Goal: Task Accomplishment & Management: Complete application form

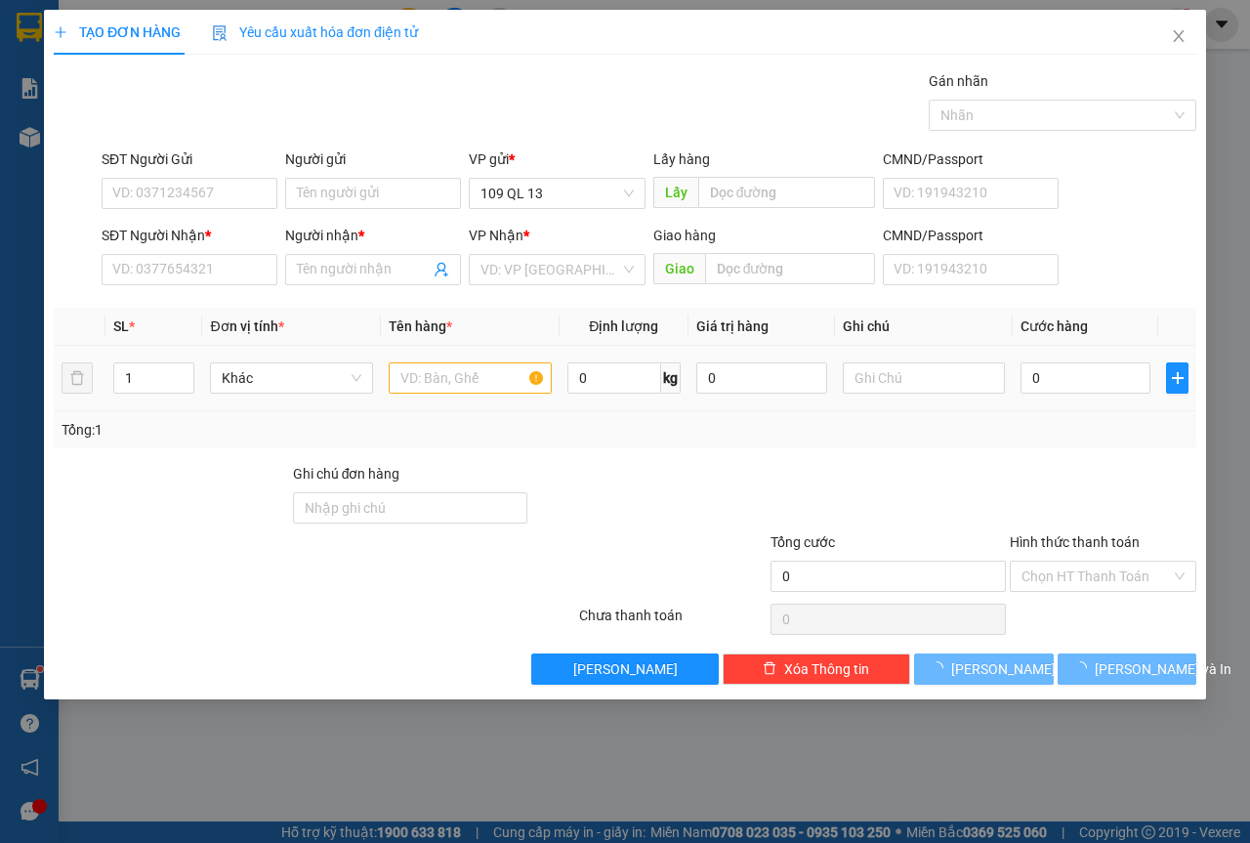
scroll to position [0, 39]
click at [413, 364] on input "text" at bounding box center [470, 377] width 163 height 31
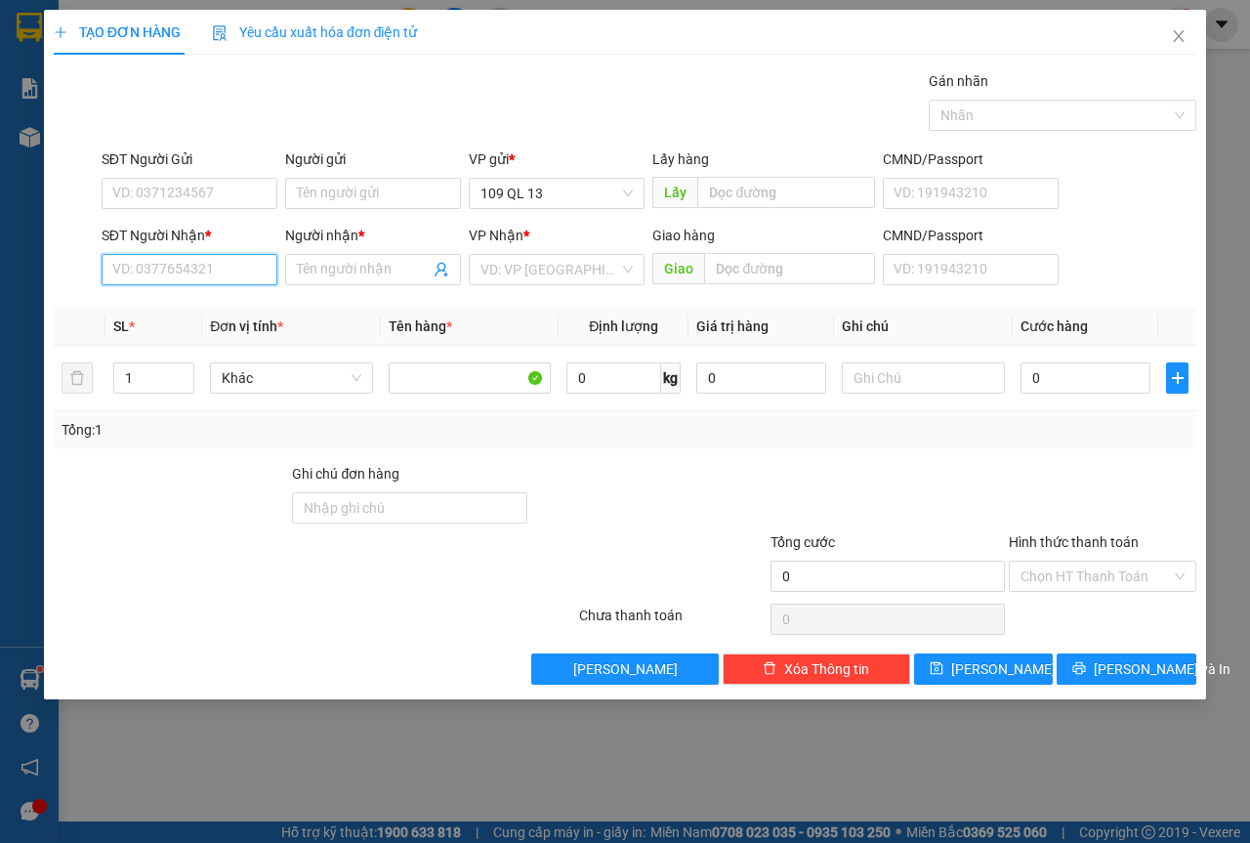
click at [233, 270] on input "SĐT Người Nhận *" at bounding box center [190, 269] width 176 height 31
type input "0886086555"
click at [192, 301] on div "0886086555 - [PERSON_NAME]" at bounding box center [209, 308] width 192 height 21
type input "KHÁNH"
type input "0886086555"
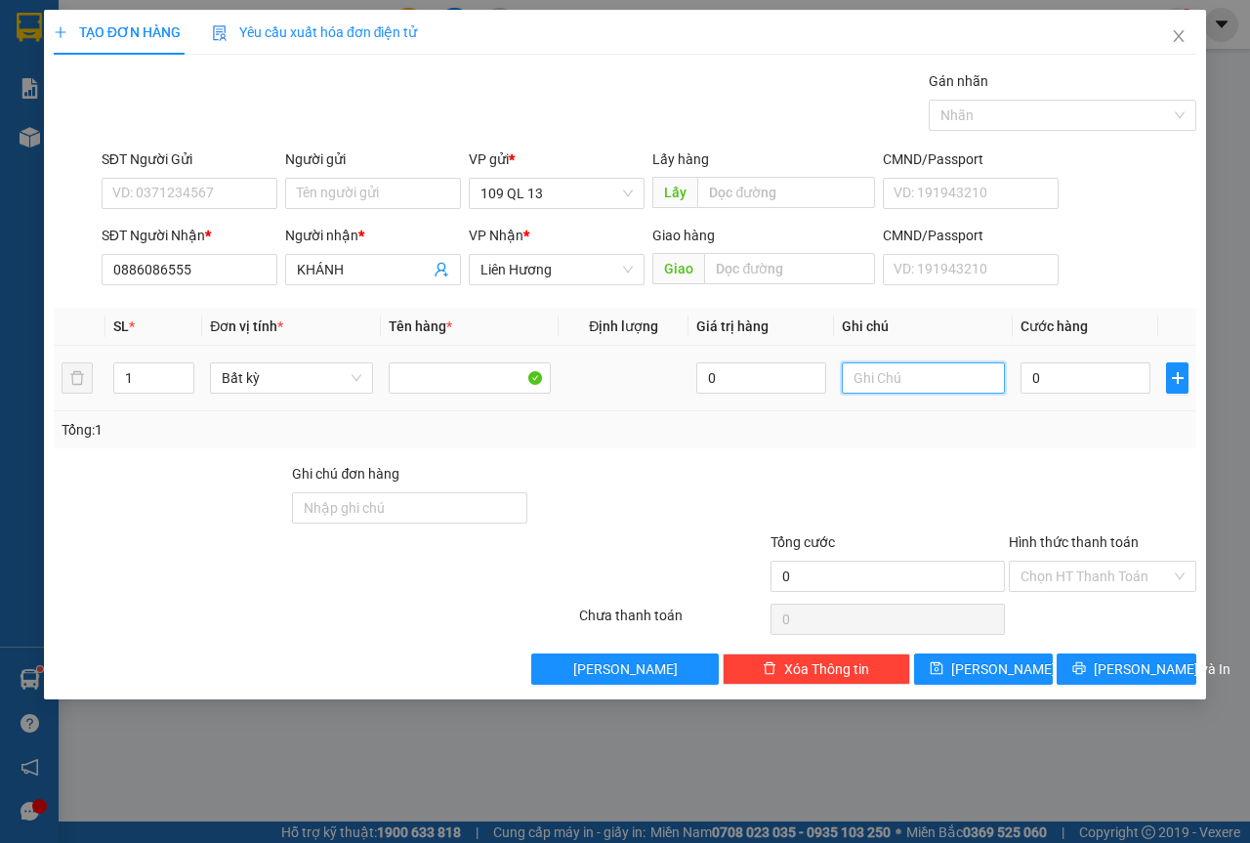
click at [984, 366] on input "text" at bounding box center [923, 377] width 163 height 31
type input "1 THG - MP"
type input "4"
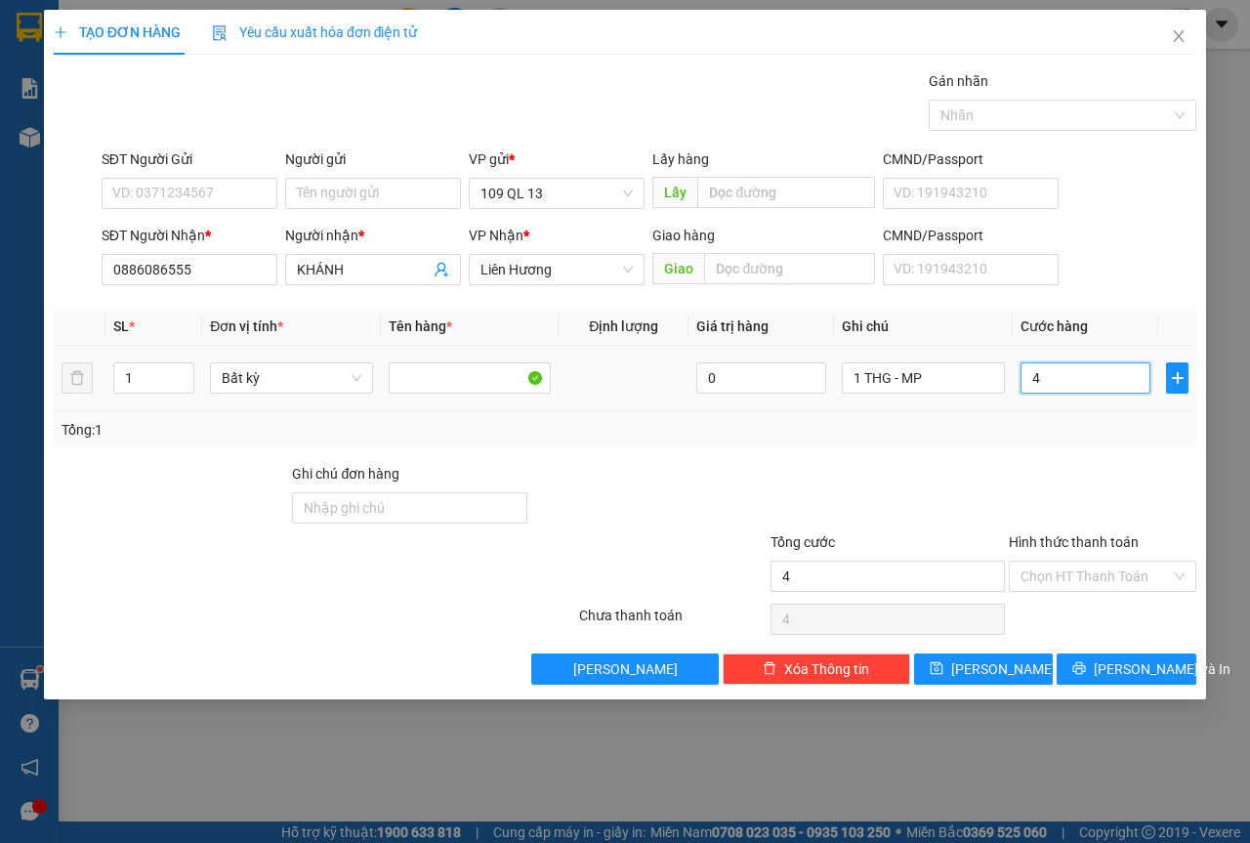
type input "40"
type input "40.000"
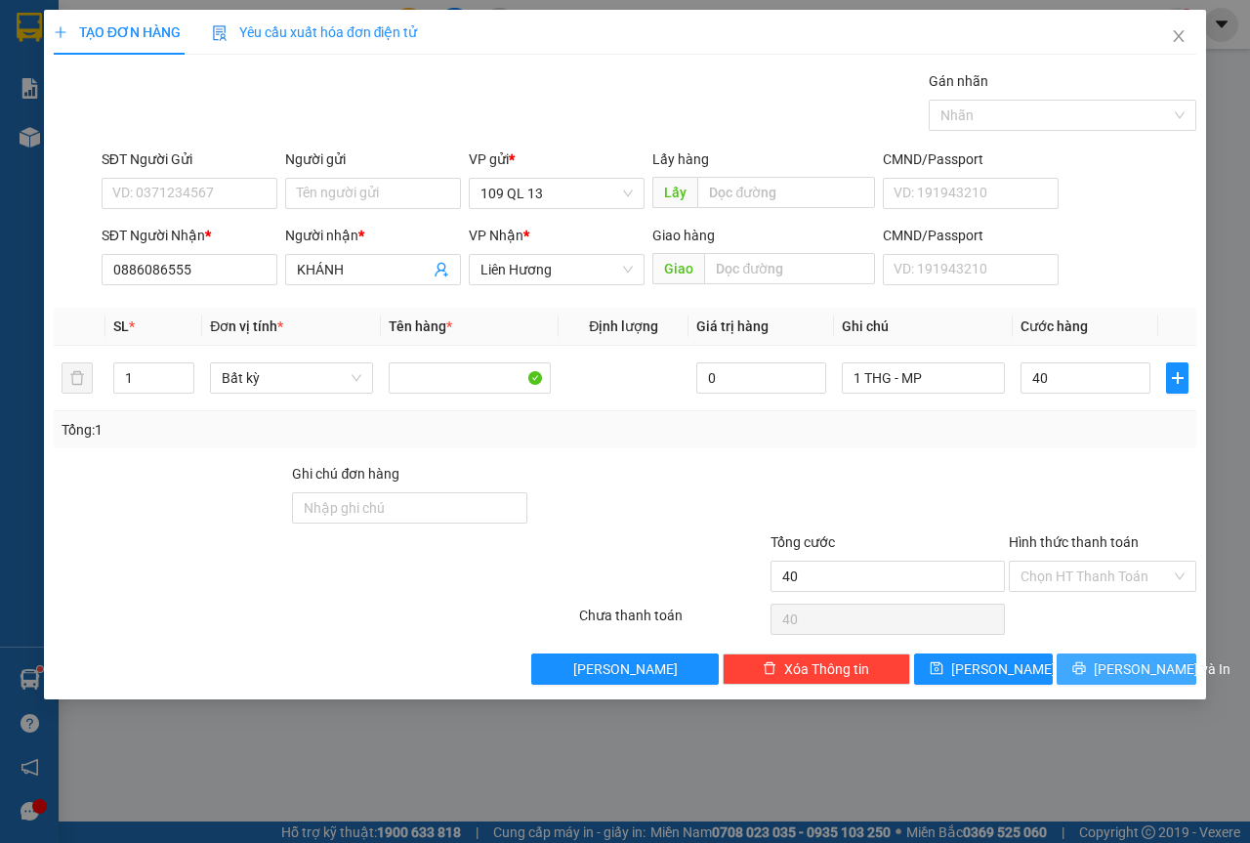
type input "40.000"
click at [1108, 655] on button "[PERSON_NAME] và In" at bounding box center [1127, 668] width 140 height 31
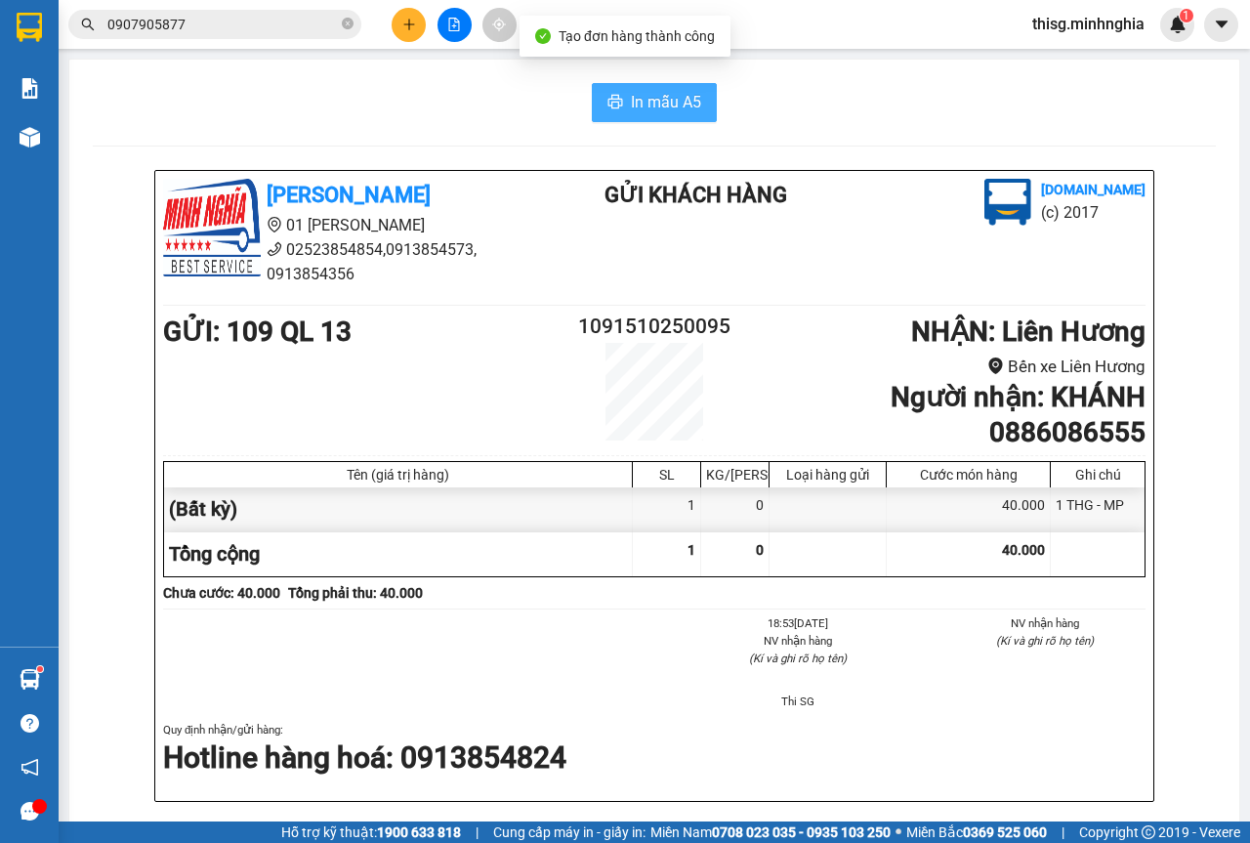
click at [691, 100] on span "In mẫu A5" at bounding box center [666, 102] width 70 height 24
click at [421, 25] on button at bounding box center [409, 25] width 34 height 34
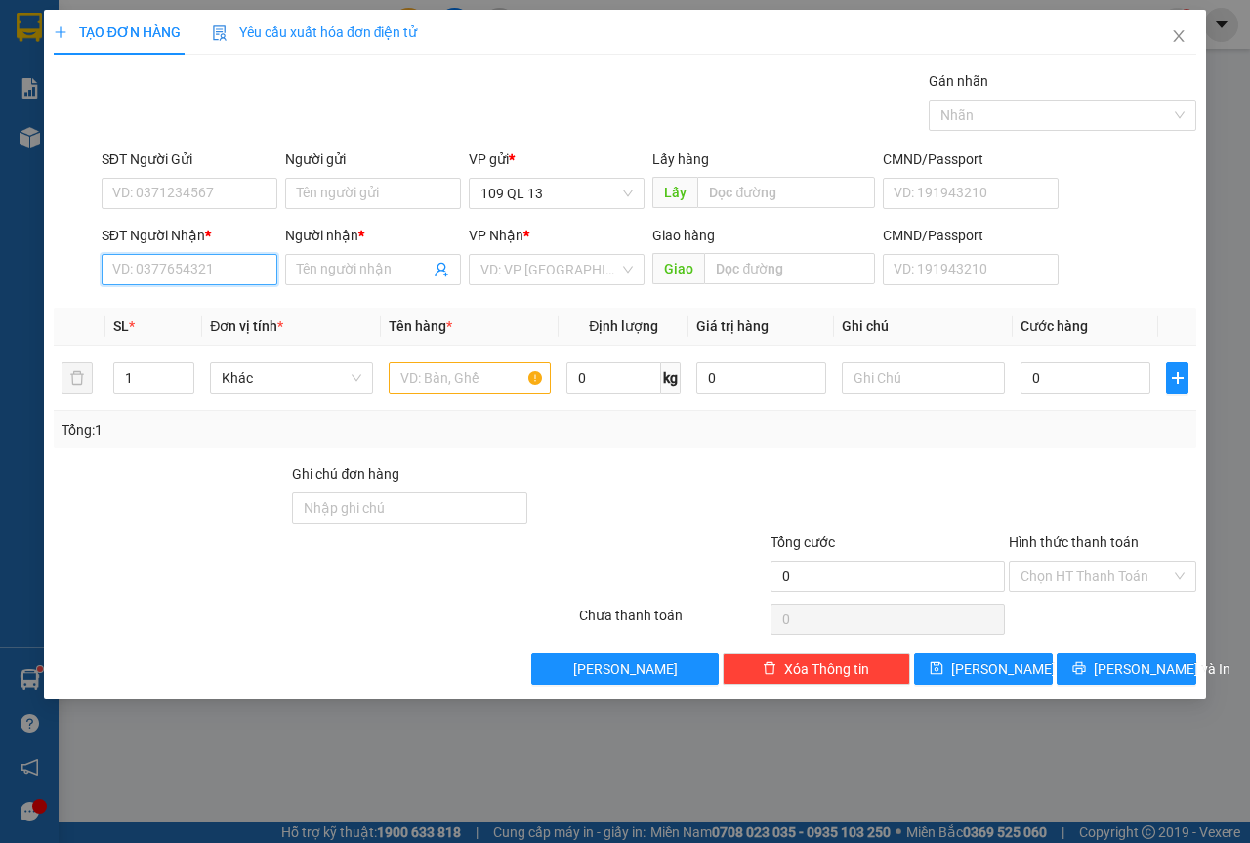
click at [202, 267] on input "SĐT Người Nhận *" at bounding box center [190, 269] width 176 height 31
click at [186, 306] on div "0989931456 - [PERSON_NAME]" at bounding box center [209, 308] width 192 height 21
type input "0989931456"
type input "[PERSON_NAME]"
type input "0989931456"
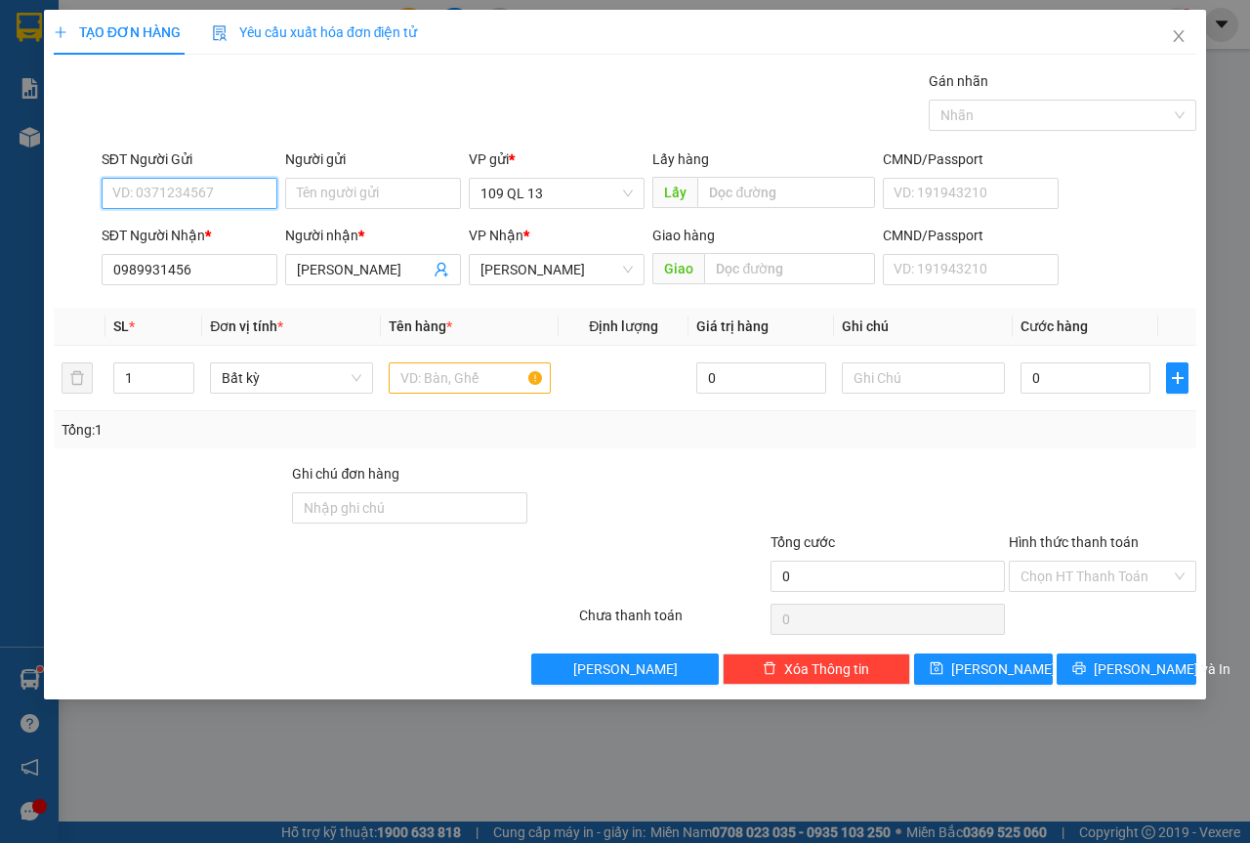
click at [245, 189] on input "SĐT Người Gửi" at bounding box center [190, 193] width 176 height 31
drag, startPoint x: 247, startPoint y: 228, endPoint x: 457, endPoint y: 300, distance: 222.1
click at [247, 229] on div "0932483463 - DIỄM" at bounding box center [189, 232] width 152 height 21
type input "0932483463"
type input "DIỄM"
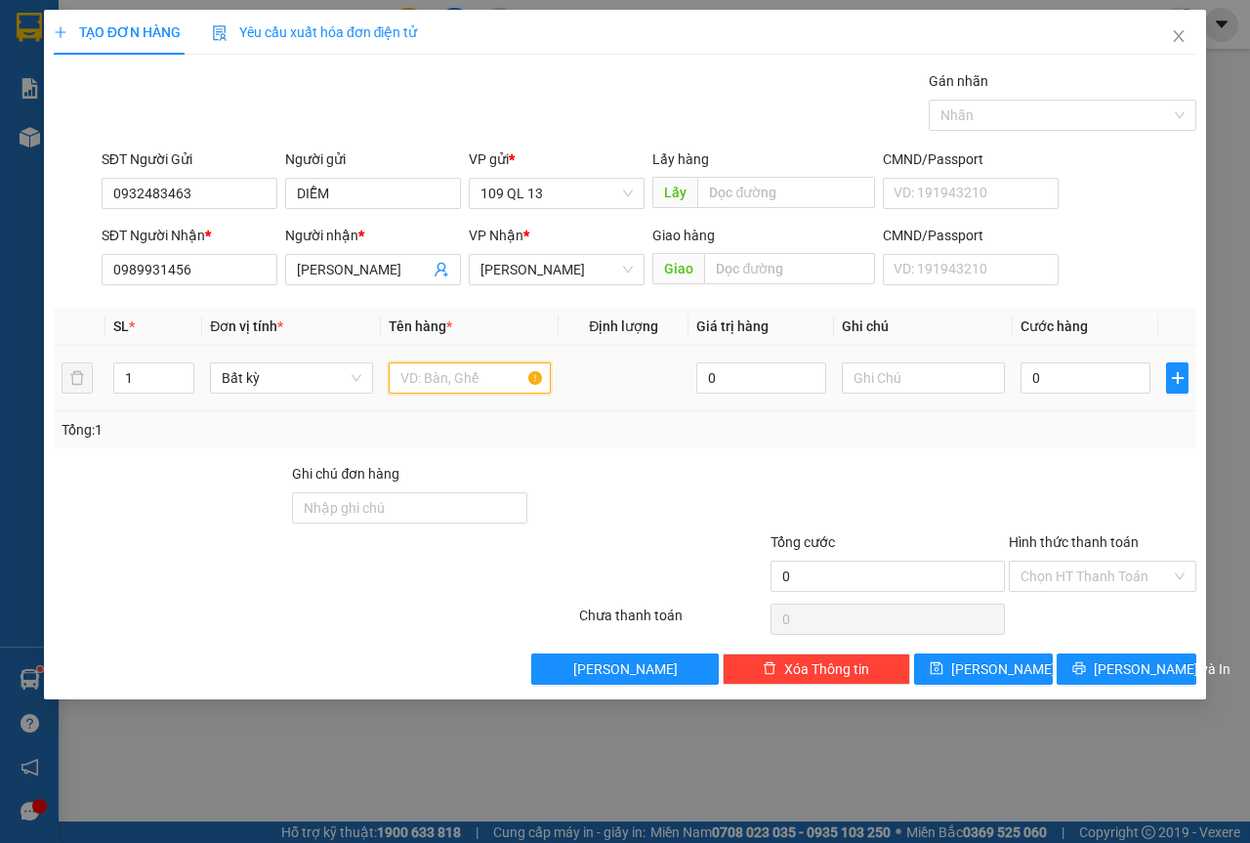
click at [441, 366] on input "text" at bounding box center [470, 377] width 163 height 31
type input "1 HỘP RĂNG"
type input "3"
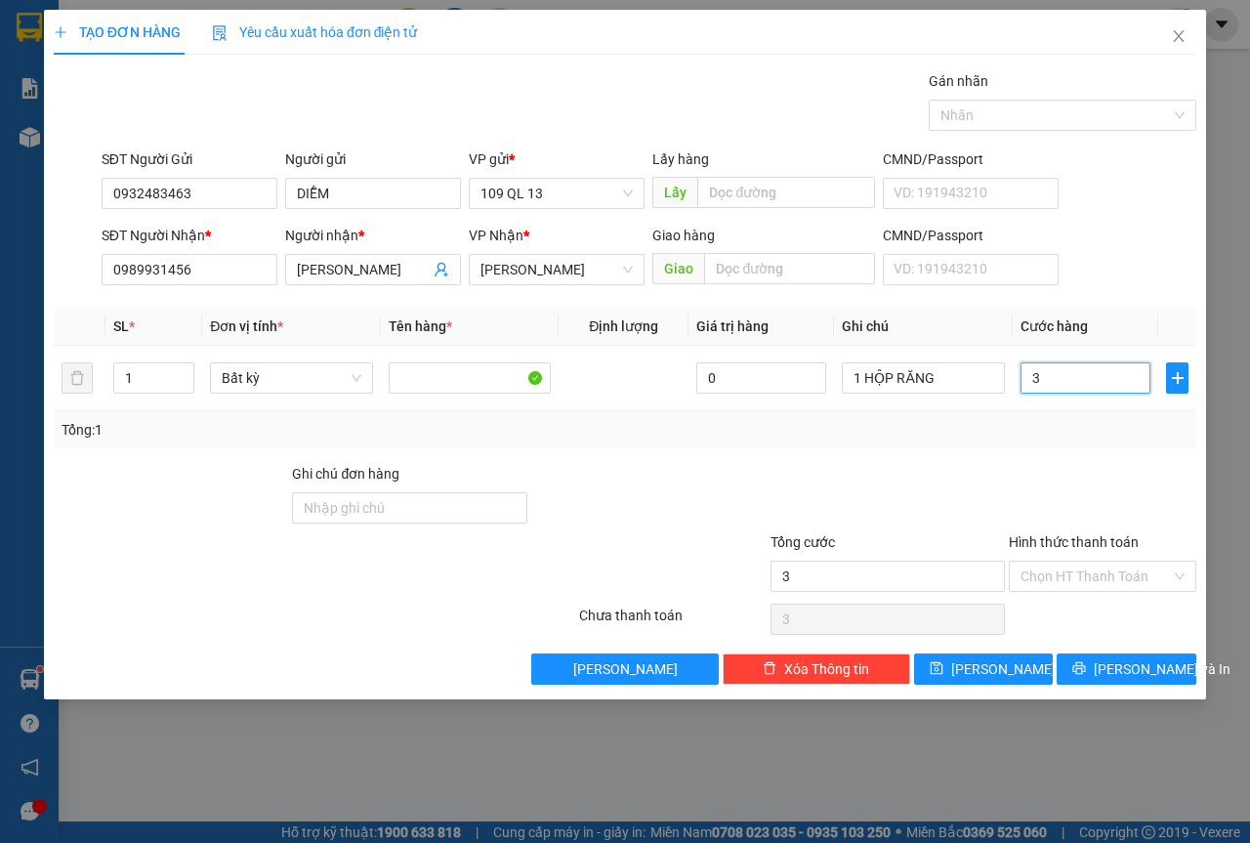
type input "30"
type input "30.000"
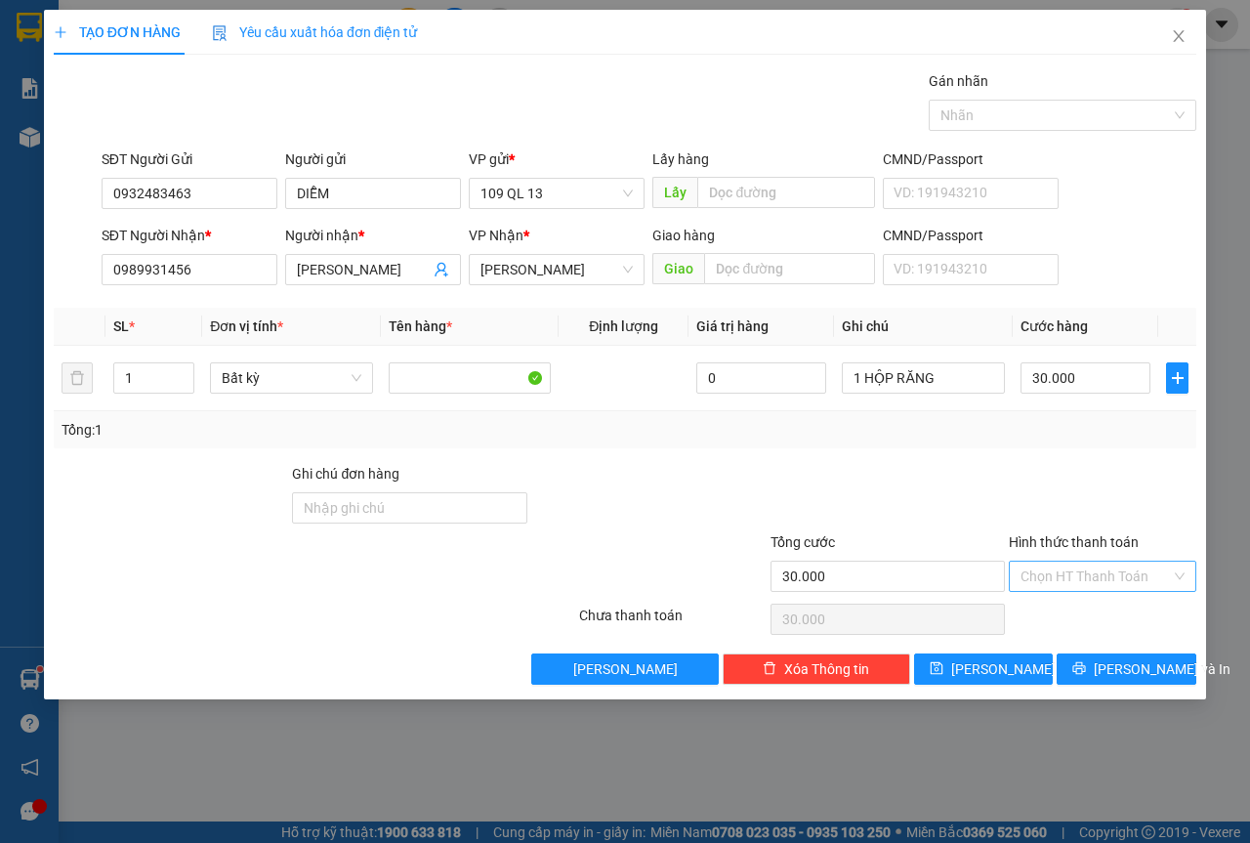
click at [1146, 570] on input "Hình thức thanh toán" at bounding box center [1096, 576] width 150 height 29
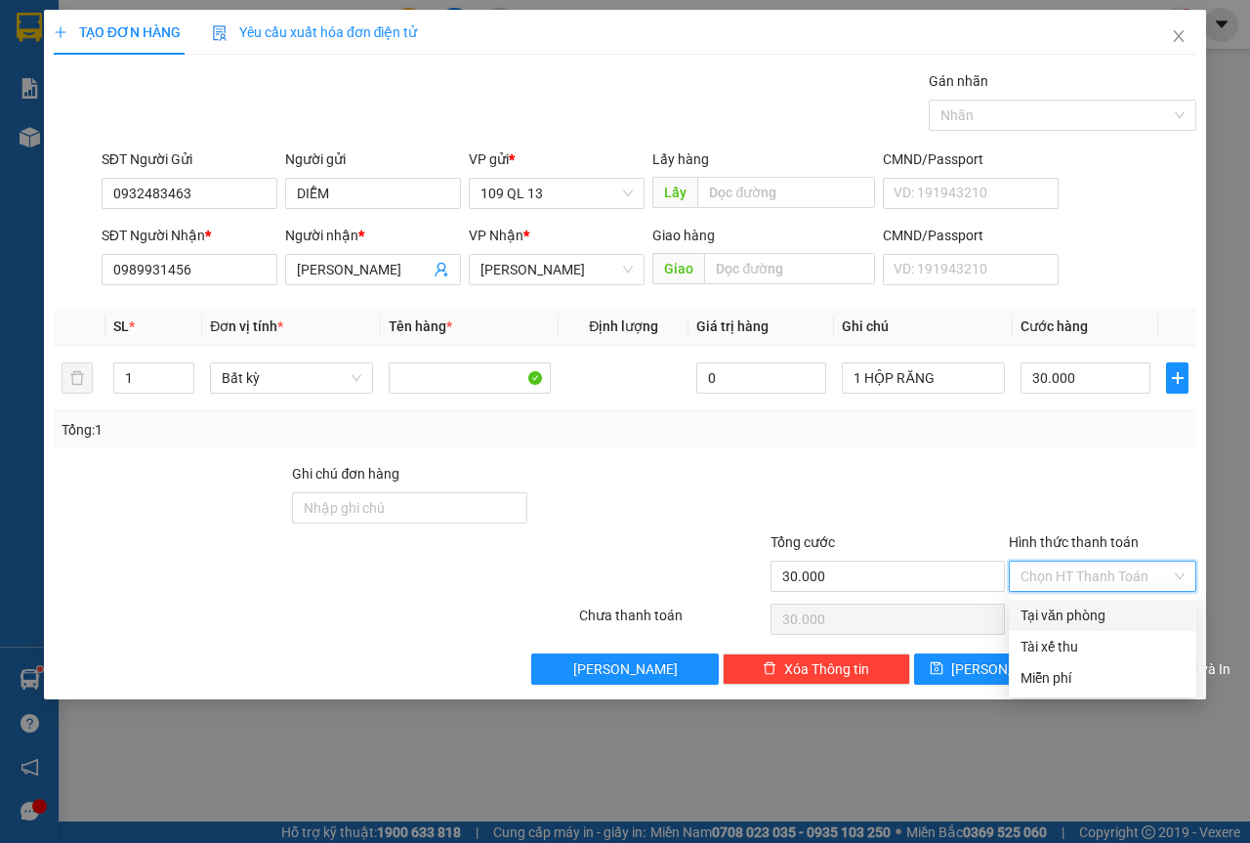
click at [1098, 614] on div "Tại văn phòng" at bounding box center [1103, 615] width 164 height 21
type input "0"
click at [1127, 672] on span "[PERSON_NAME] và In" at bounding box center [1162, 668] width 137 height 21
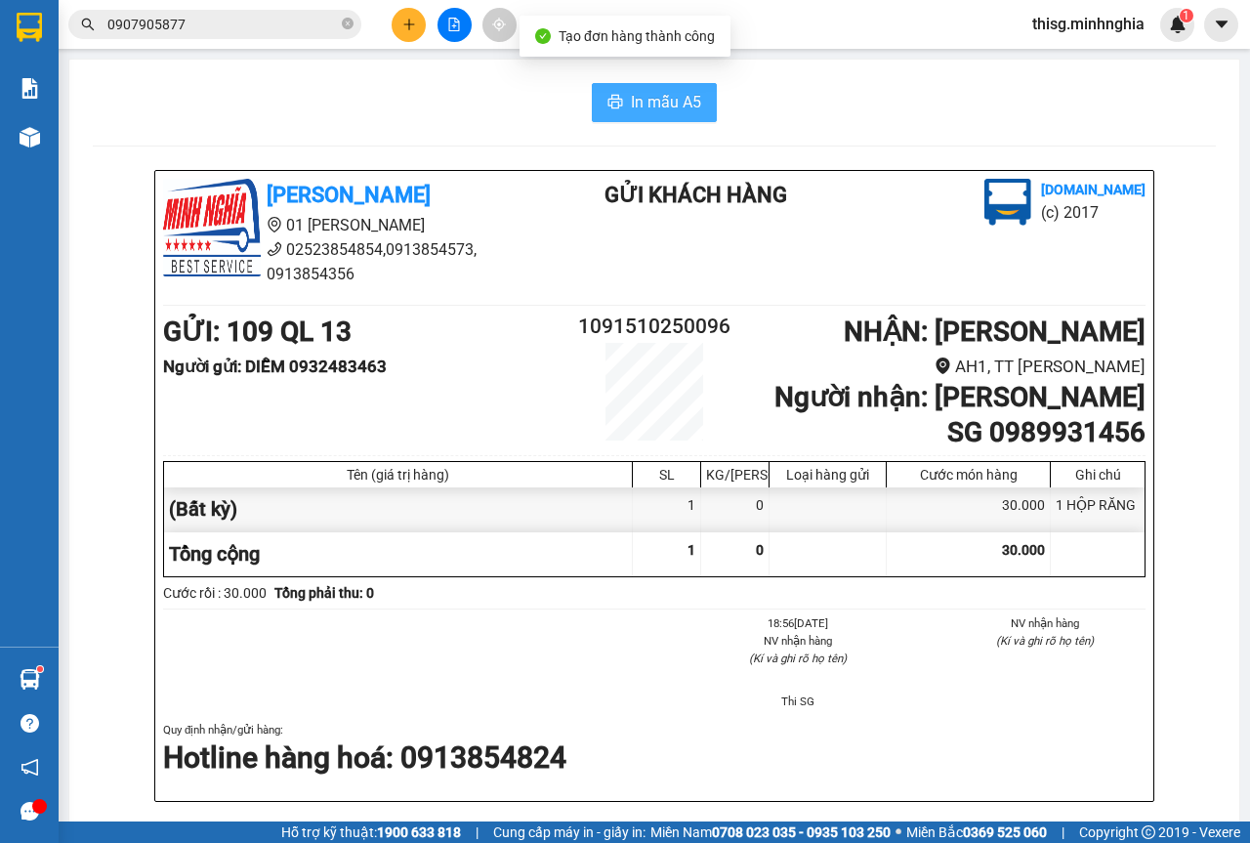
click at [610, 113] on button "In mẫu A5" at bounding box center [654, 102] width 125 height 39
click at [396, 31] on button at bounding box center [409, 25] width 34 height 34
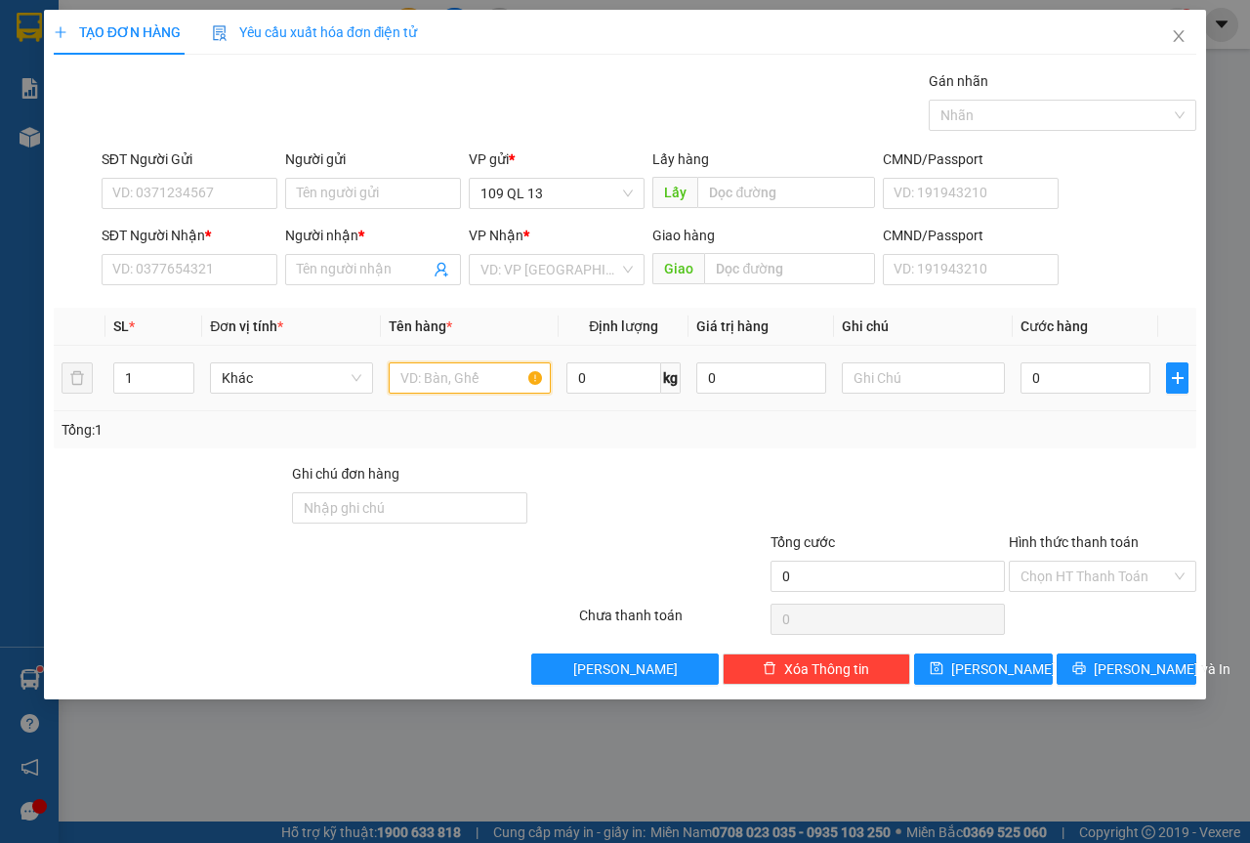
click at [421, 377] on input "text" at bounding box center [470, 377] width 163 height 31
click at [242, 271] on input "SĐT Người Nhận *" at bounding box center [190, 269] width 176 height 31
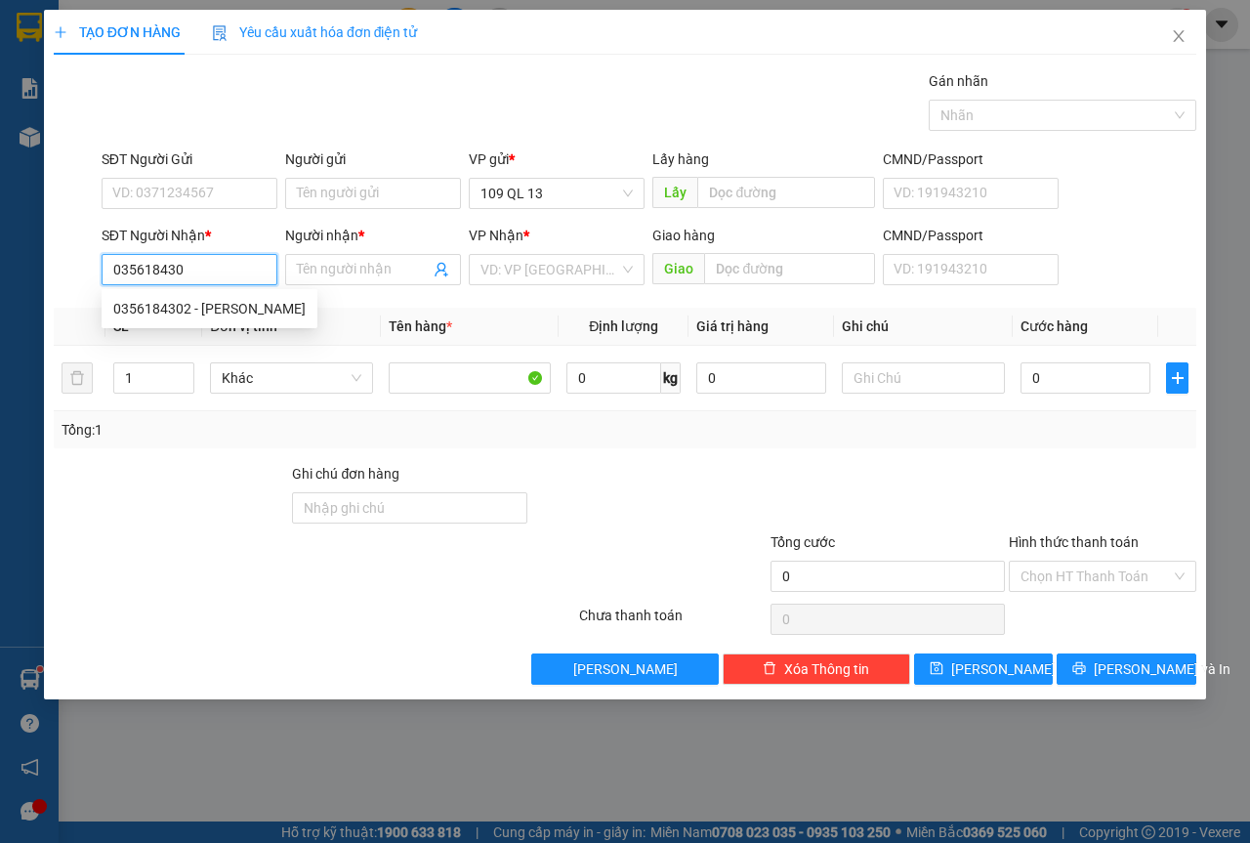
type input "0356184302"
click at [229, 313] on div "0356184302 - [PERSON_NAME]" at bounding box center [209, 308] width 192 height 21
type input "VŨ"
type input "0356184302"
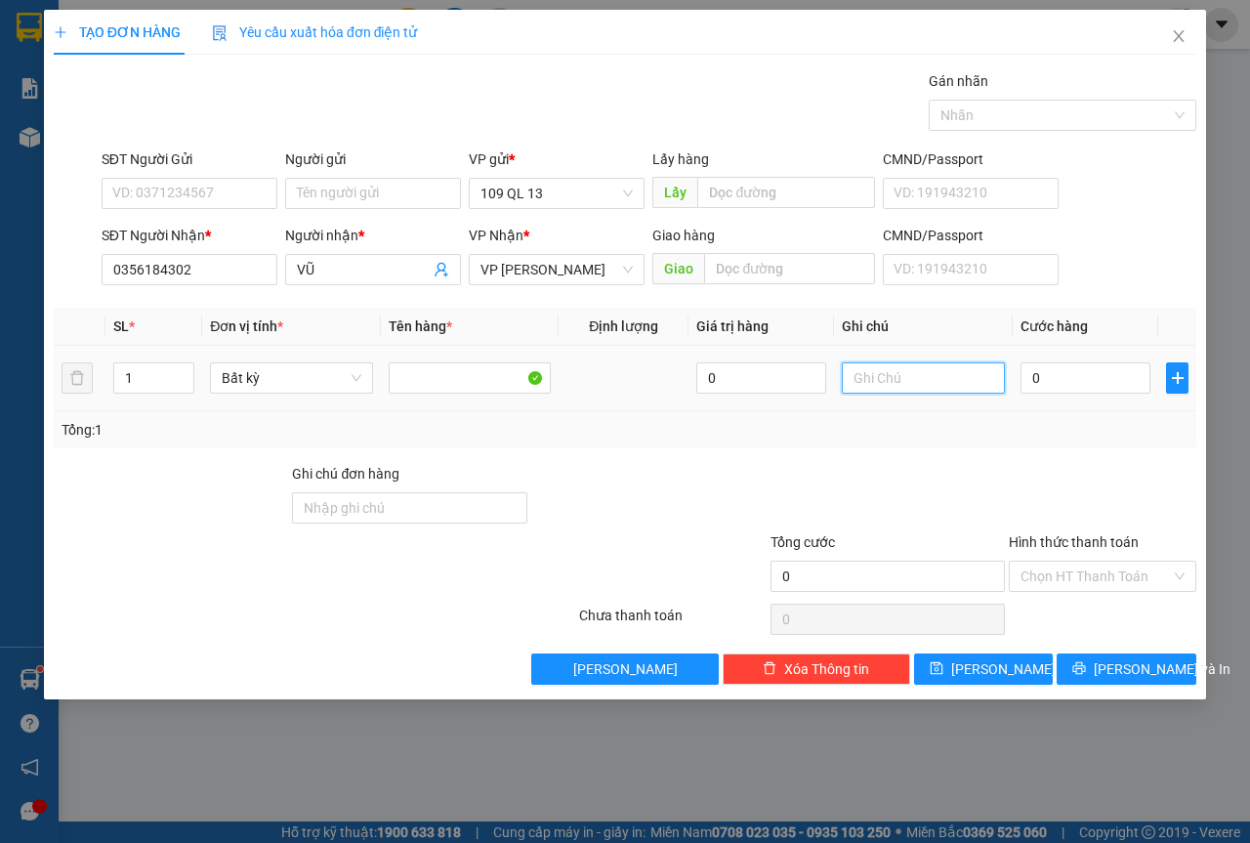
click at [862, 391] on input "text" at bounding box center [923, 377] width 163 height 31
type input "1 HG PT"
type input "4"
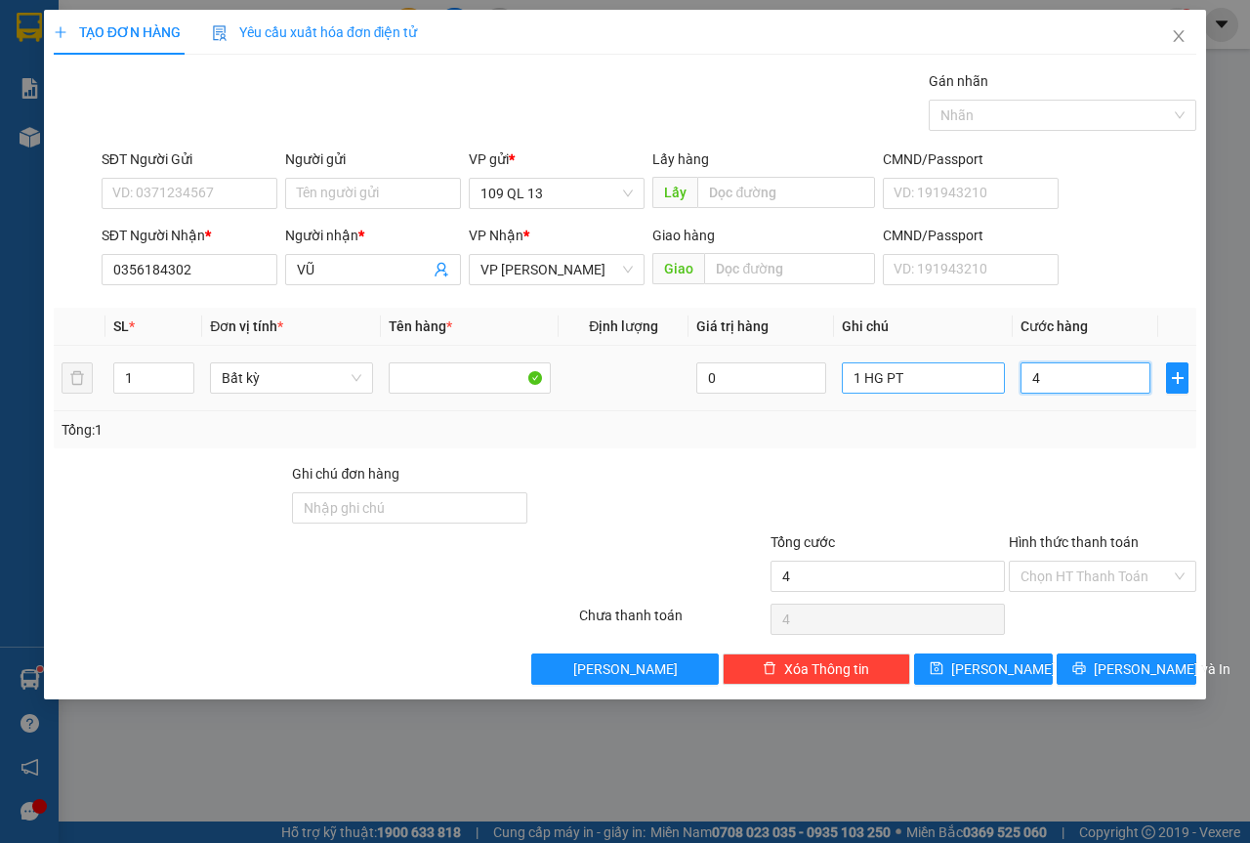
type input "44"
type input "440"
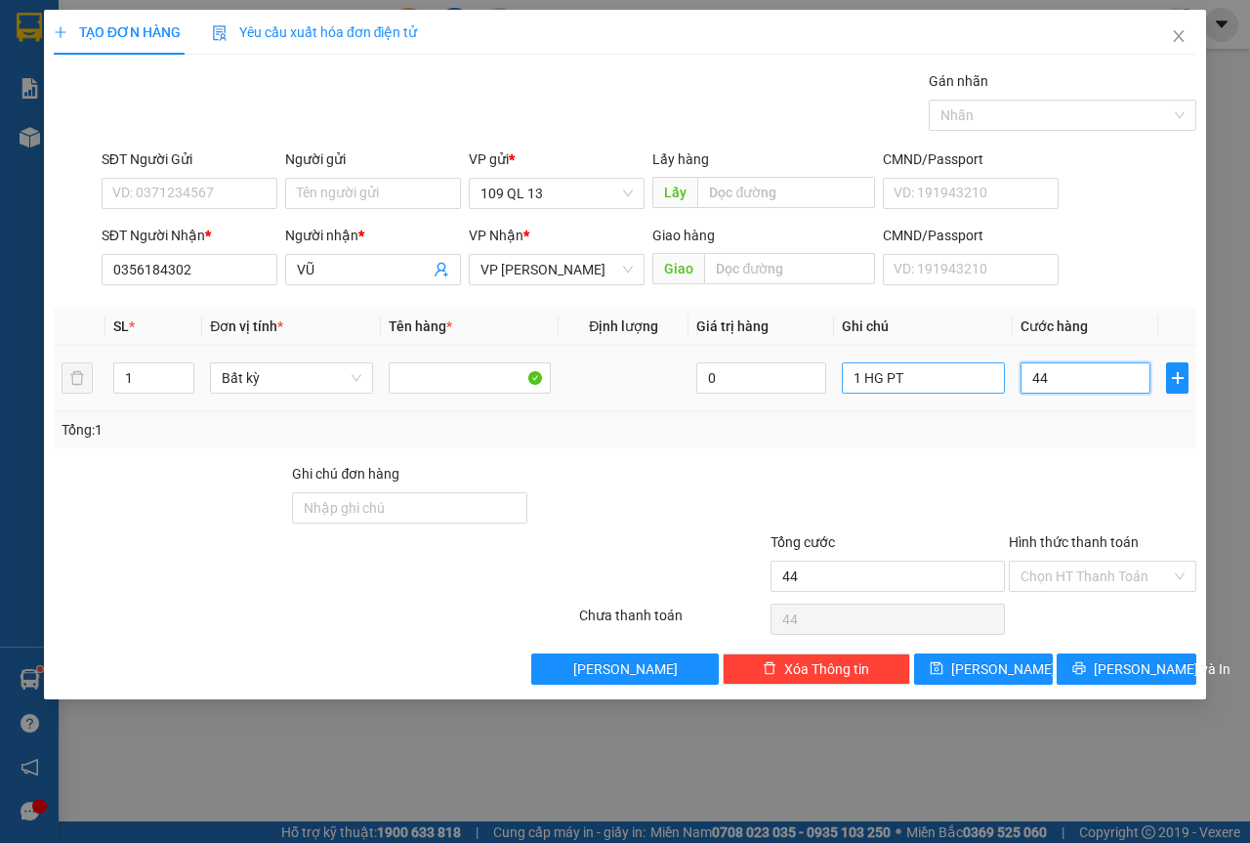
type input "440"
type input "44"
type input "4"
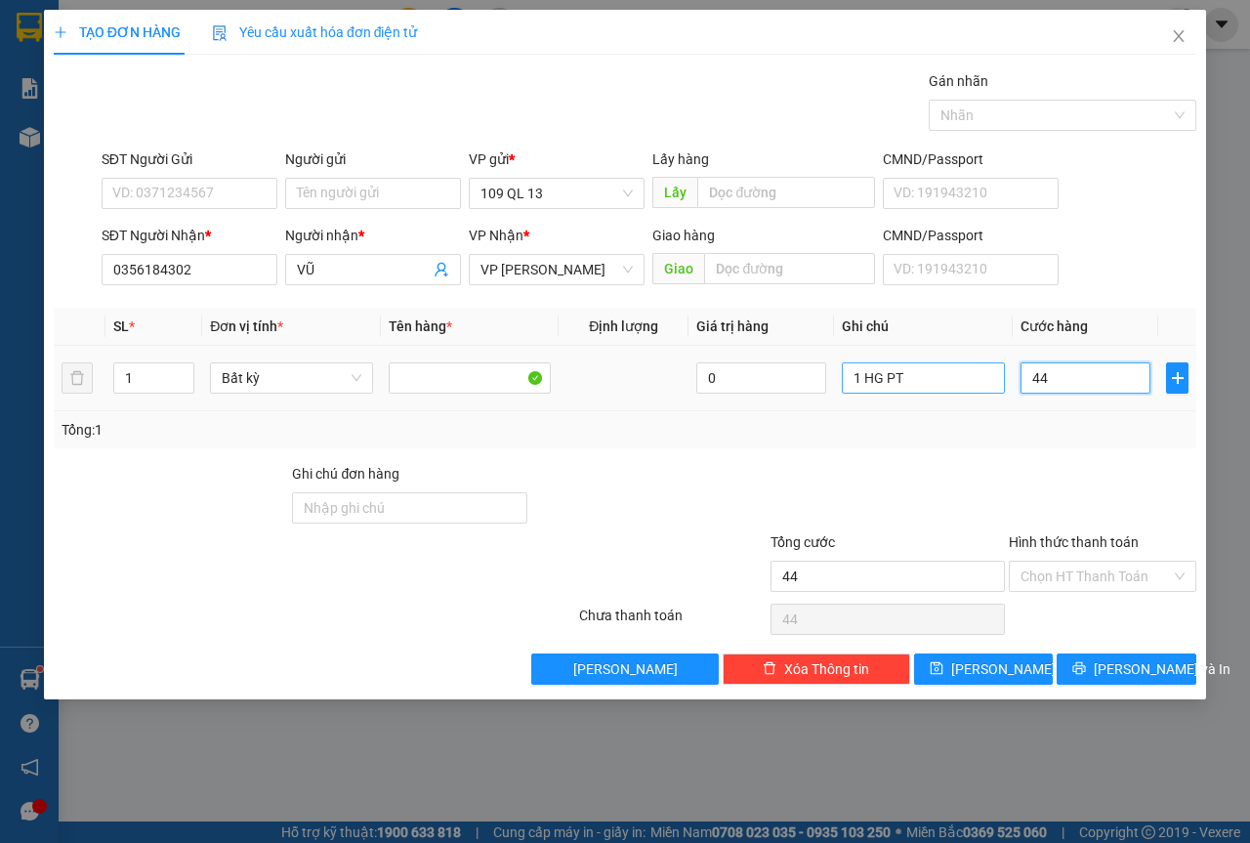
type input "4"
type input "0"
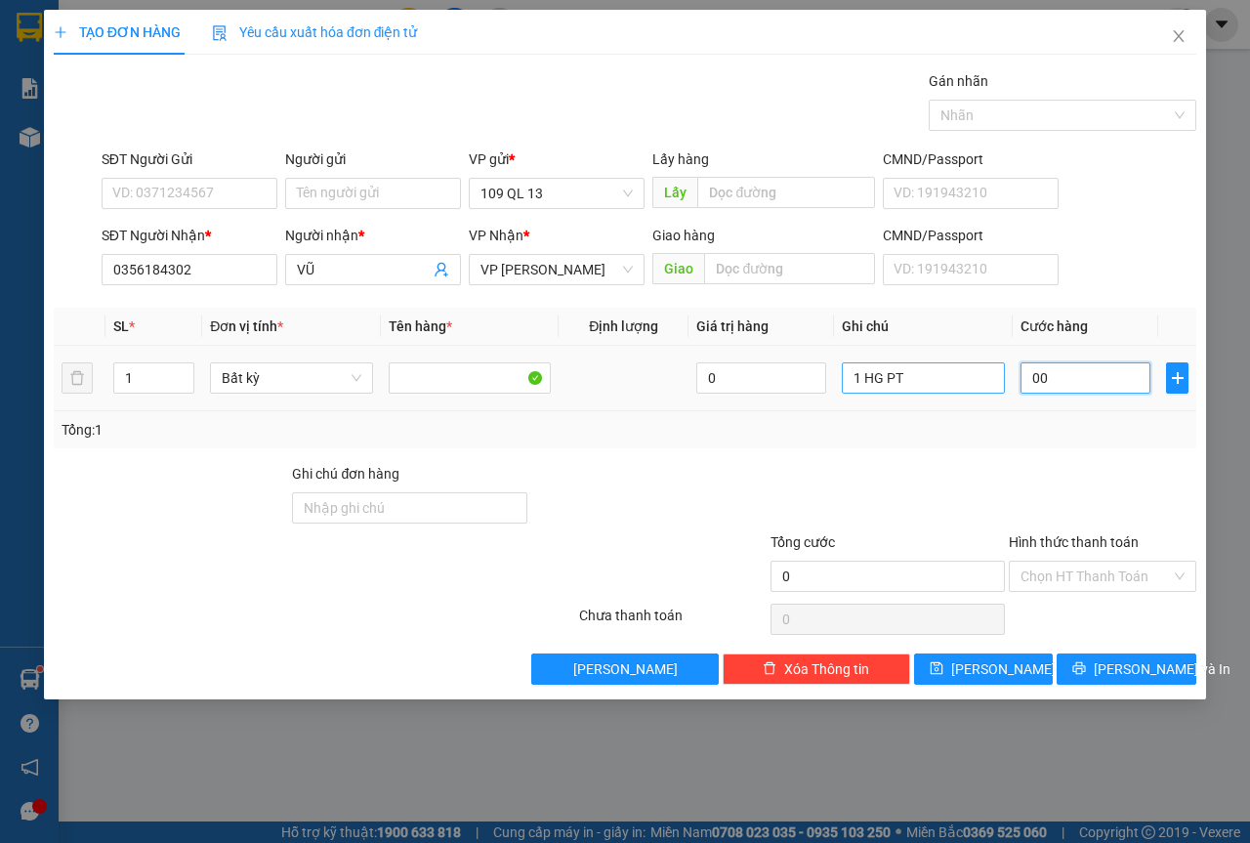
type input "004"
type input "4"
type input "0.040"
type input "40"
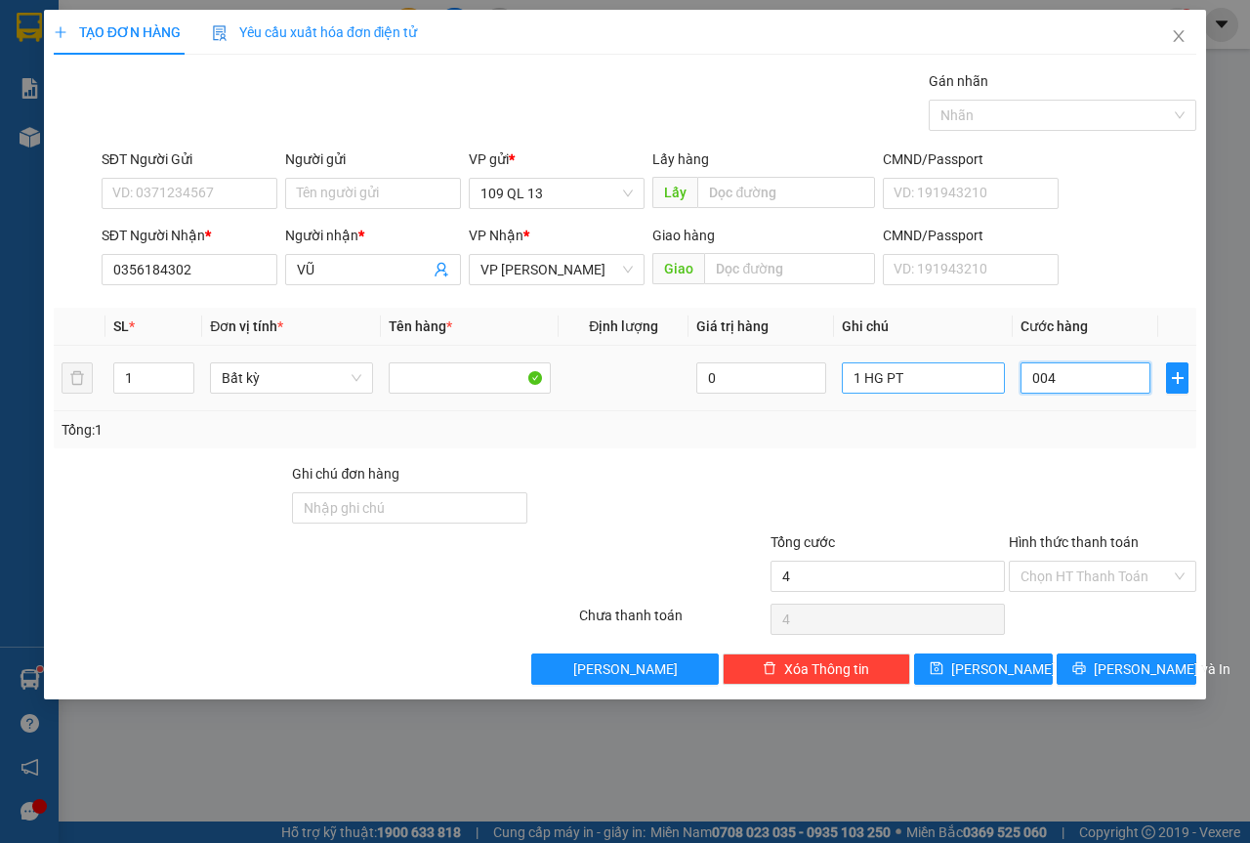
type input "40"
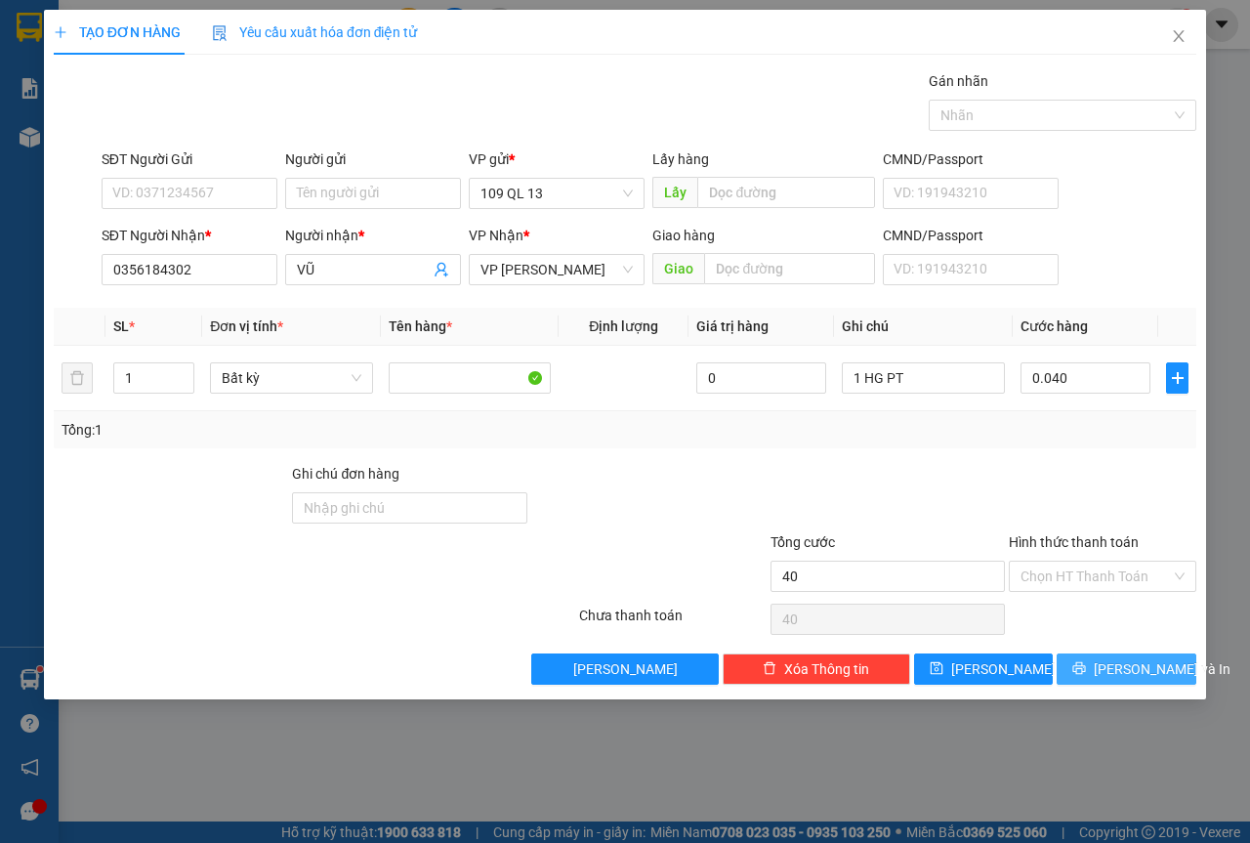
type input "40.000"
click at [1167, 683] on button "[PERSON_NAME] và In" at bounding box center [1127, 668] width 140 height 31
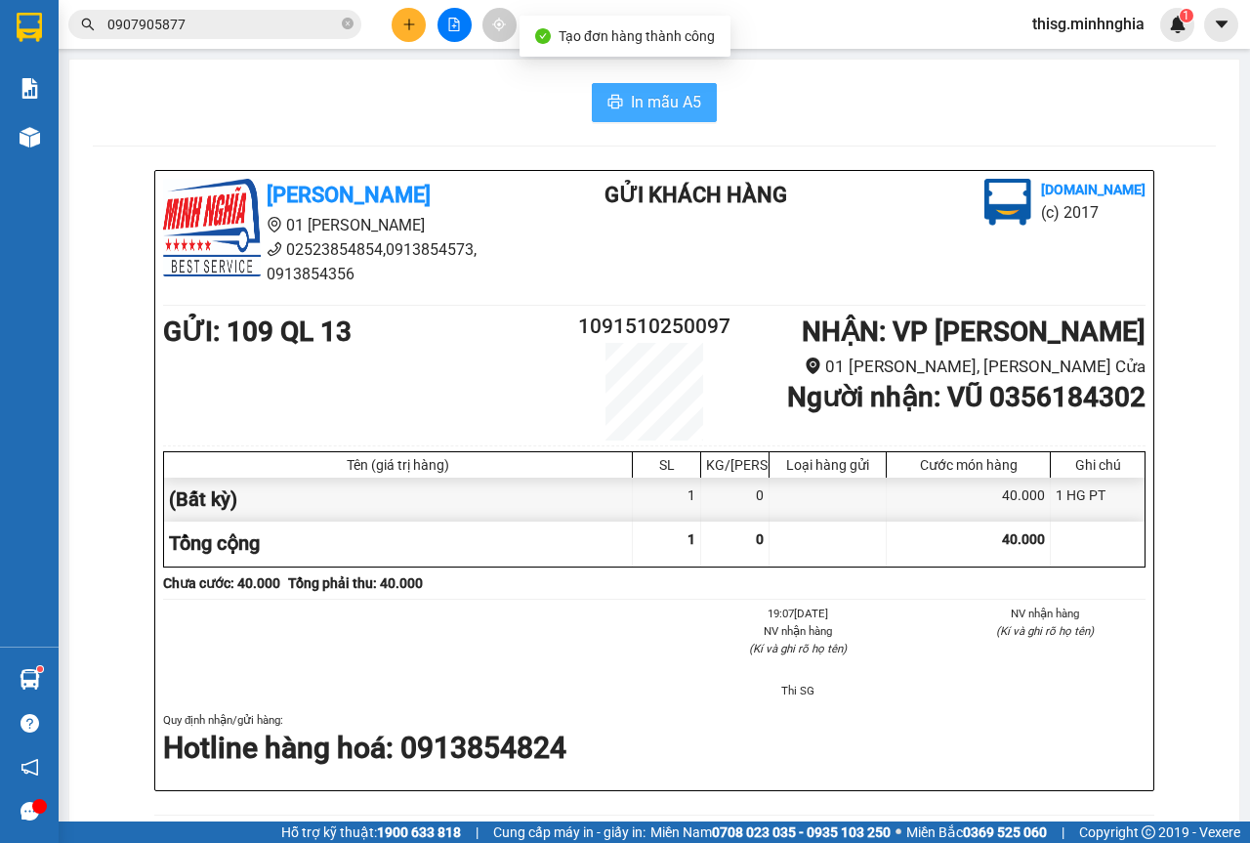
click at [660, 92] on span "In mẫu A5" at bounding box center [666, 102] width 70 height 24
click at [412, 25] on icon "plus" at bounding box center [409, 25] width 14 height 14
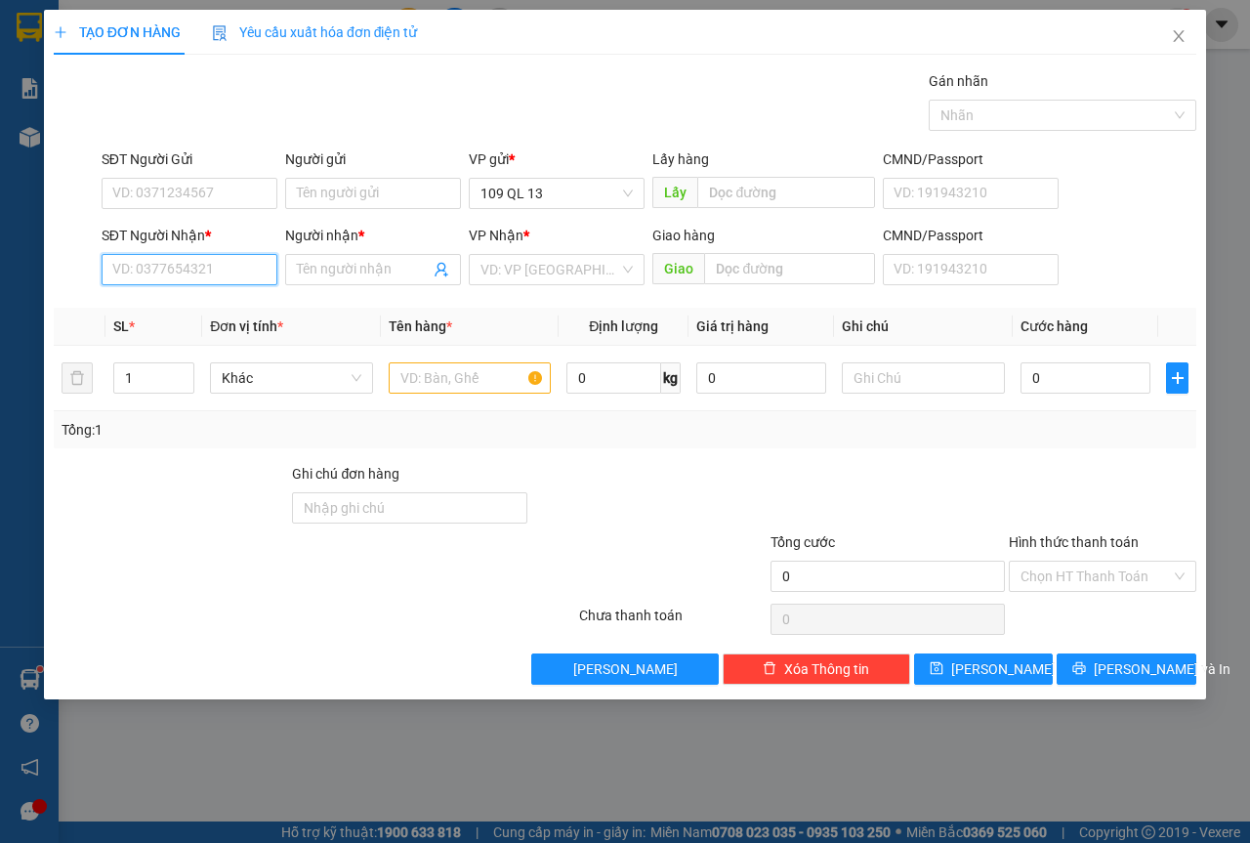
click at [159, 279] on input "SĐT Người Nhận *" at bounding box center [190, 269] width 176 height 31
click at [232, 303] on div "0774832832 - DENTIST" at bounding box center [189, 308] width 152 height 21
type input "0774832832"
type input "DENTIST"
type input "0774832832"
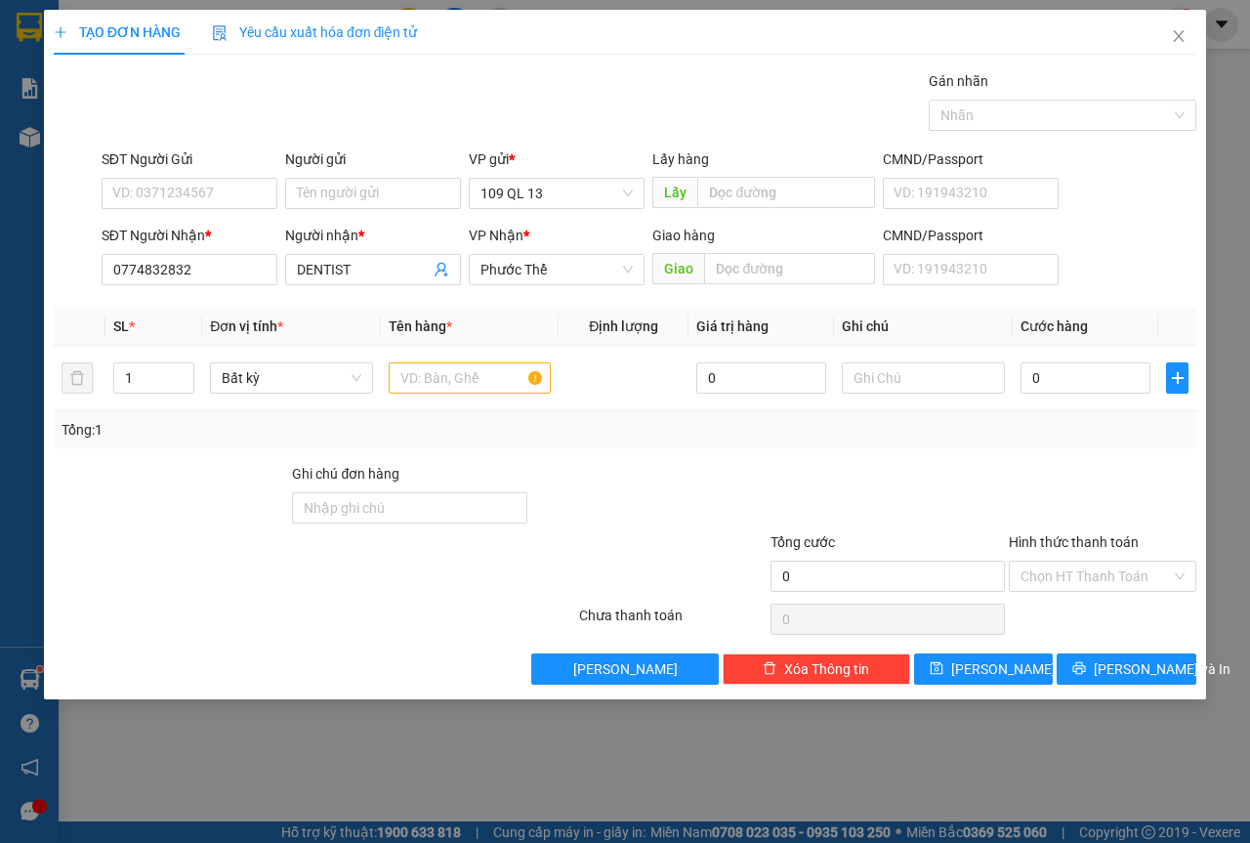
click at [234, 210] on div "SĐT Người Gửi VD: 0371234567" at bounding box center [190, 182] width 176 height 68
click at [238, 194] on input "SĐT Người Gửi" at bounding box center [190, 193] width 176 height 31
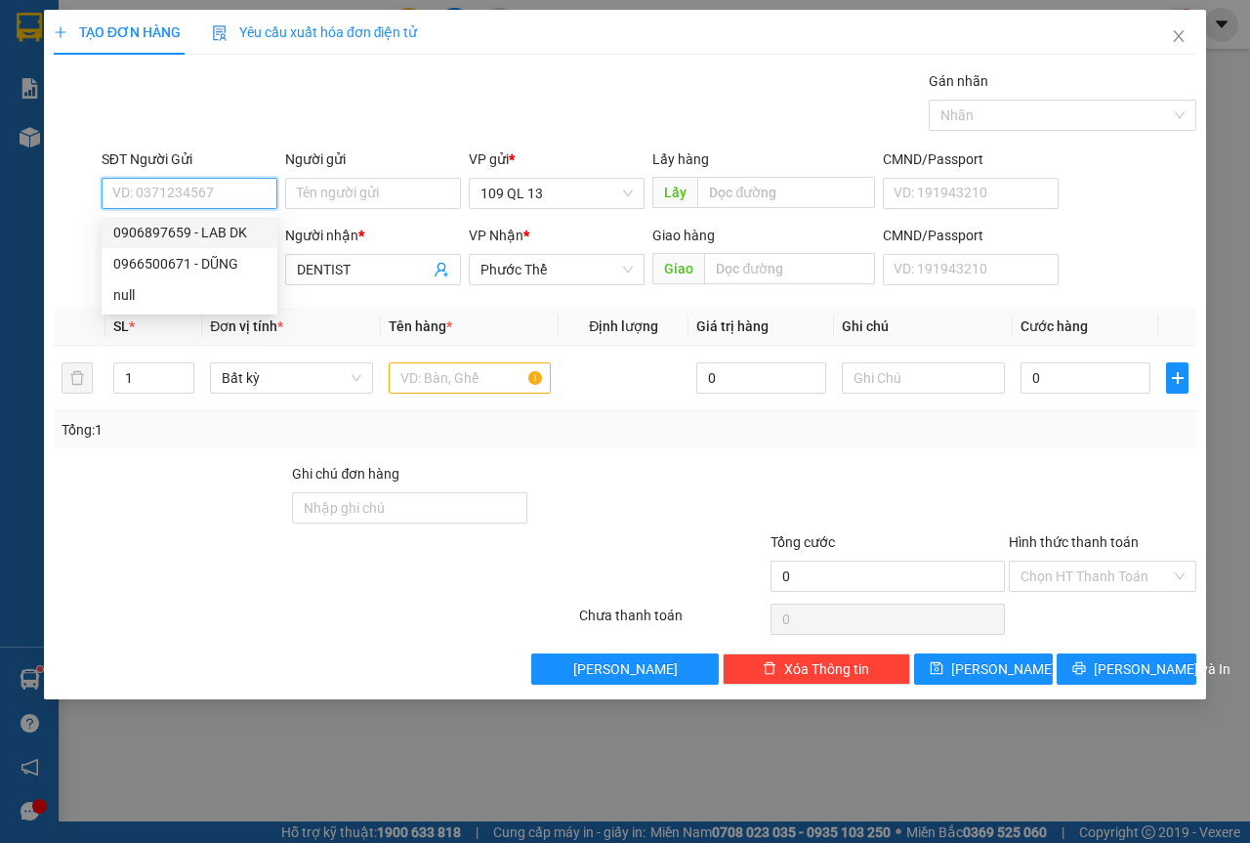
click at [234, 240] on div "0906897659 - LAB DK" at bounding box center [189, 232] width 152 height 21
type input "0906897659"
type input "LAB DK"
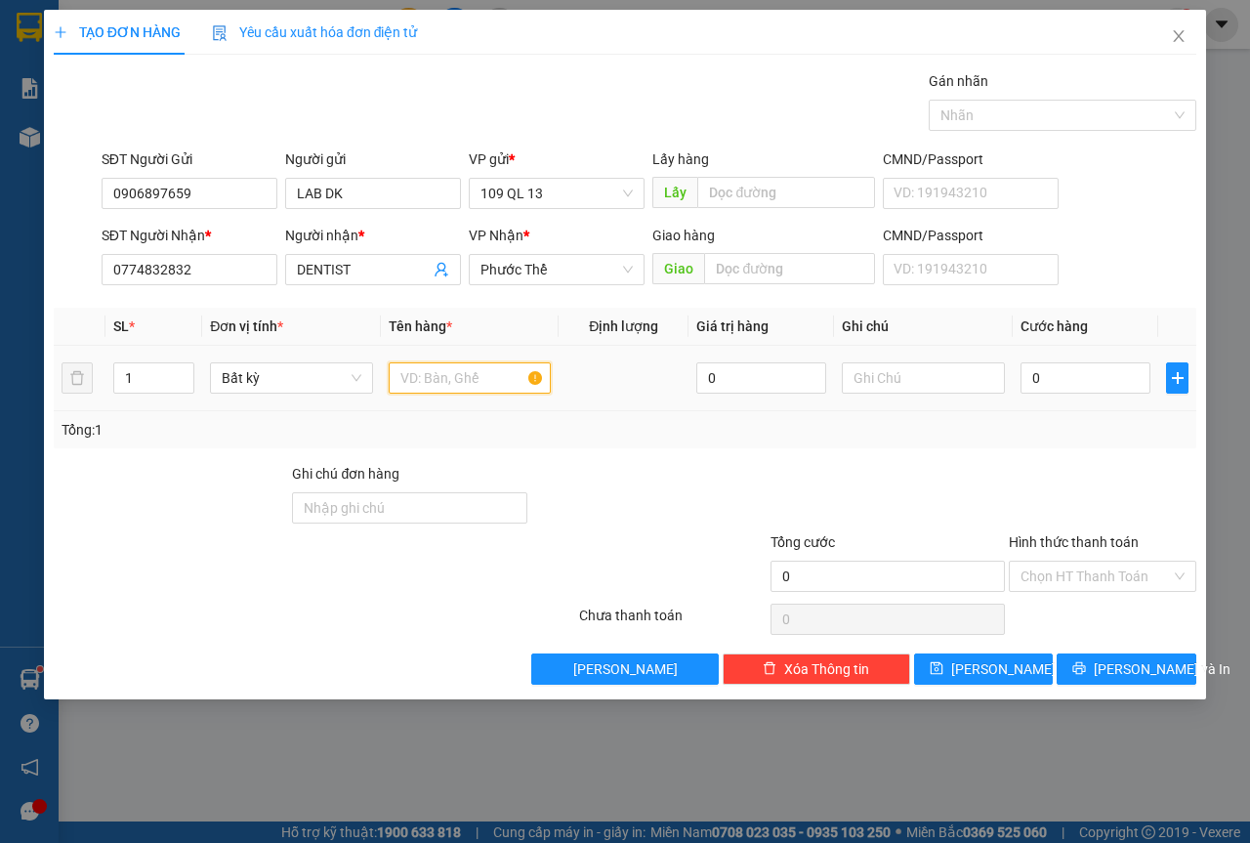
click at [489, 381] on input "text" at bounding box center [470, 377] width 163 height 31
click at [932, 379] on input "text" at bounding box center [923, 377] width 163 height 31
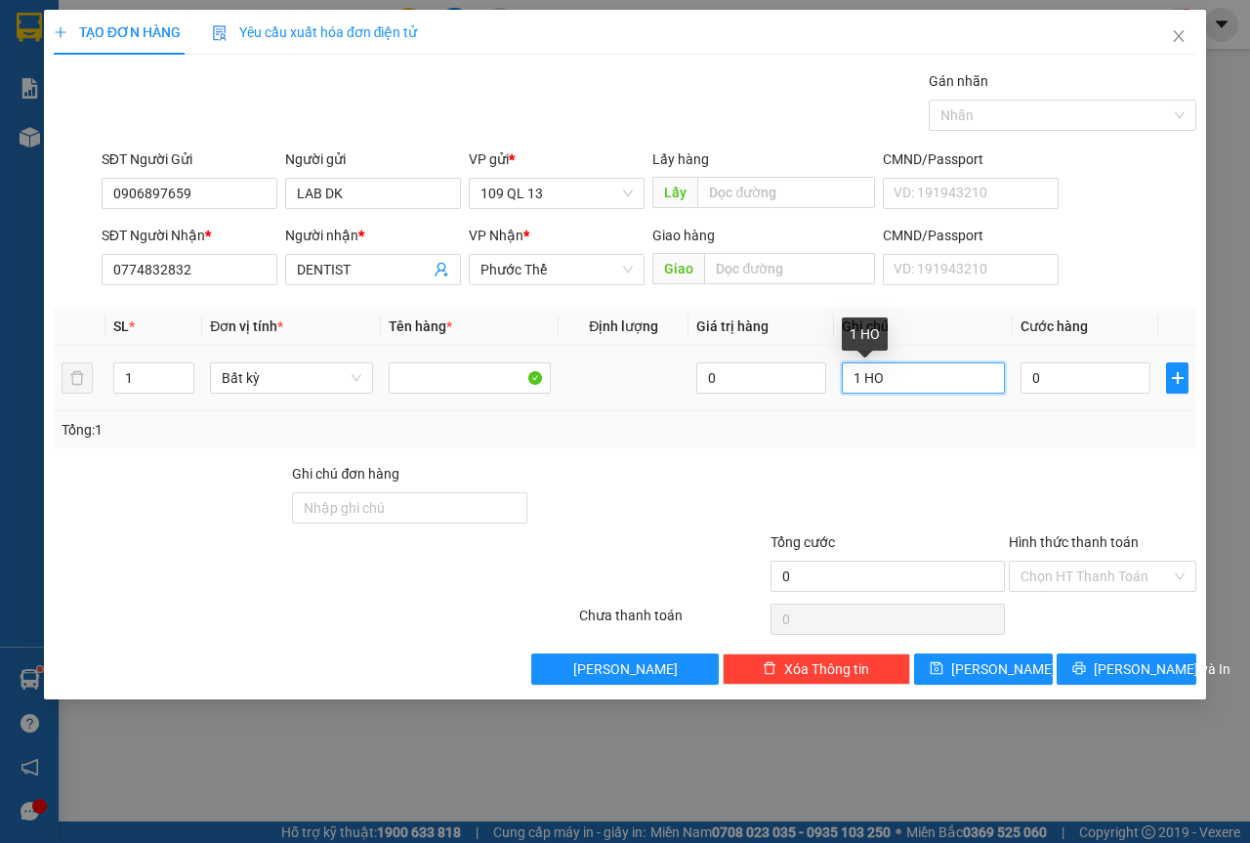
click at [909, 386] on input "1 HO" at bounding box center [923, 377] width 163 height 31
type input "1 HỘP RĂNG"
type input "3"
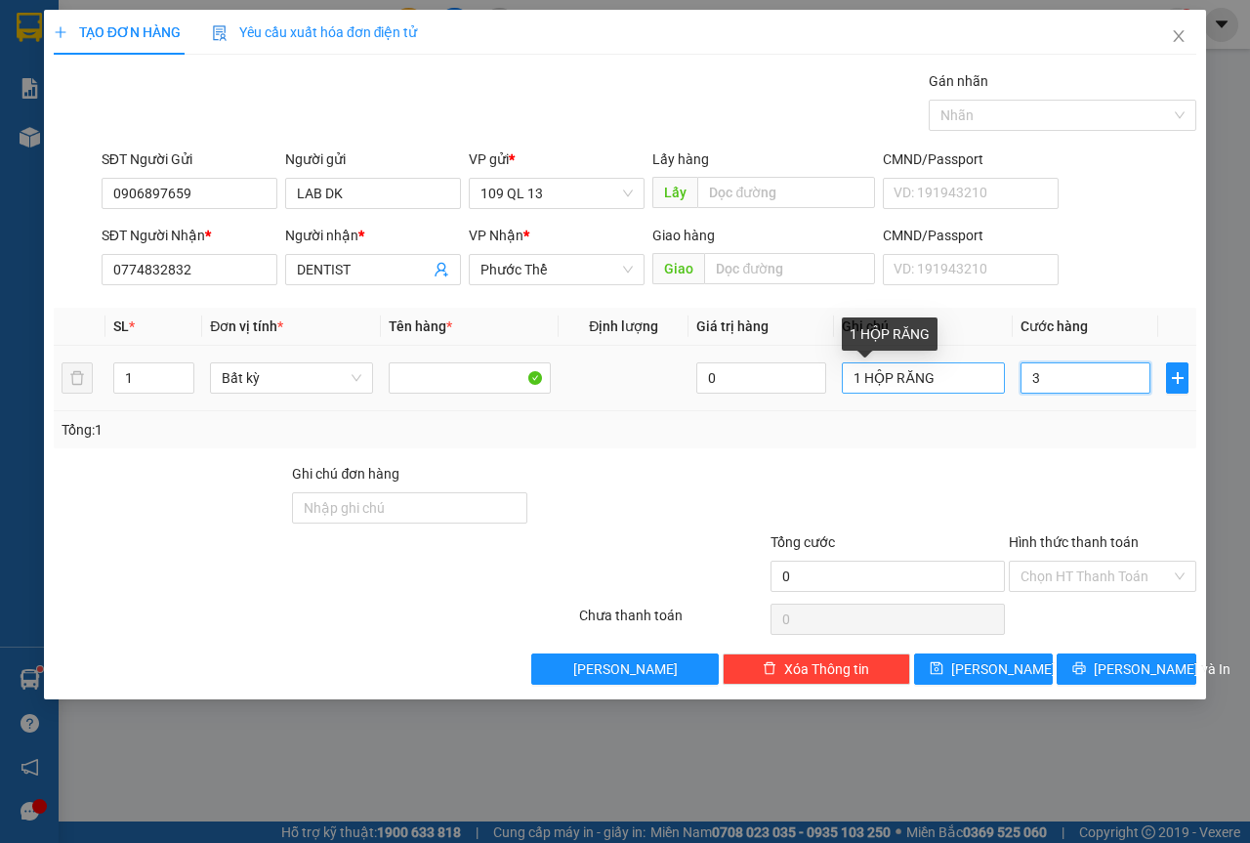
type input "3"
type input "30"
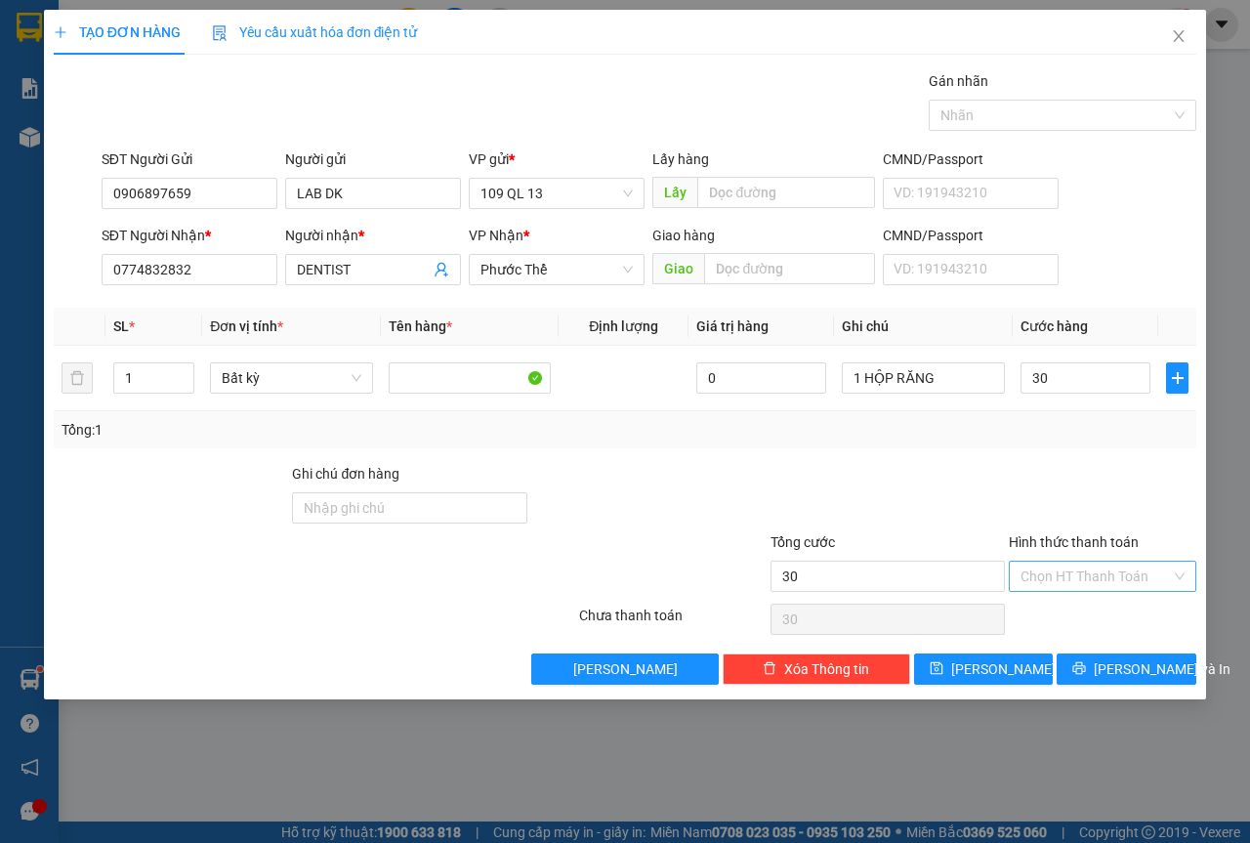
type input "30.000"
click at [1163, 583] on input "Hình thức thanh toán" at bounding box center [1096, 576] width 150 height 29
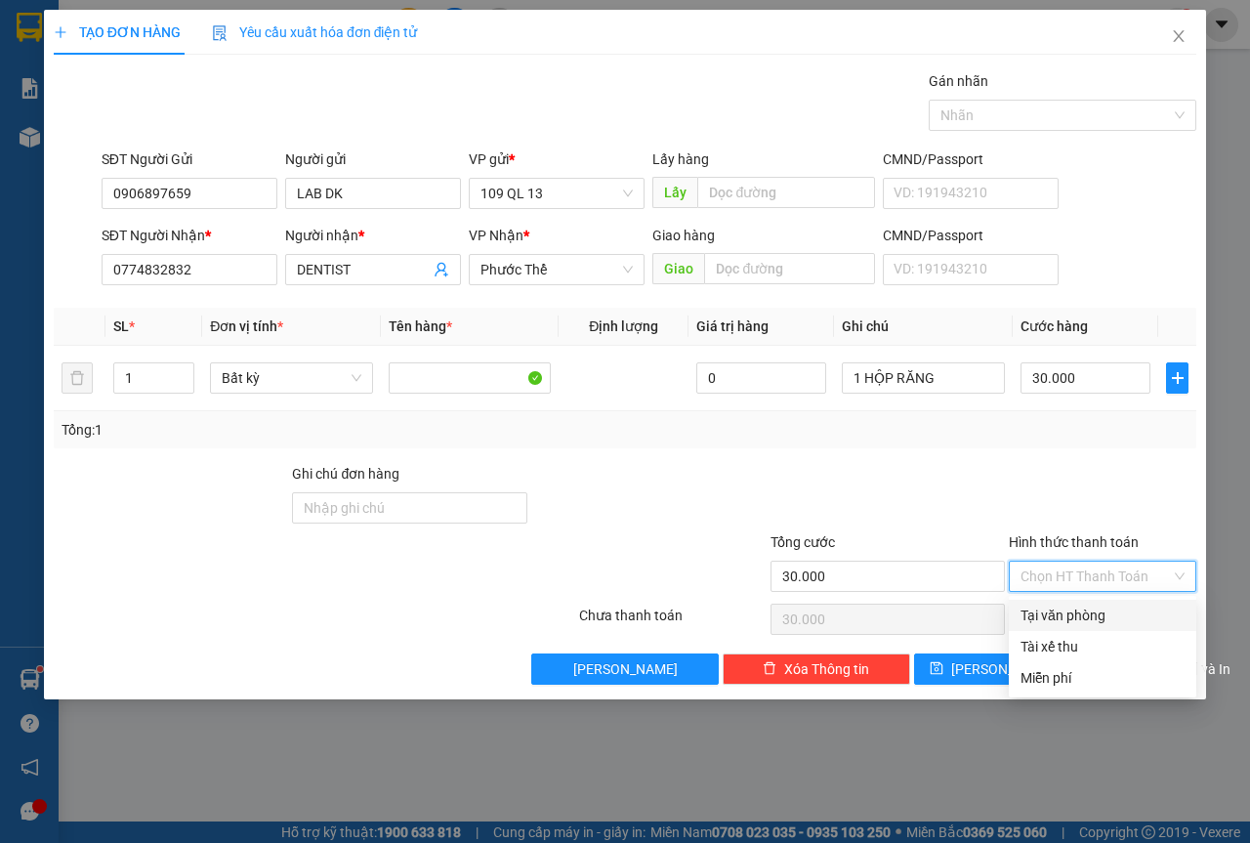
click at [1135, 609] on div "Tại văn phòng" at bounding box center [1103, 615] width 164 height 21
type input "0"
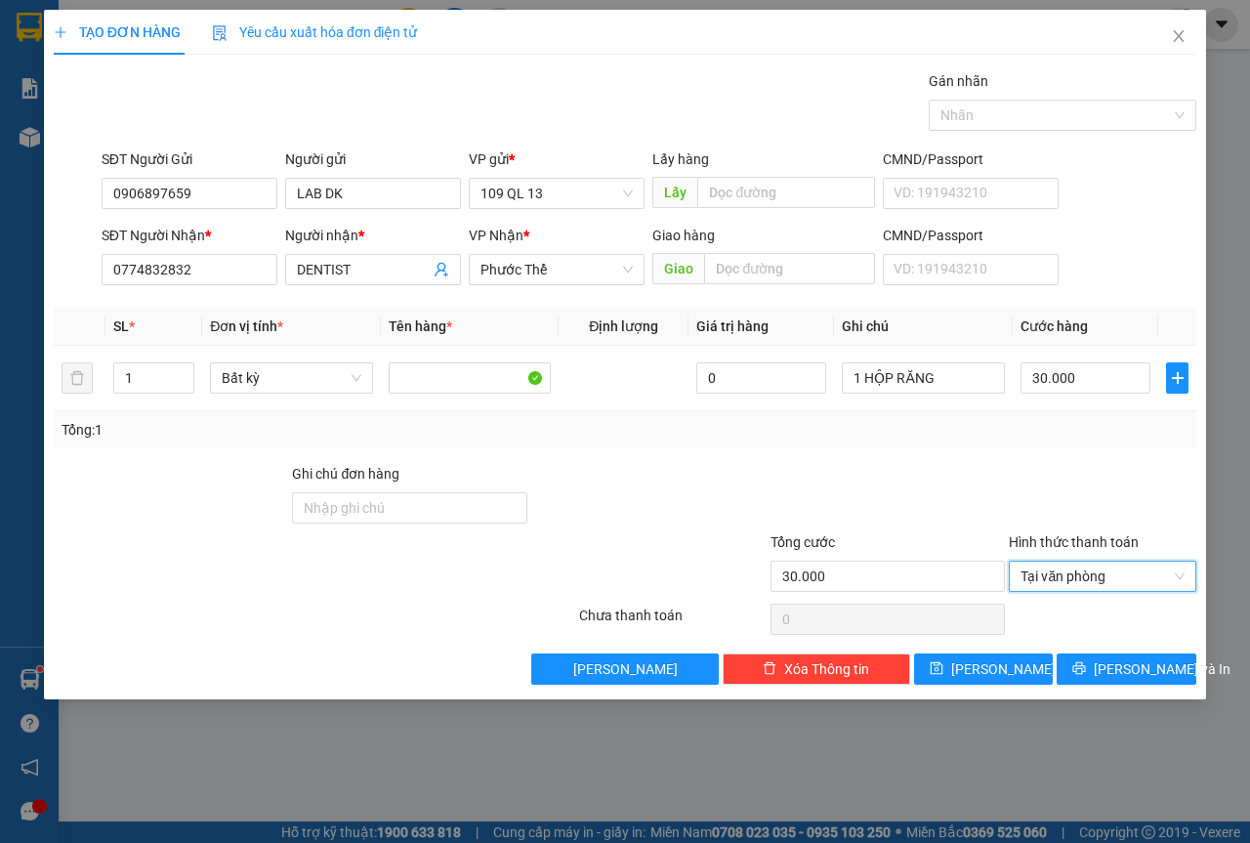
click at [1195, 650] on div "Transit Pickup Surcharge Ids Transit Deliver Surcharge Ids Transit Deliver Surc…" at bounding box center [625, 377] width 1143 height 614
click at [1195, 653] on button "[PERSON_NAME] và In" at bounding box center [1127, 668] width 140 height 31
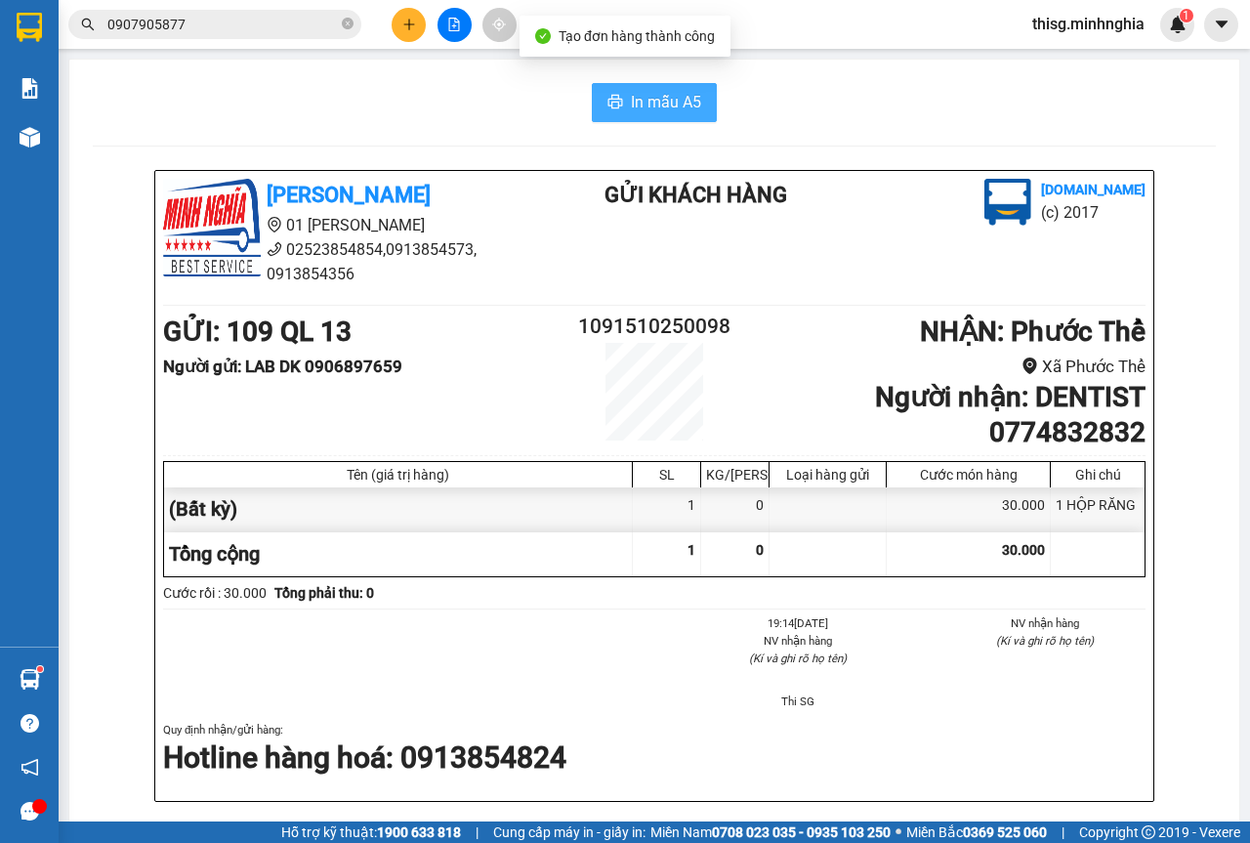
click at [635, 93] on span "In mẫu A5" at bounding box center [666, 102] width 70 height 24
click at [399, 10] on button at bounding box center [409, 25] width 34 height 34
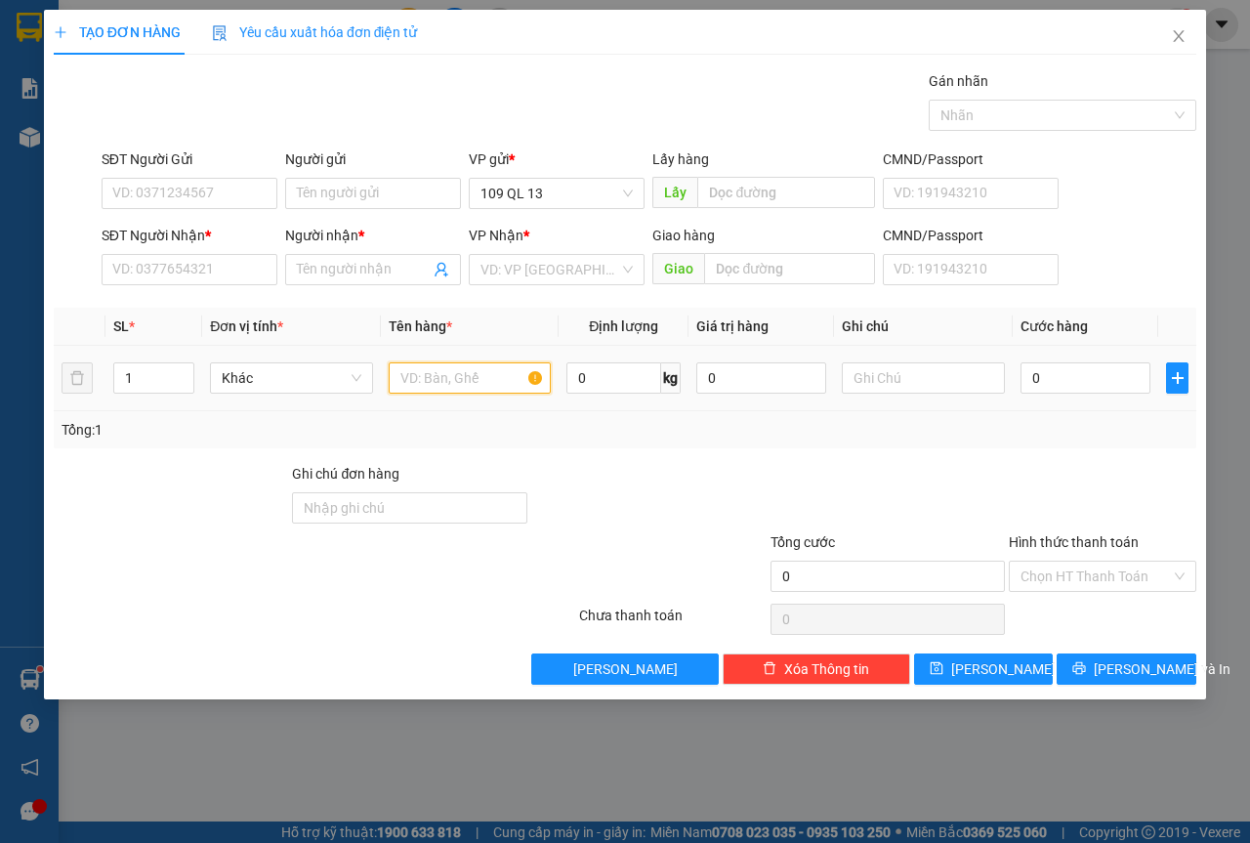
click at [508, 379] on input "text" at bounding box center [470, 377] width 163 height 31
click at [891, 375] on input "text" at bounding box center [923, 377] width 163 height 31
type input "1 THG"
drag, startPoint x: 944, startPoint y: 380, endPoint x: 715, endPoint y: 375, distance: 228.6
click at [856, 375] on input "1 THG" at bounding box center [923, 377] width 163 height 31
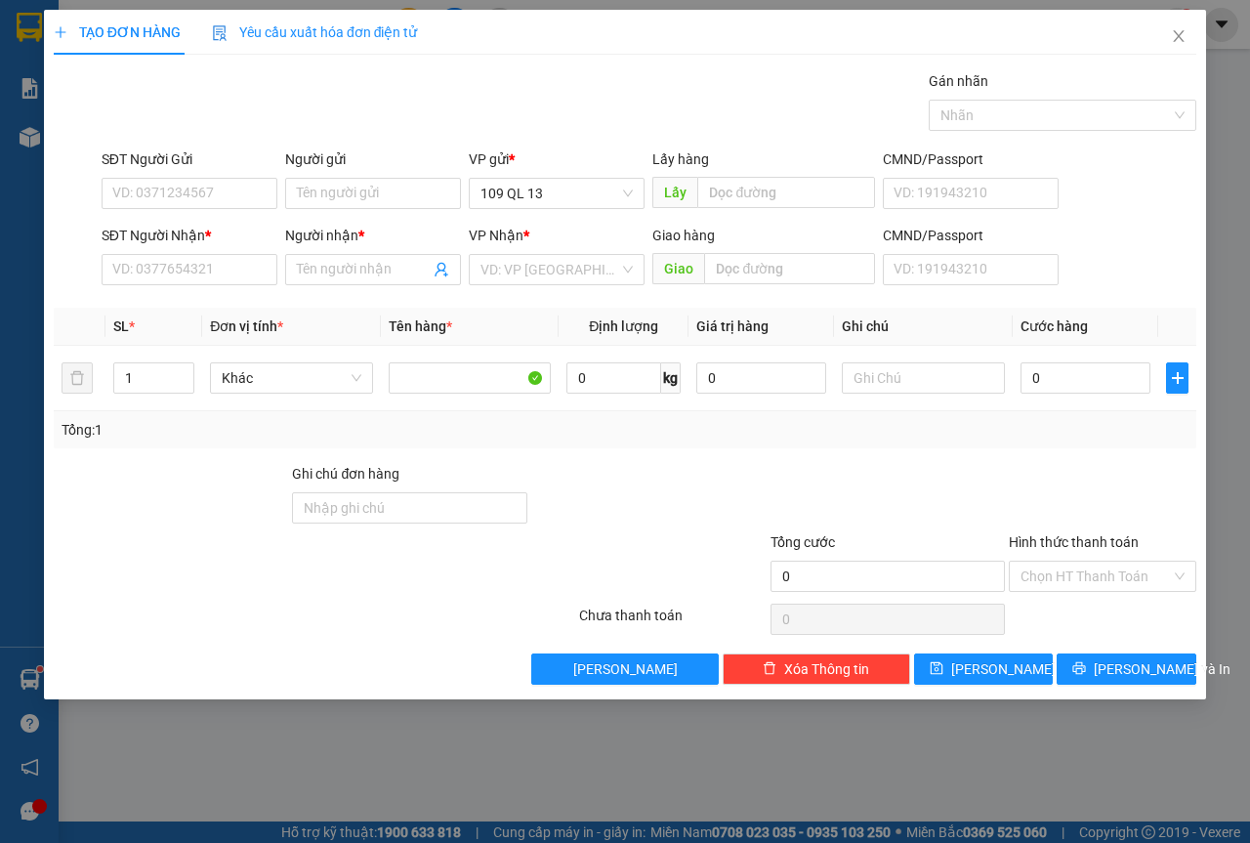
click at [123, 211] on div "SĐT Người Gửi VD: 0371234567" at bounding box center [190, 182] width 176 height 68
click at [130, 204] on input "SĐT Người Gửi" at bounding box center [190, 193] width 176 height 31
click at [204, 229] on div "0982230745 - ANH LÝ" at bounding box center [189, 232] width 152 height 21
type input "0982230745"
type input "ANH LÝ"
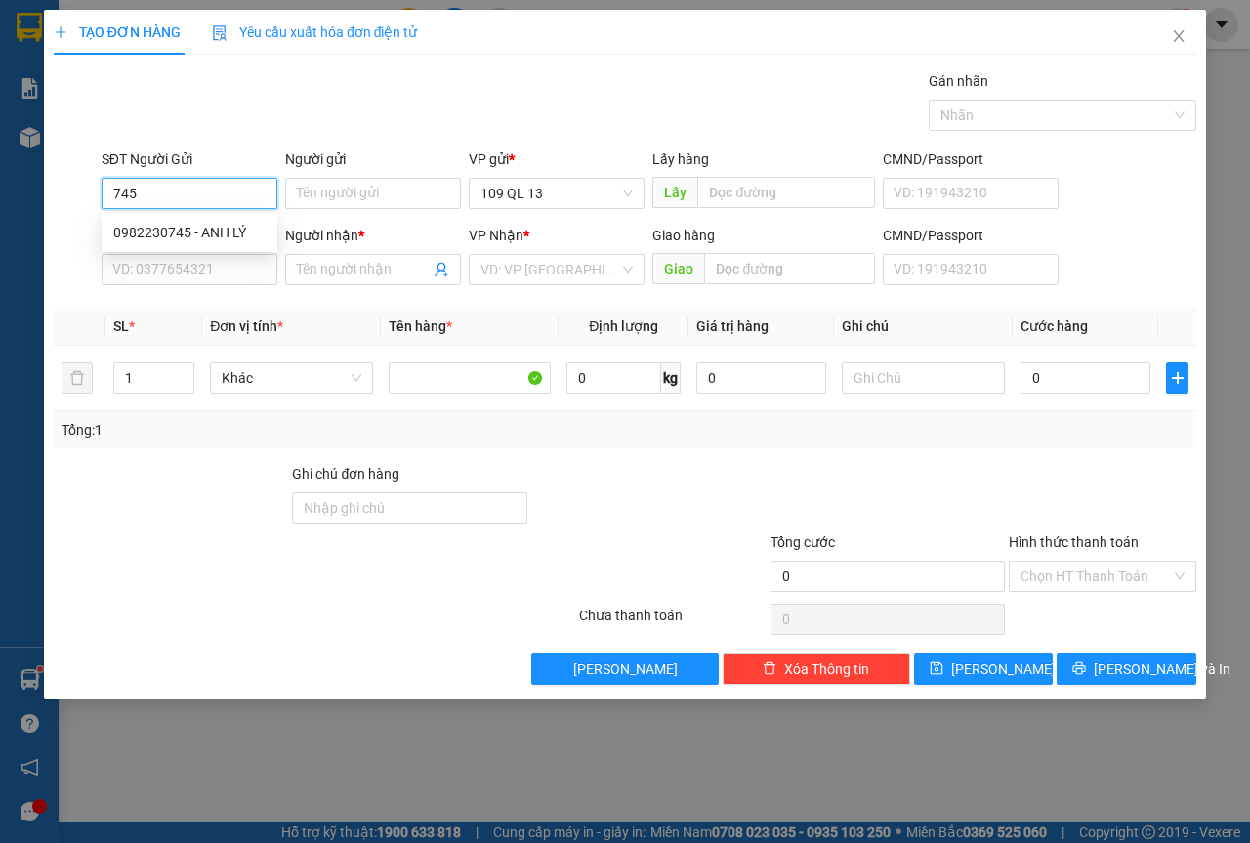
type input "0977398794"
type input "THỰC"
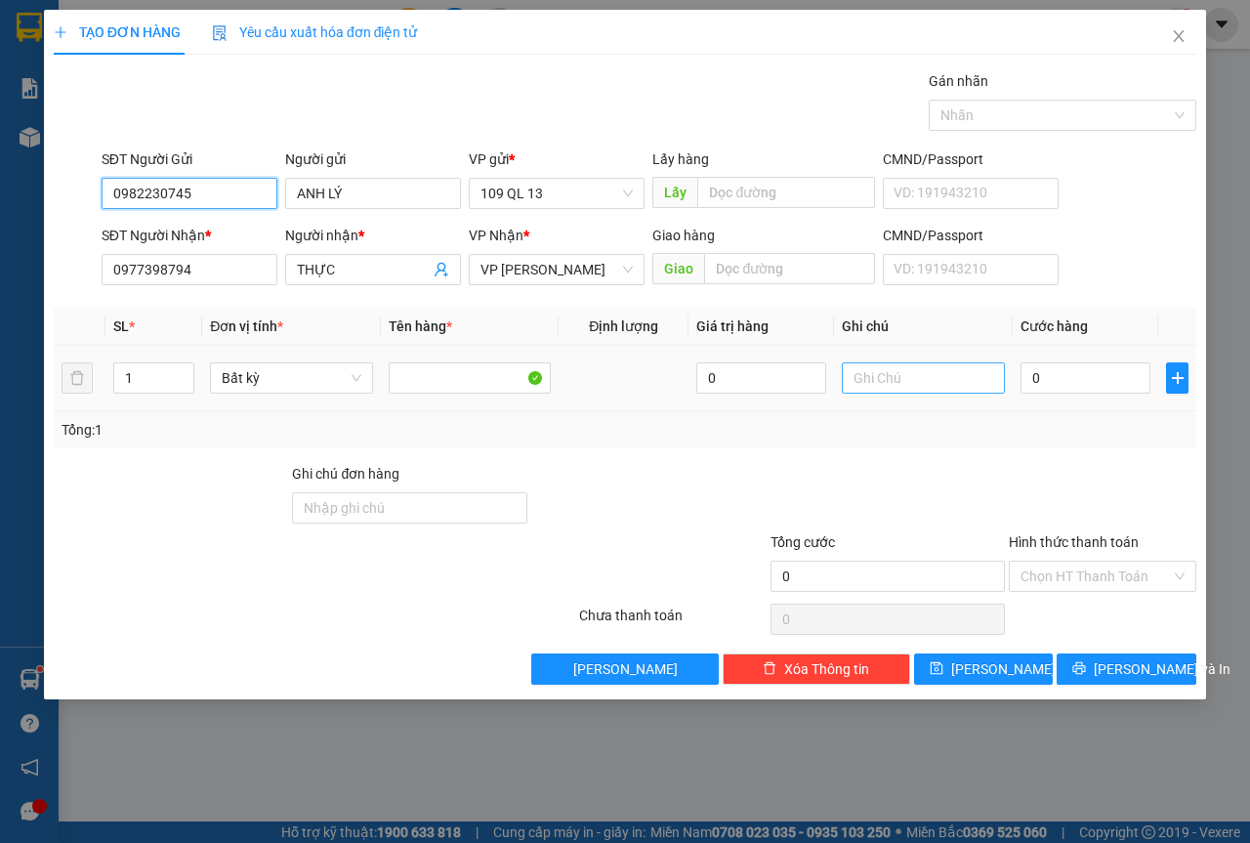
type input "0982230745"
click at [900, 370] on input "text" at bounding box center [923, 377] width 163 height 31
type input "1 HỘP RĂNG"
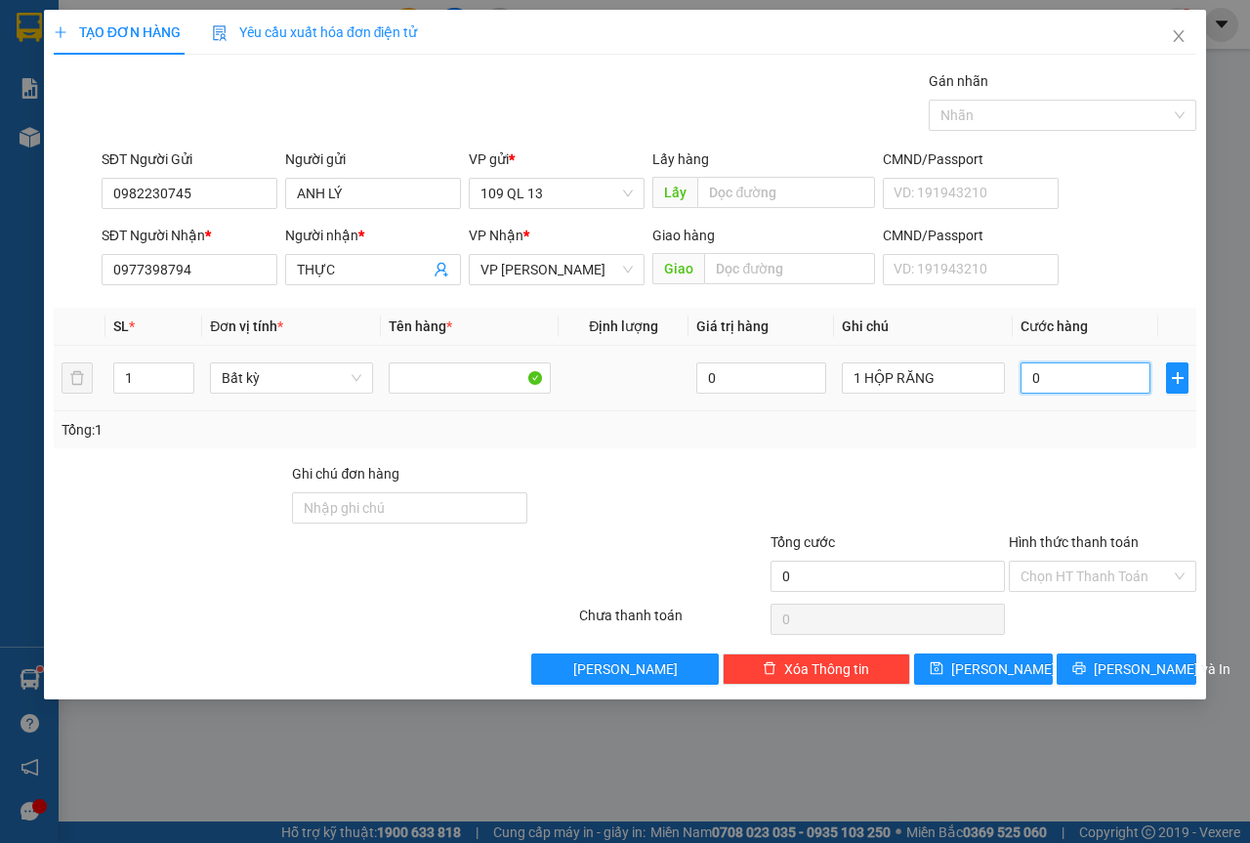
type input "4"
type input "40"
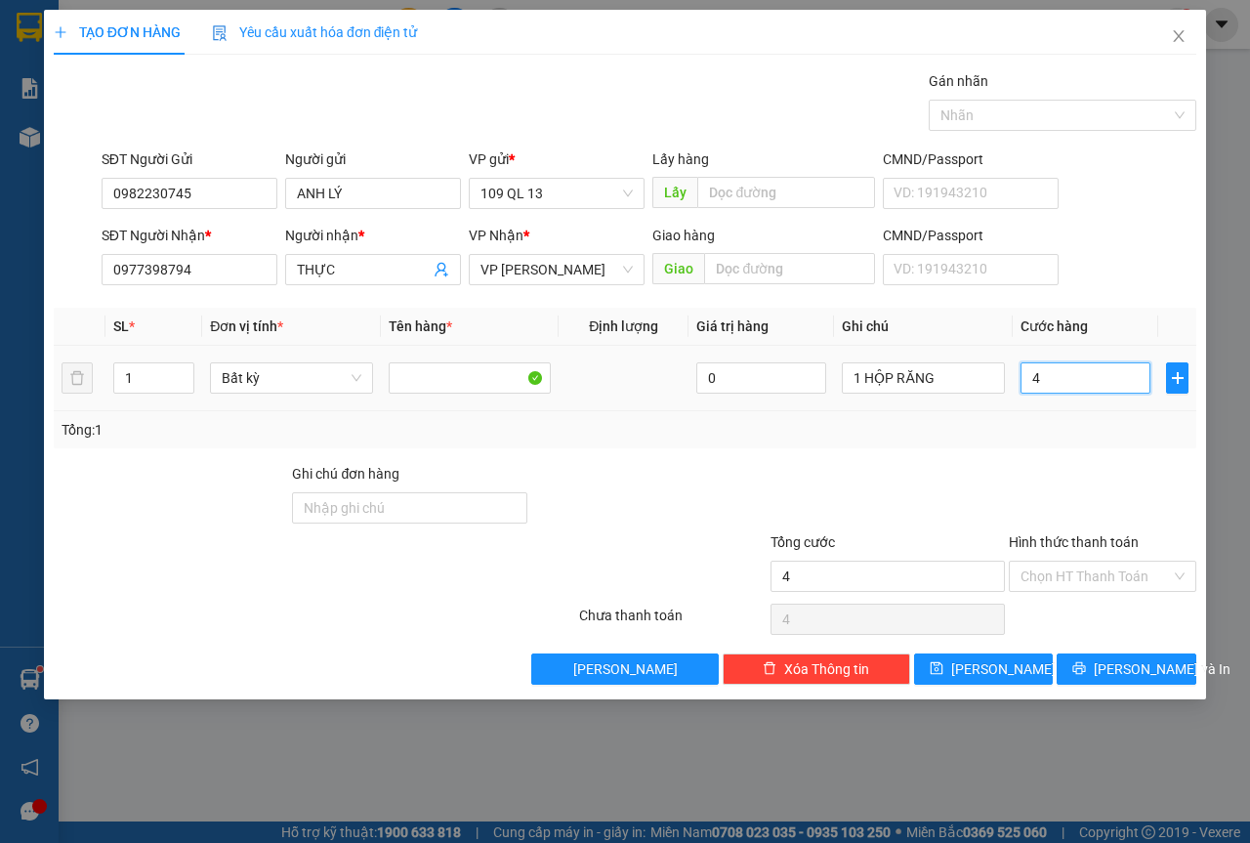
type input "40"
type input "40.000"
click at [1065, 575] on input "Hình thức thanh toán" at bounding box center [1096, 576] width 150 height 29
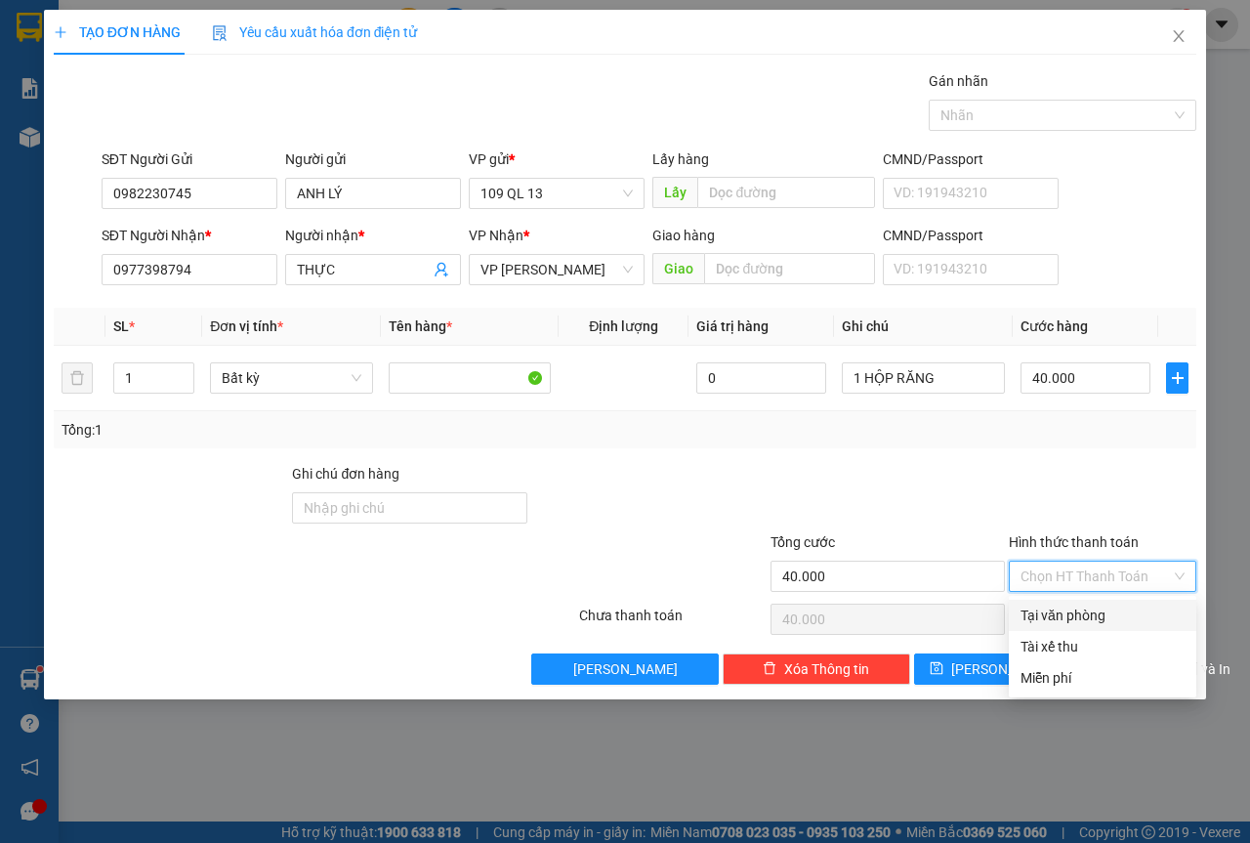
click at [1059, 613] on div "Tại văn phòng" at bounding box center [1103, 615] width 164 height 21
type input "0"
click at [1137, 676] on span "[PERSON_NAME] và In" at bounding box center [1162, 668] width 137 height 21
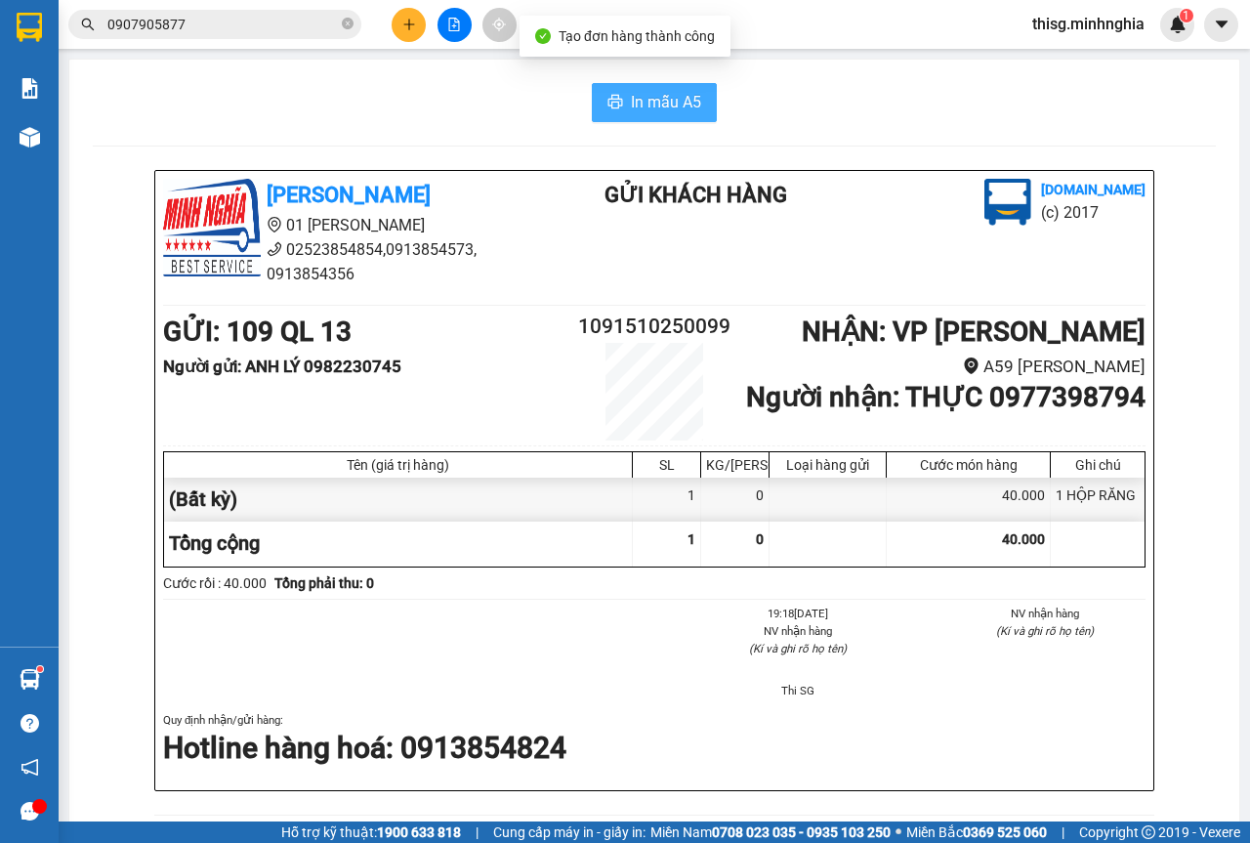
click at [665, 94] on span "In mẫu A5" at bounding box center [666, 102] width 70 height 24
click at [414, 18] on icon "plus" at bounding box center [409, 25] width 14 height 14
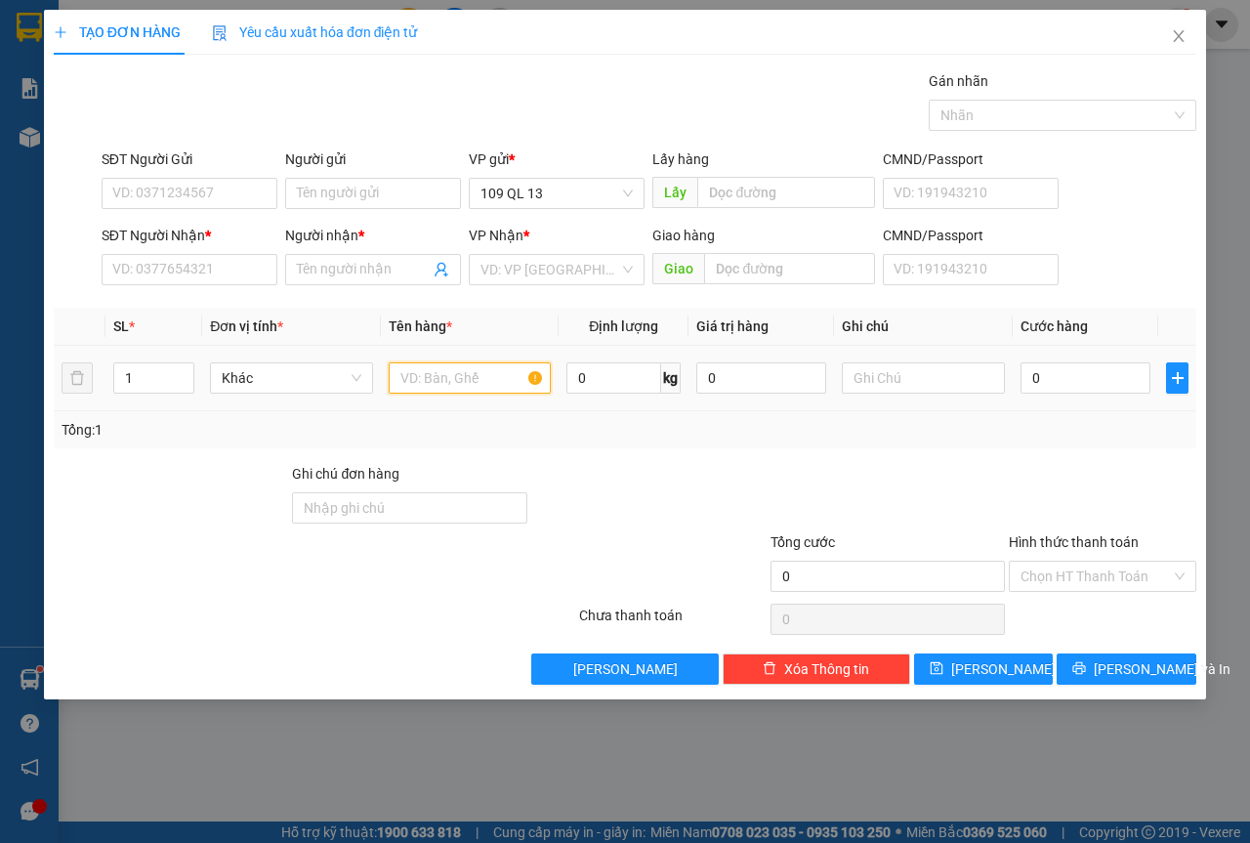
drag, startPoint x: 493, startPoint y: 367, endPoint x: 503, endPoint y: 373, distance: 11.4
click at [493, 369] on input "text" at bounding box center [470, 377] width 163 height 31
click at [878, 369] on input "text" at bounding box center [923, 377] width 163 height 31
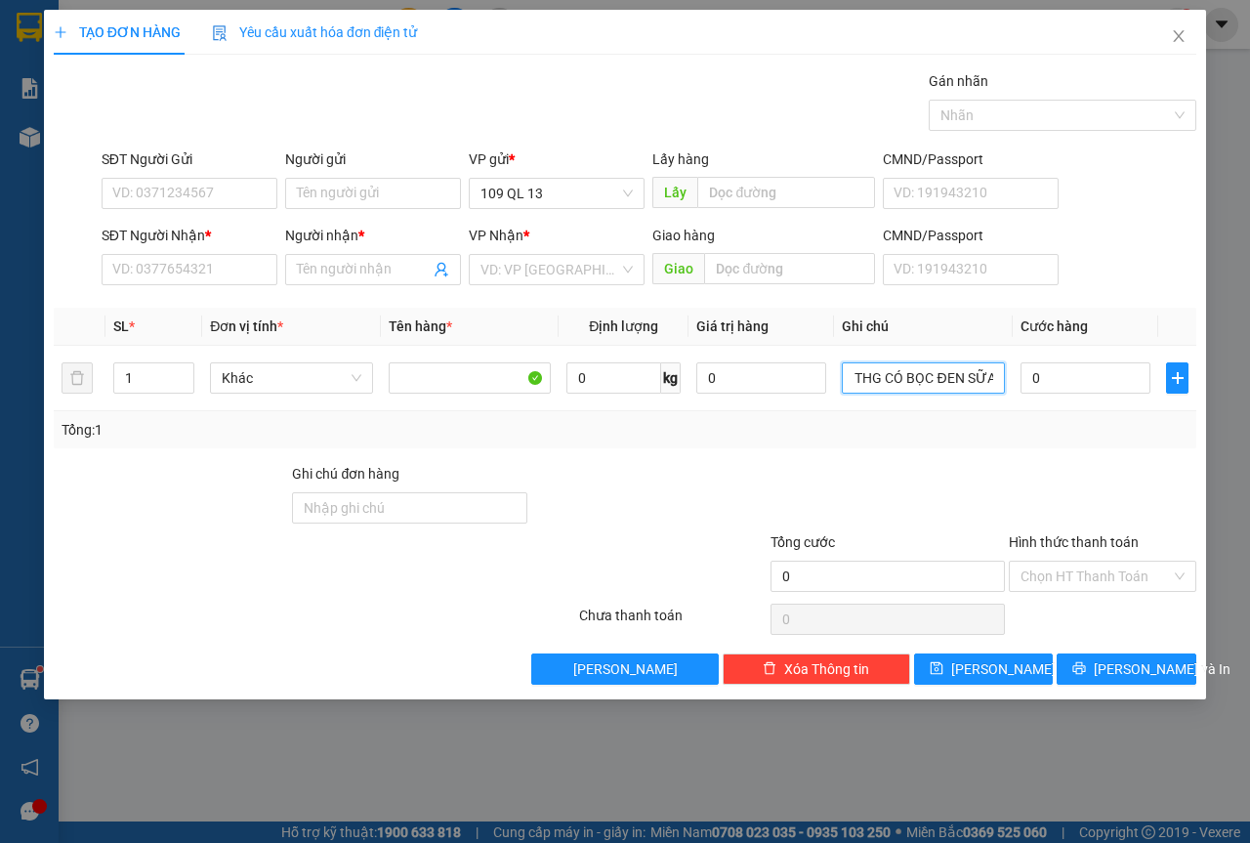
scroll to position [0, 10]
type input "1 THG CÓ BỌC ĐEN SỮA"
type input "4"
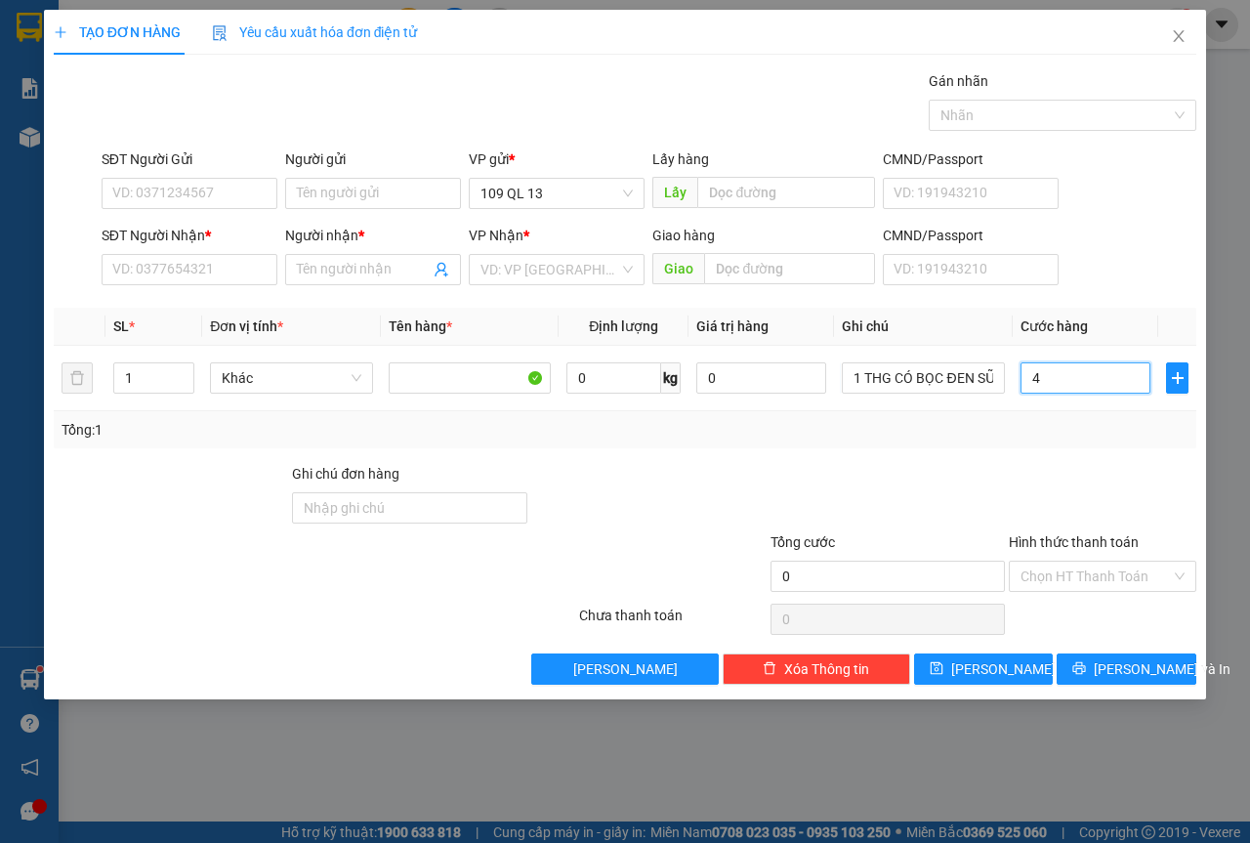
type input "4"
type input "40"
type input "40.000"
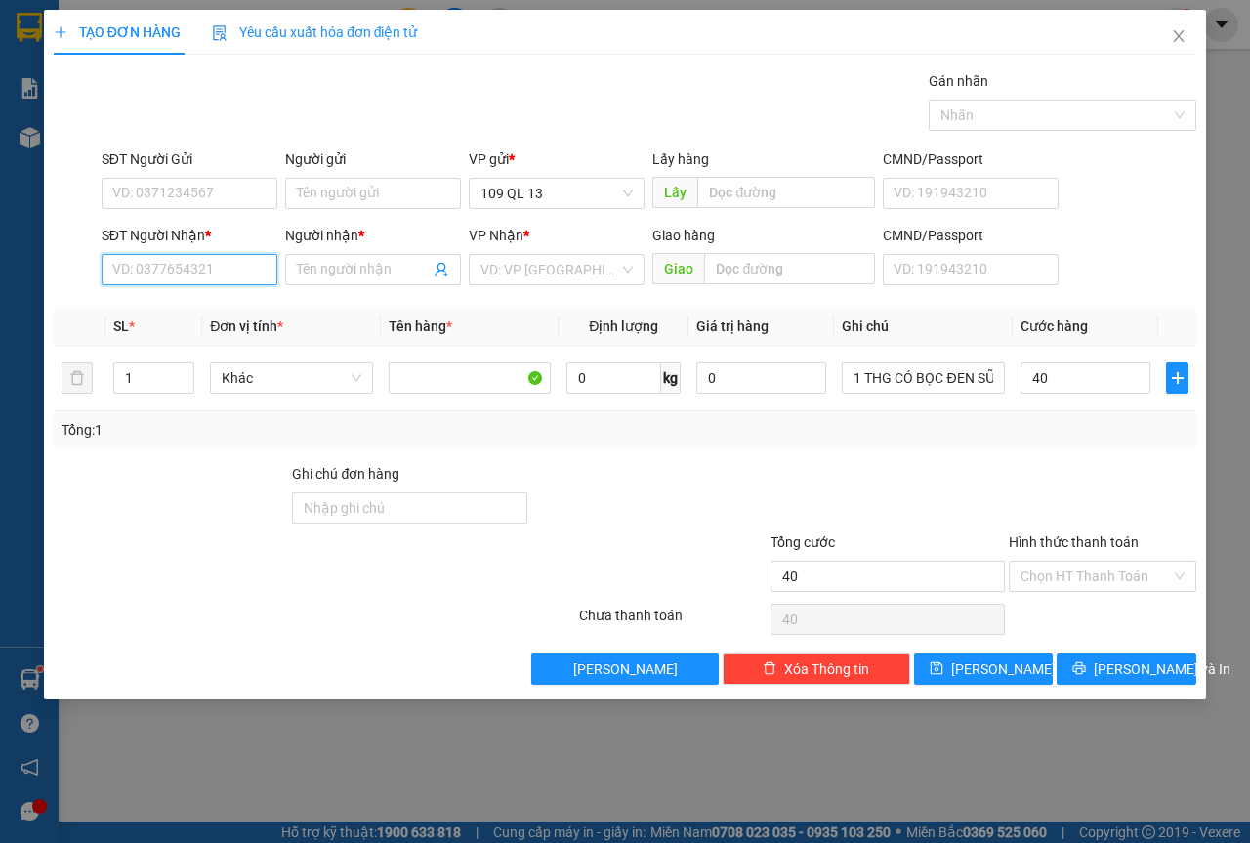
type input "40.000"
click at [224, 276] on input "SĐT Người Nhận *" at bounding box center [190, 269] width 176 height 31
click at [154, 273] on input "SĐT Người Nhận *" at bounding box center [190, 269] width 176 height 31
click at [195, 316] on div "0931258328 - YẾN" at bounding box center [189, 308] width 152 height 21
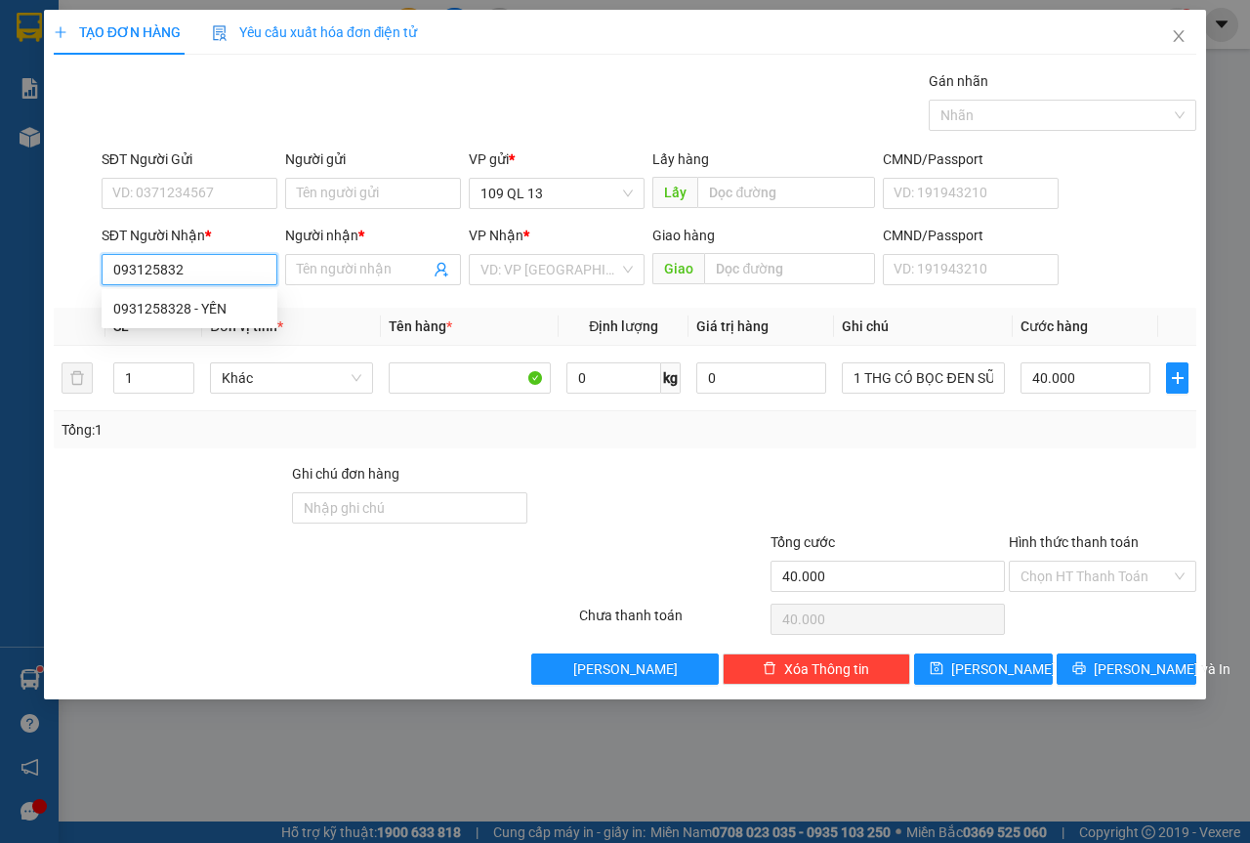
type input "0931258328"
type input "YẾN"
type input "0931258328"
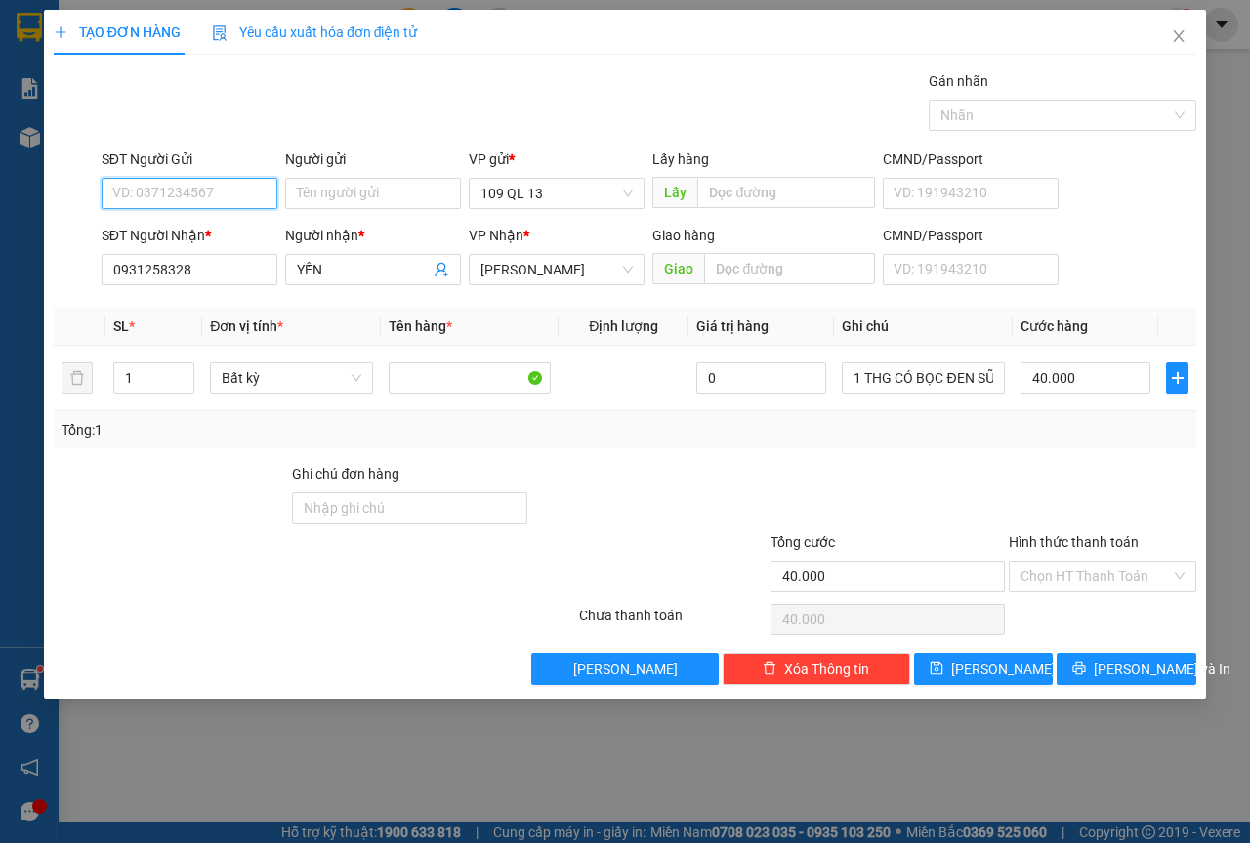
click at [171, 196] on input "SĐT Người Gửi" at bounding box center [190, 193] width 176 height 31
click at [288, 112] on div "Gói vận chuyển * Tiêu chuẩn Gán nhãn Nhãn" at bounding box center [649, 104] width 1103 height 68
click at [1130, 572] on input "Hình thức thanh toán" at bounding box center [1096, 576] width 150 height 29
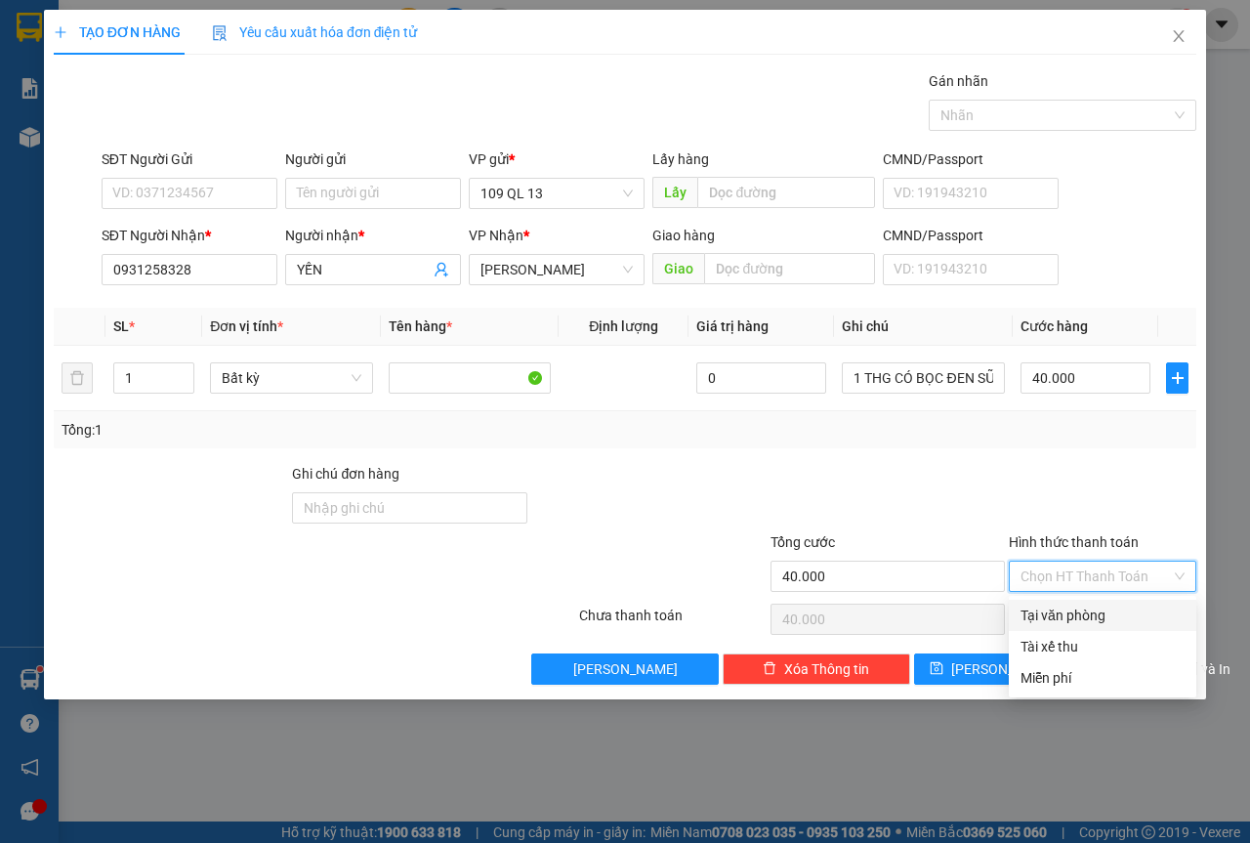
click at [1114, 609] on div "Tại văn phòng" at bounding box center [1103, 615] width 164 height 21
type input "0"
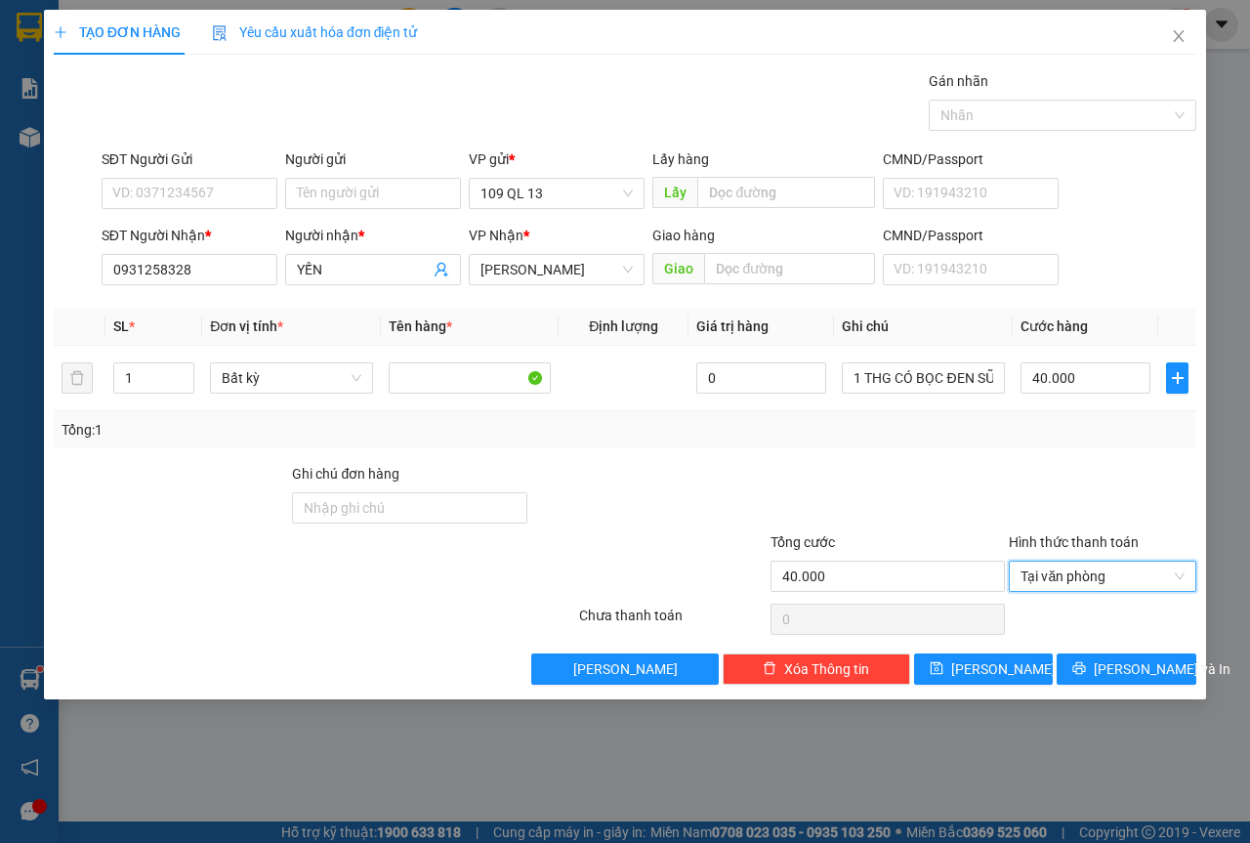
click at [1131, 647] on div "Transit Pickup Surcharge Ids Transit Deliver Surcharge Ids Transit Deliver Surc…" at bounding box center [625, 377] width 1143 height 614
click at [1135, 673] on span "[PERSON_NAME] và In" at bounding box center [1162, 668] width 137 height 21
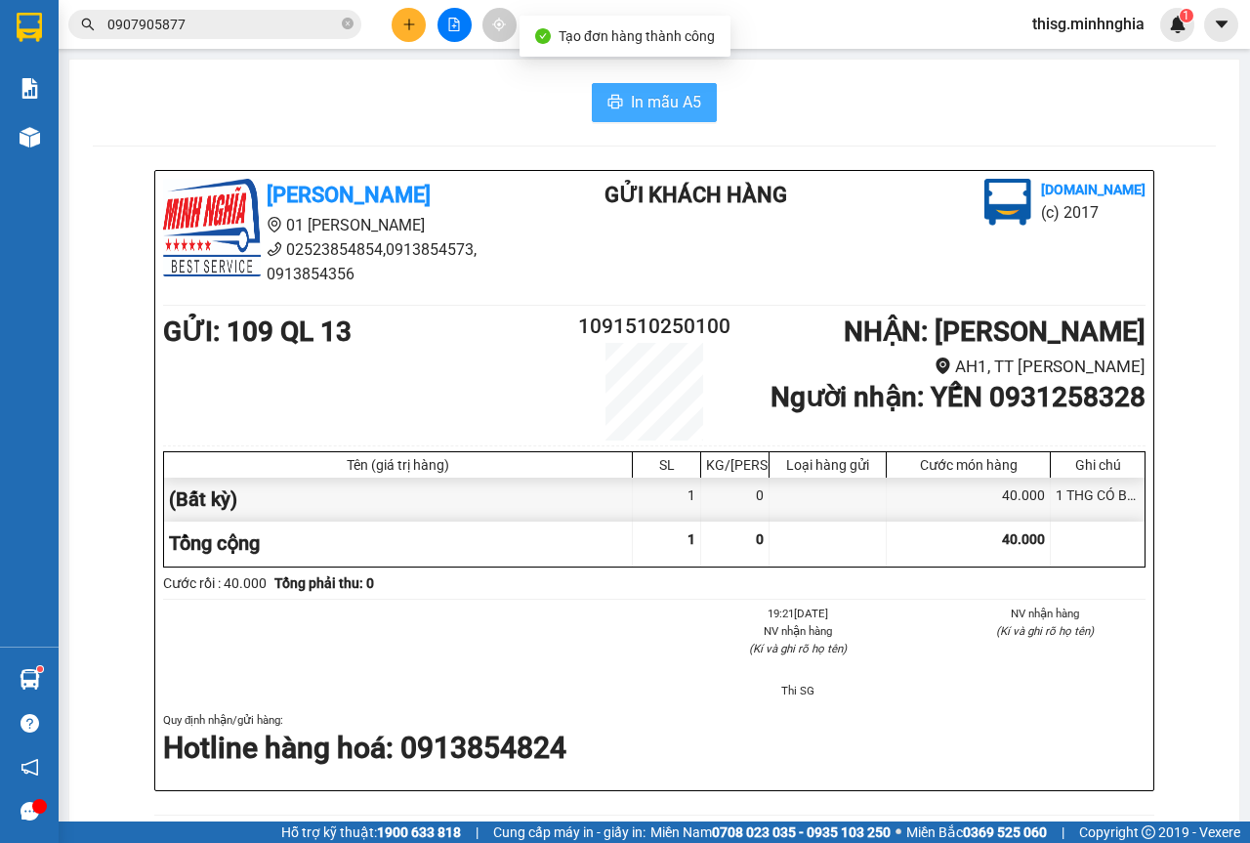
click at [610, 99] on icon "printer" at bounding box center [616, 102] width 16 height 16
click at [418, 12] on button at bounding box center [409, 25] width 34 height 34
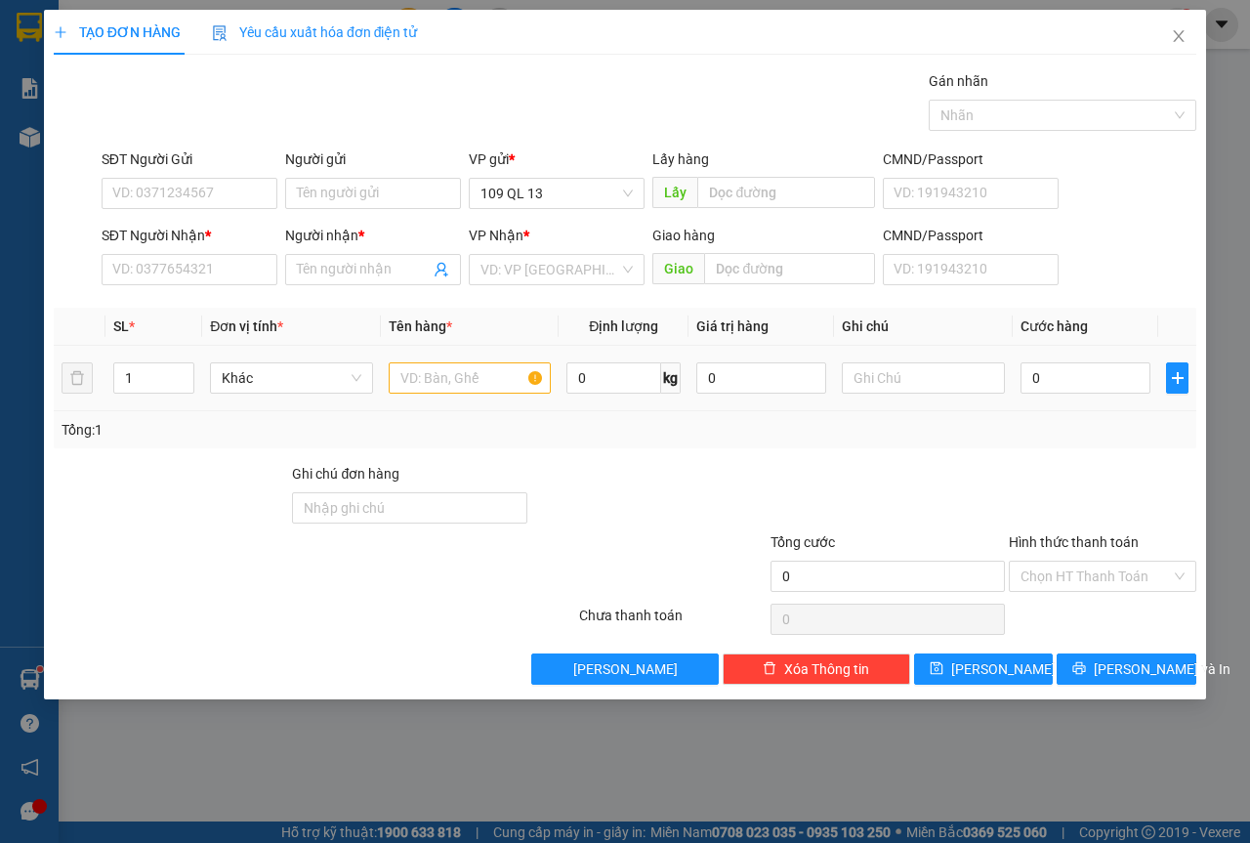
click at [444, 362] on div at bounding box center [470, 377] width 163 height 39
click at [452, 363] on input "text" at bounding box center [470, 377] width 163 height 31
click at [890, 384] on input "text" at bounding box center [923, 377] width 163 height 31
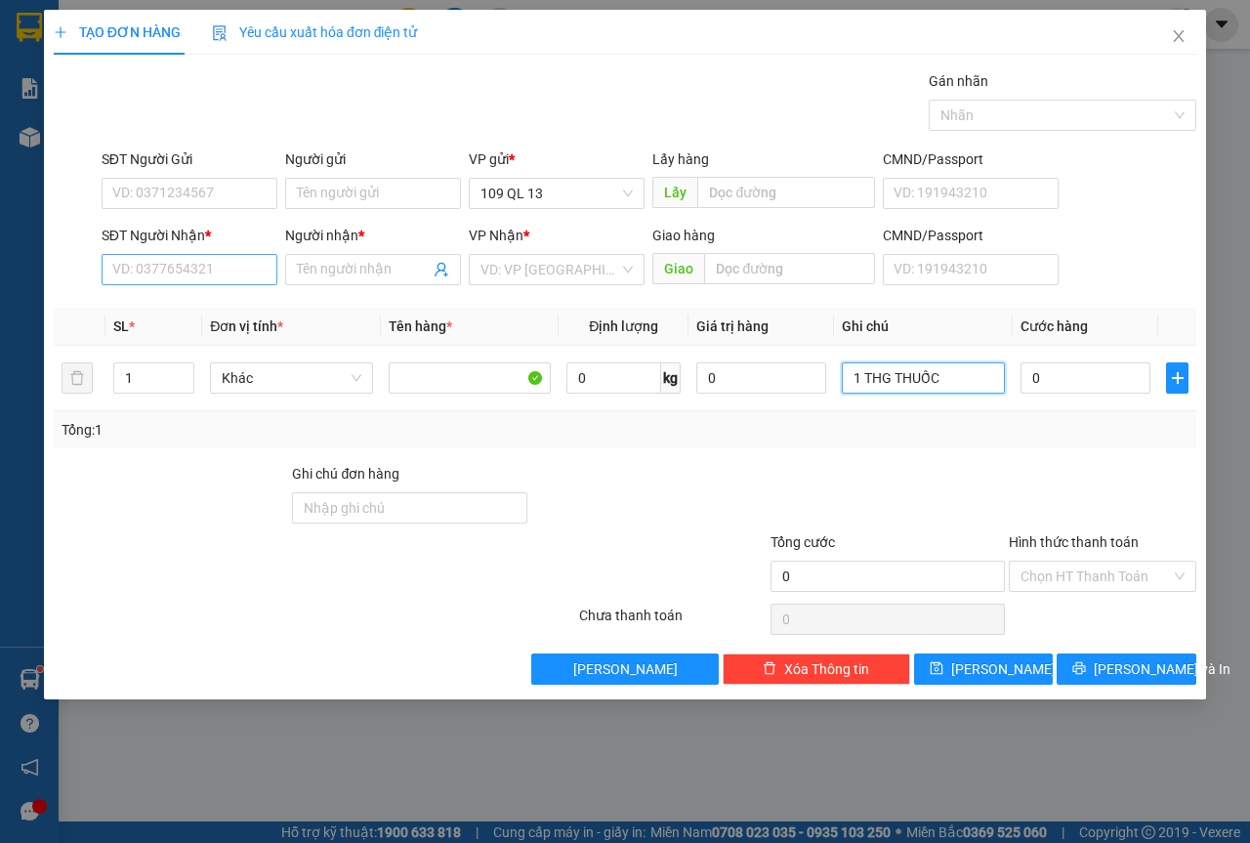
type input "1 THG THUỐC"
click at [191, 280] on input "SĐT Người Nhận *" at bounding box center [190, 269] width 176 height 31
type input "0835597654"
click at [360, 275] on input "Người nhận *" at bounding box center [363, 269] width 133 height 21
click at [936, 383] on input "1 THG THUỐC" at bounding box center [923, 377] width 163 height 31
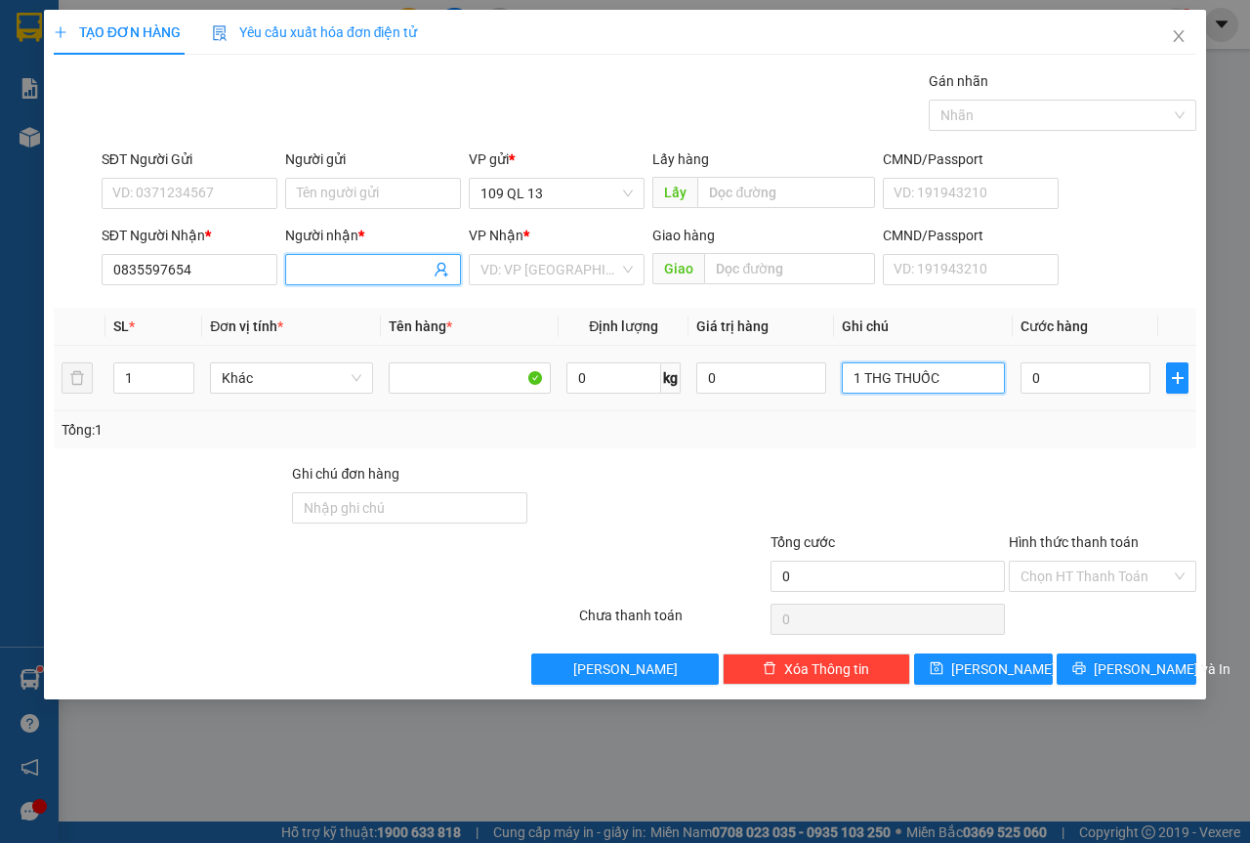
click at [936, 383] on input "1 THG THUỐC" at bounding box center [923, 377] width 163 height 31
type input "1 THG THIỆP"
type input "3"
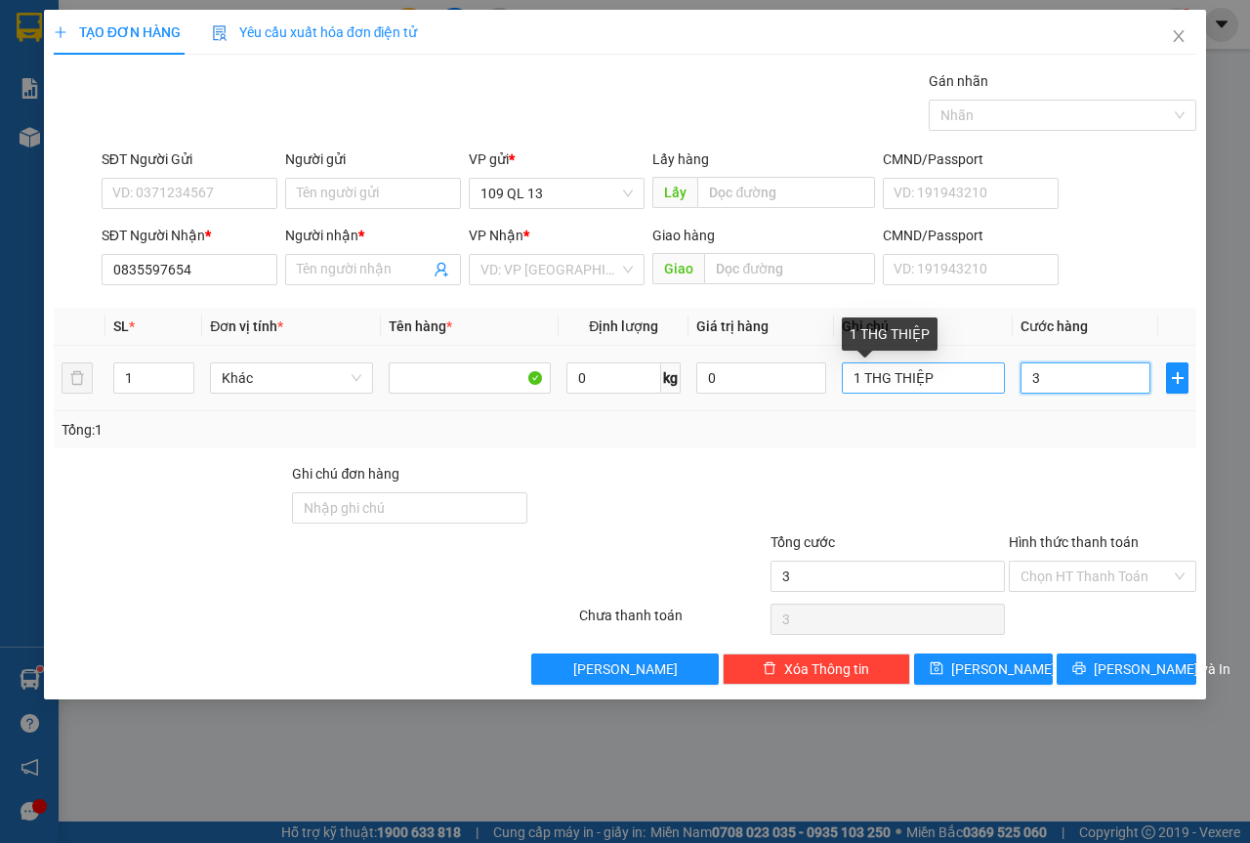
type input "30"
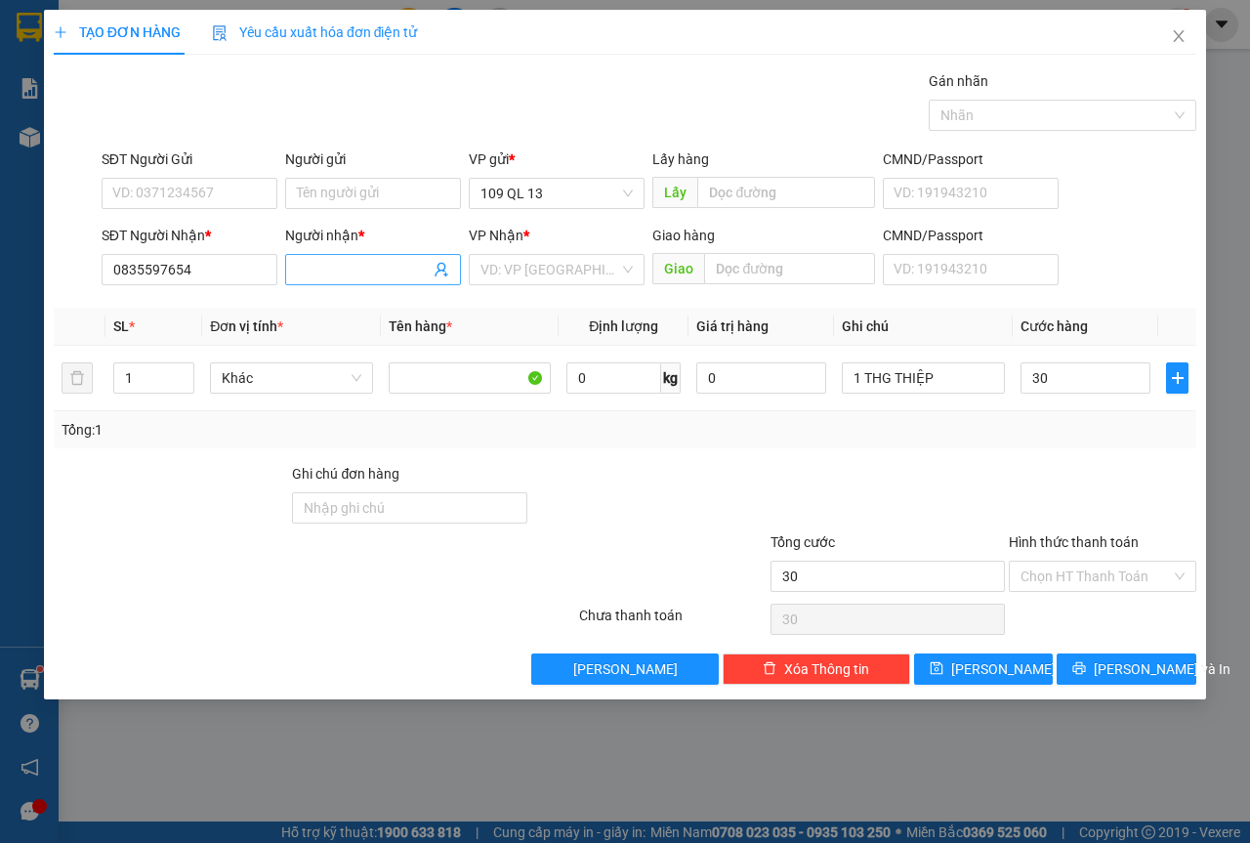
type input "30.000"
click at [354, 273] on input "Người nhận *" at bounding box center [363, 269] width 133 height 21
type input "BA TUẤN"
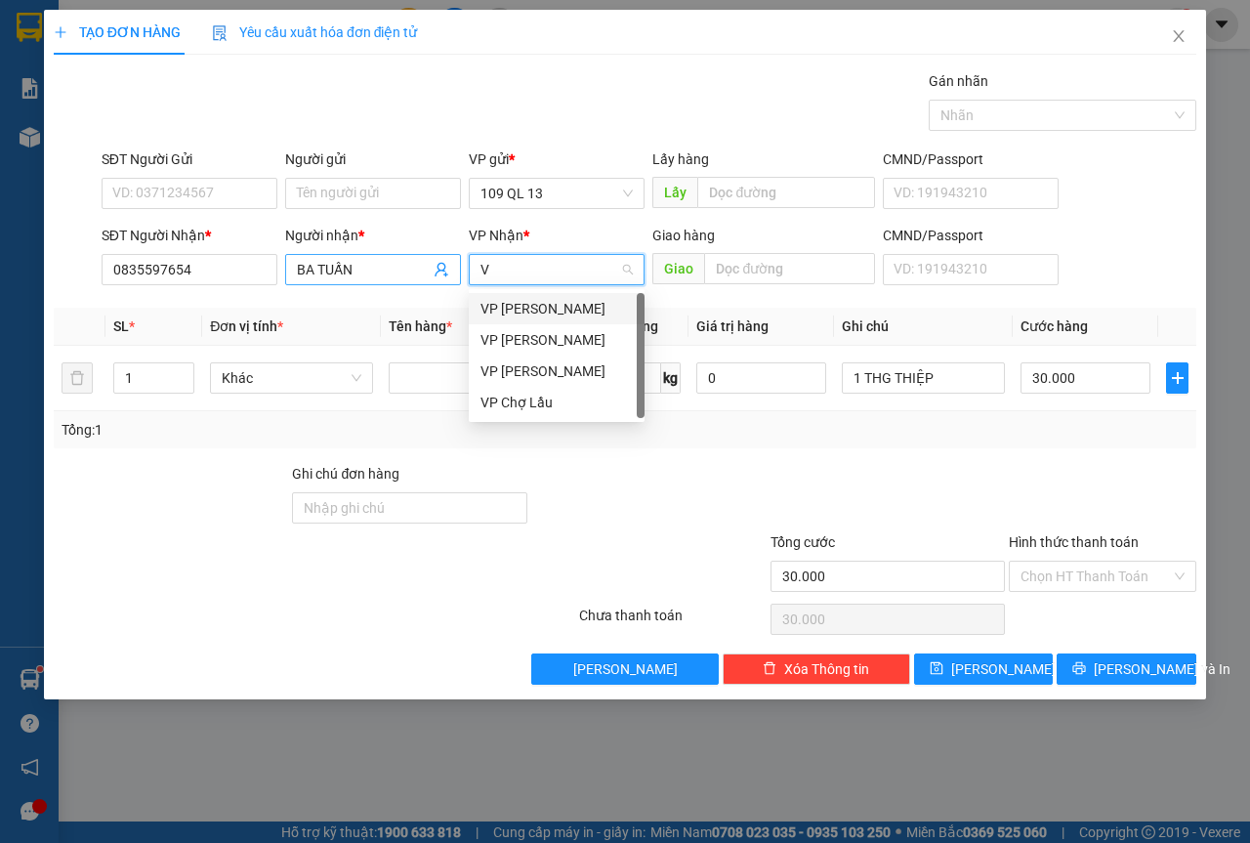
type input "V"
click at [565, 303] on div "VP [PERSON_NAME]" at bounding box center [557, 308] width 152 height 21
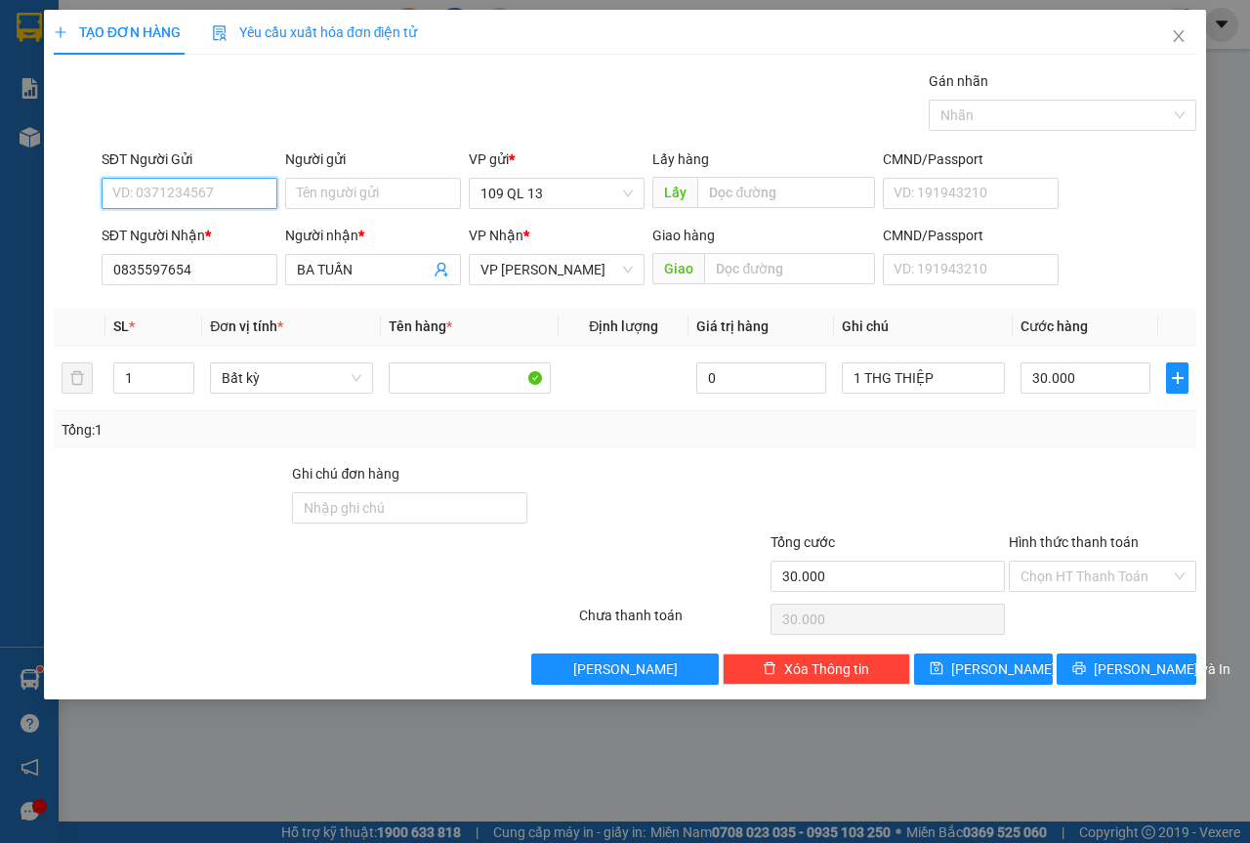
click at [216, 201] on input "SĐT Người Gửi" at bounding box center [190, 193] width 176 height 31
type input "0342107940"
click at [1034, 572] on input "Hình thức thanh toán" at bounding box center [1096, 576] width 150 height 29
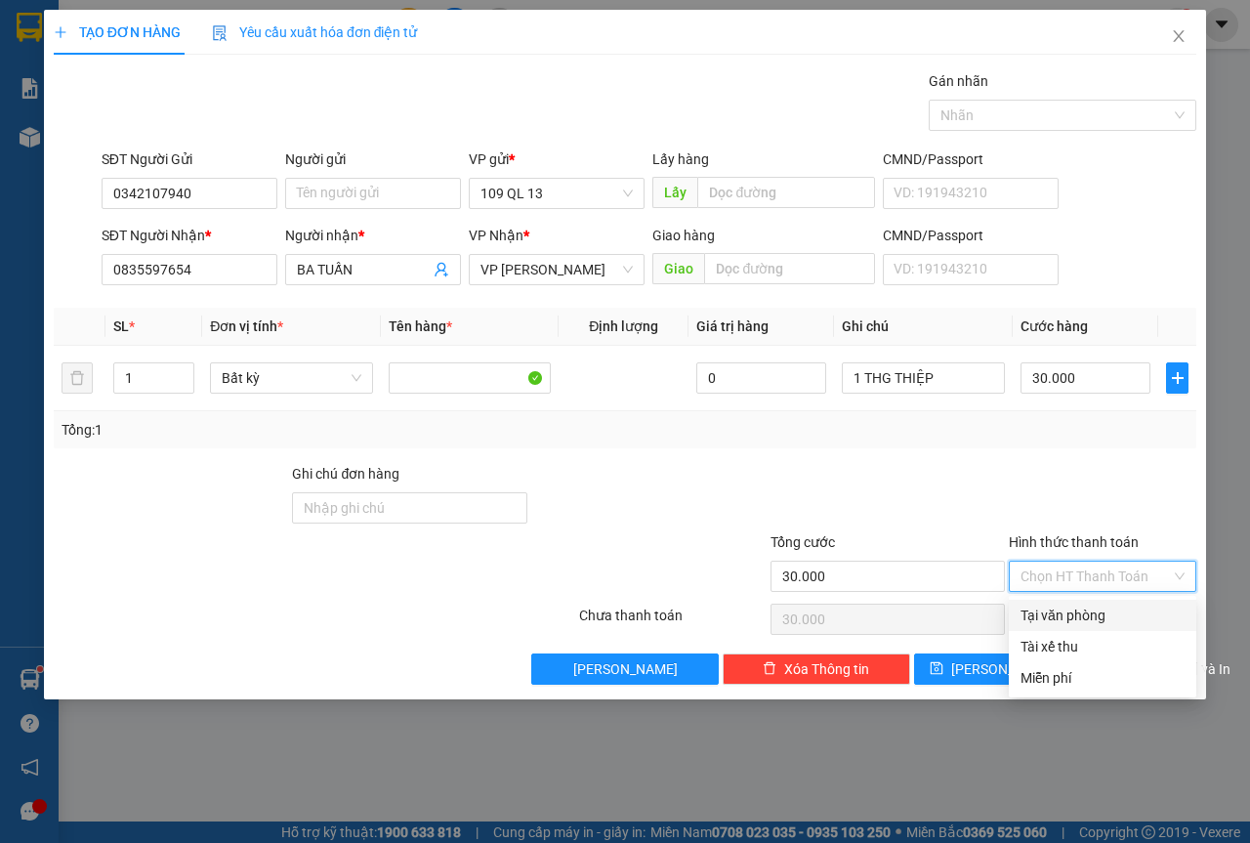
click at [1053, 609] on div "Tại văn phòng" at bounding box center [1103, 615] width 164 height 21
type input "0"
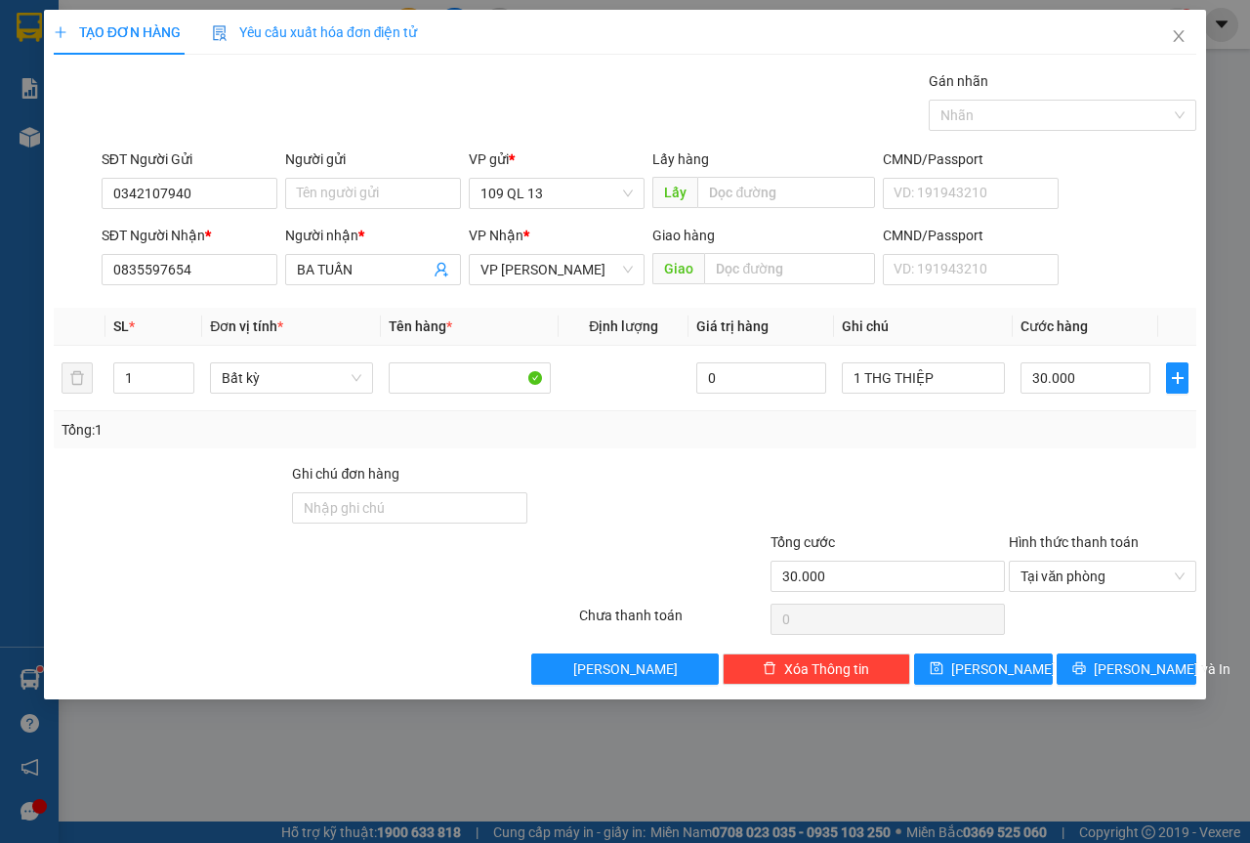
click at [1150, 642] on div "Transit Pickup Surcharge Ids Transit Deliver Surcharge Ids Transit Deliver Surc…" at bounding box center [625, 377] width 1143 height 614
click at [1145, 653] on button "[PERSON_NAME] và In" at bounding box center [1127, 668] width 140 height 31
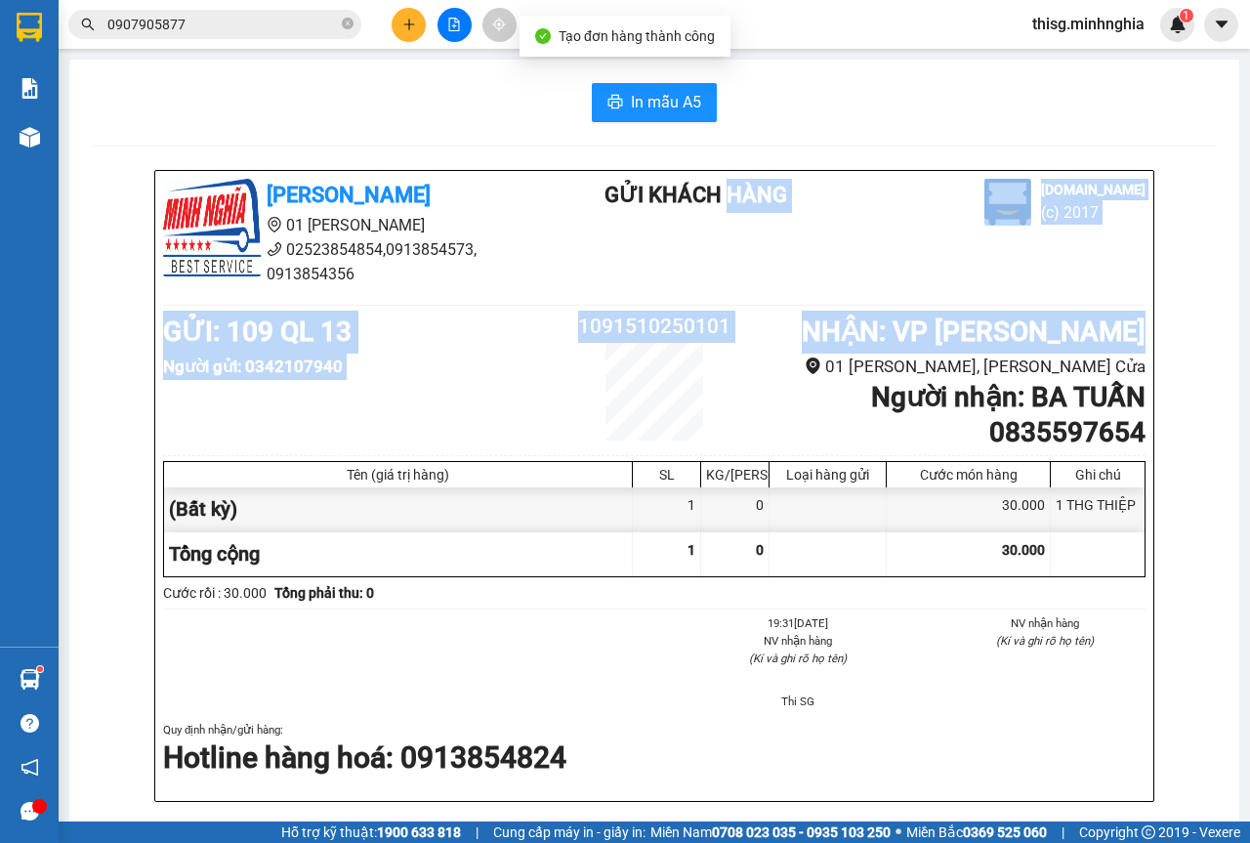
click at [689, 239] on div "[PERSON_NAME] 01 [GEOGRAPHIC_DATA], 0913854356 Gửi khách hàng [DOMAIN_NAME] (c)…" at bounding box center [654, 486] width 998 height 630
click at [620, 105] on button "In mẫu A5" at bounding box center [654, 102] width 125 height 39
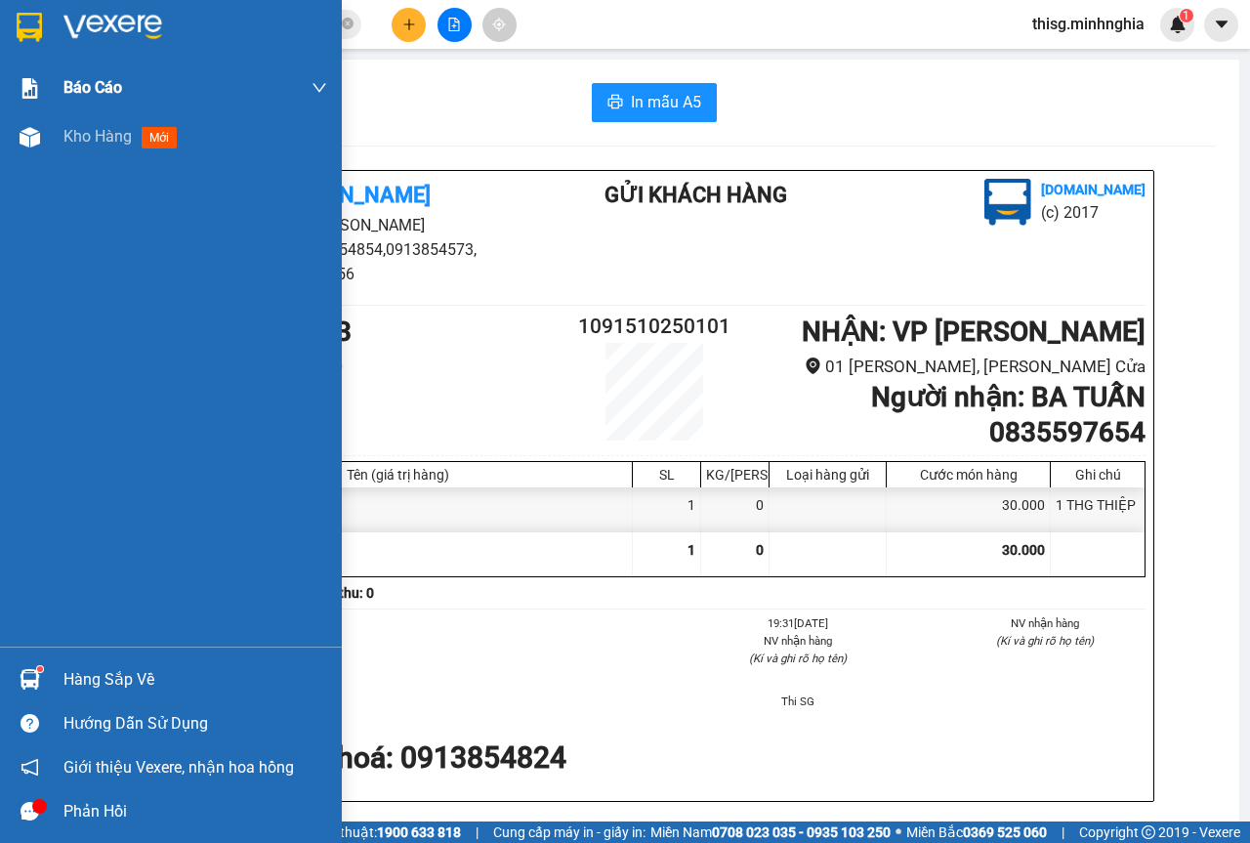
click at [0, 97] on div "Báo cáo" at bounding box center [171, 87] width 342 height 49
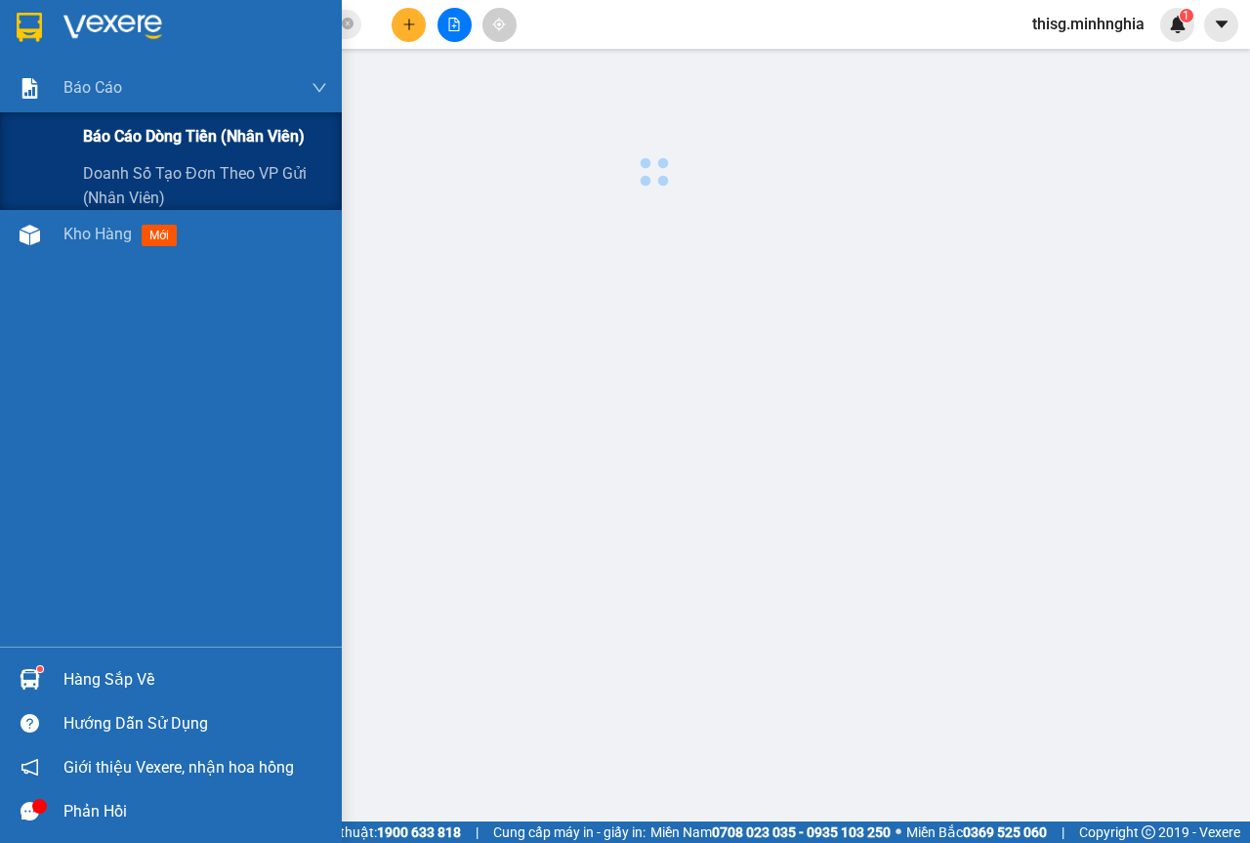
click at [110, 126] on span "Báo cáo dòng tiền (nhân viên)" at bounding box center [194, 136] width 222 height 24
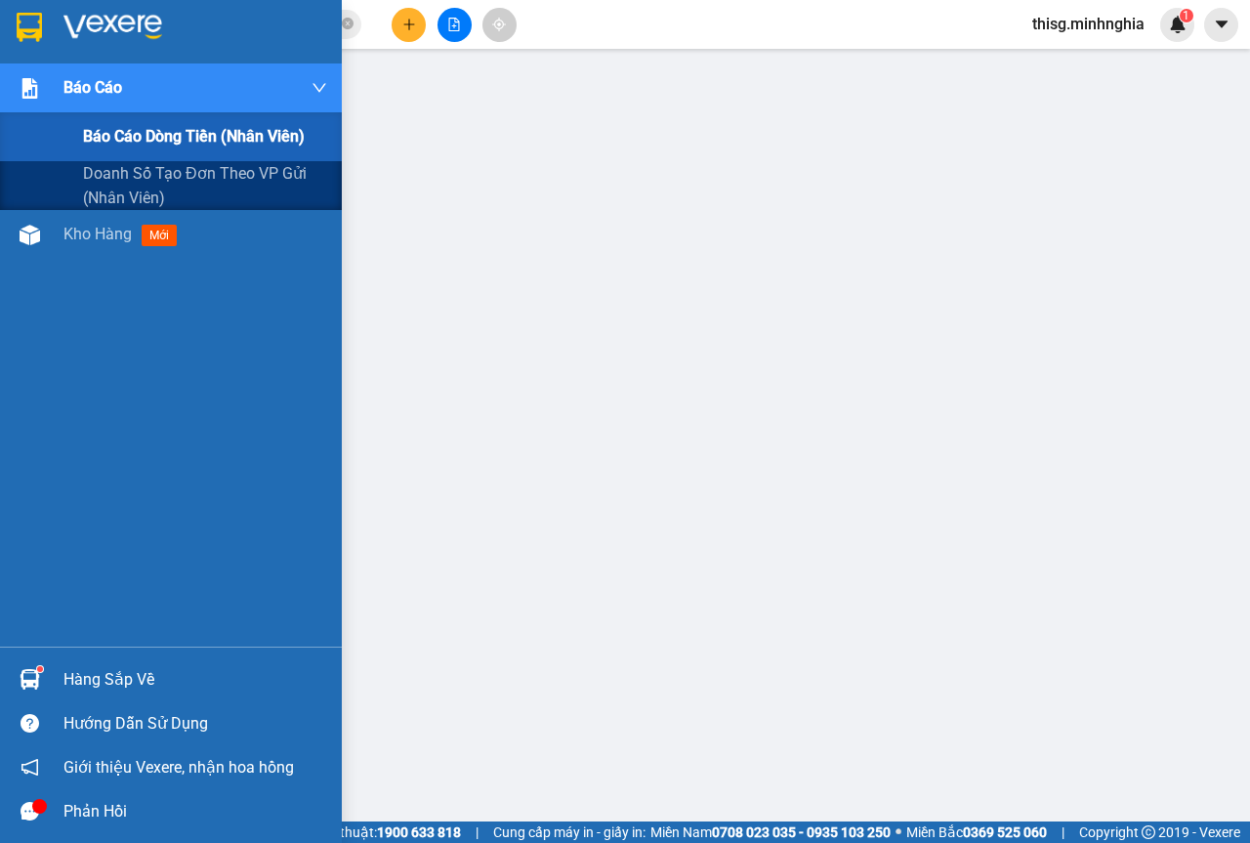
click at [157, 144] on span "Báo cáo dòng tiền (nhân viên)" at bounding box center [194, 136] width 222 height 24
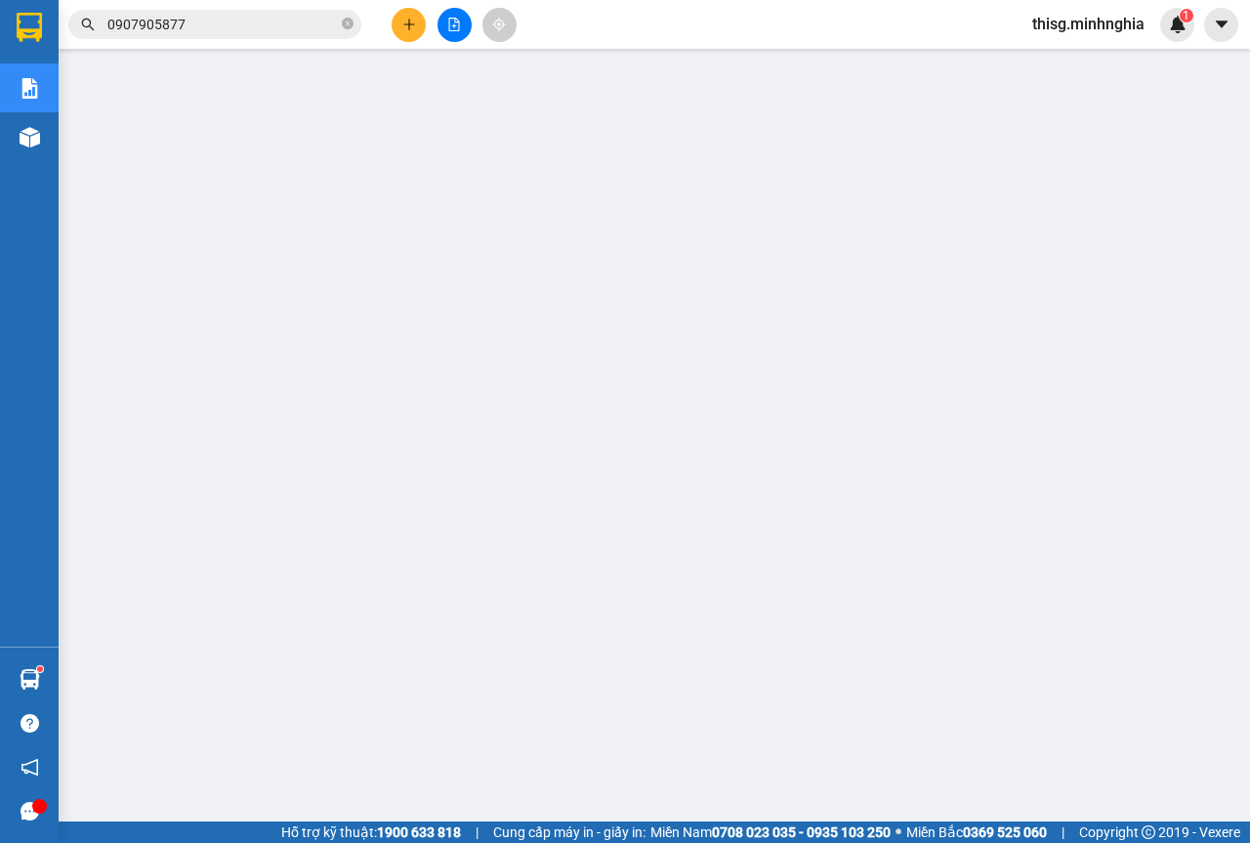
click at [59, 146] on main at bounding box center [625, 410] width 1250 height 821
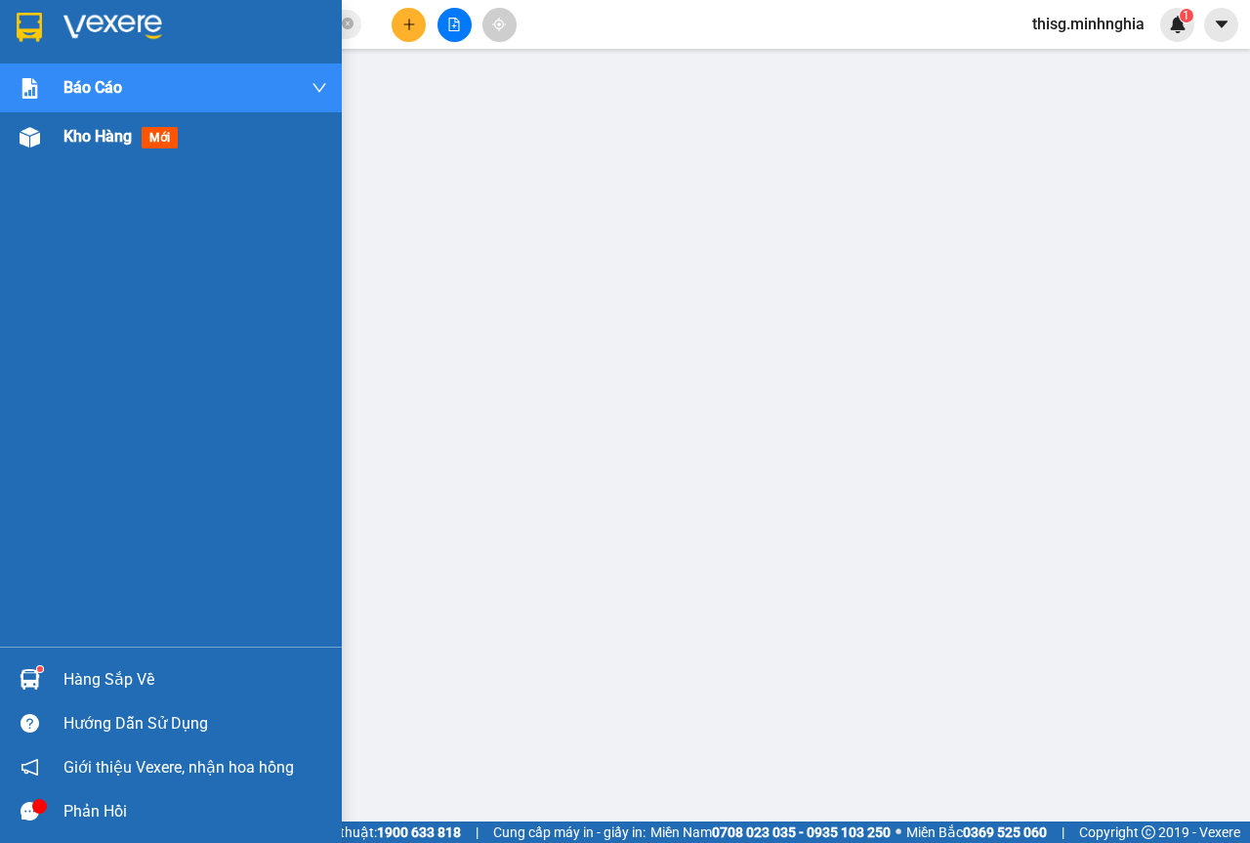
click at [55, 146] on div "Kho hàng mới" at bounding box center [171, 136] width 342 height 49
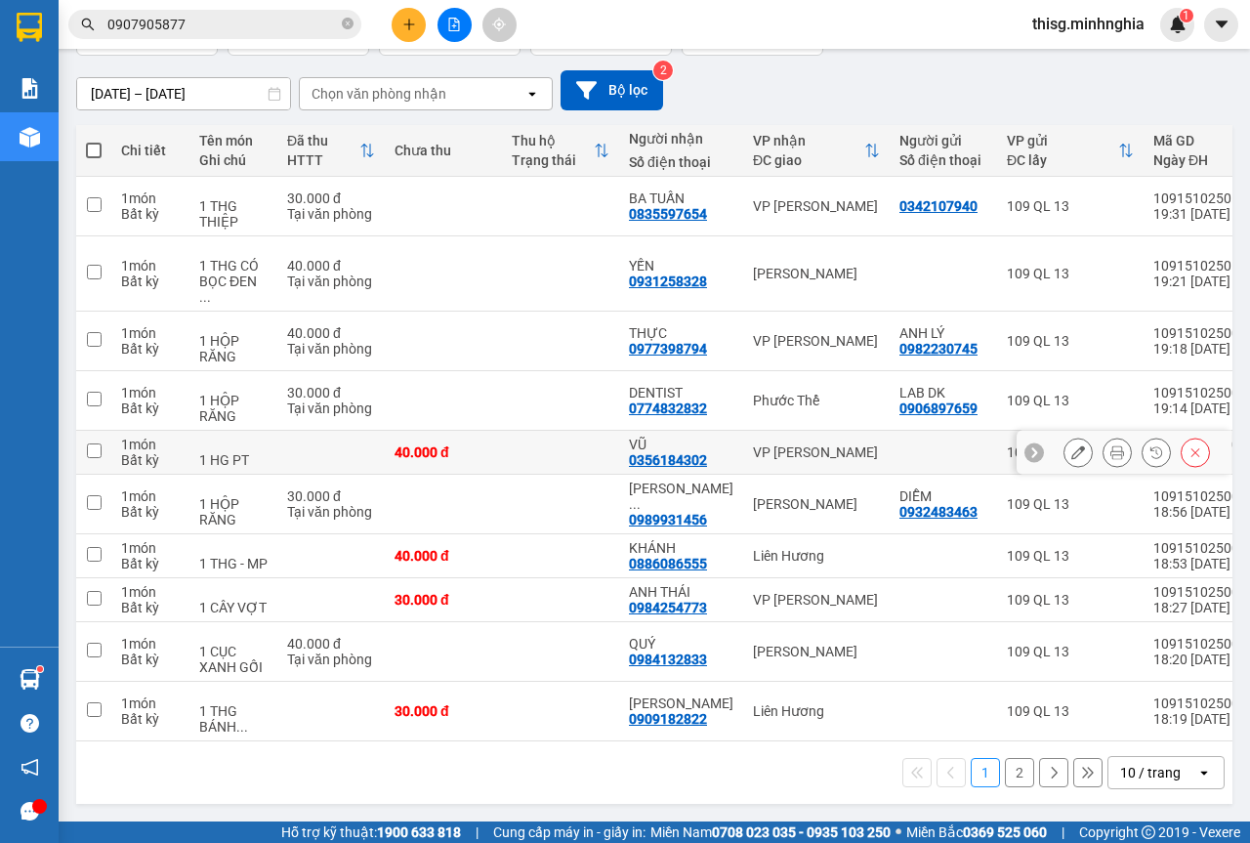
scroll to position [158, 0]
click at [1005, 782] on button "2" at bounding box center [1019, 772] width 29 height 29
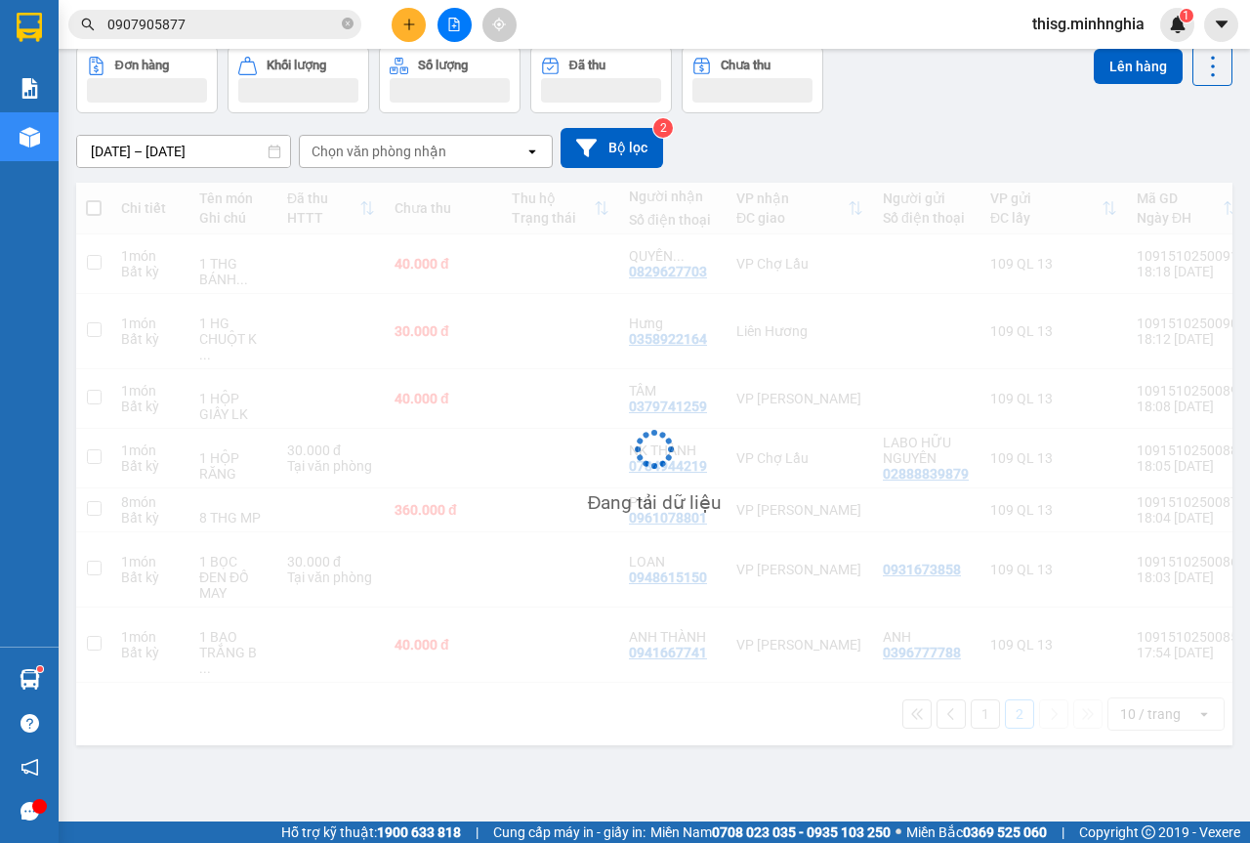
scroll to position [90, 0]
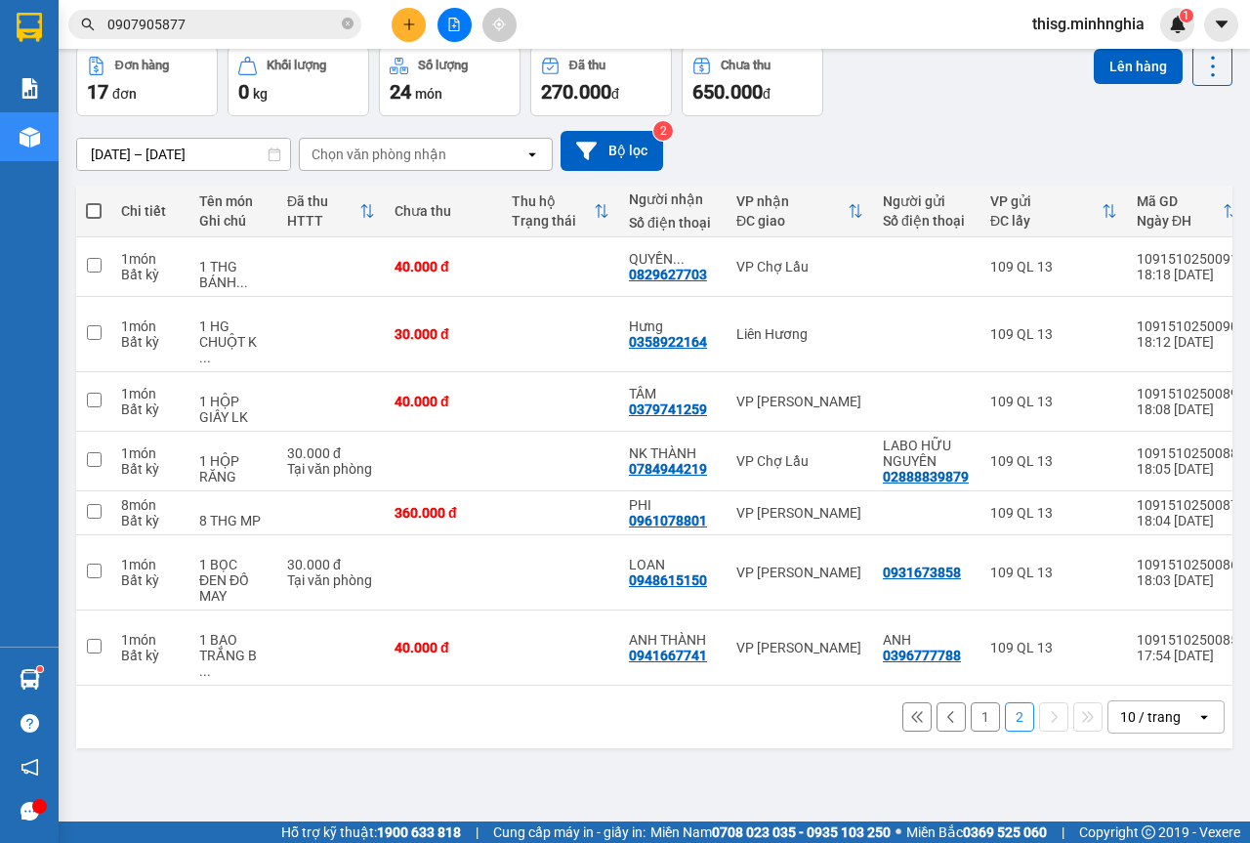
click at [407, 43] on div "Kết quả tìm kiếm ( 3 ) Bộ lọc Mã ĐH Trạng thái Món hàng Tổng cước Chưa cước Ngư…" at bounding box center [625, 24] width 1250 height 49
click at [414, 31] on button at bounding box center [409, 25] width 34 height 34
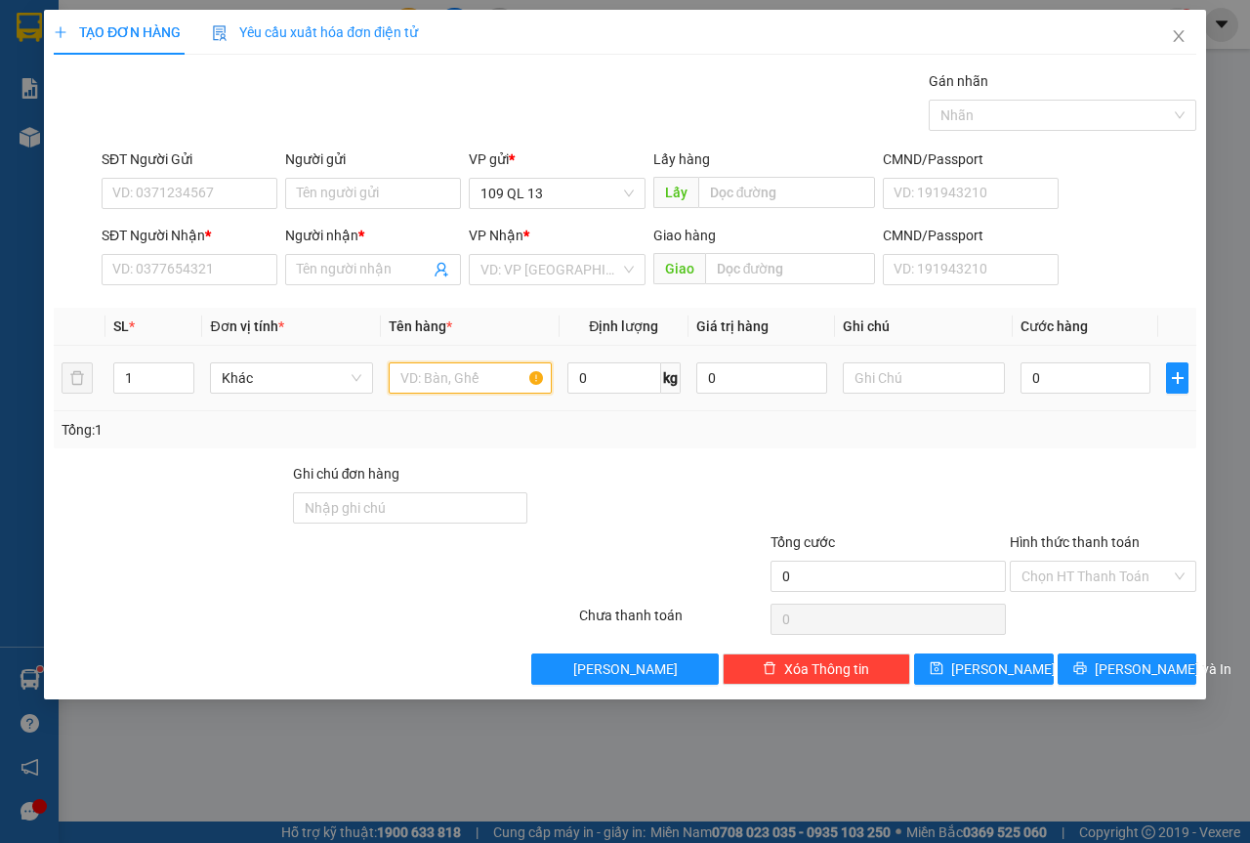
click at [460, 376] on input "text" at bounding box center [470, 377] width 163 height 31
click at [216, 260] on input "SĐT Người Nhận *" at bounding box center [190, 269] width 176 height 31
type input "0934098665"
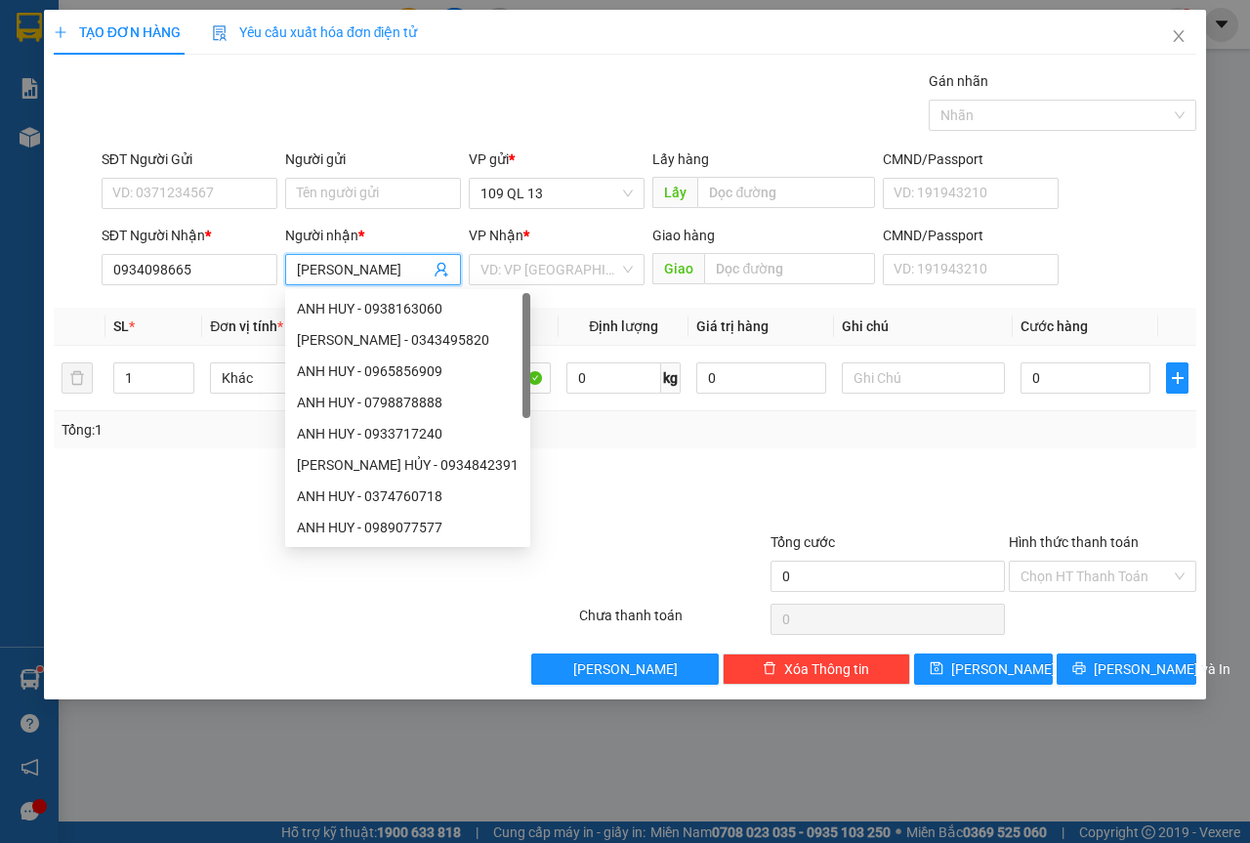
type input "[PERSON_NAME]"
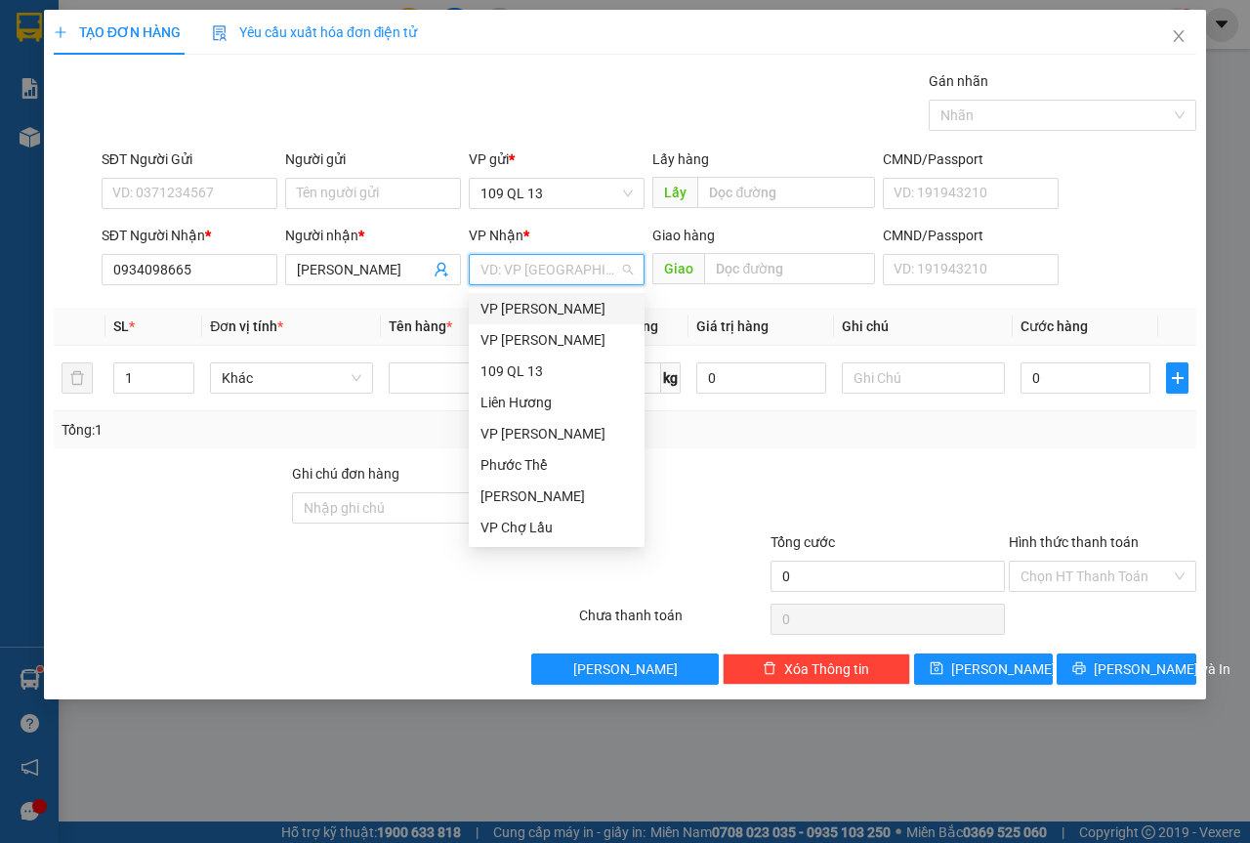
type input "V"
click at [543, 308] on div "VP [PERSON_NAME]" at bounding box center [557, 308] width 152 height 21
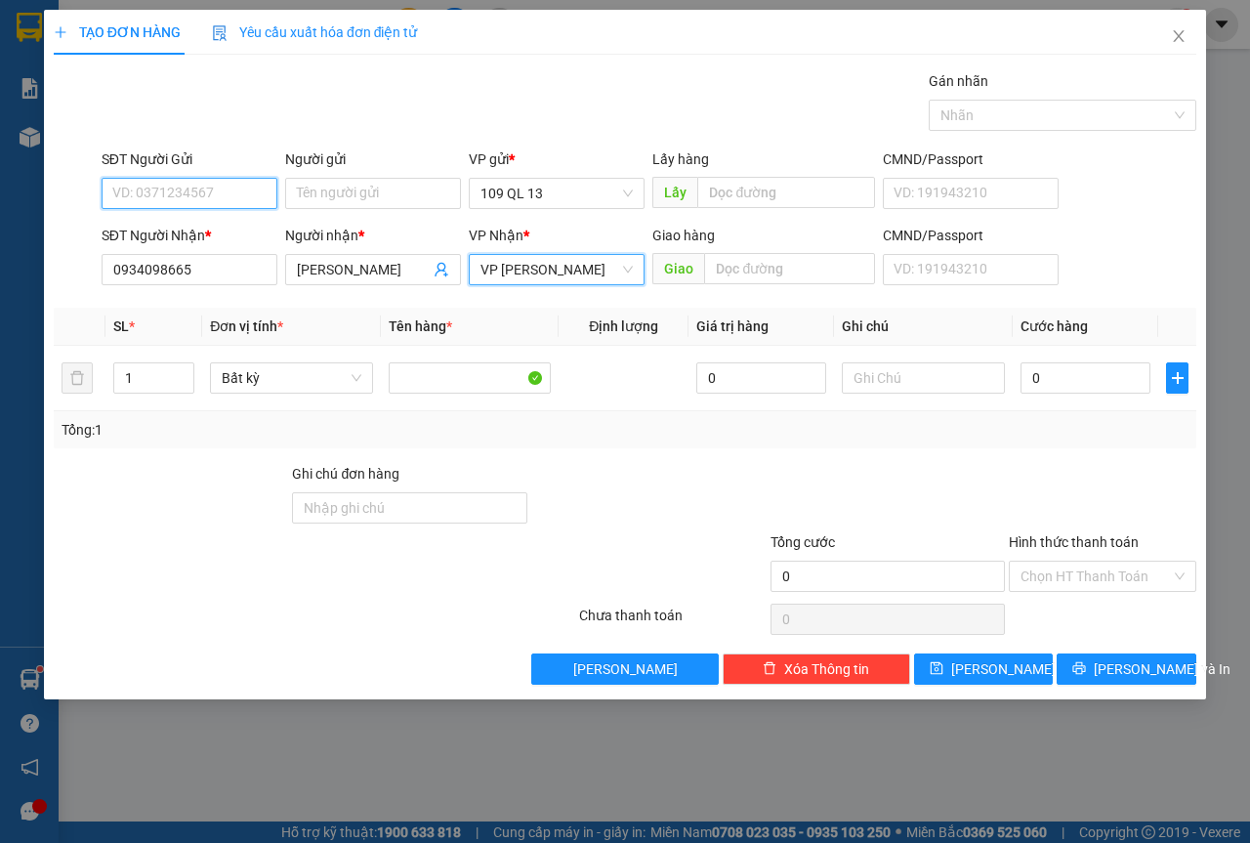
click at [227, 206] on input "SĐT Người Gửi" at bounding box center [190, 193] width 176 height 31
type input "0937171990"
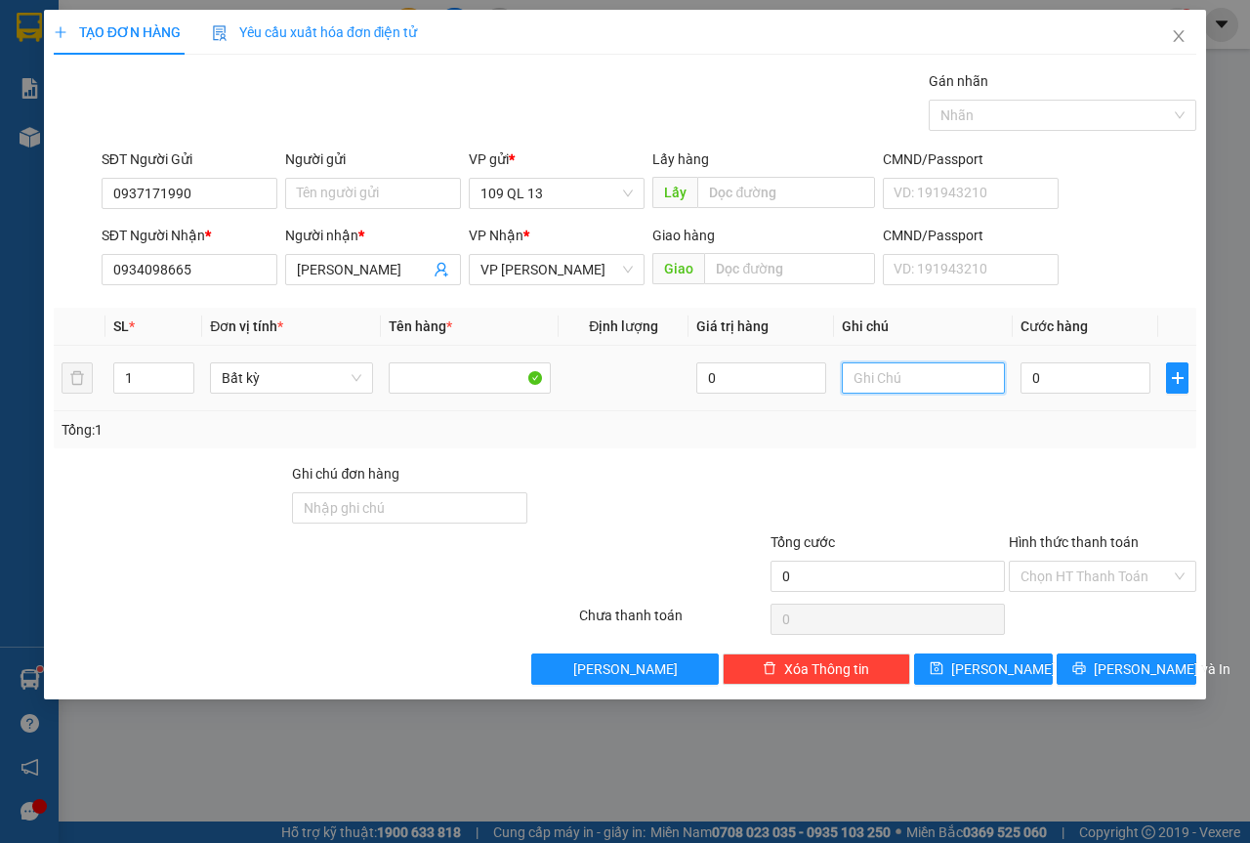
click at [938, 386] on input "text" at bounding box center [923, 377] width 163 height 31
click at [938, 386] on input "1 THG LK" at bounding box center [923, 377] width 163 height 31
type input "1 THG PT"
type input "4"
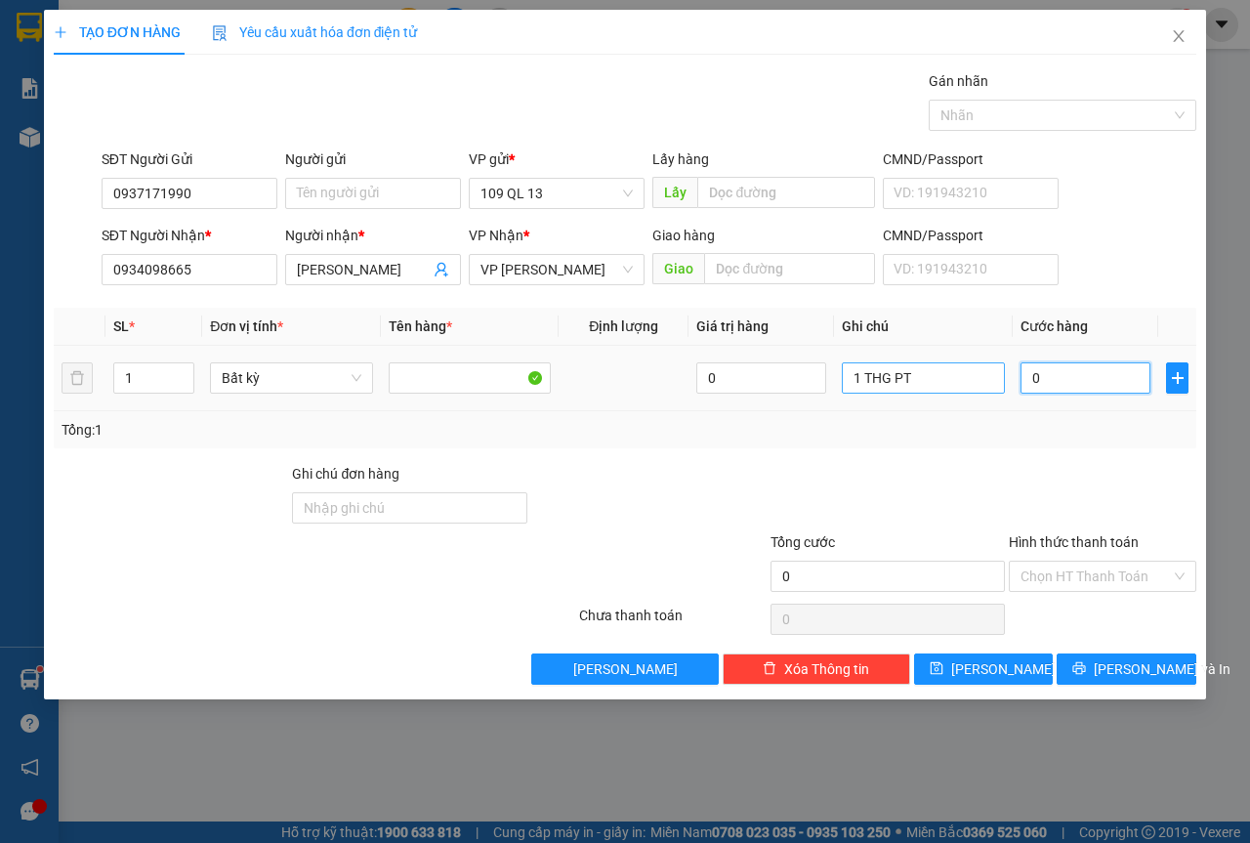
type input "4"
type input "40"
type input "40.000"
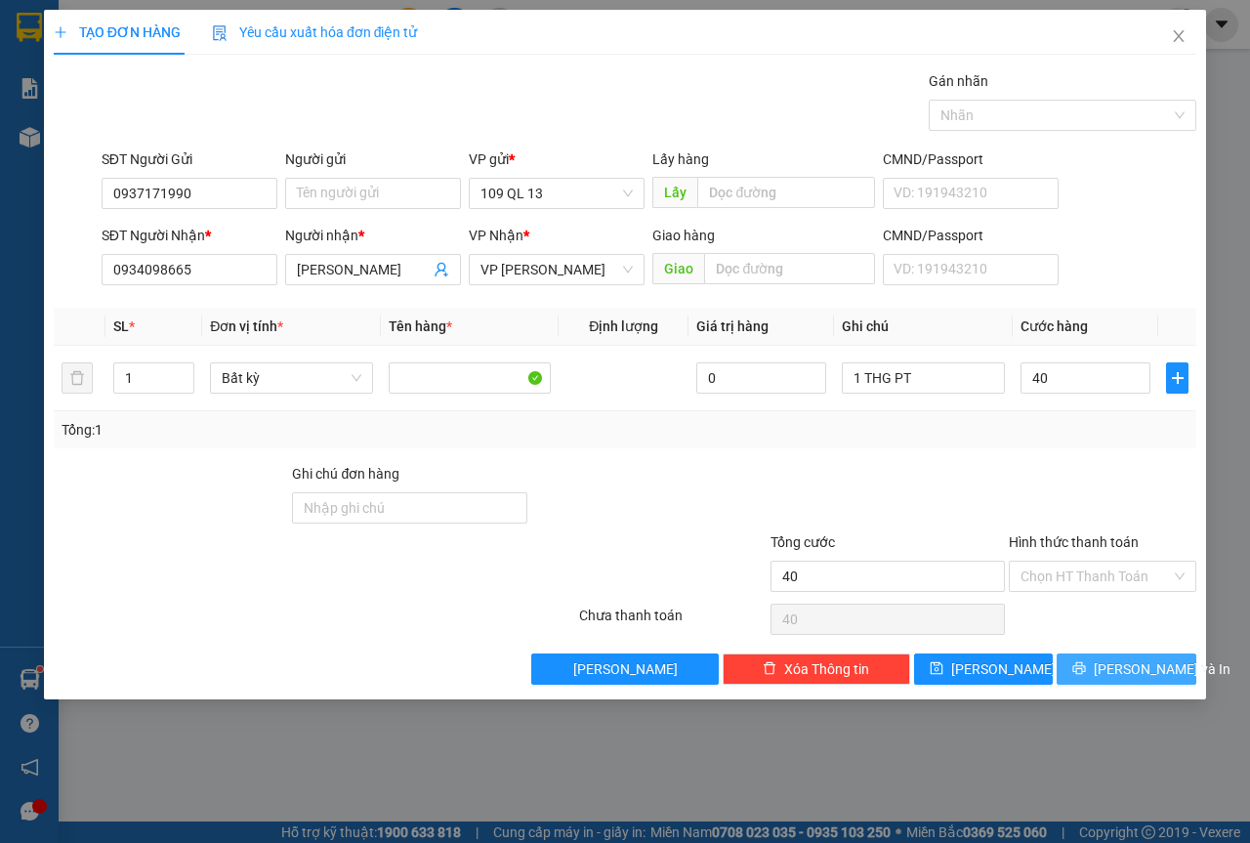
type input "40.000"
click at [1154, 666] on span "[PERSON_NAME] và In" at bounding box center [1162, 668] width 137 height 21
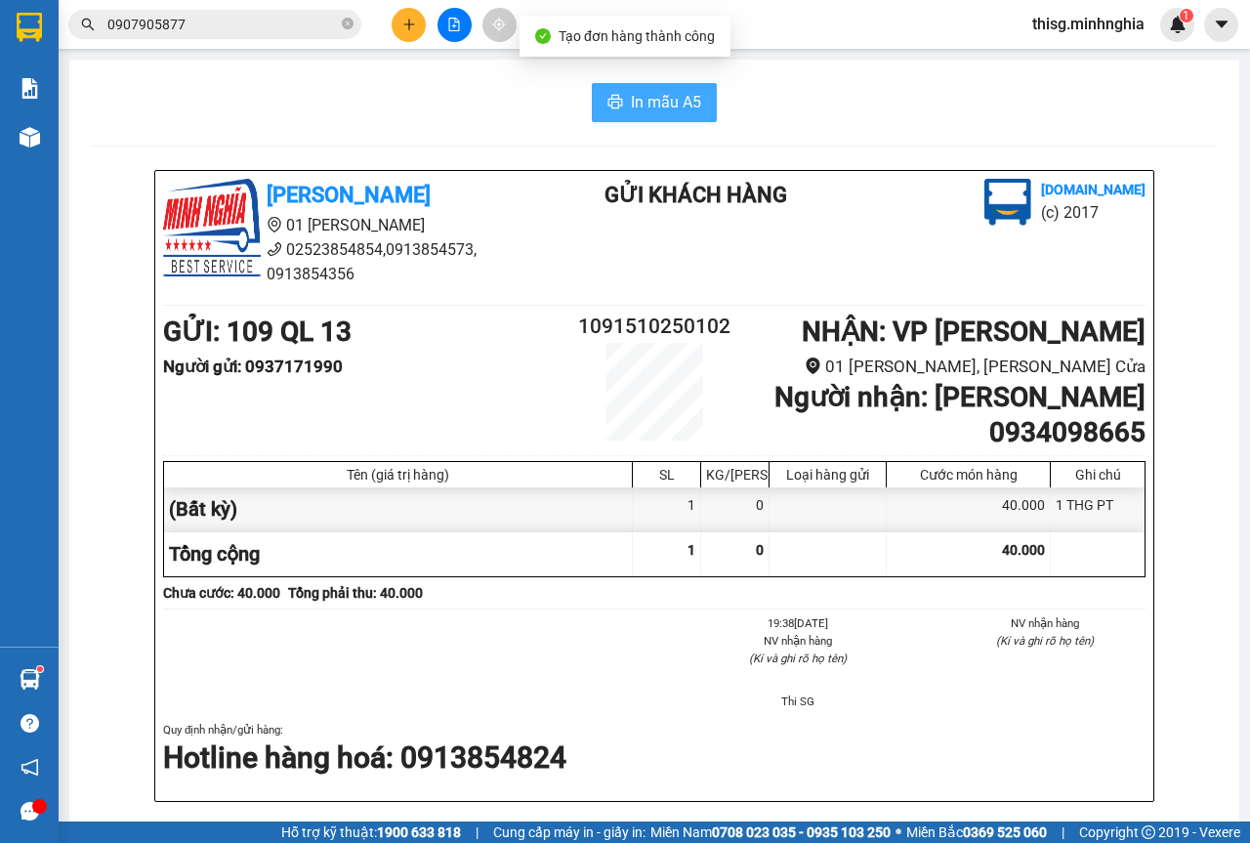
click at [647, 98] on span "In mẫu A5" at bounding box center [666, 102] width 70 height 24
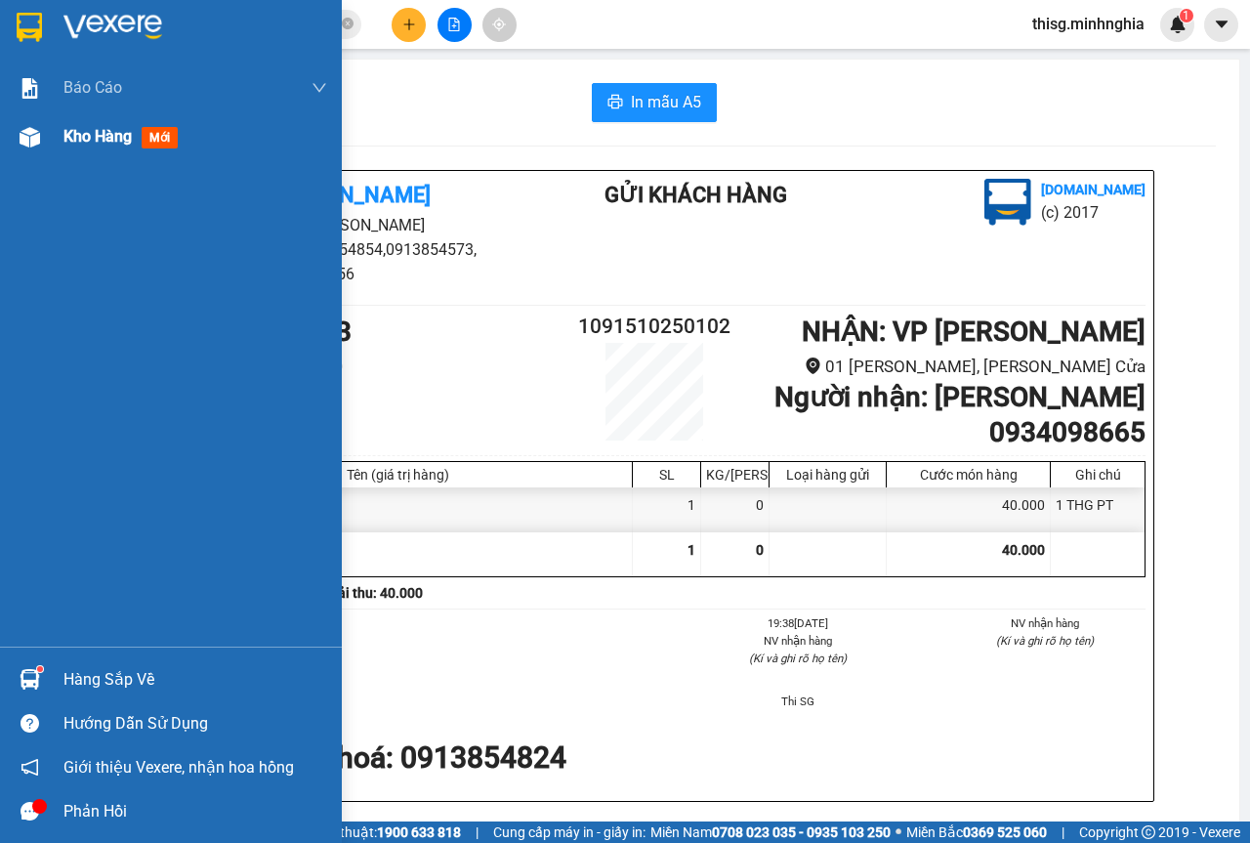
click at [93, 124] on div "Kho hàng mới" at bounding box center [124, 136] width 122 height 24
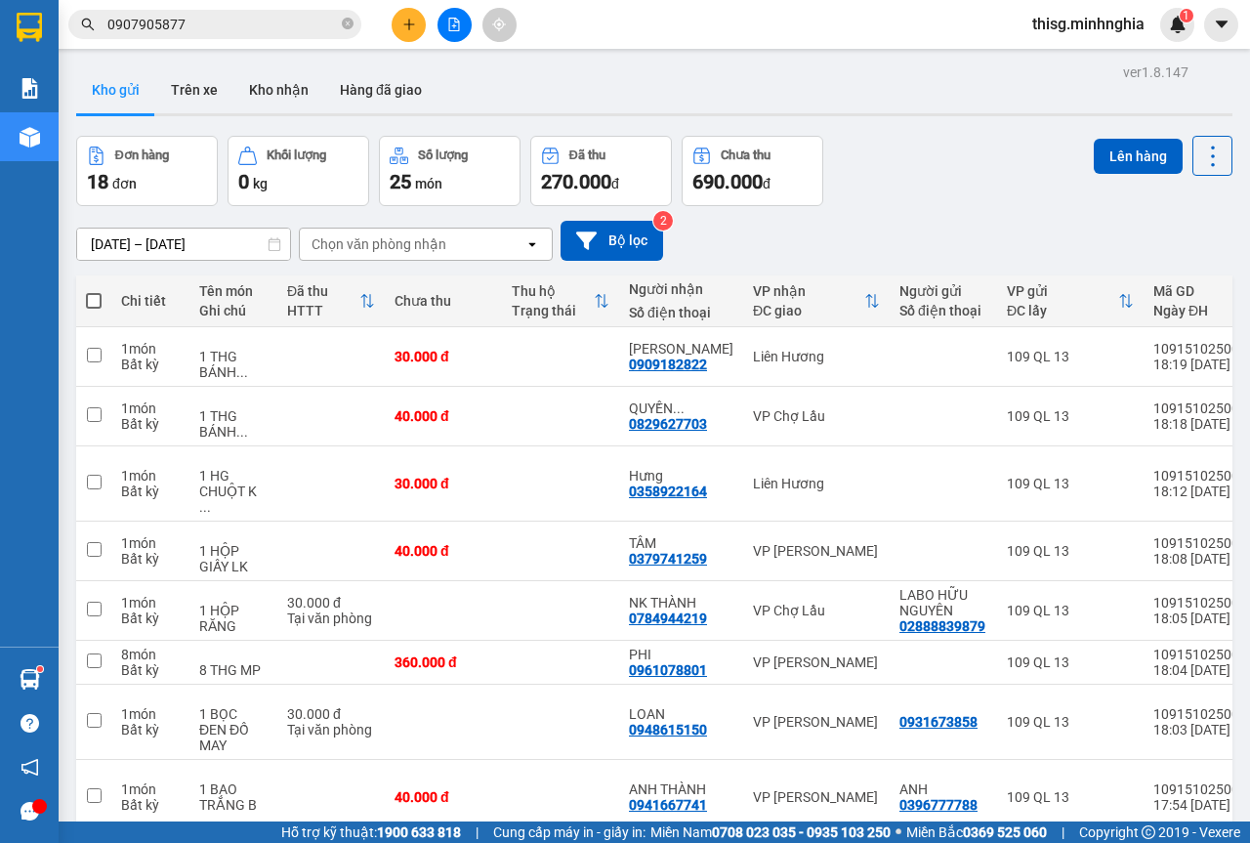
click at [932, 222] on div "[DATE] – [DATE] Press the down arrow key to interact with the calendar and sele…" at bounding box center [654, 241] width 1156 height 40
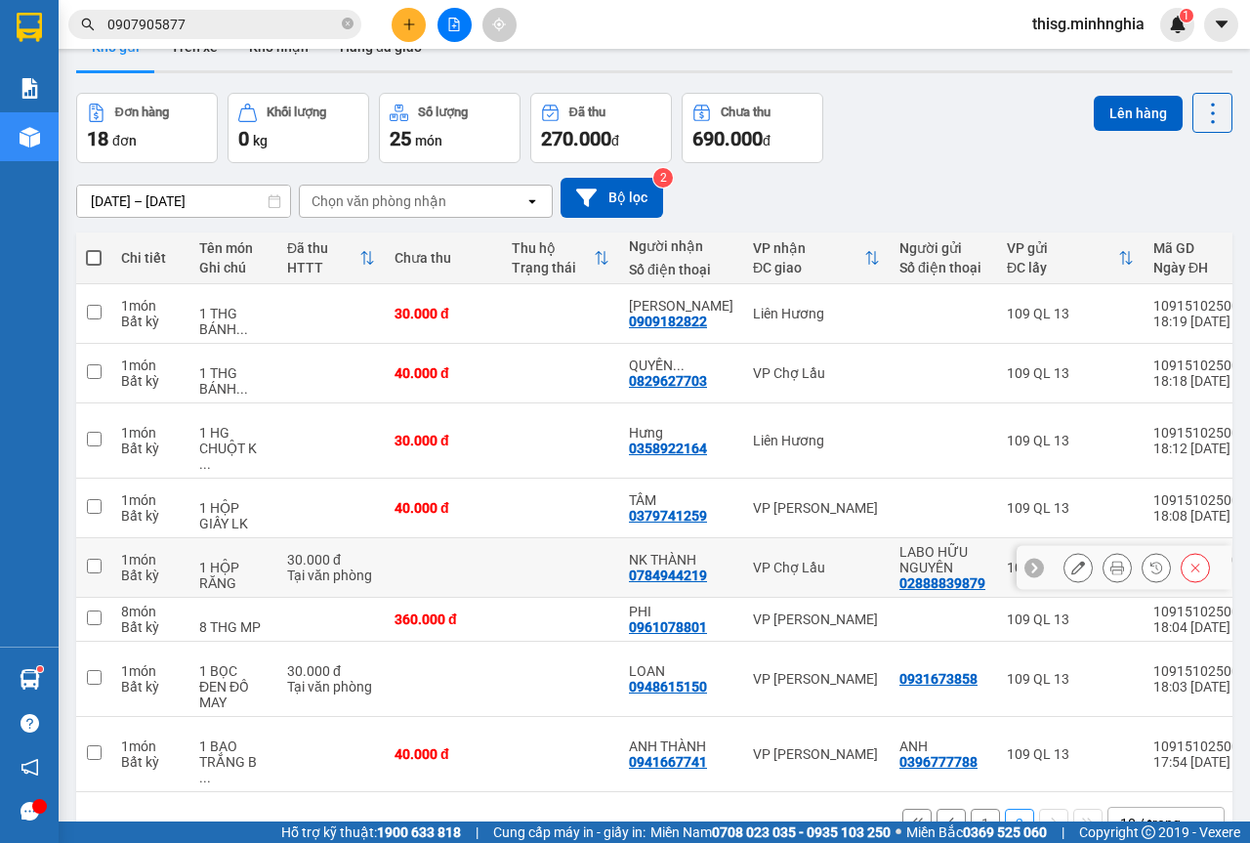
scroll to position [90, 0]
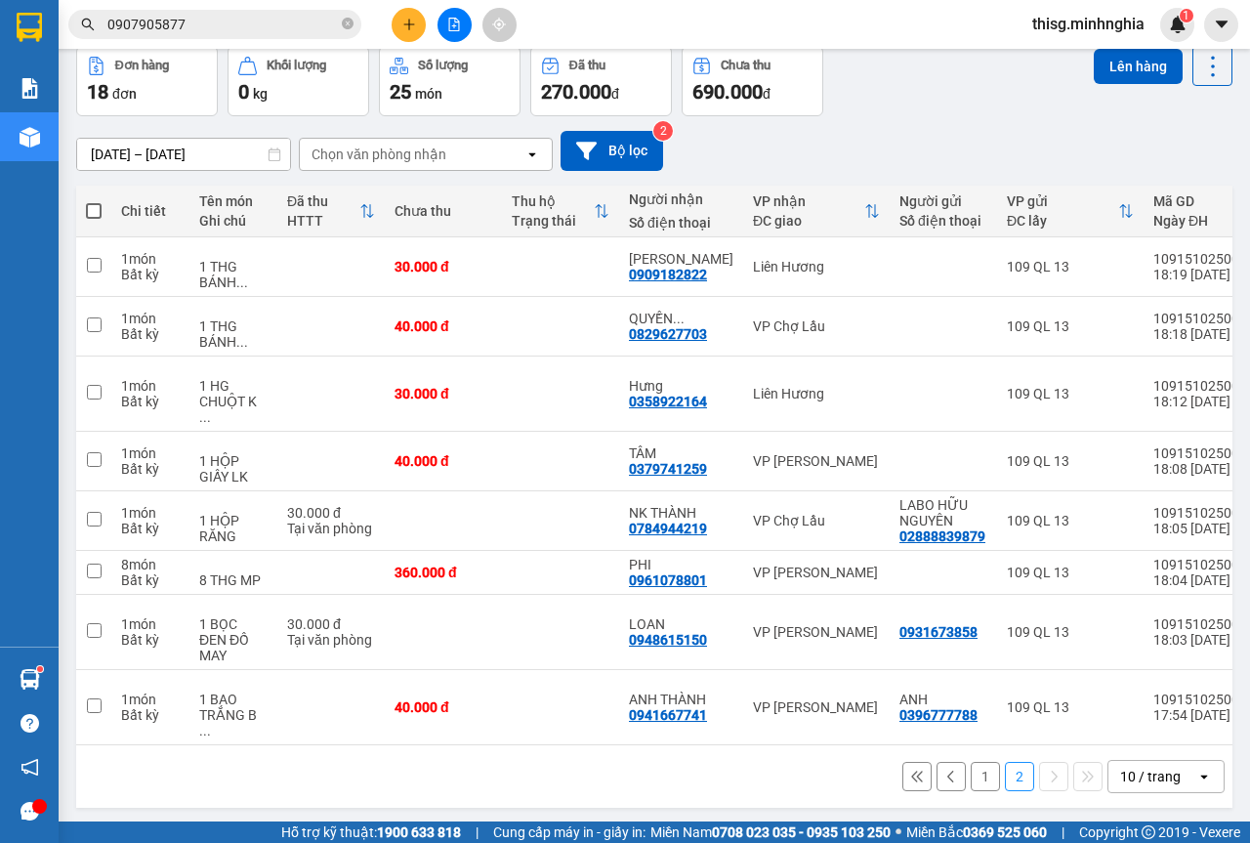
click at [973, 760] on div "1 2 10 / trang open" at bounding box center [654, 776] width 1141 height 33
click at [973, 762] on button "1" at bounding box center [985, 776] width 29 height 29
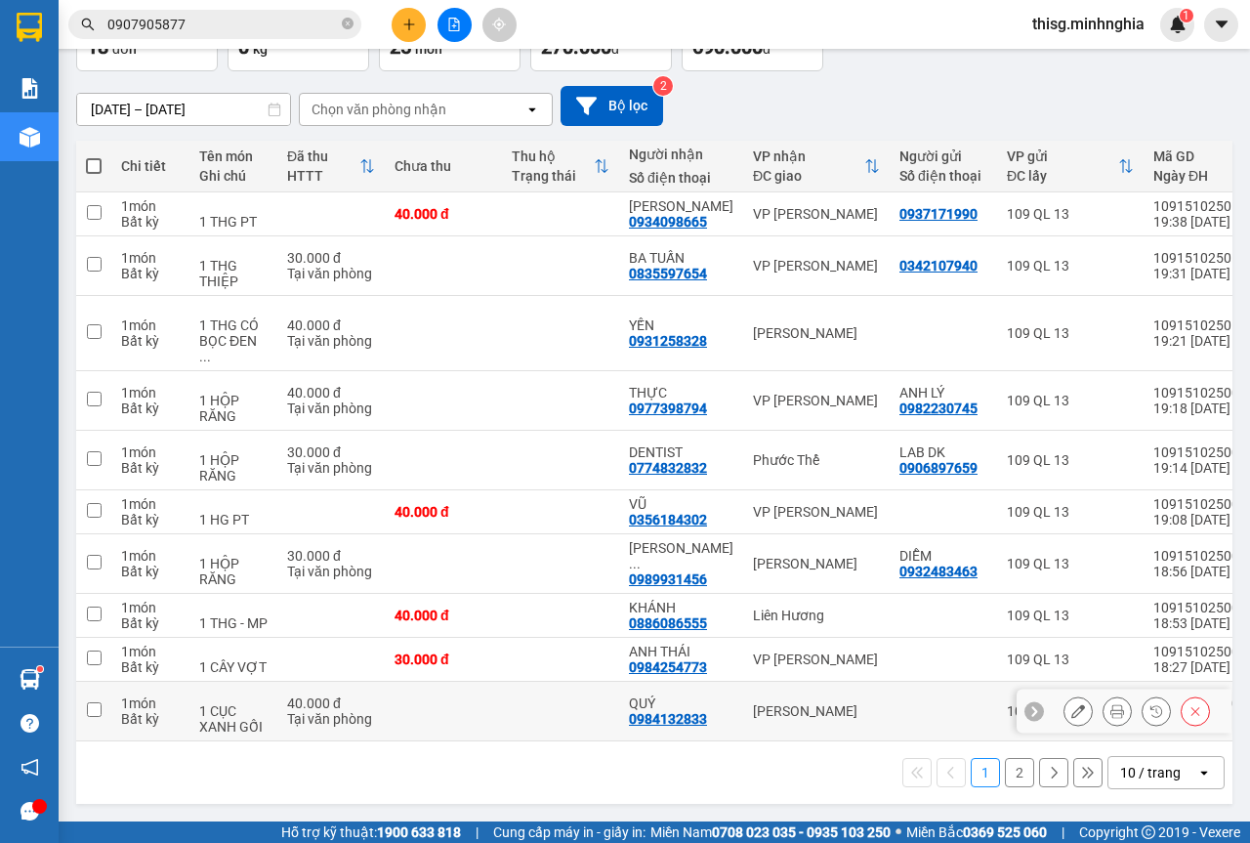
scroll to position [143, 0]
click at [1014, 777] on button "2" at bounding box center [1019, 772] width 29 height 29
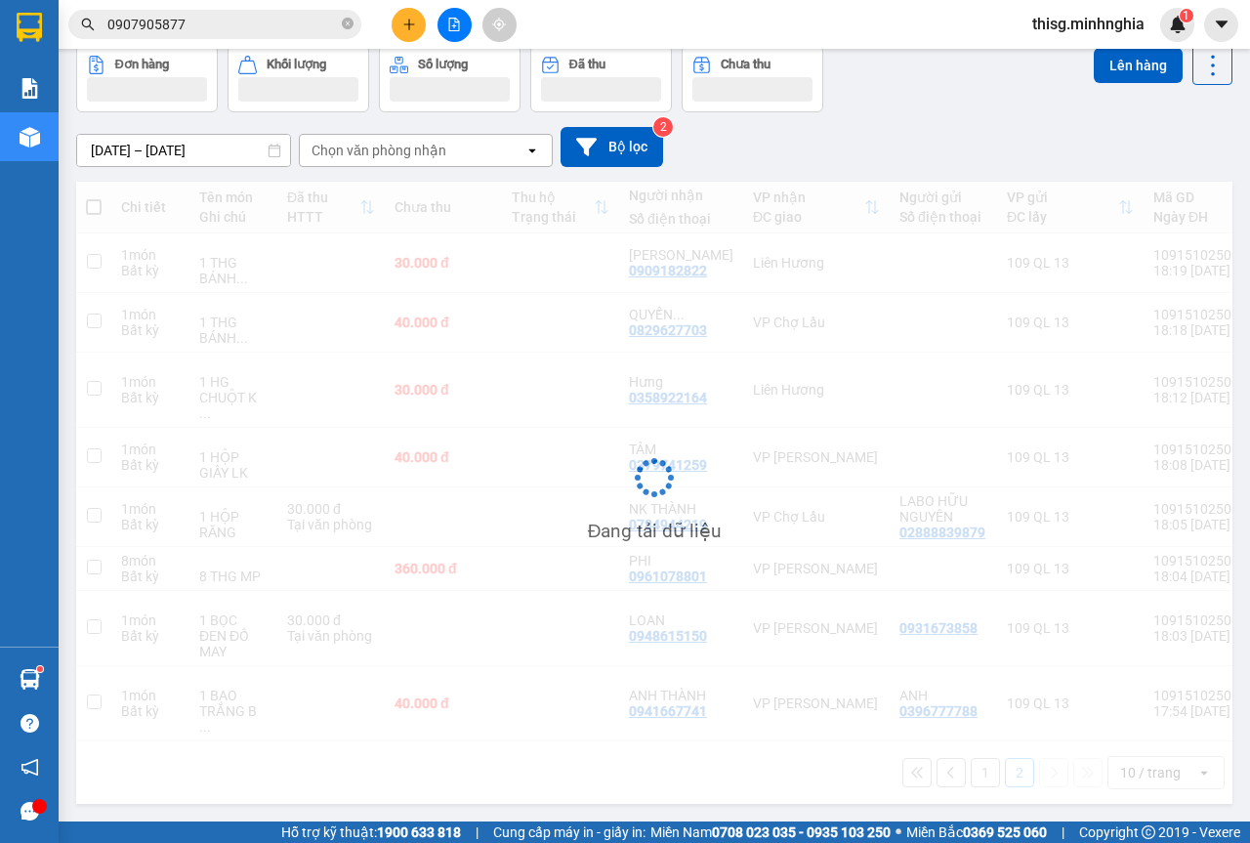
scroll to position [90, 0]
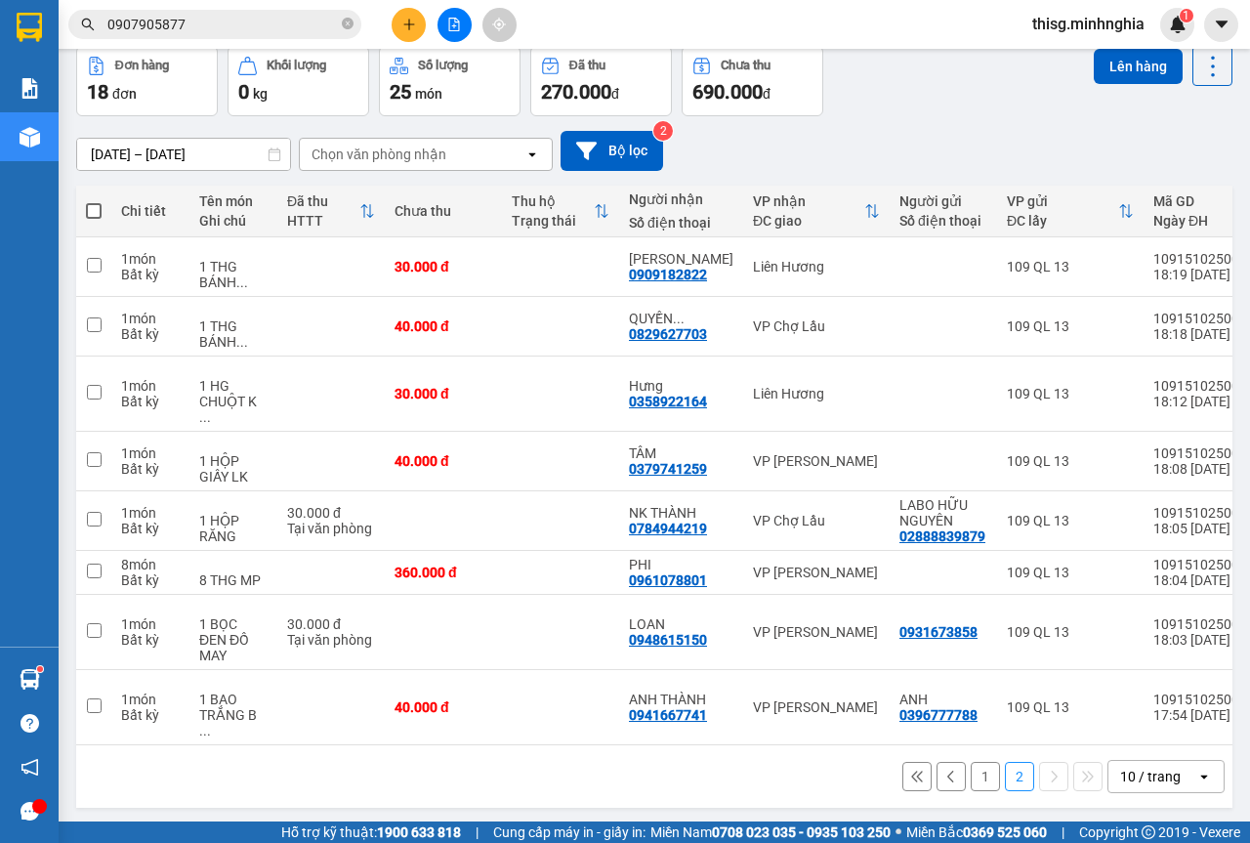
click at [968, 755] on div "1 2 10 / trang open" at bounding box center [654, 776] width 1156 height 63
click at [968, 760] on div "1 2 10 / trang open" at bounding box center [654, 776] width 1141 height 33
click at [971, 762] on button "1" at bounding box center [985, 776] width 29 height 29
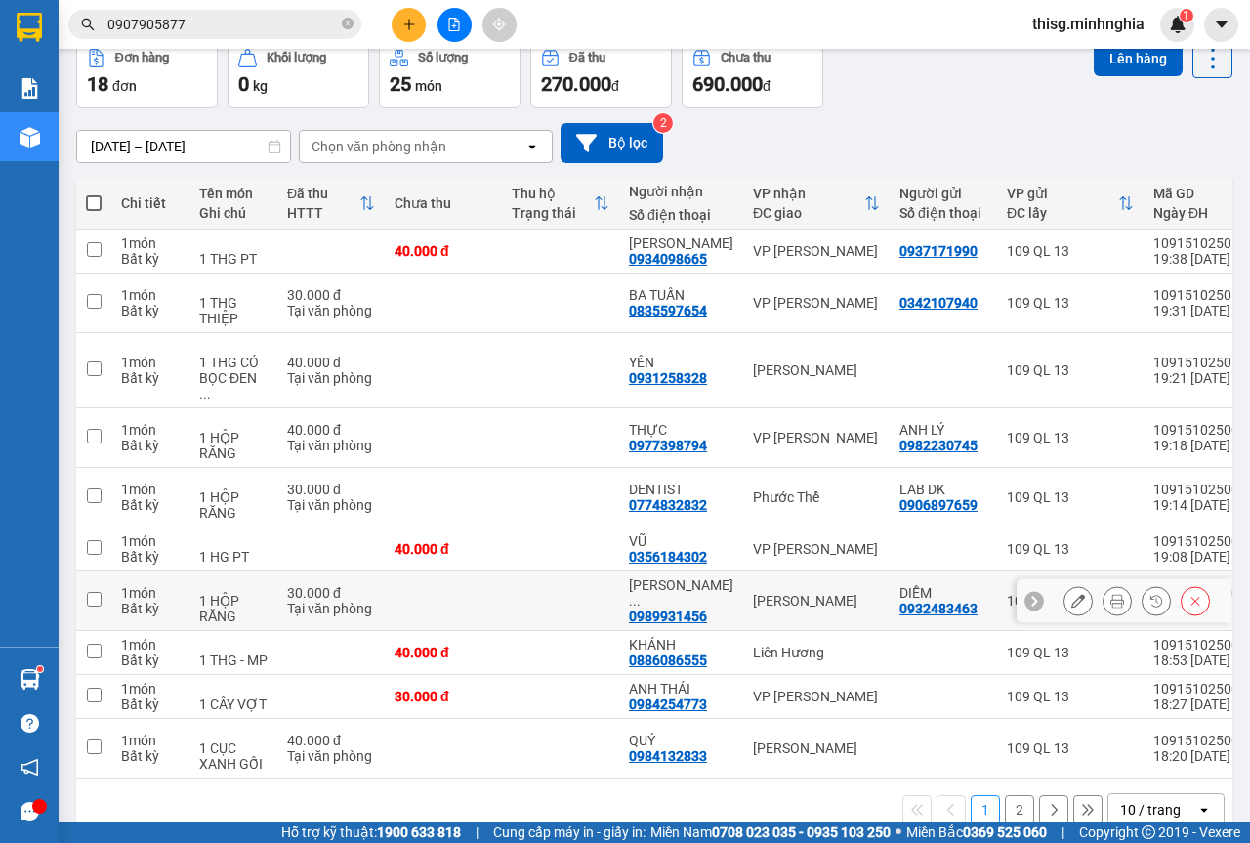
scroll to position [143, 0]
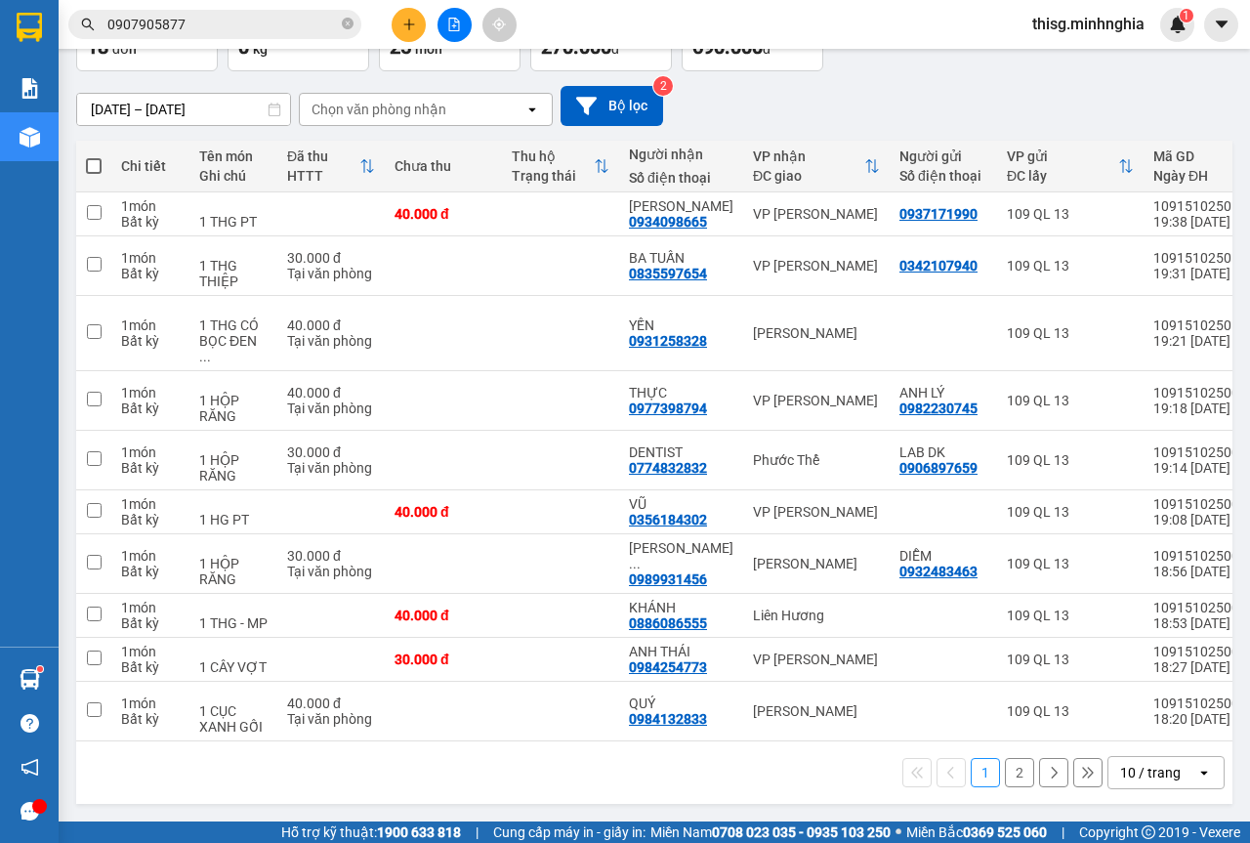
click at [1005, 777] on button "2" at bounding box center [1019, 772] width 29 height 29
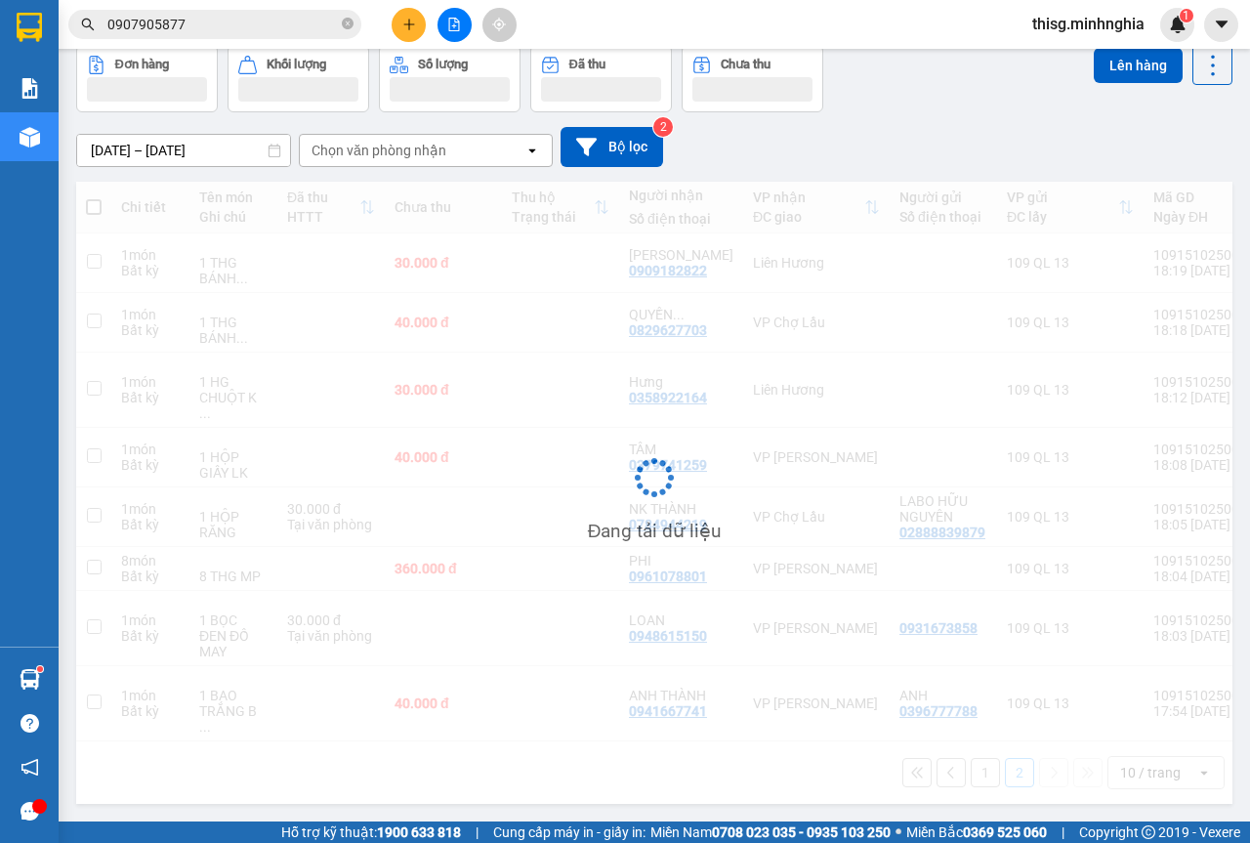
scroll to position [90, 0]
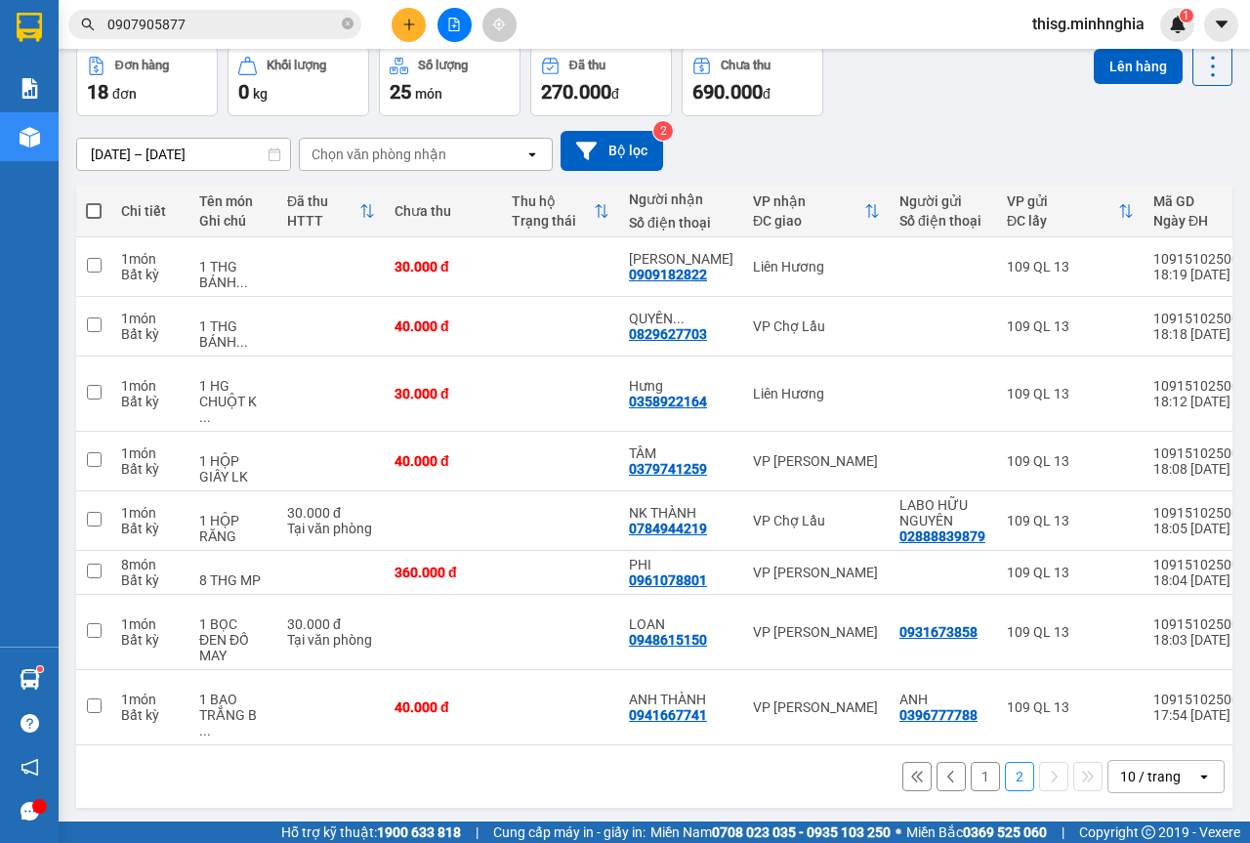
click at [971, 762] on button "1" at bounding box center [985, 776] width 29 height 29
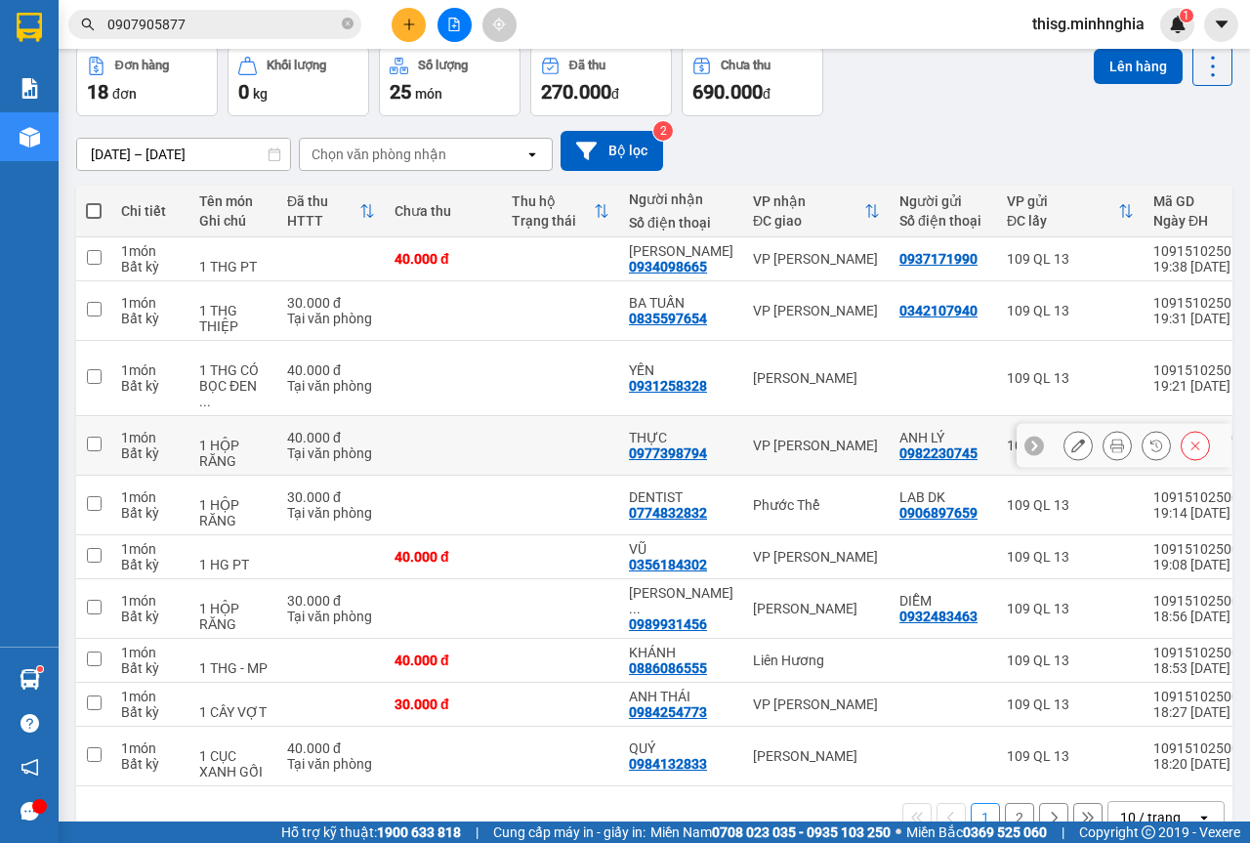
click at [571, 442] on td at bounding box center [560, 446] width 117 height 60
checkbox input "true"
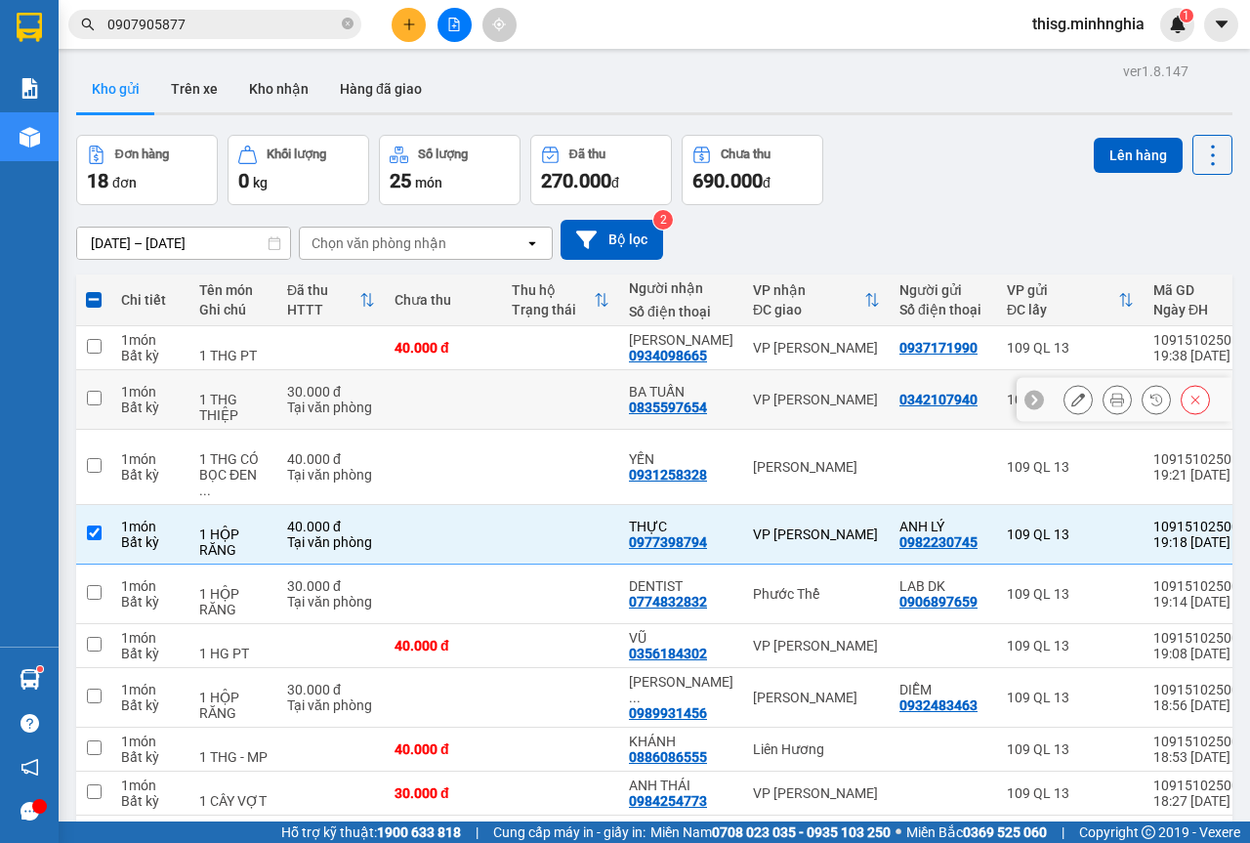
scroll to position [0, 0]
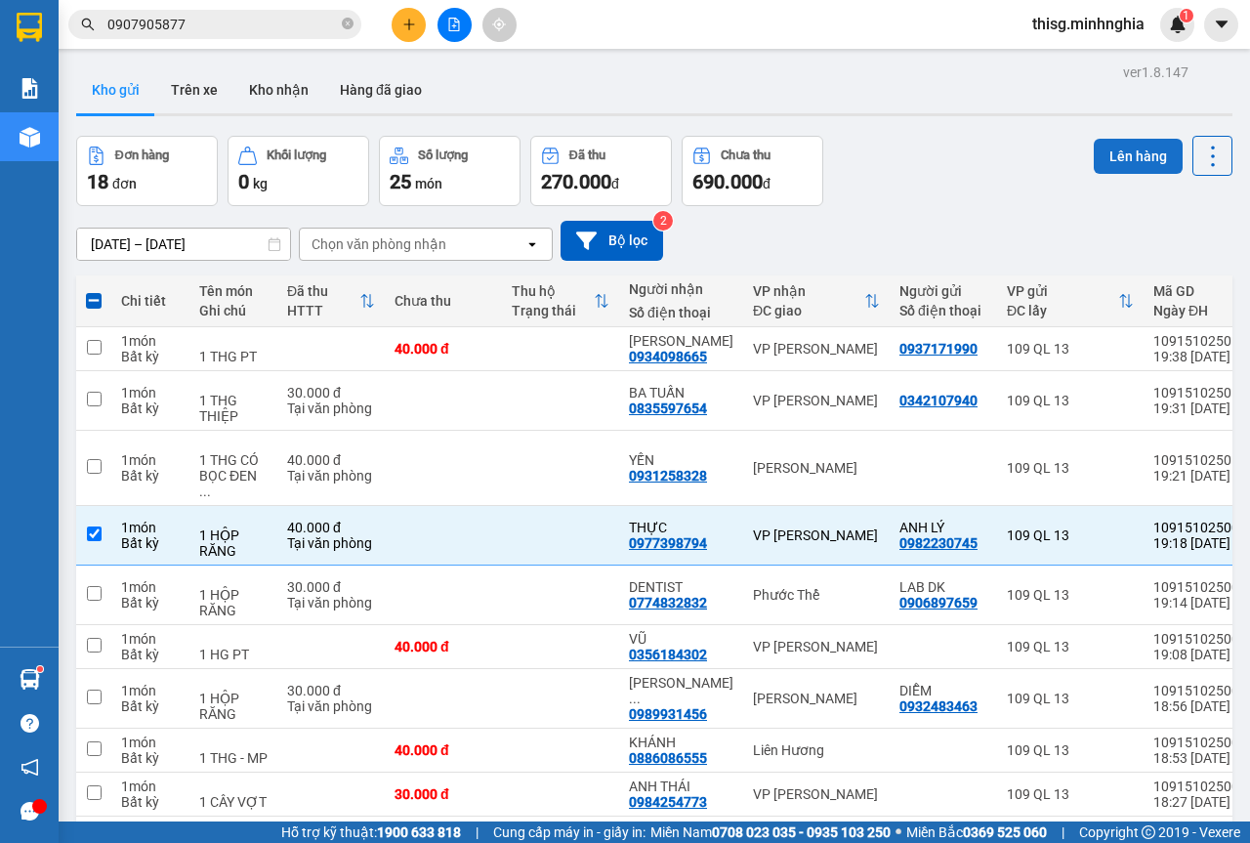
click at [1109, 154] on button "Lên hàng" at bounding box center [1138, 156] width 89 height 35
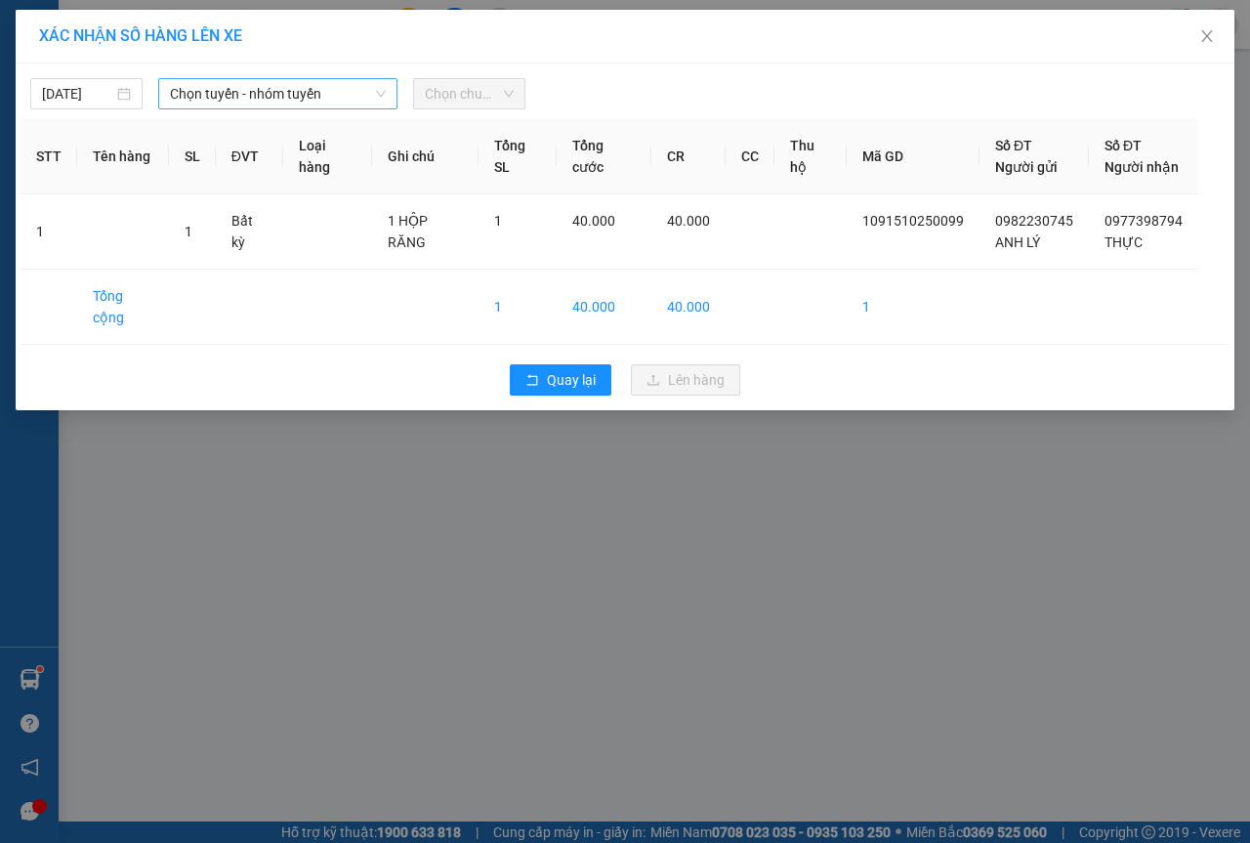
click at [286, 96] on span "Chọn tuyến - nhóm tuyến" at bounding box center [278, 93] width 216 height 29
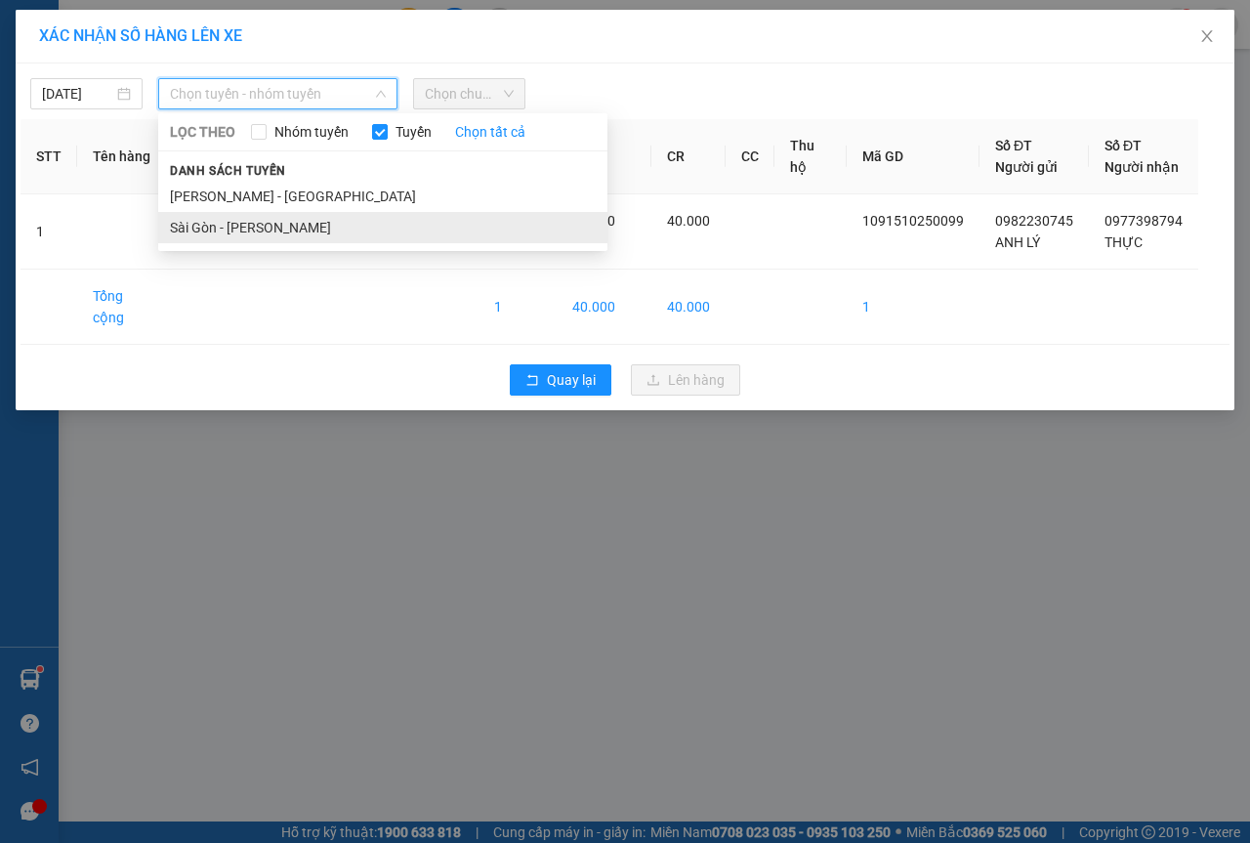
click at [251, 218] on li "Sài Gòn - [PERSON_NAME]" at bounding box center [382, 227] width 449 height 31
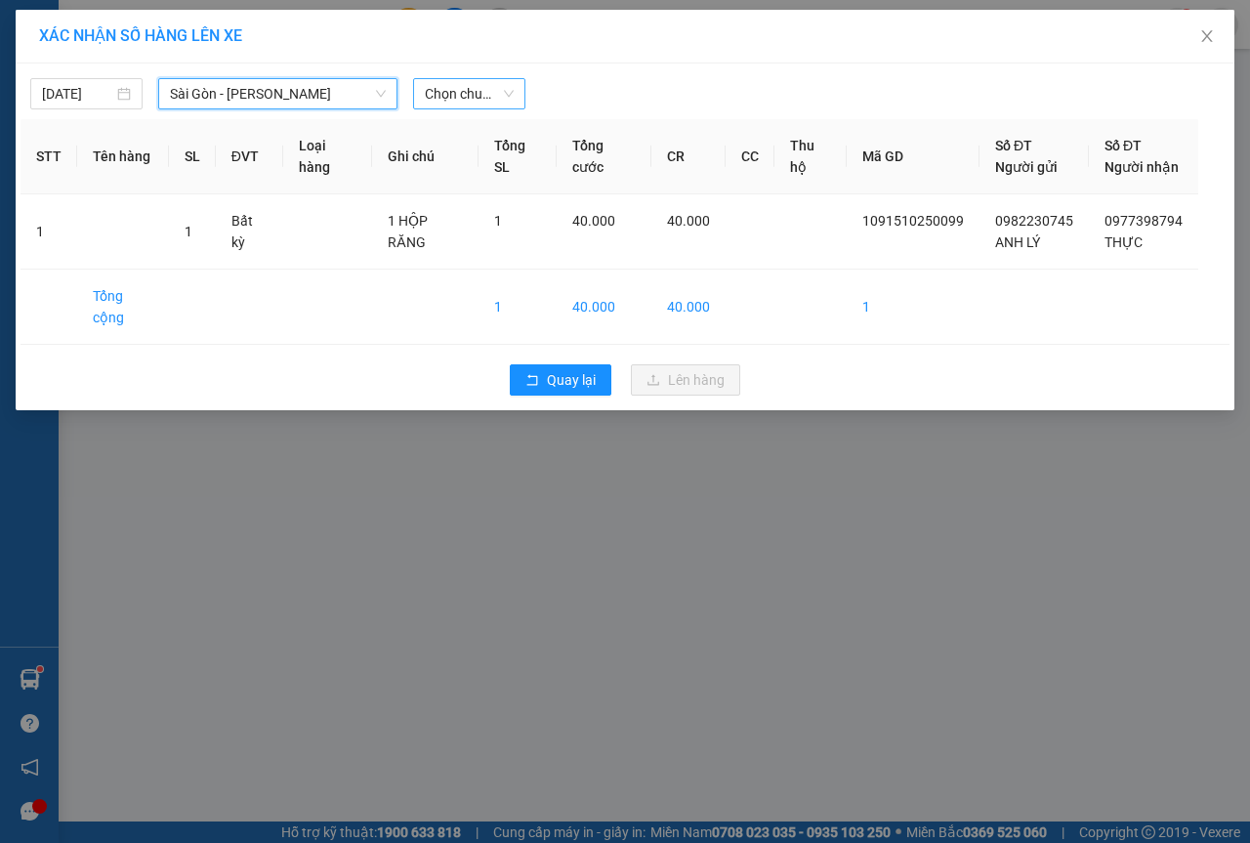
click at [435, 97] on span "Chọn chuyến" at bounding box center [469, 93] width 89 height 29
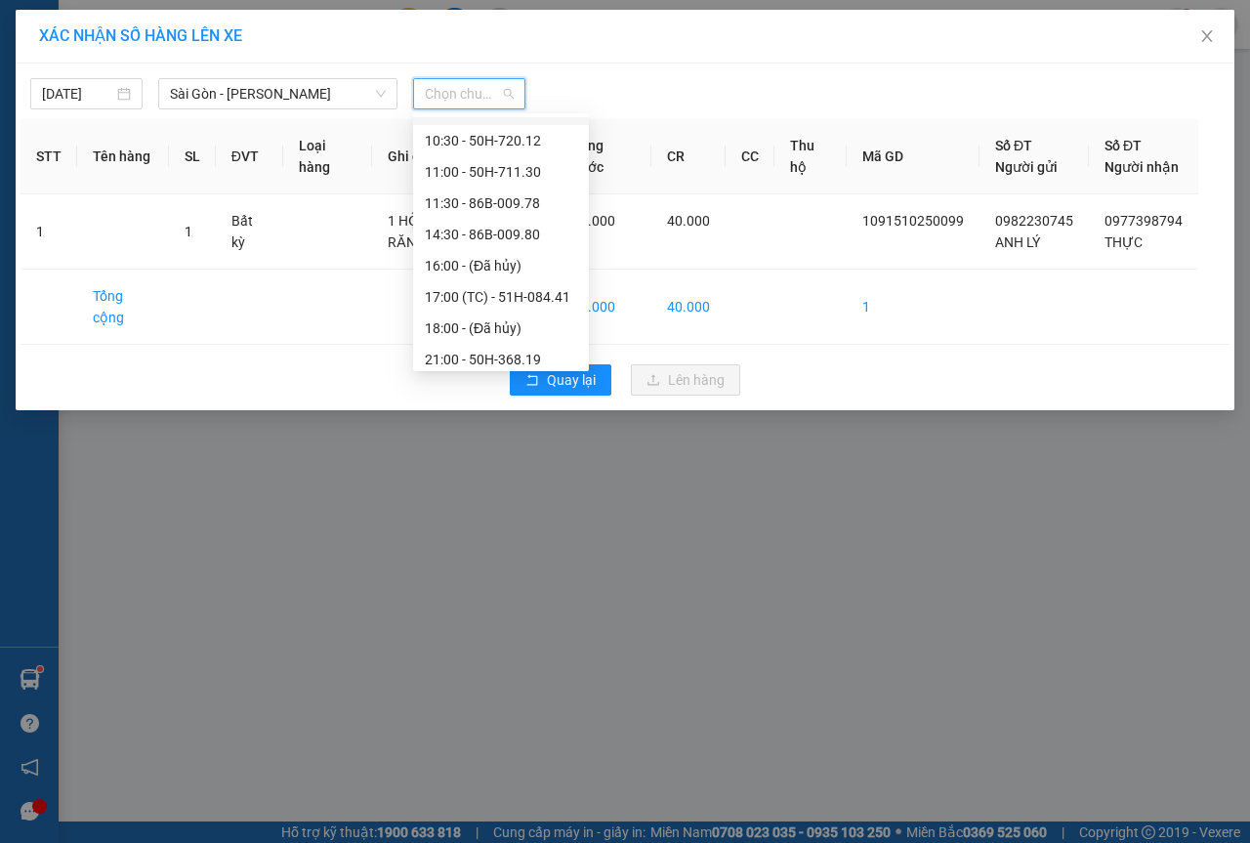
scroll to position [188, 0]
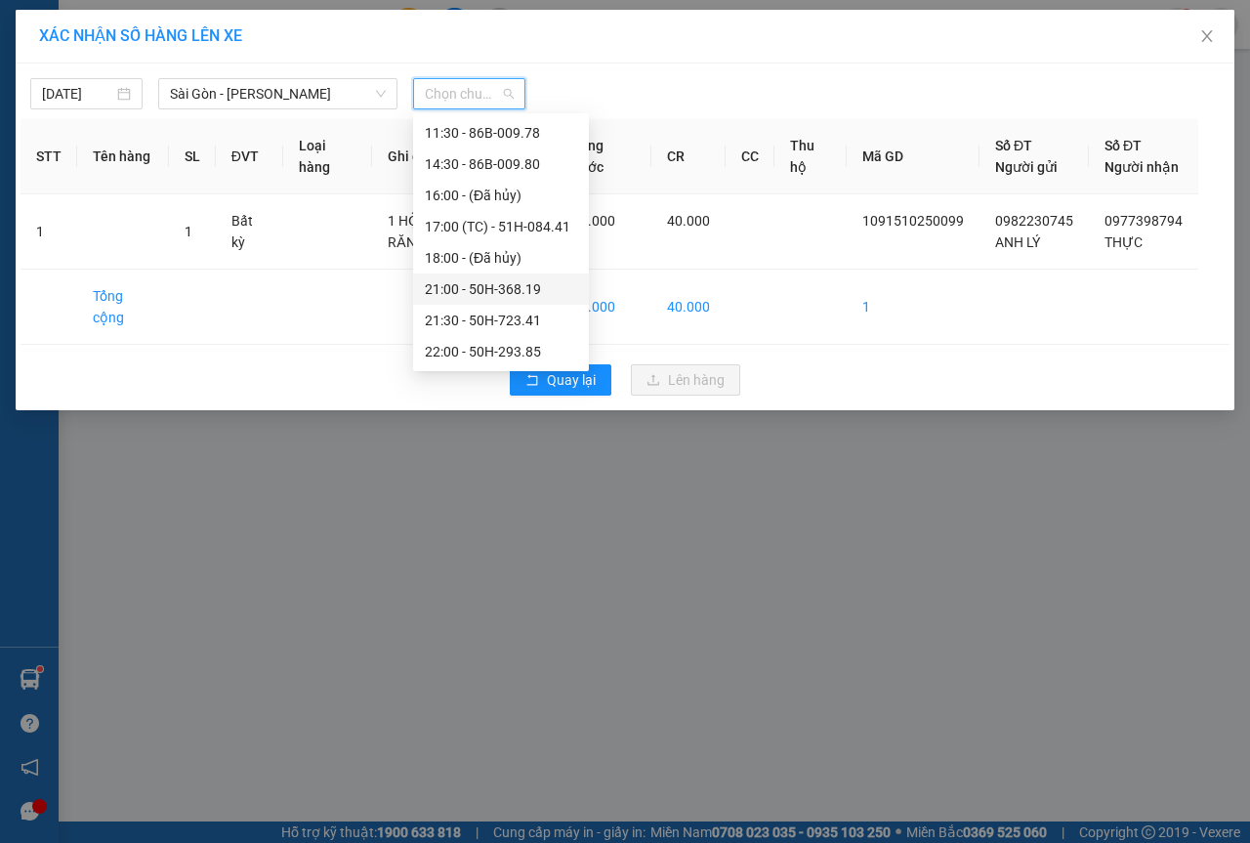
click at [482, 281] on div "21:00 - 50H-368.19" at bounding box center [501, 288] width 152 height 21
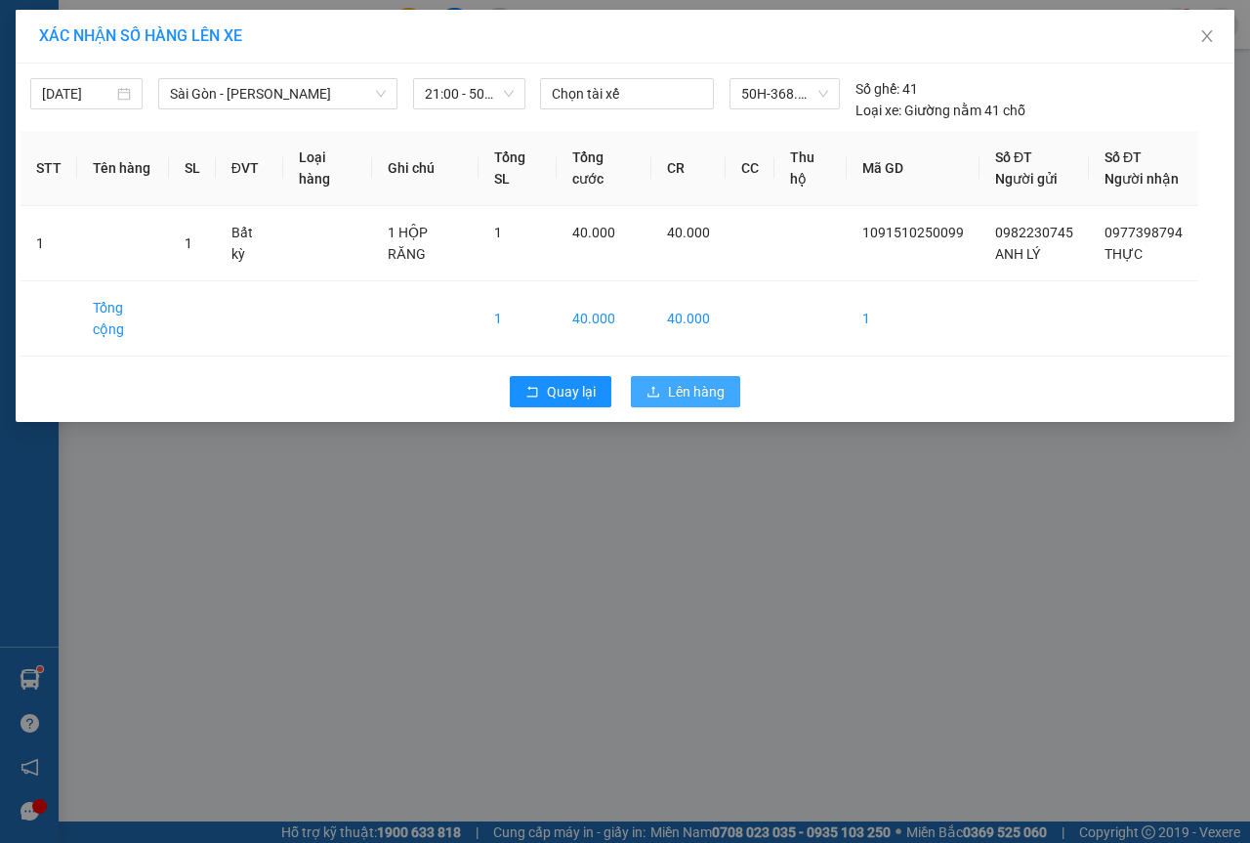
click at [688, 381] on span "Lên hàng" at bounding box center [696, 391] width 57 height 21
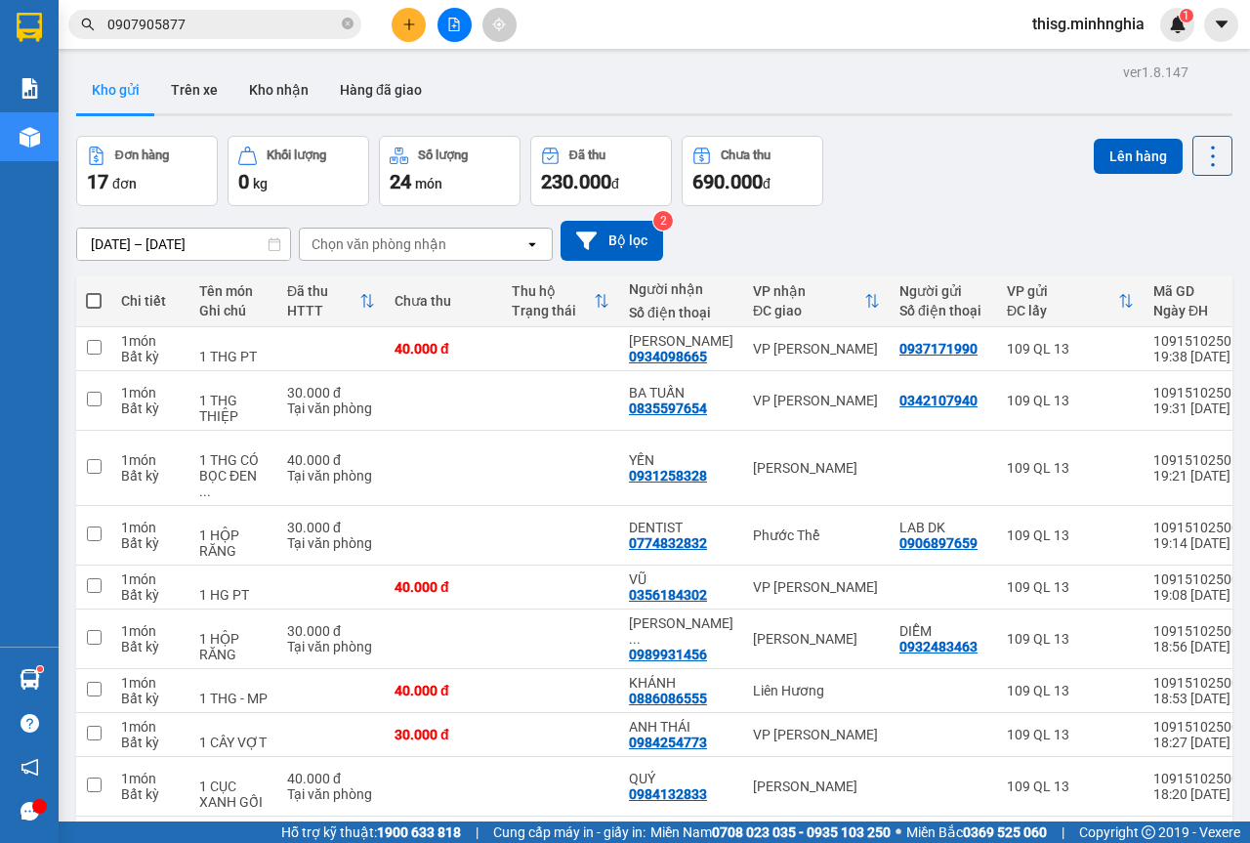
click at [92, 310] on label at bounding box center [94, 301] width 16 height 20
click at [94, 291] on input "checkbox" at bounding box center [94, 291] width 0 height 0
checkbox input "true"
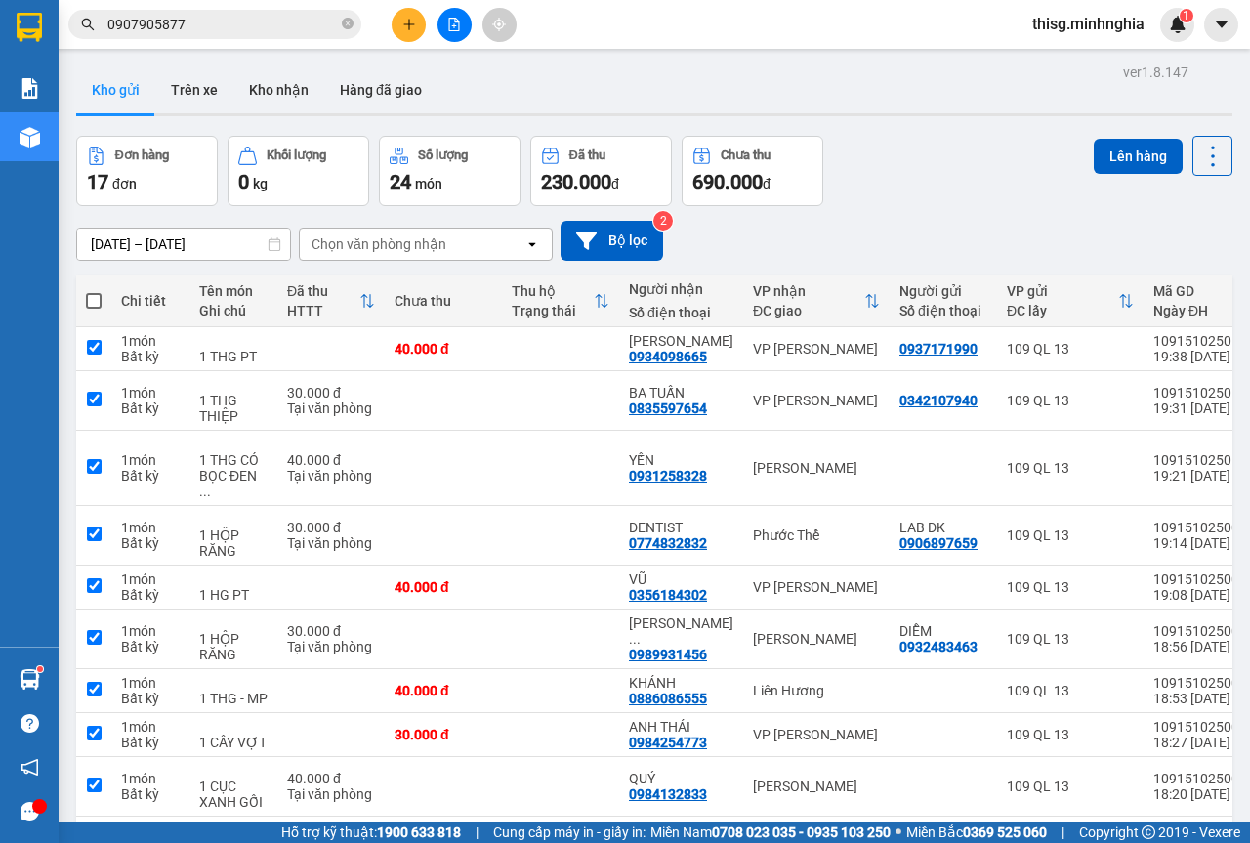
checkbox input "true"
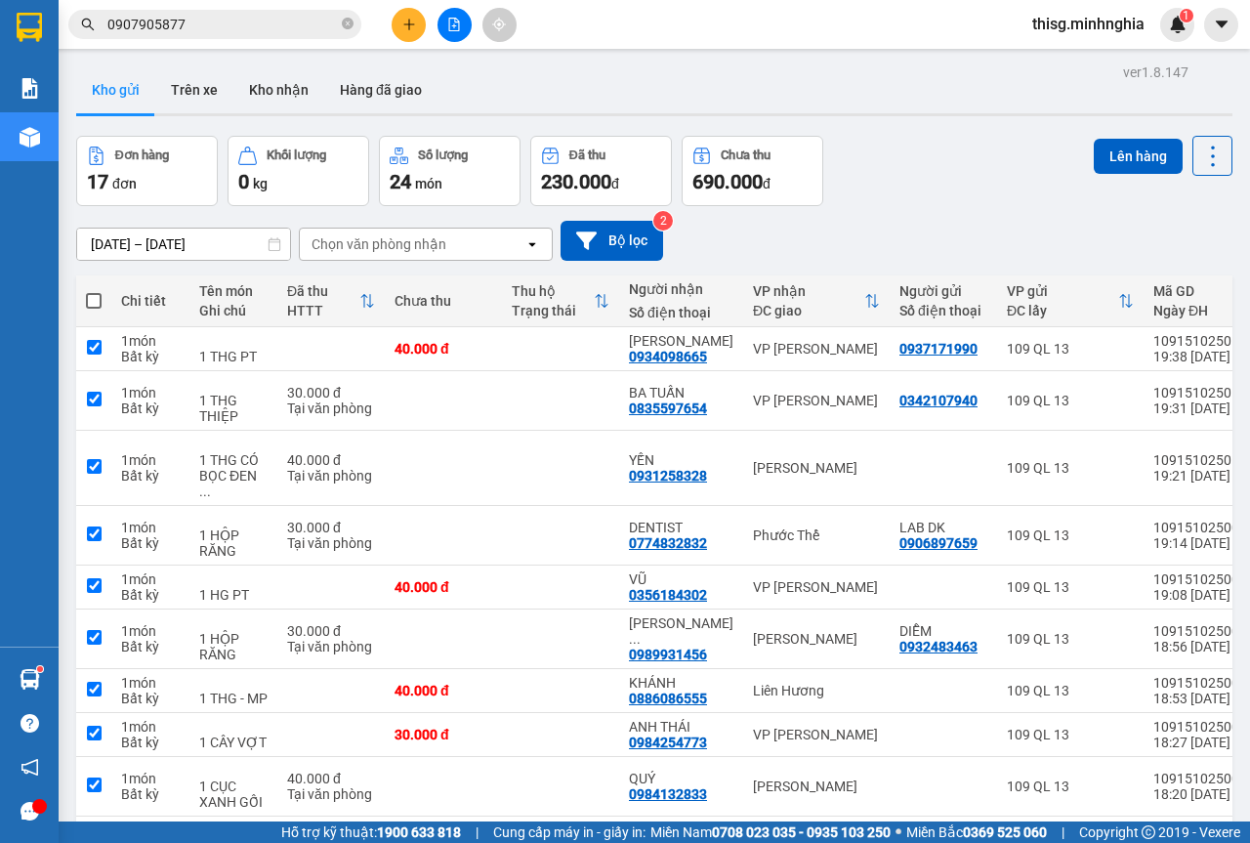
checkbox input "true"
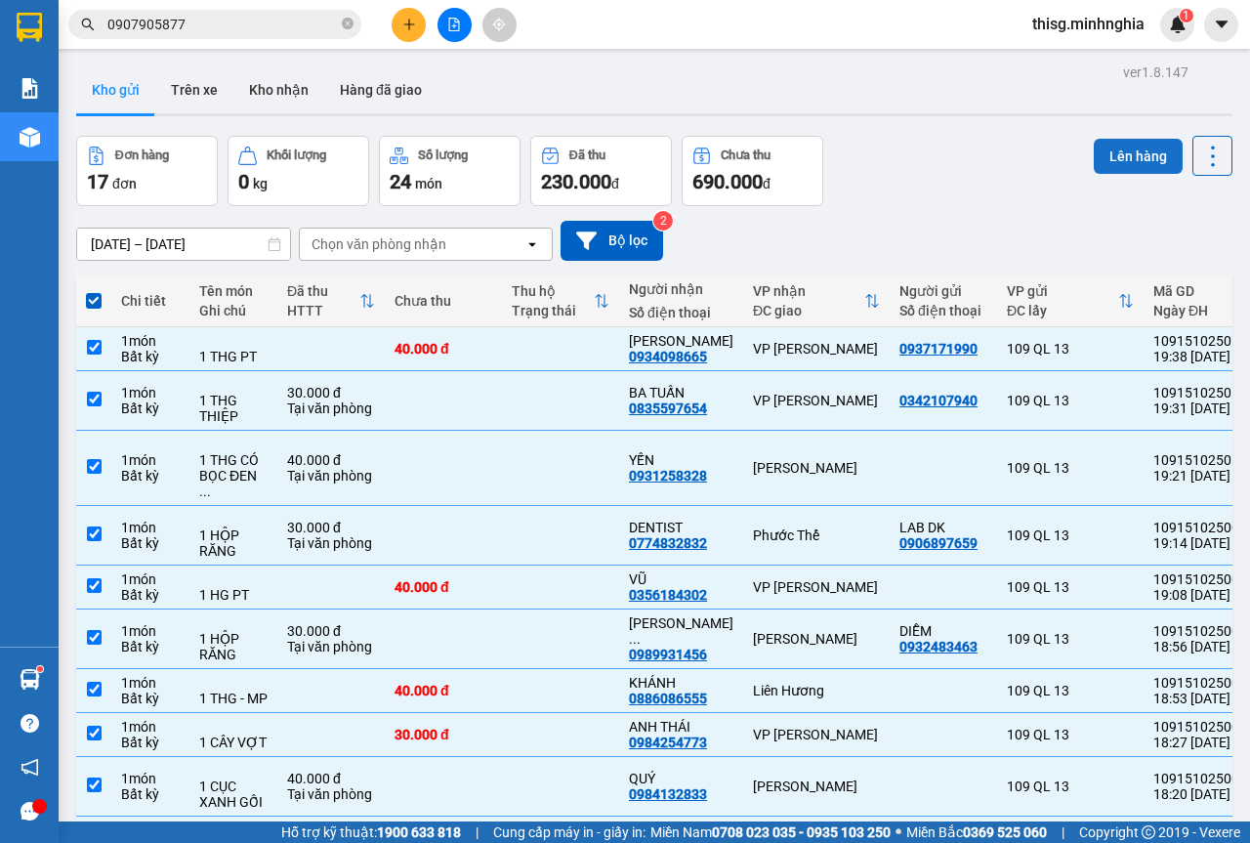
click at [1094, 154] on button "Lên hàng" at bounding box center [1138, 156] width 89 height 35
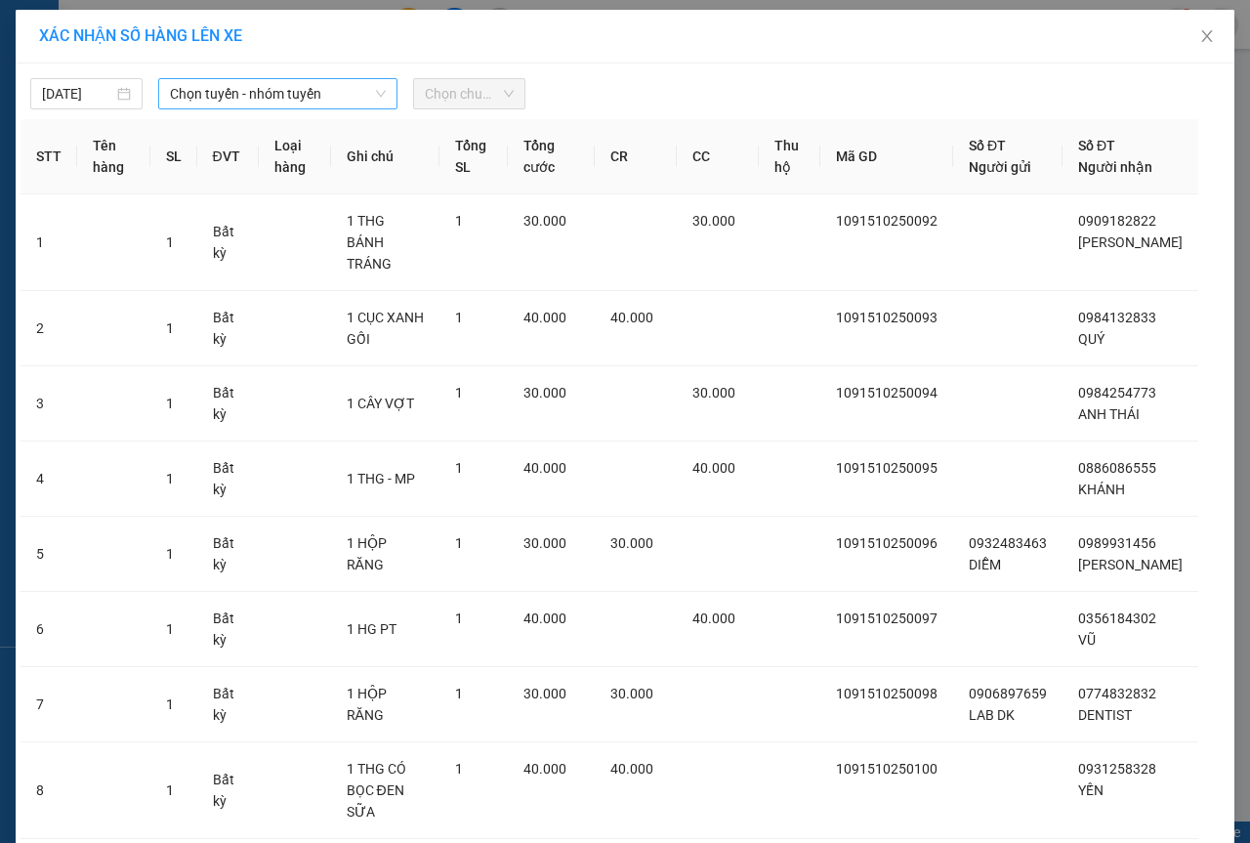
click at [331, 106] on span "Chọn tuyến - nhóm tuyến" at bounding box center [278, 93] width 216 height 29
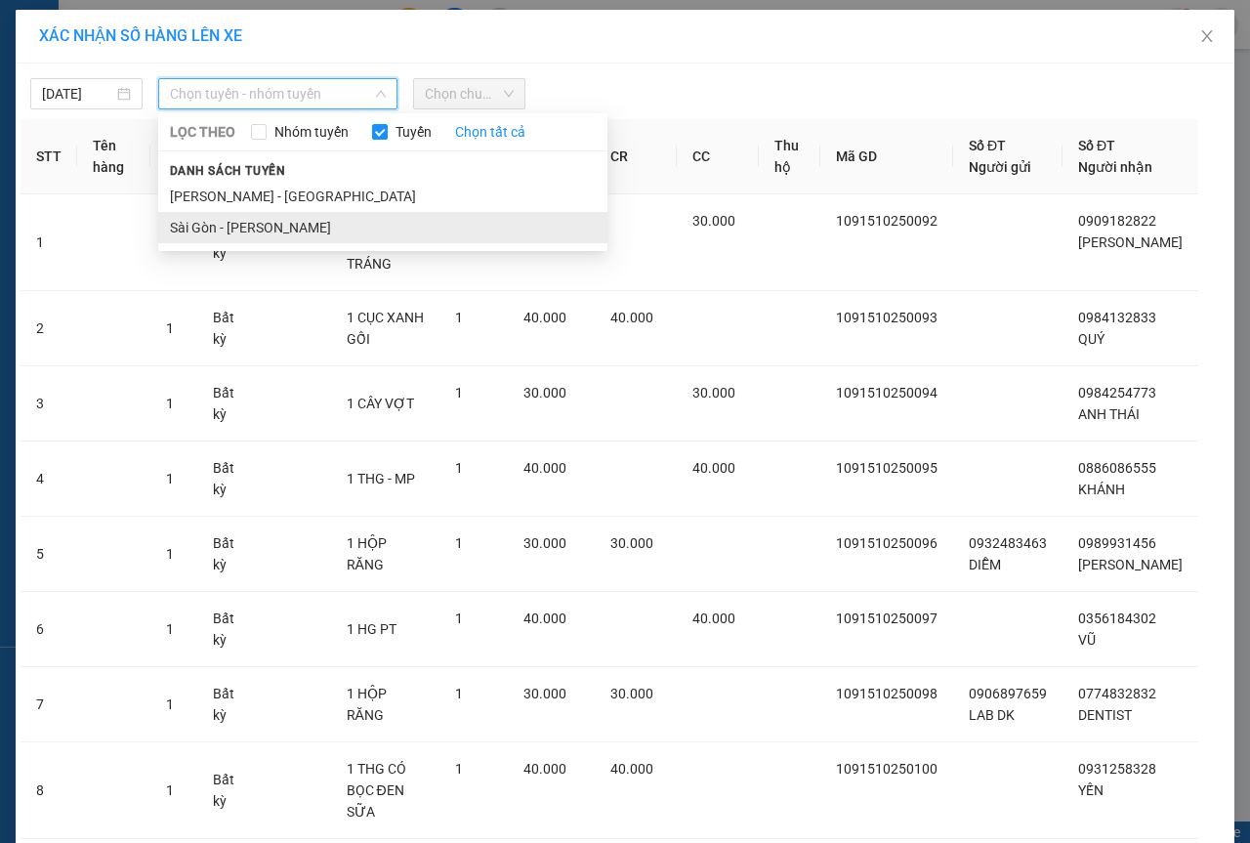
click at [259, 225] on li "Sài Gòn - [PERSON_NAME]" at bounding box center [382, 227] width 449 height 31
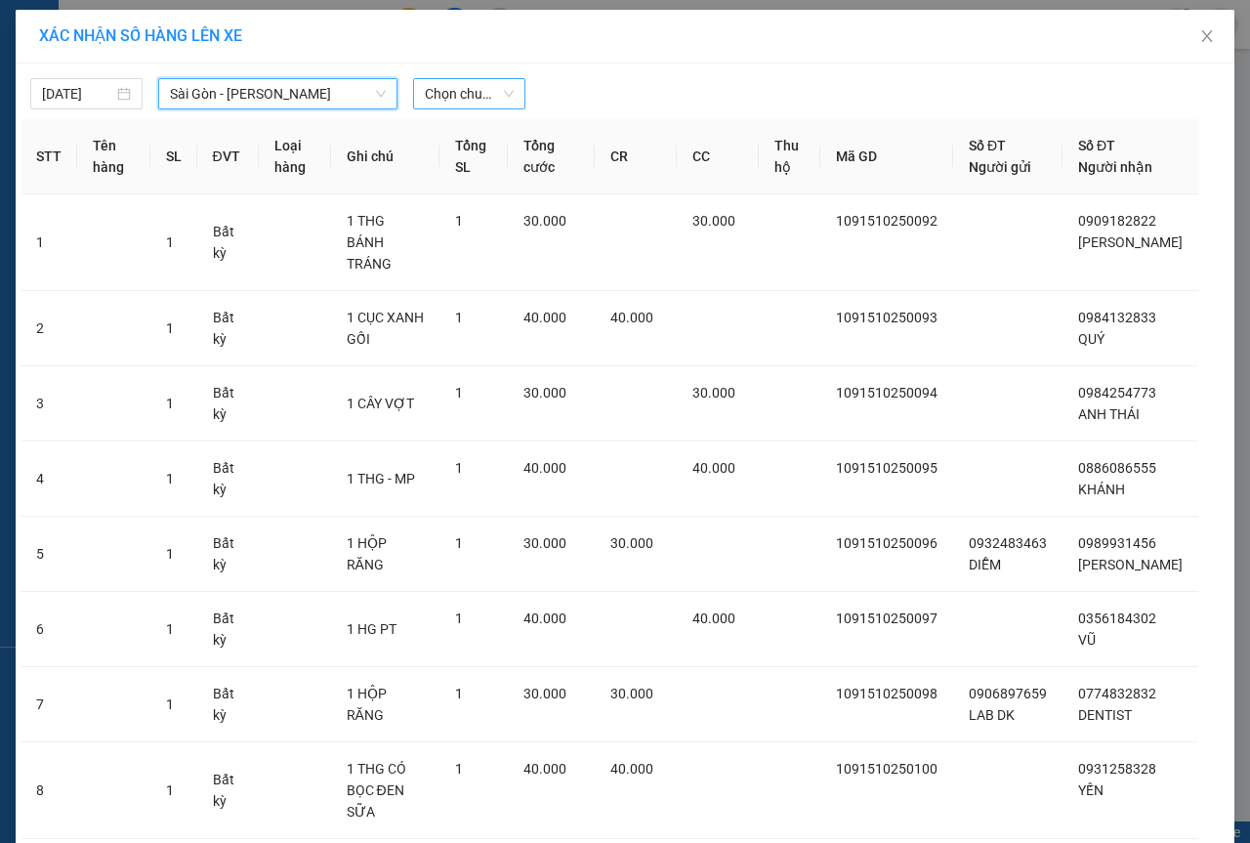
click at [462, 99] on span "Chọn chuyến" at bounding box center [469, 93] width 89 height 29
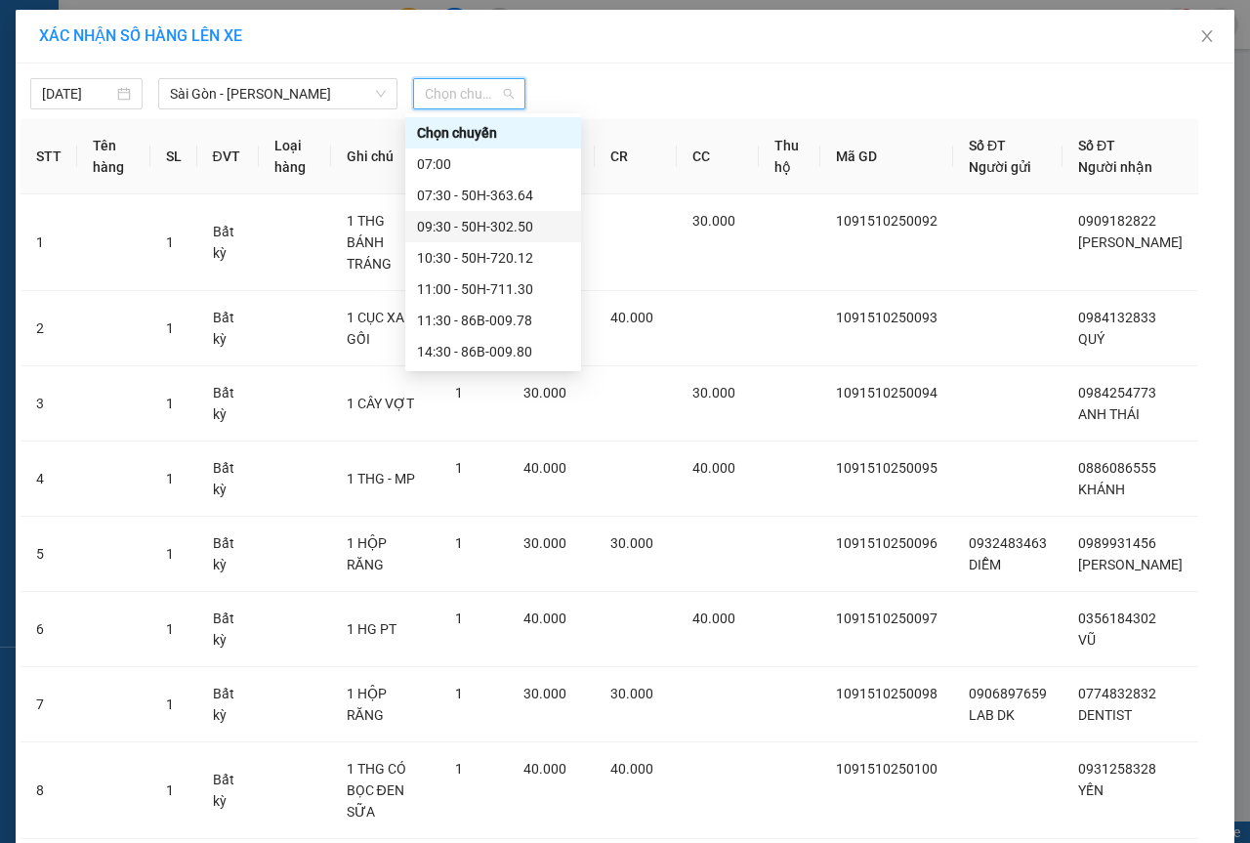
scroll to position [188, 0]
click at [473, 314] on div "21:30 - 50H-723.41" at bounding box center [493, 320] width 152 height 21
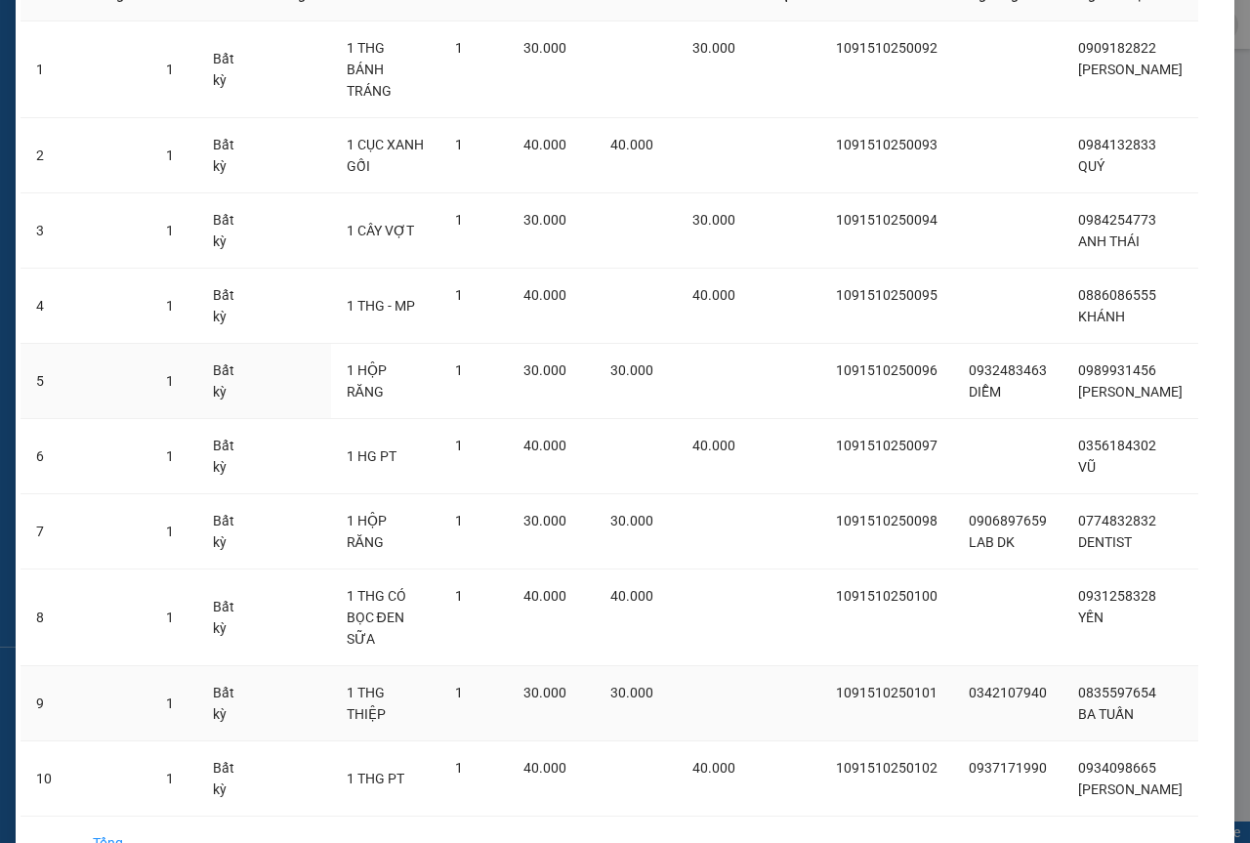
scroll to position [301, 0]
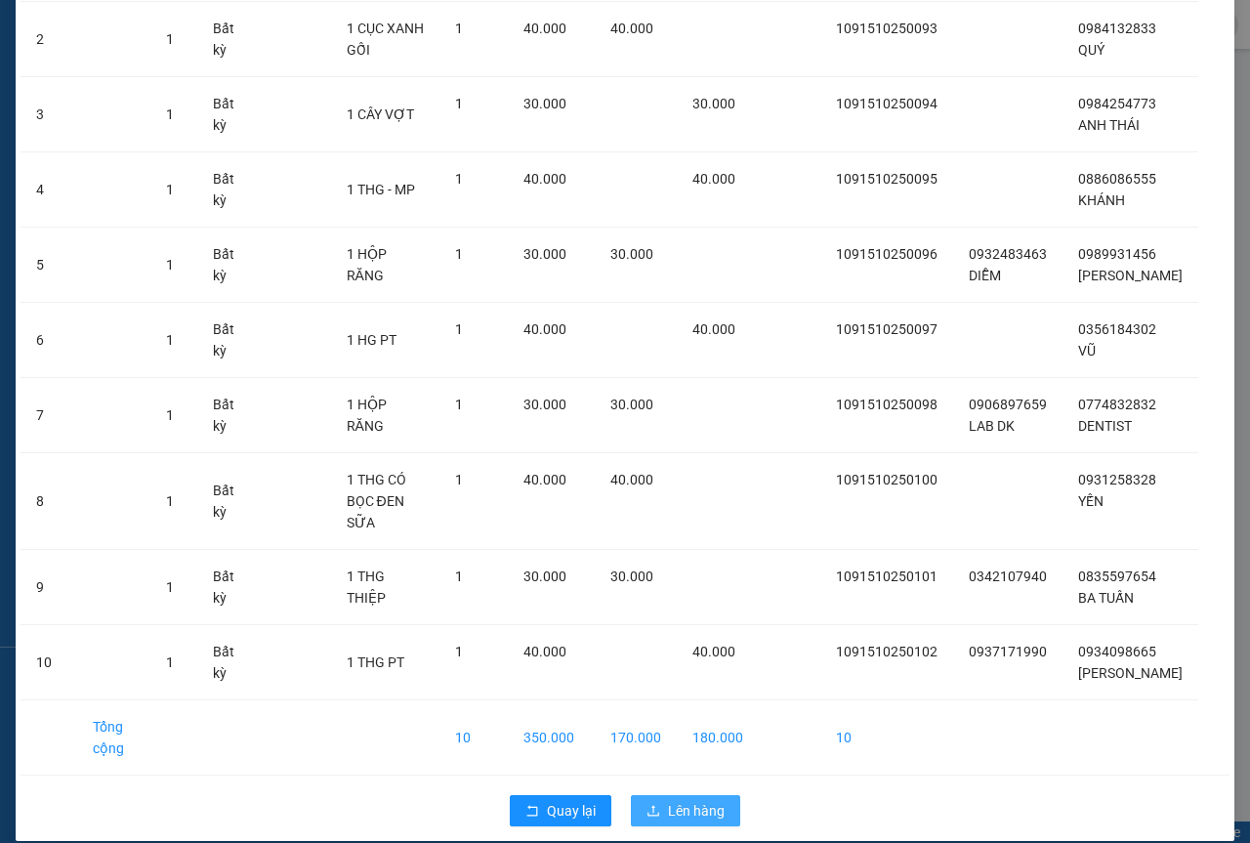
click at [722, 795] on button "Lên hàng" at bounding box center [685, 810] width 109 height 31
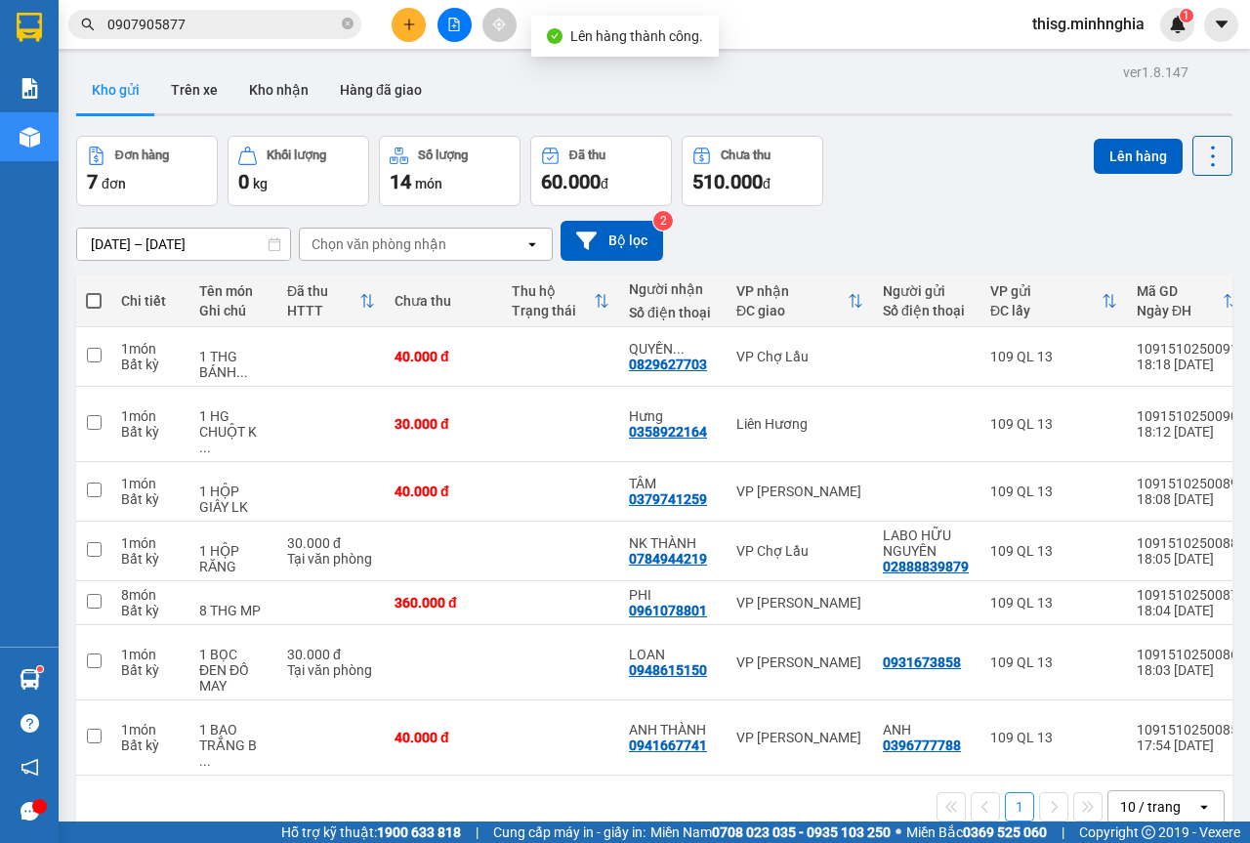
click at [90, 294] on span at bounding box center [94, 301] width 16 height 16
click at [94, 291] on input "checkbox" at bounding box center [94, 291] width 0 height 0
checkbox input "true"
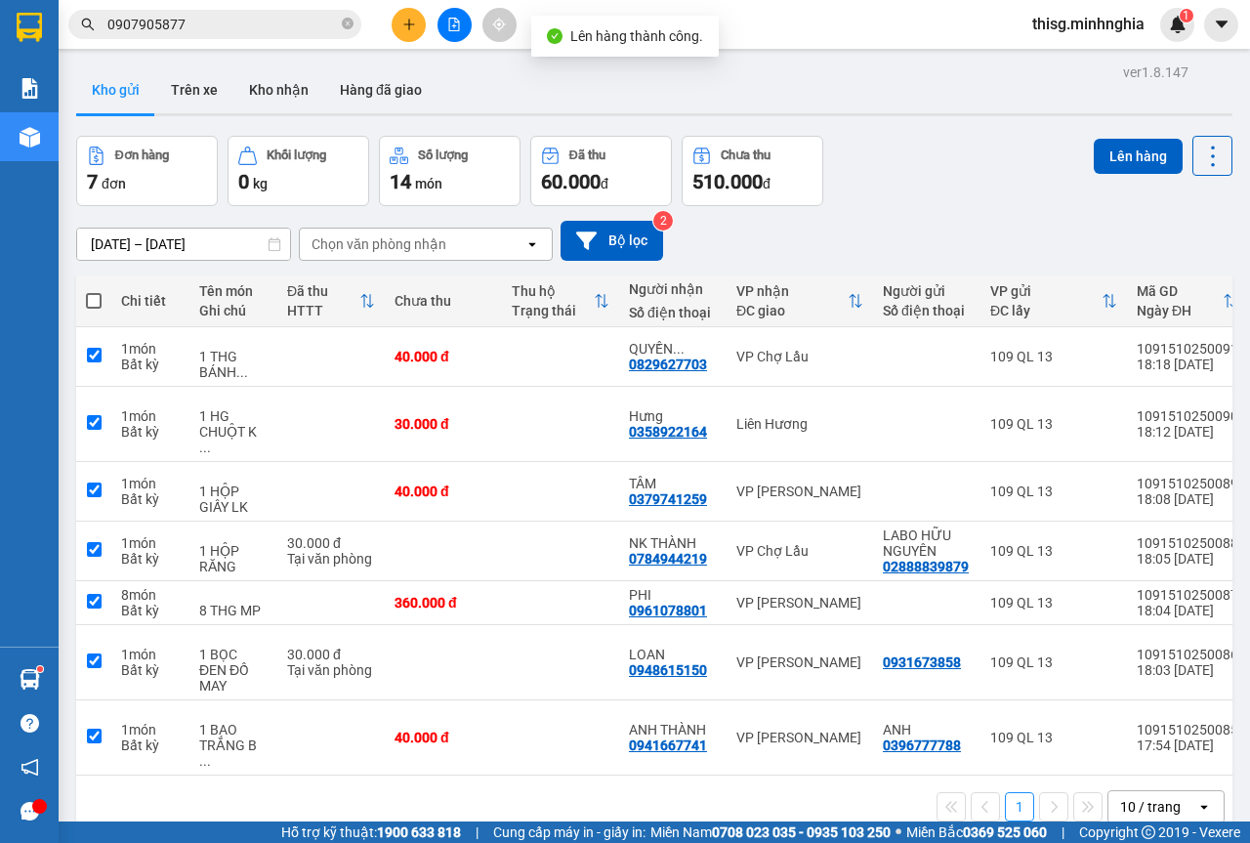
checkbox input "true"
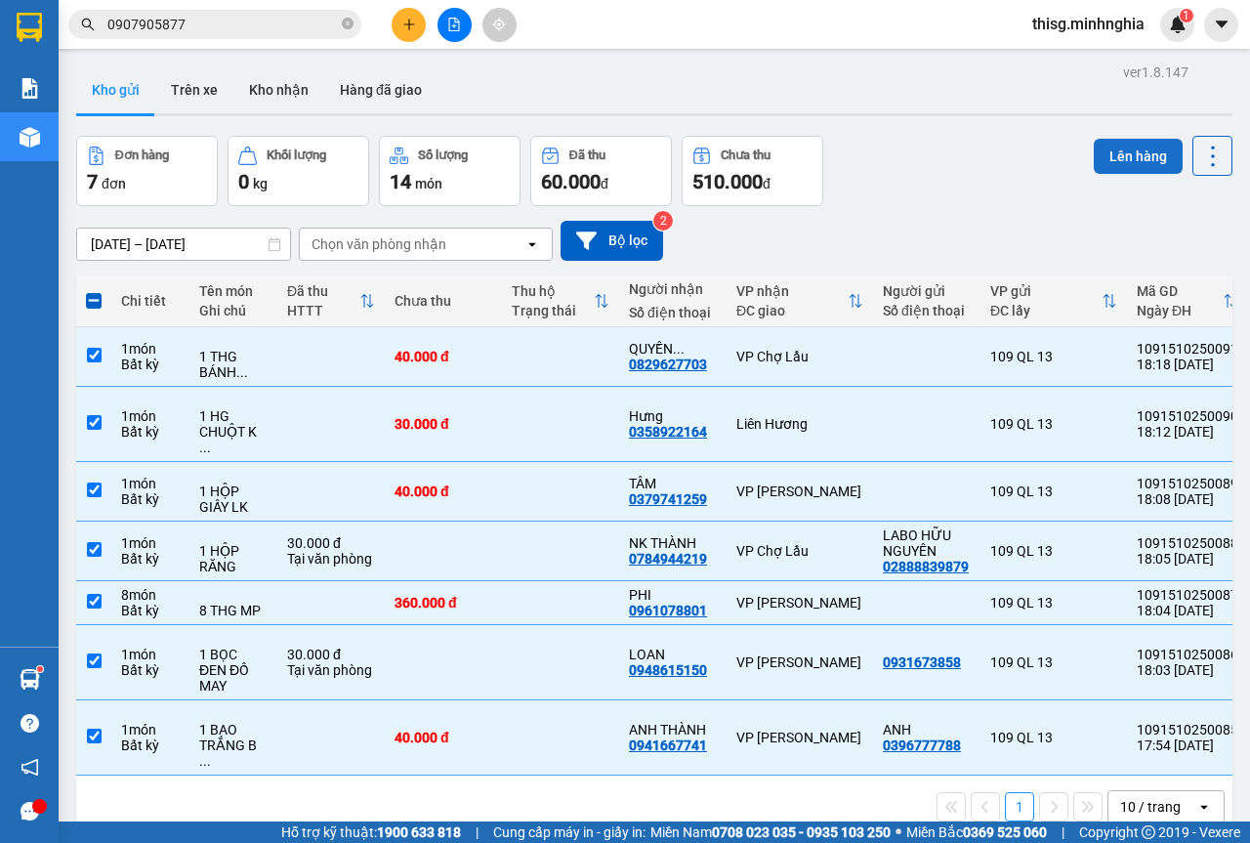
click at [1100, 158] on button "Lên hàng" at bounding box center [1138, 156] width 89 height 35
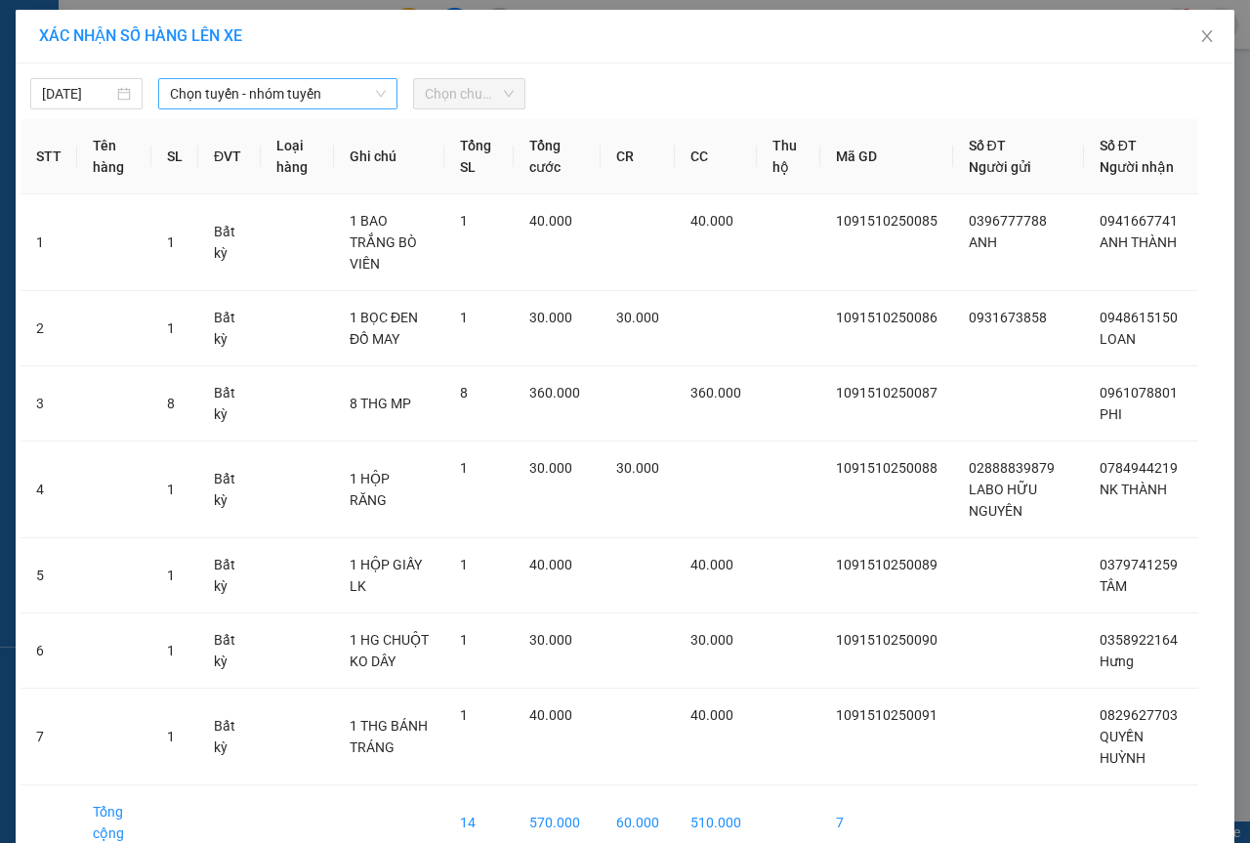
click at [329, 95] on span "Chọn tuyến - nhóm tuyến" at bounding box center [278, 93] width 216 height 29
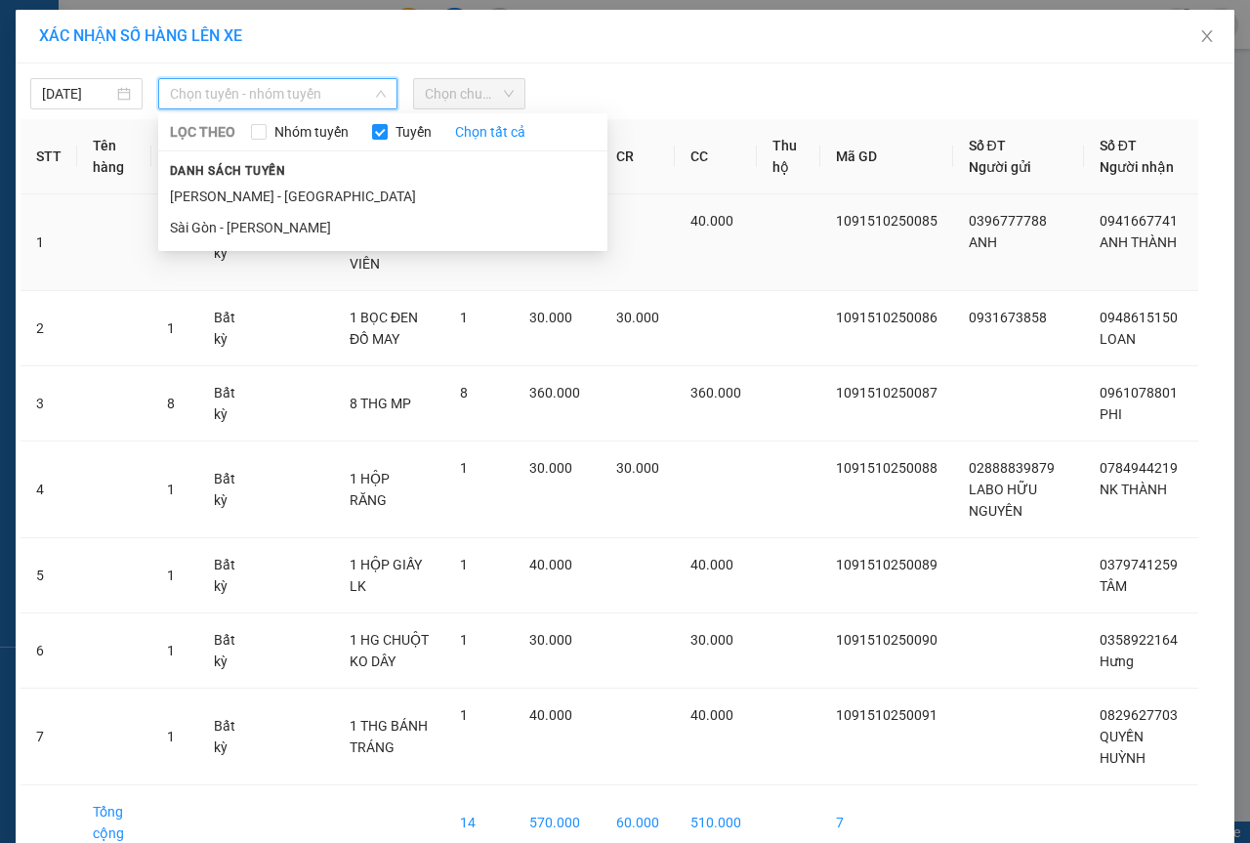
click at [299, 218] on li "Sài Gòn - [PERSON_NAME]" at bounding box center [382, 227] width 449 height 31
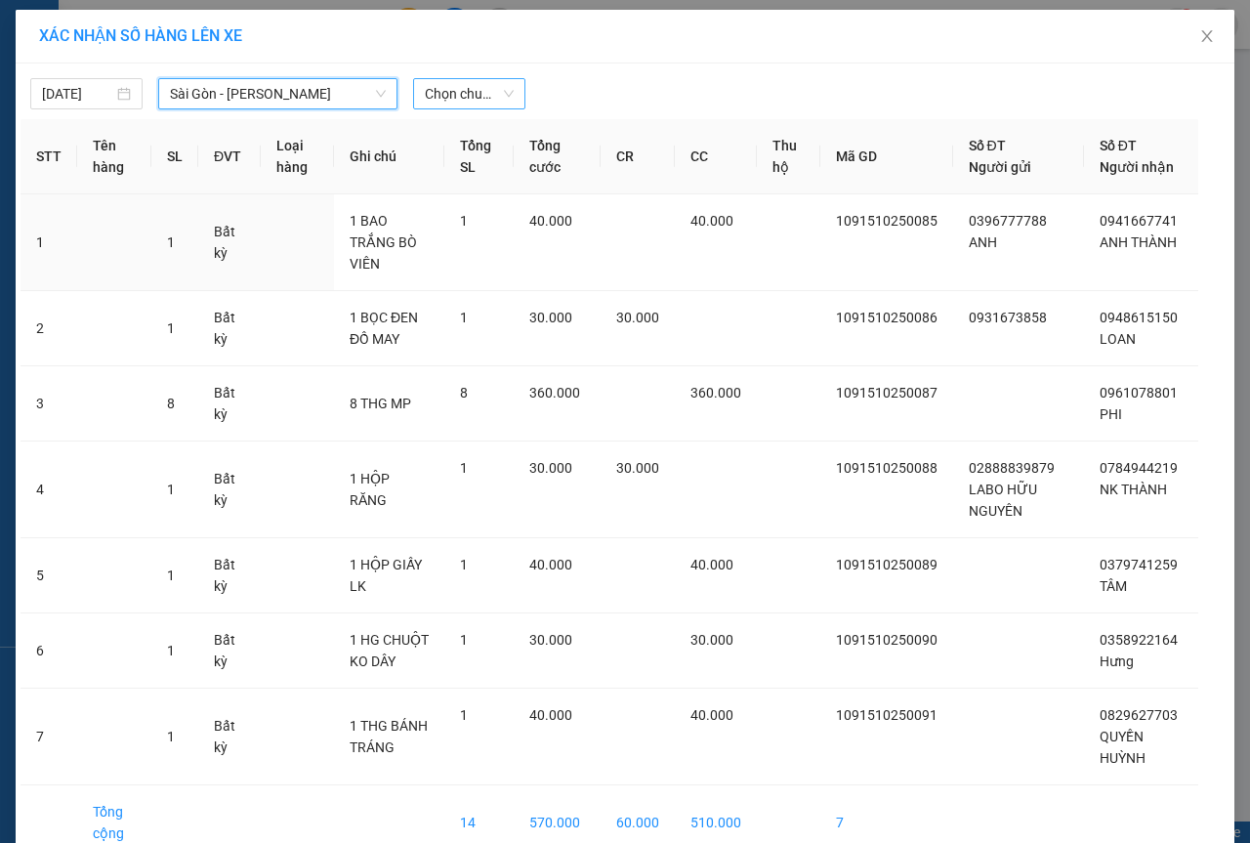
click at [495, 90] on span "Chọn chuyến" at bounding box center [469, 93] width 89 height 29
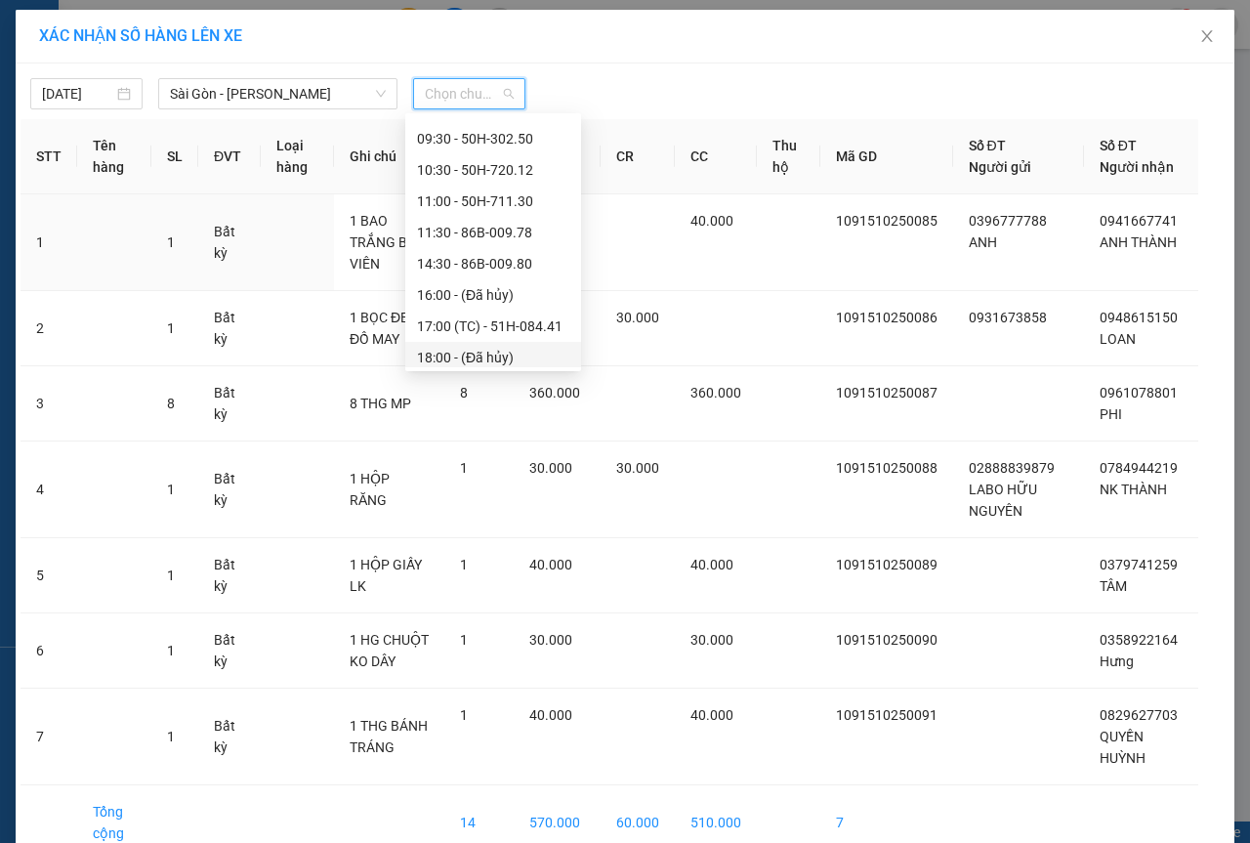
scroll to position [188, 0]
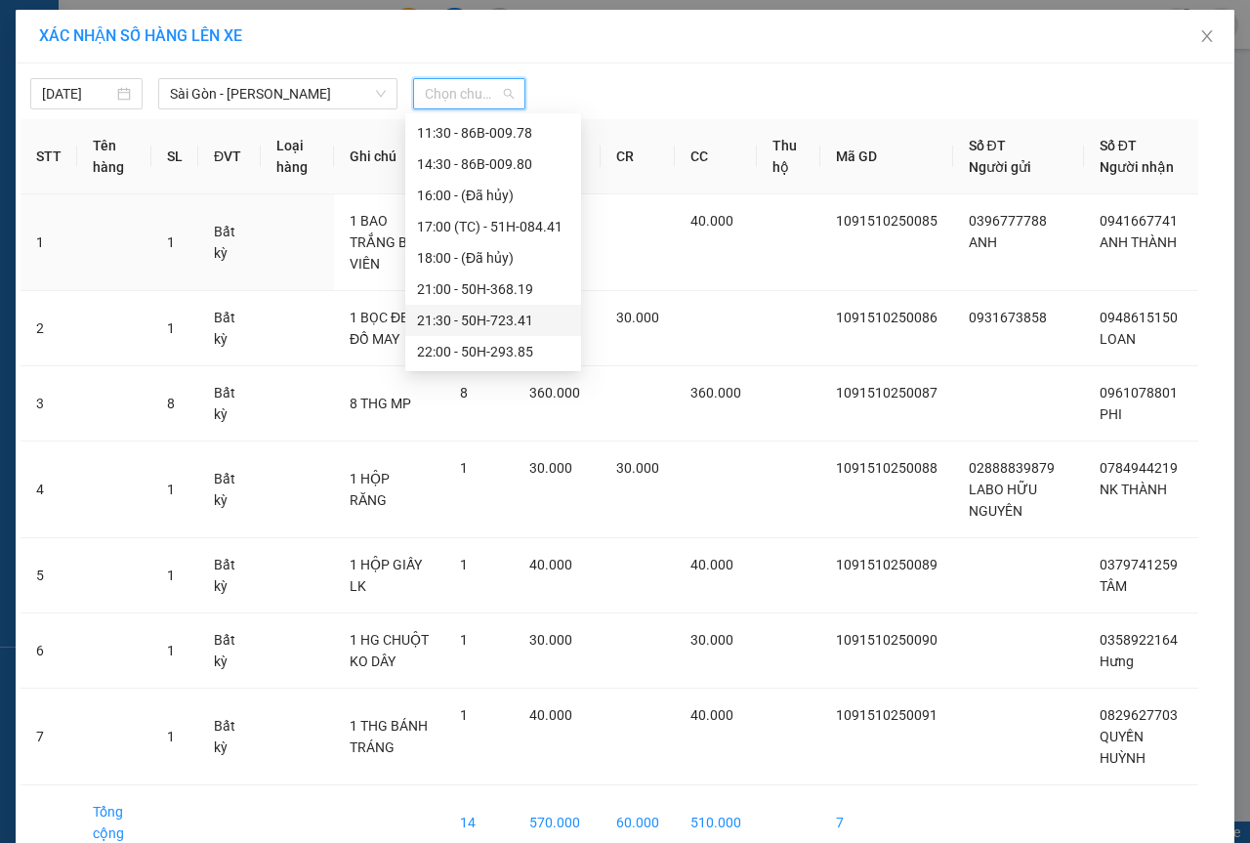
click at [453, 324] on div "21:30 - 50H-723.41" at bounding box center [493, 320] width 152 height 21
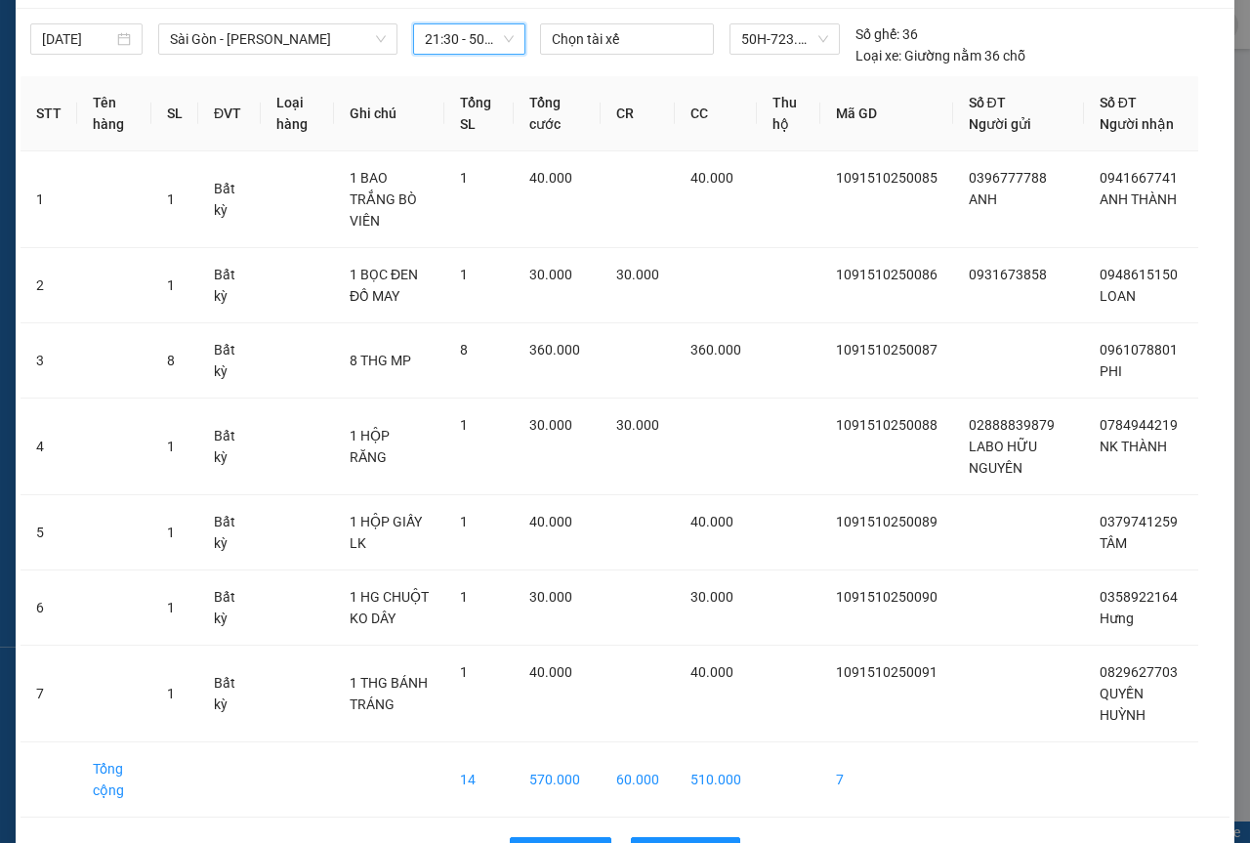
scroll to position [97, 0]
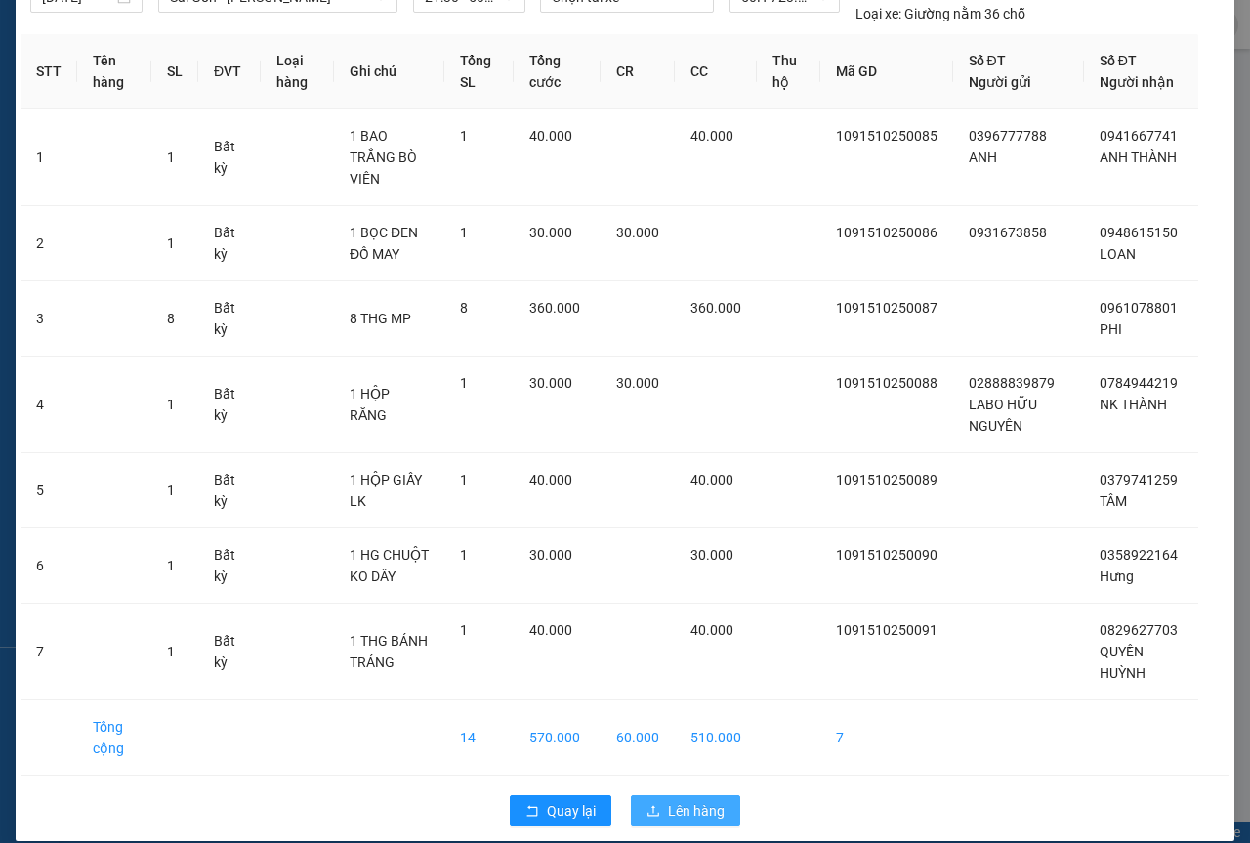
click at [710, 800] on span "Lên hàng" at bounding box center [696, 810] width 57 height 21
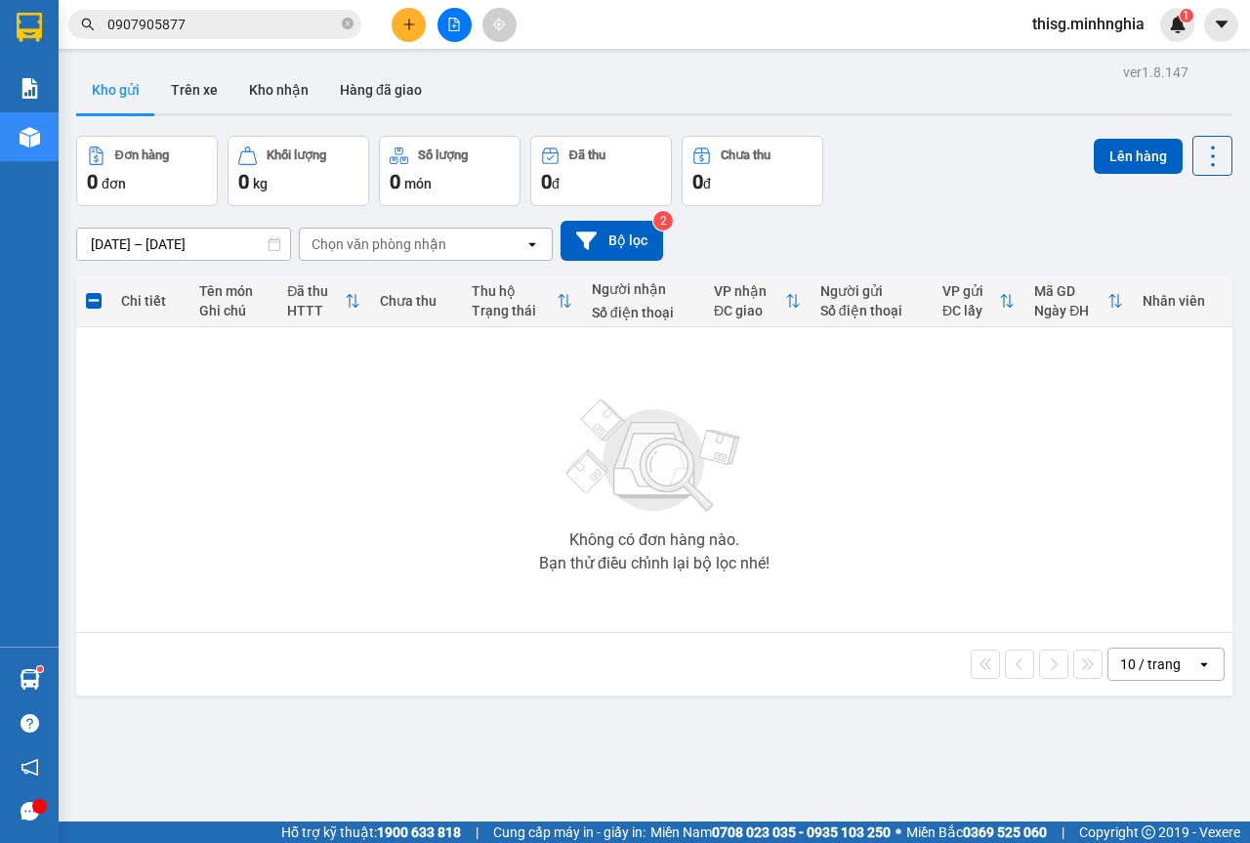
click at [418, 23] on button at bounding box center [409, 25] width 34 height 34
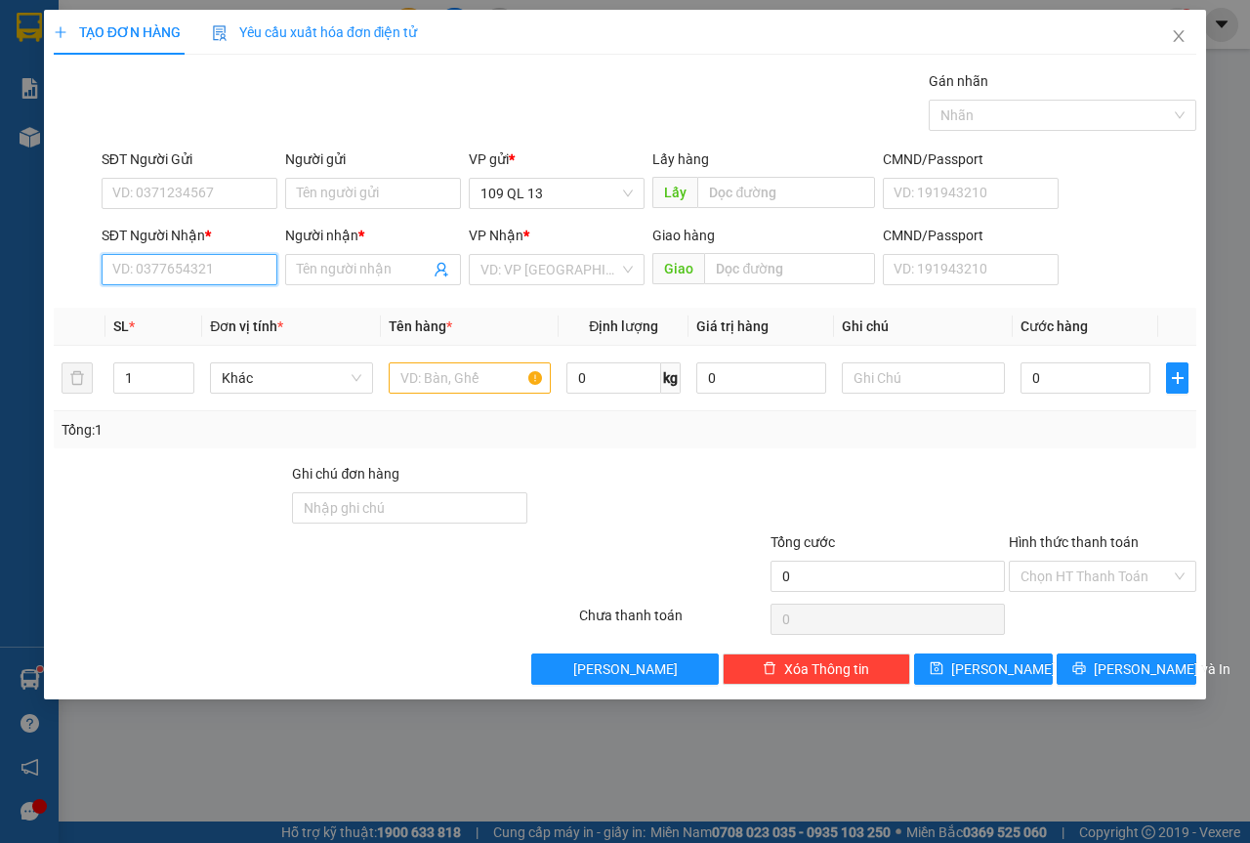
click at [211, 269] on input "SĐT Người Nhận *" at bounding box center [190, 269] width 176 height 31
click at [235, 309] on div "0356937073 - ĐẠT" at bounding box center [189, 308] width 152 height 21
type input "0356937073"
type input "ĐẠT"
type input "HIỆP AN"
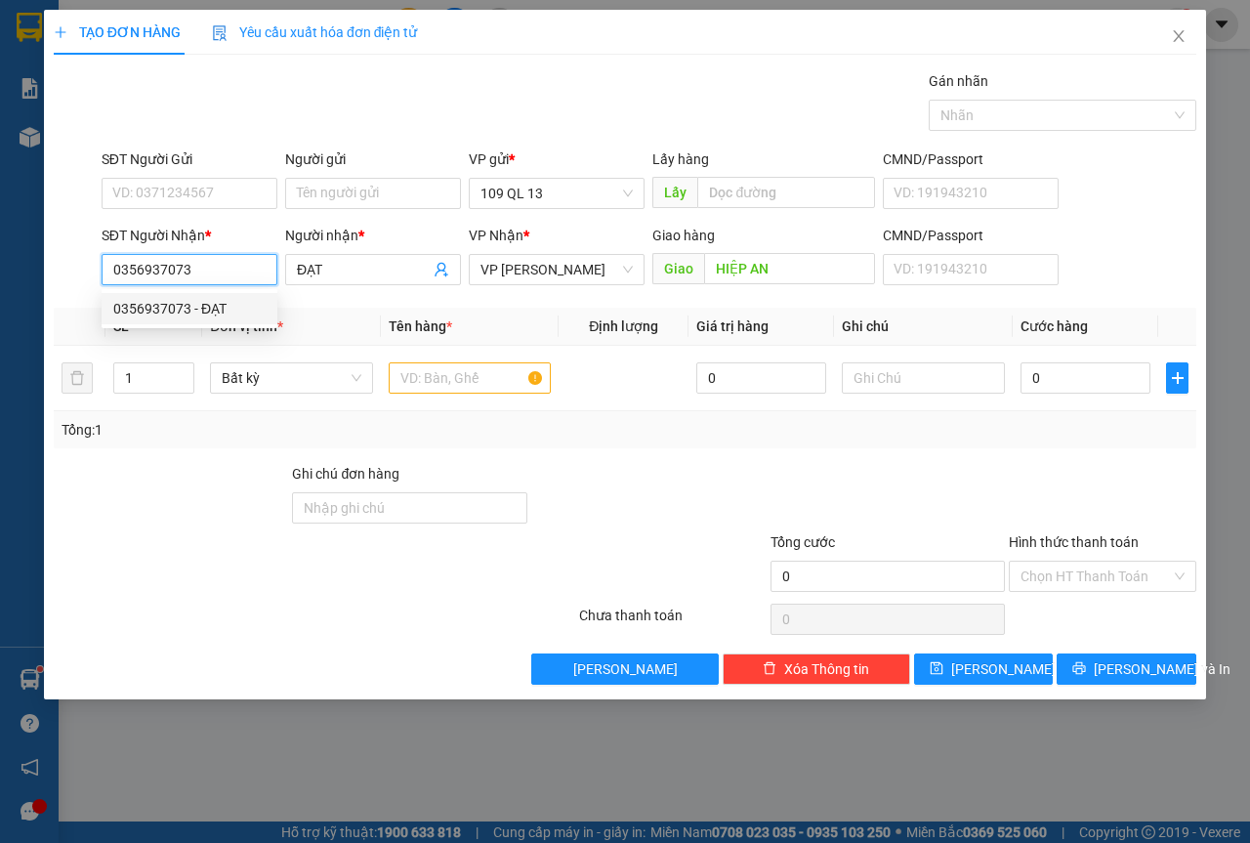
type input "0356937073"
click at [269, 211] on div "SĐT Người Gửi VD: 0371234567" at bounding box center [190, 182] width 176 height 68
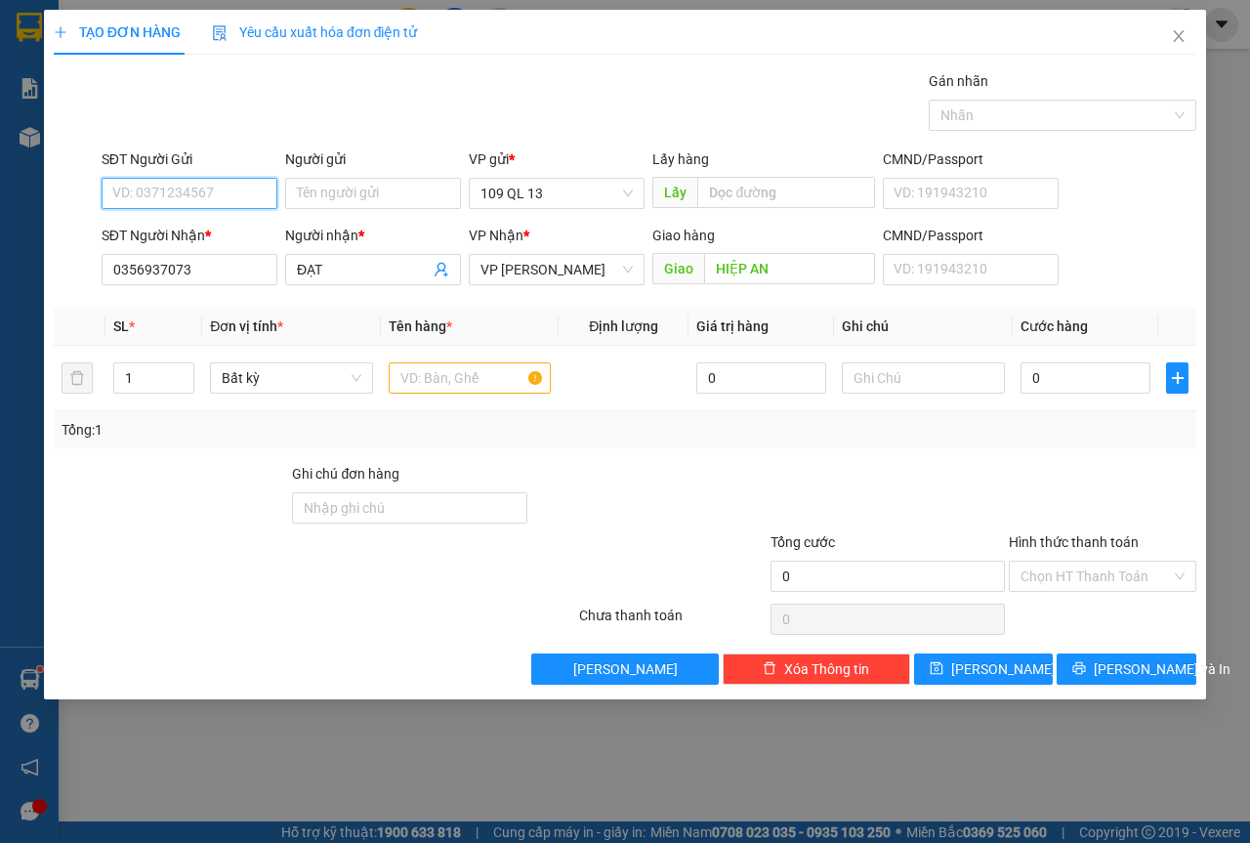
click at [266, 203] on input "SĐT Người Gửi" at bounding box center [190, 193] width 176 height 31
click at [257, 231] on div "0971047245 - ANH BA" at bounding box center [189, 232] width 152 height 21
type input "0971047245"
type input "ANH BA"
click at [466, 376] on input "text" at bounding box center [470, 377] width 163 height 31
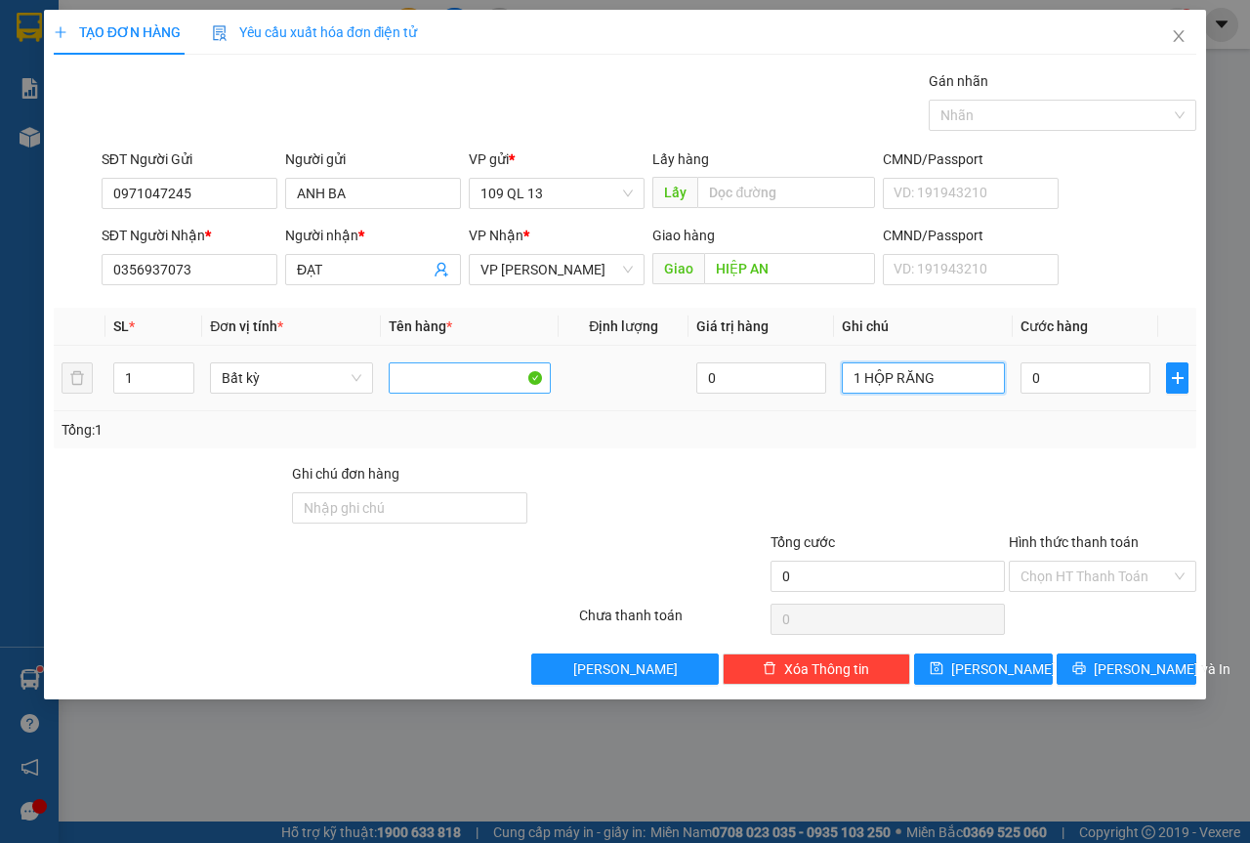
type input "1 HỘP RĂNG"
type input "4"
type input "40"
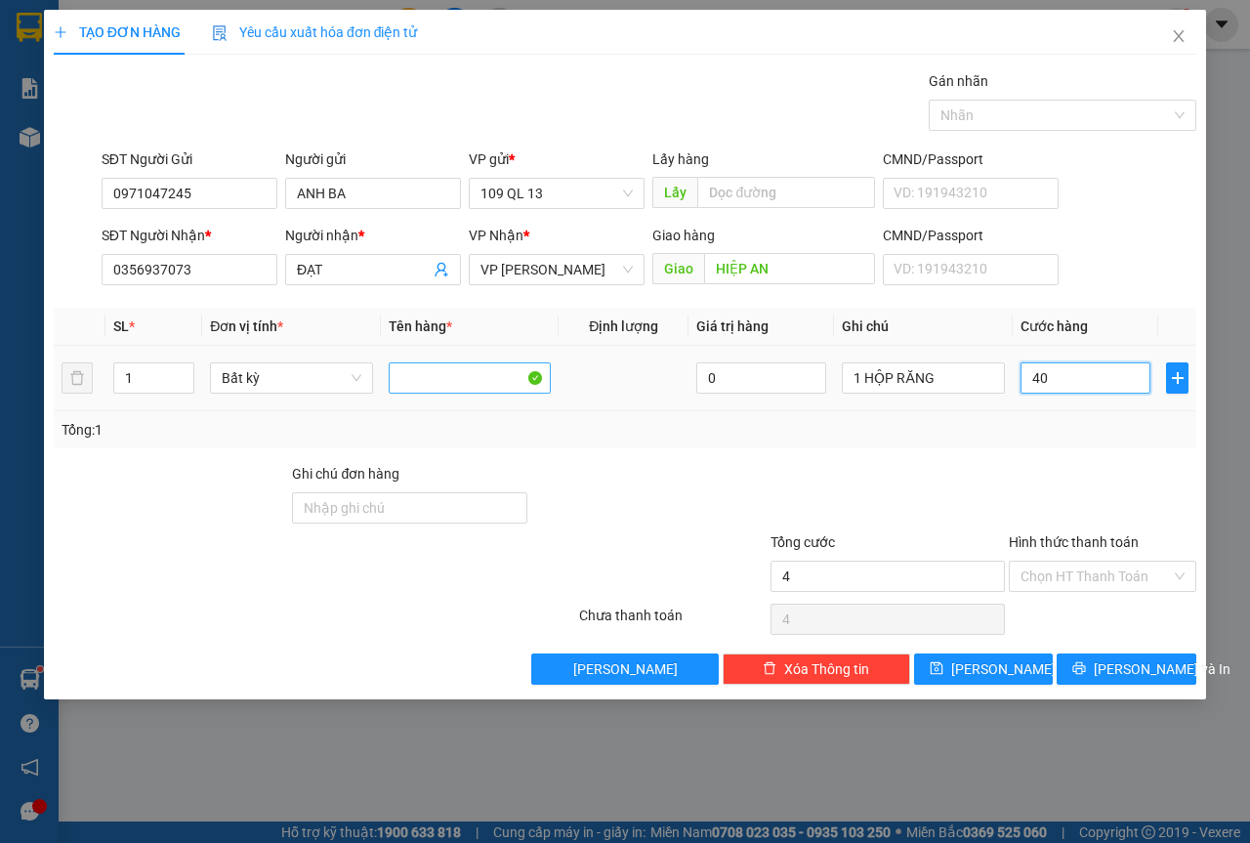
type input "40"
type input "40.000"
click at [1082, 595] on div "Hình thức thanh toán Chọn HT Thanh Toán" at bounding box center [1103, 565] width 188 height 68
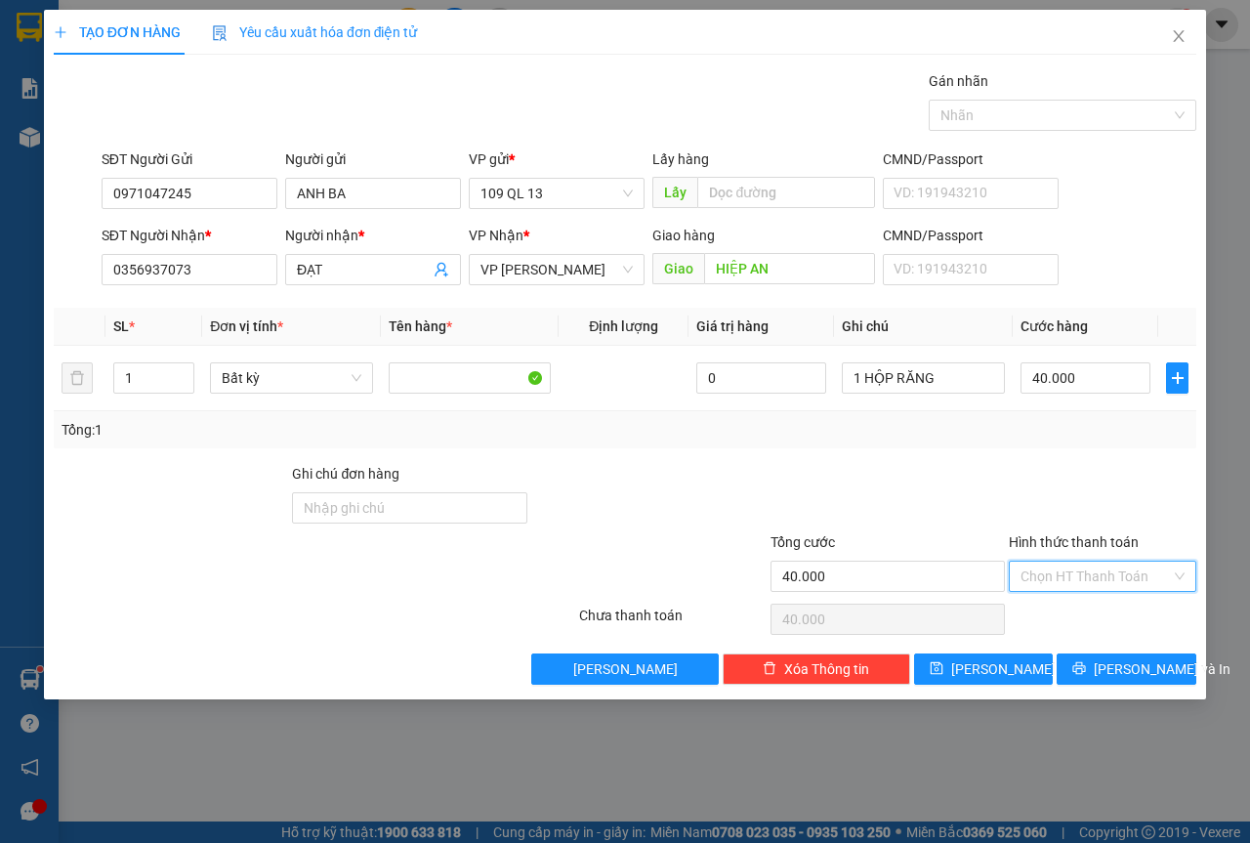
click at [1099, 585] on input "Hình thức thanh toán" at bounding box center [1096, 576] width 150 height 29
click at [1095, 624] on div "Tại văn phòng" at bounding box center [1103, 615] width 164 height 21
type input "0"
click at [1141, 676] on span "[PERSON_NAME] và In" at bounding box center [1162, 668] width 137 height 21
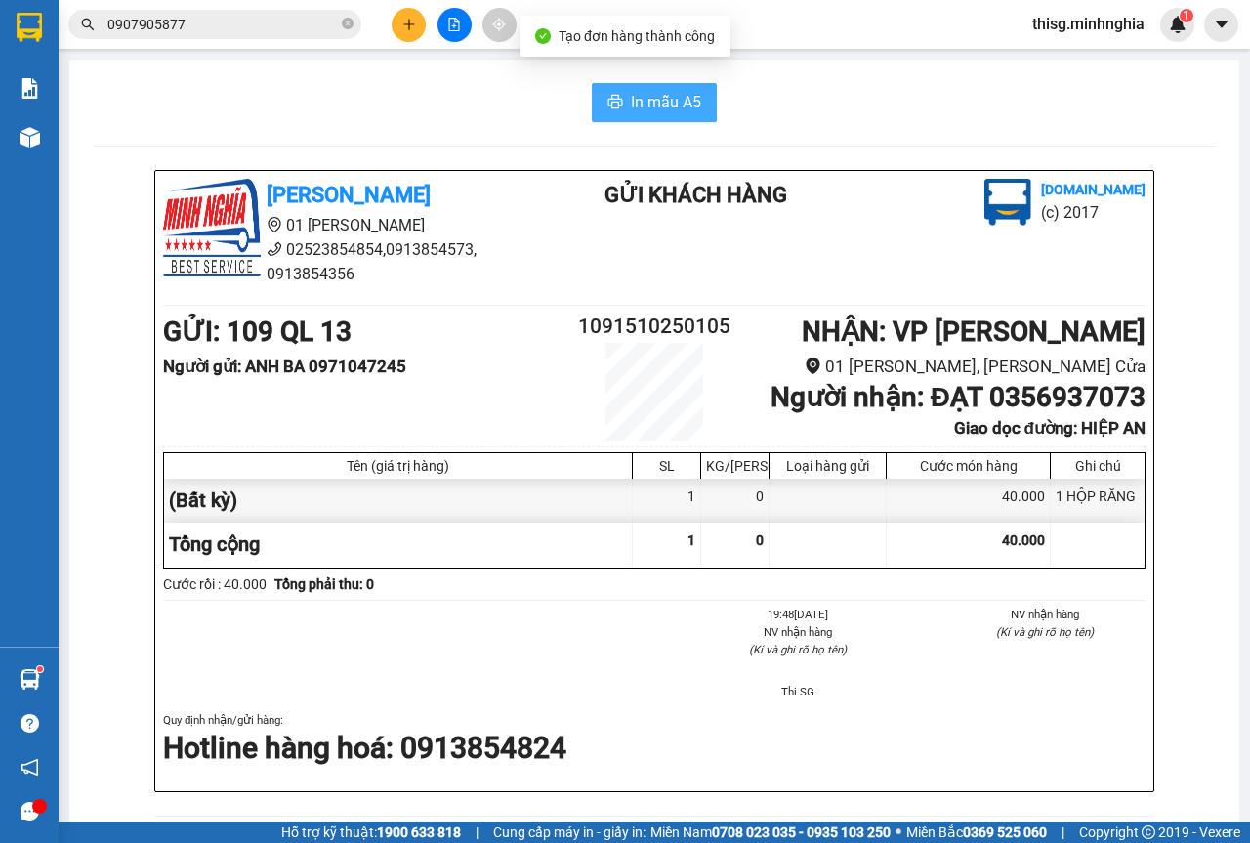
click at [652, 97] on span "In mẫu A5" at bounding box center [666, 102] width 70 height 24
click at [415, 13] on button at bounding box center [409, 25] width 34 height 34
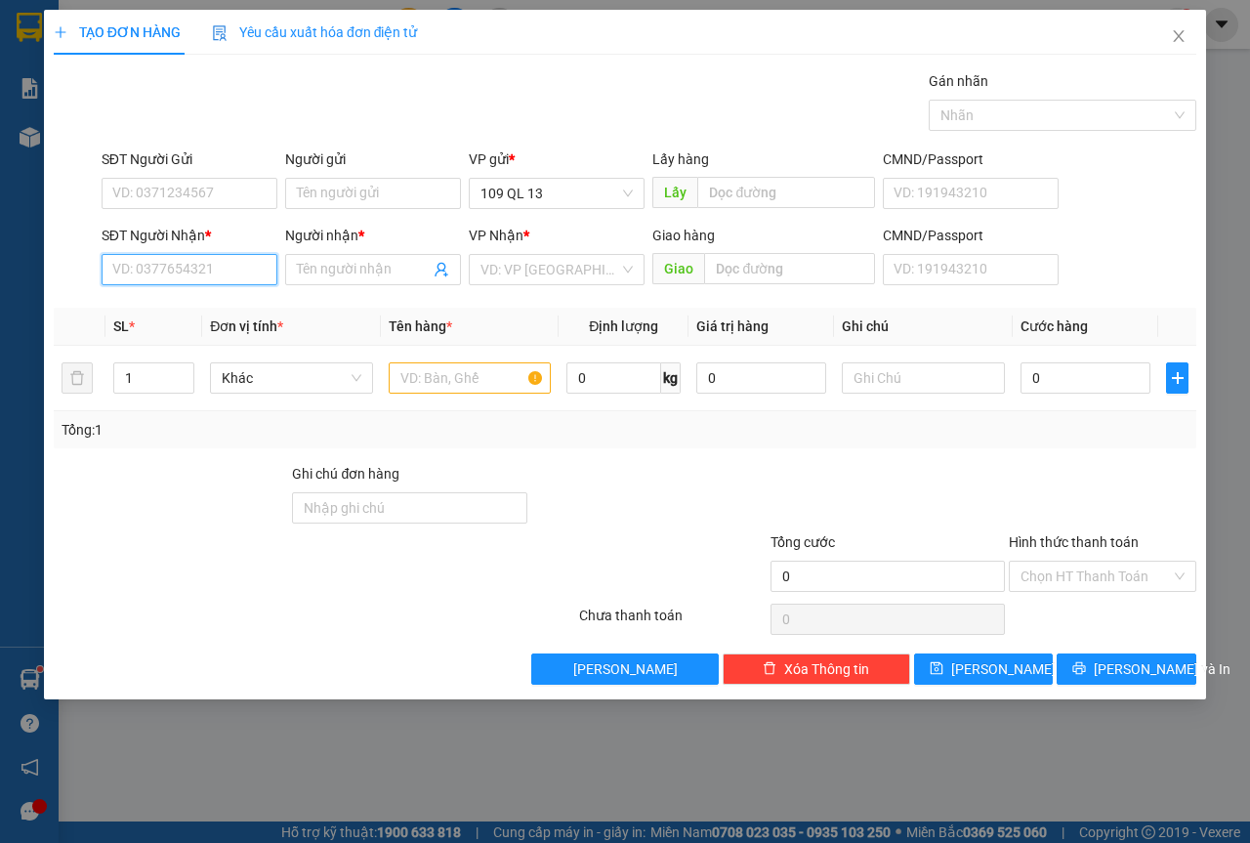
click at [133, 279] on input "SĐT Người Nhận *" at bounding box center [190, 269] width 176 height 31
click at [254, 265] on input "4812" at bounding box center [190, 269] width 176 height 31
click at [245, 309] on div "0917534813 - DUYÊN" at bounding box center [189, 308] width 152 height 21
type input "0917534813"
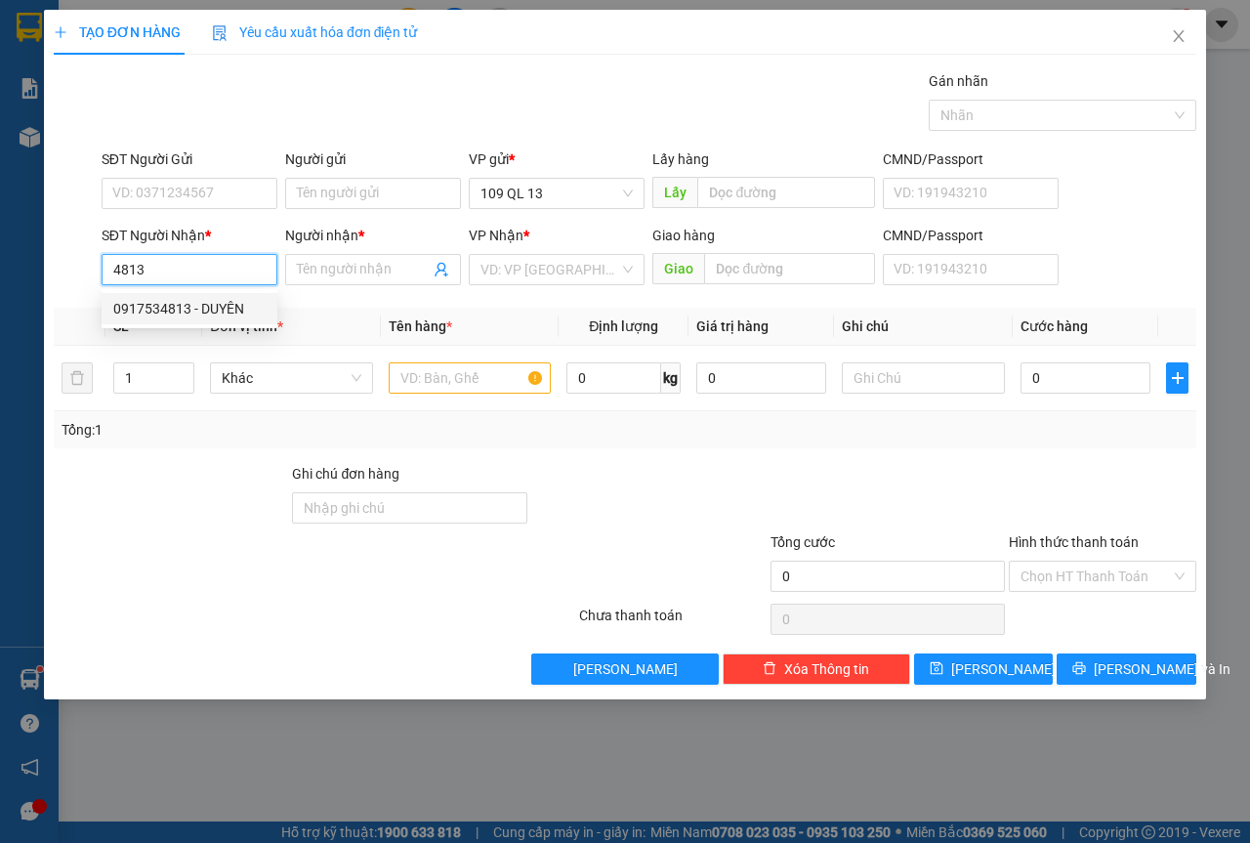
type input "DUYÊN"
type input "0917534813"
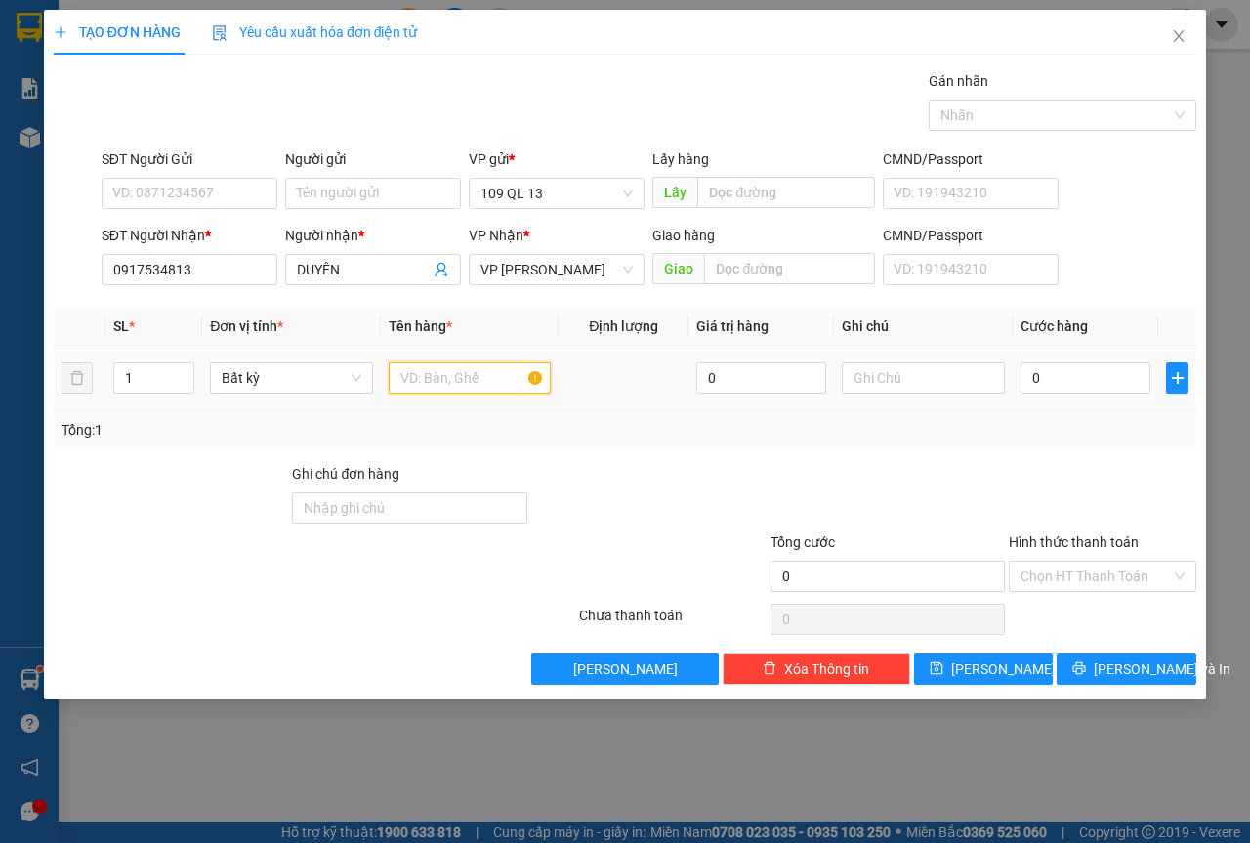
click at [464, 369] on input "text" at bounding box center [470, 377] width 163 height 31
click at [921, 376] on input "text" at bounding box center [923, 377] width 163 height 31
type input "1 HỘP RĂNG"
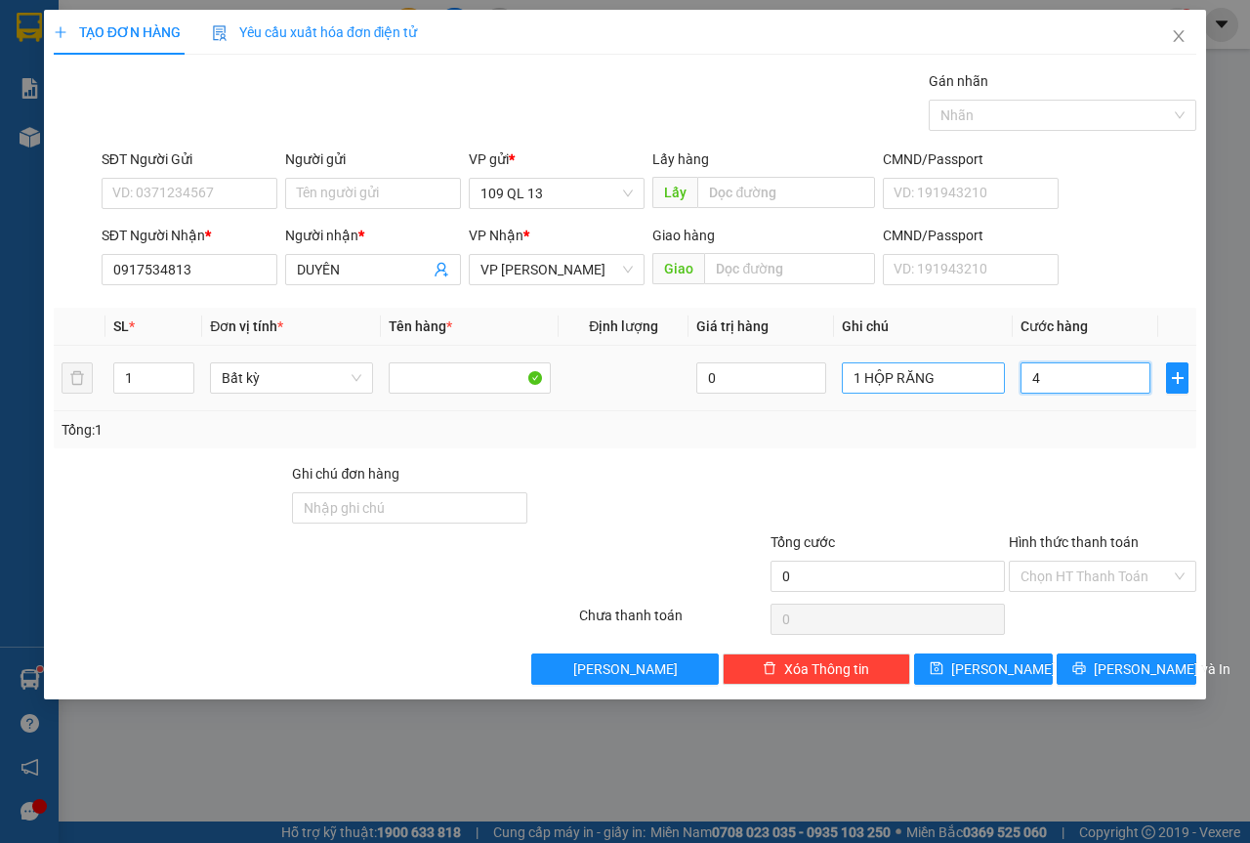
type input "40"
type input "40.000"
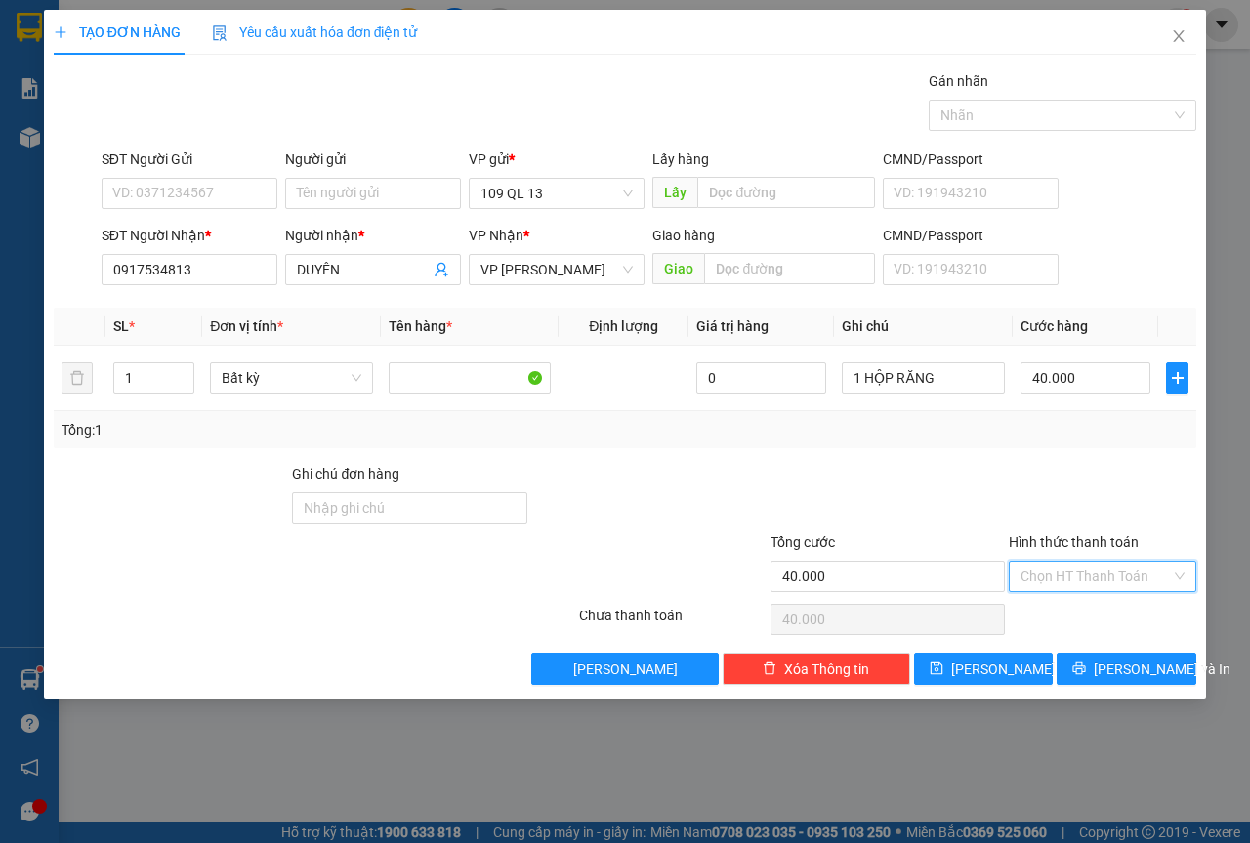
click at [1120, 569] on input "Hình thức thanh toán" at bounding box center [1096, 576] width 150 height 29
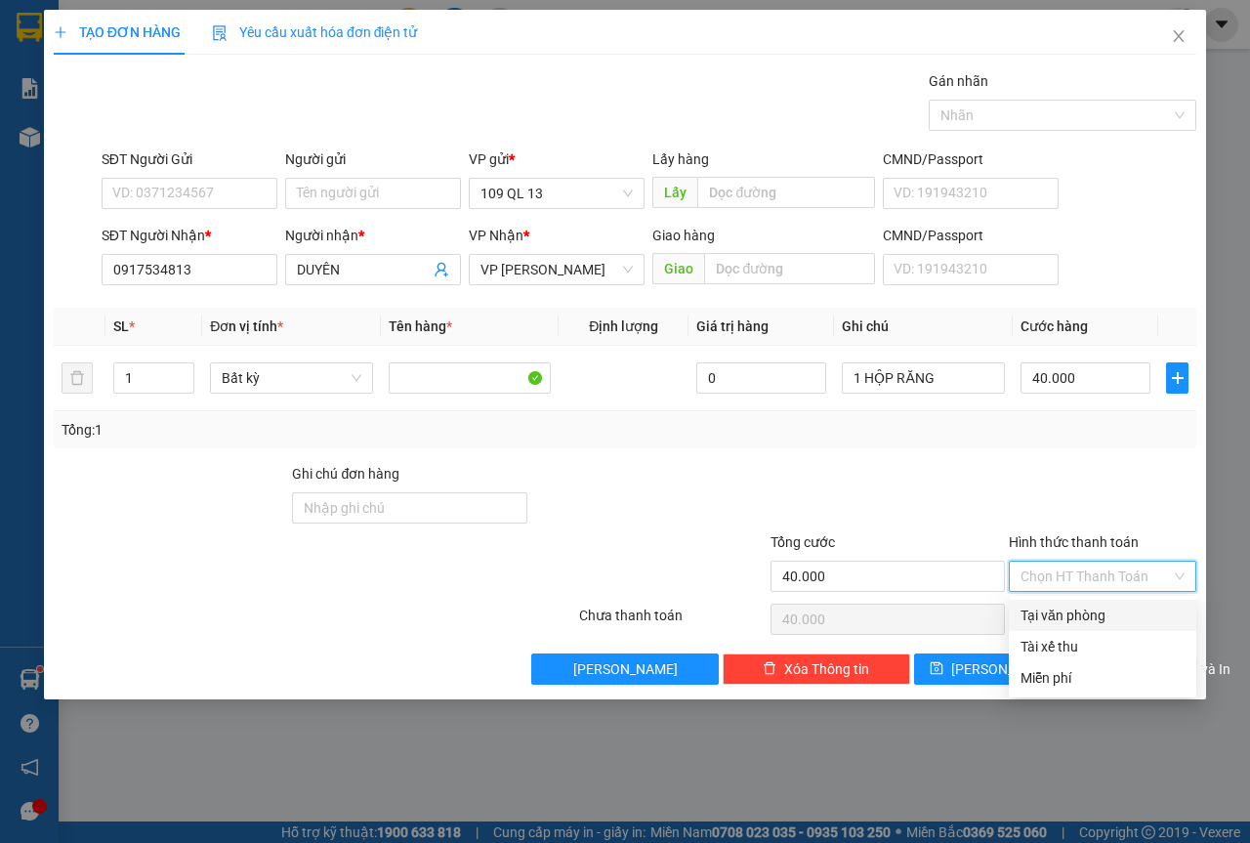
click at [1102, 606] on div "Tại văn phòng" at bounding box center [1103, 615] width 164 height 21
type input "0"
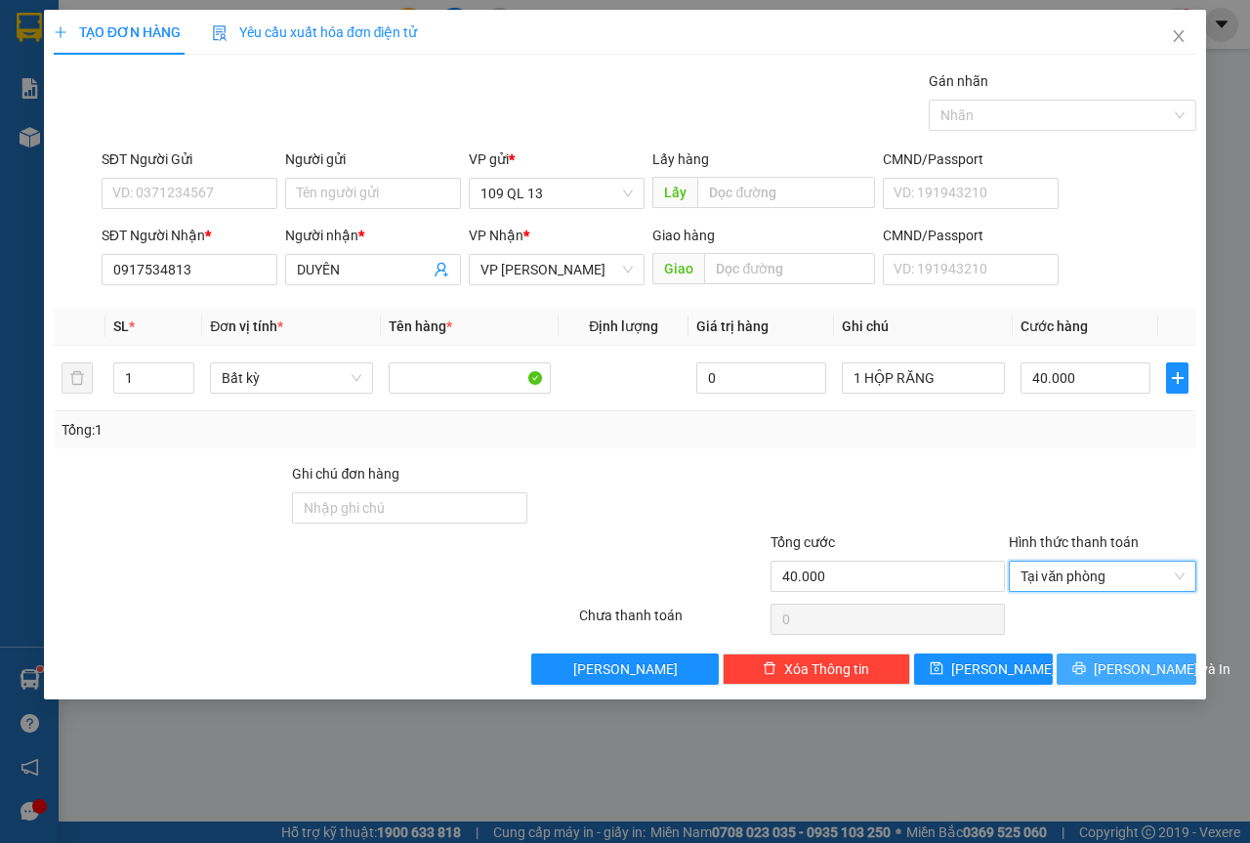
click at [1139, 668] on span "[PERSON_NAME] và In" at bounding box center [1162, 668] width 137 height 21
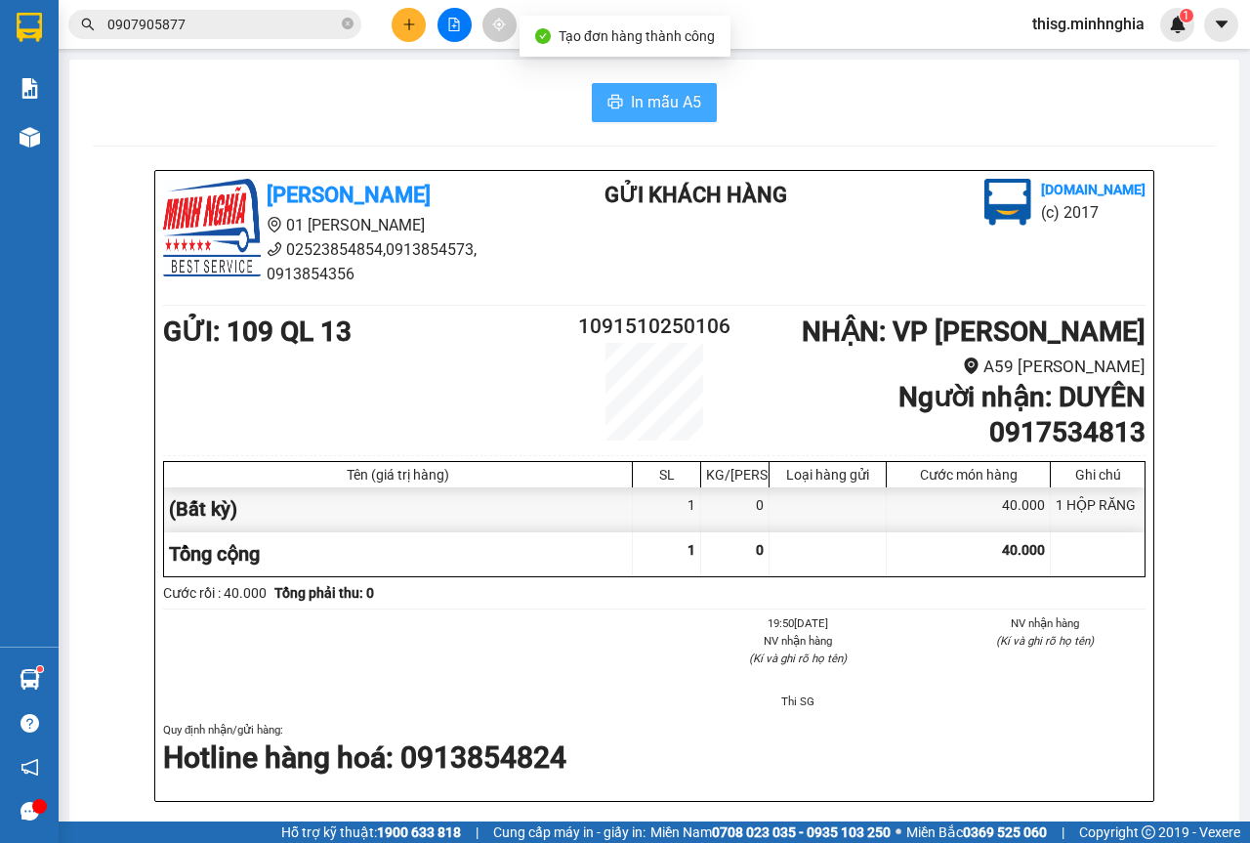
click at [608, 96] on icon "printer" at bounding box center [616, 102] width 16 height 16
click at [414, 31] on button at bounding box center [409, 25] width 34 height 34
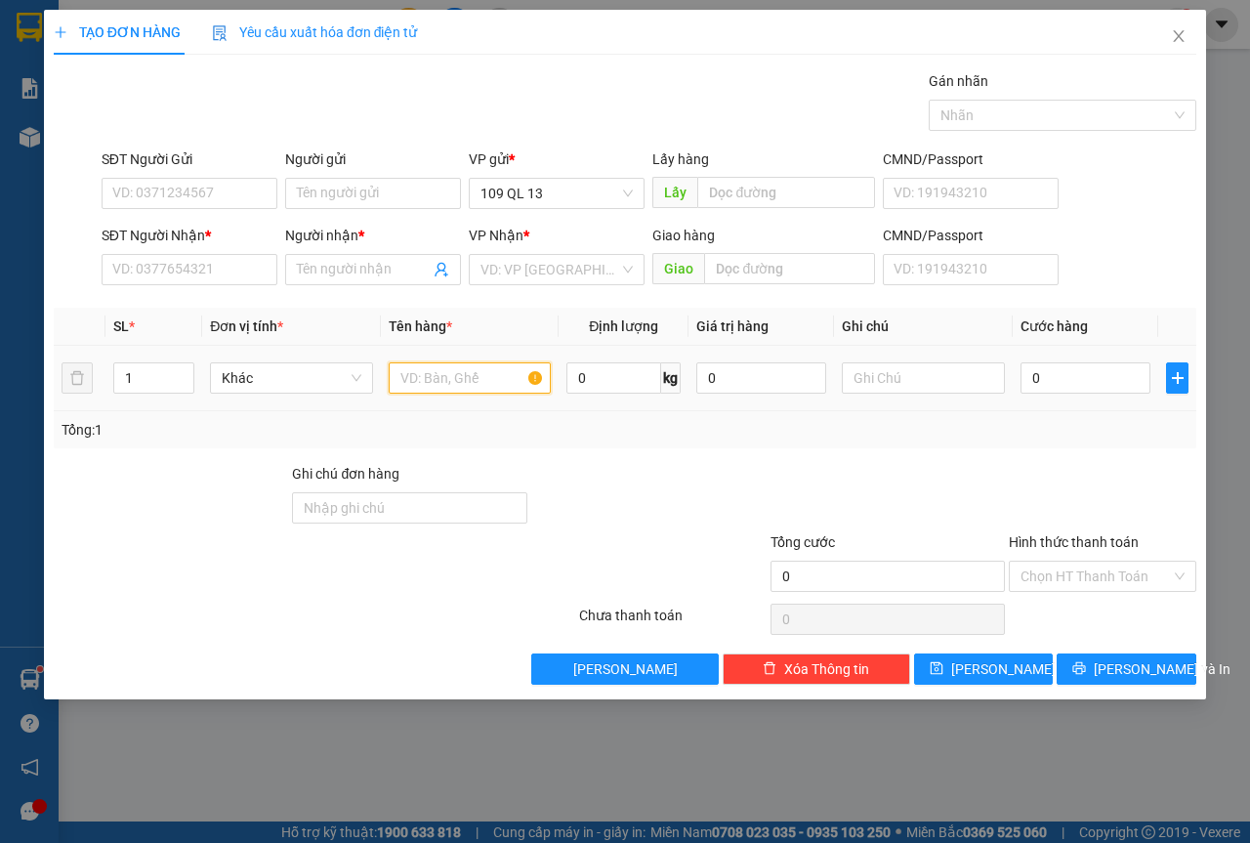
click at [449, 388] on input "text" at bounding box center [470, 377] width 163 height 31
click at [228, 279] on input "SĐT Người Nhận *" at bounding box center [190, 269] width 176 height 31
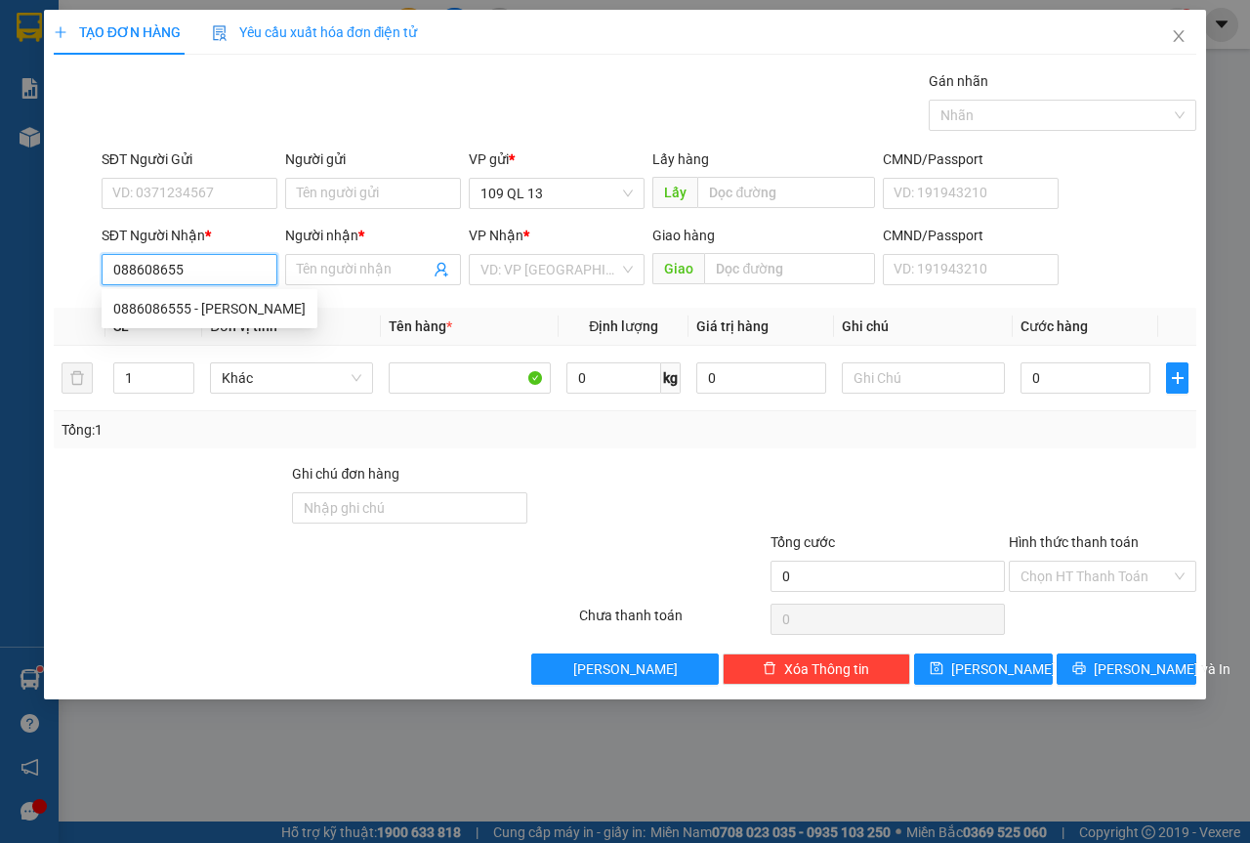
type input "0886086555"
click at [229, 299] on div "0886086555 - [PERSON_NAME]" at bounding box center [209, 308] width 192 height 21
type input "KHÁNH"
type input "0886086555"
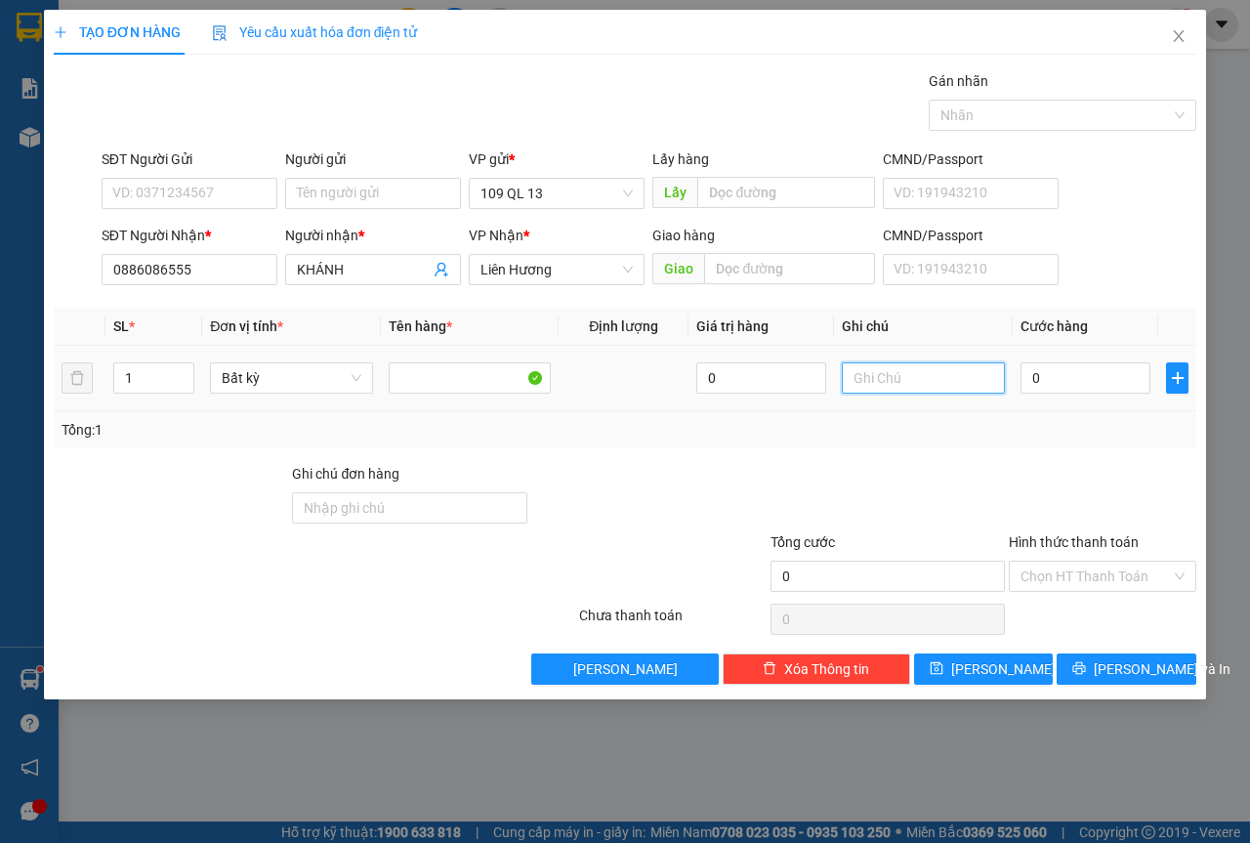
click at [944, 383] on input "text" at bounding box center [923, 377] width 163 height 31
type input "1 THG PT"
type input "4"
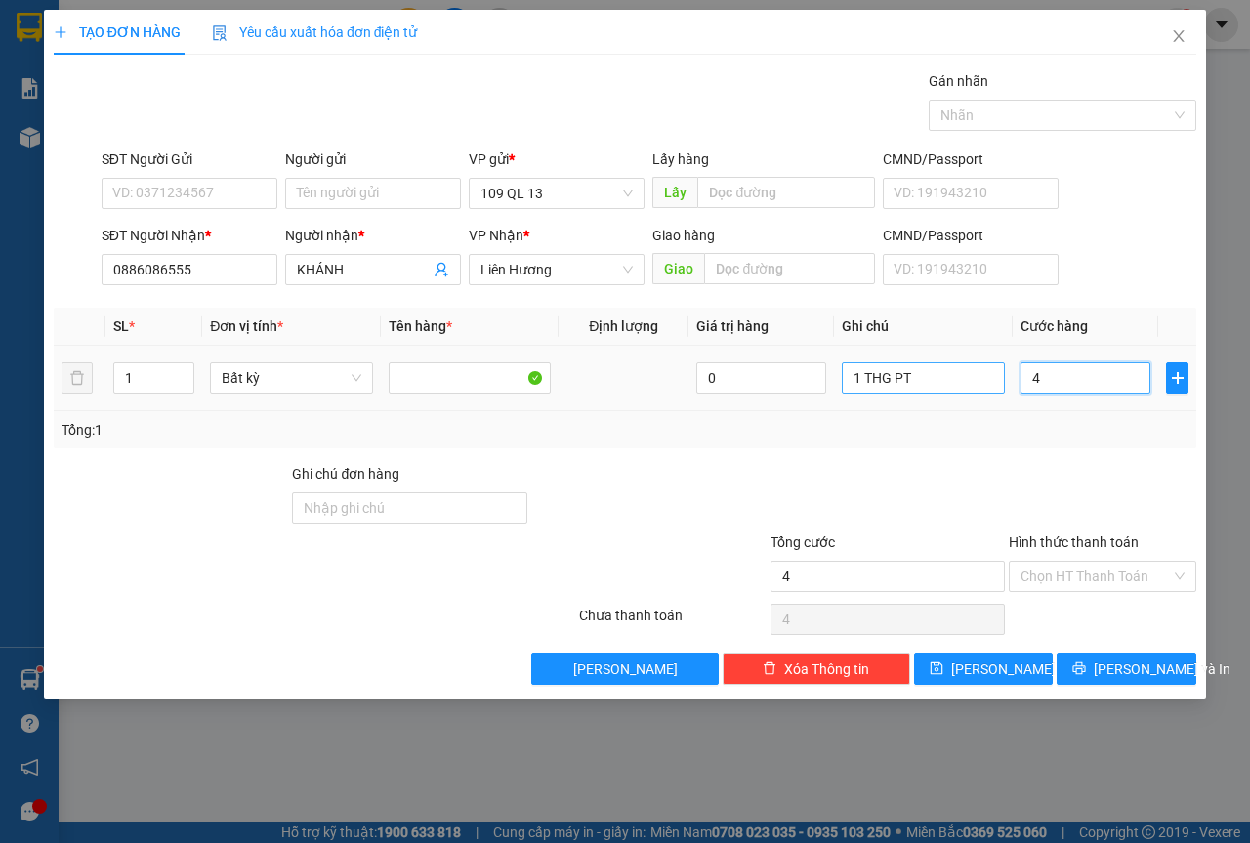
type input "40"
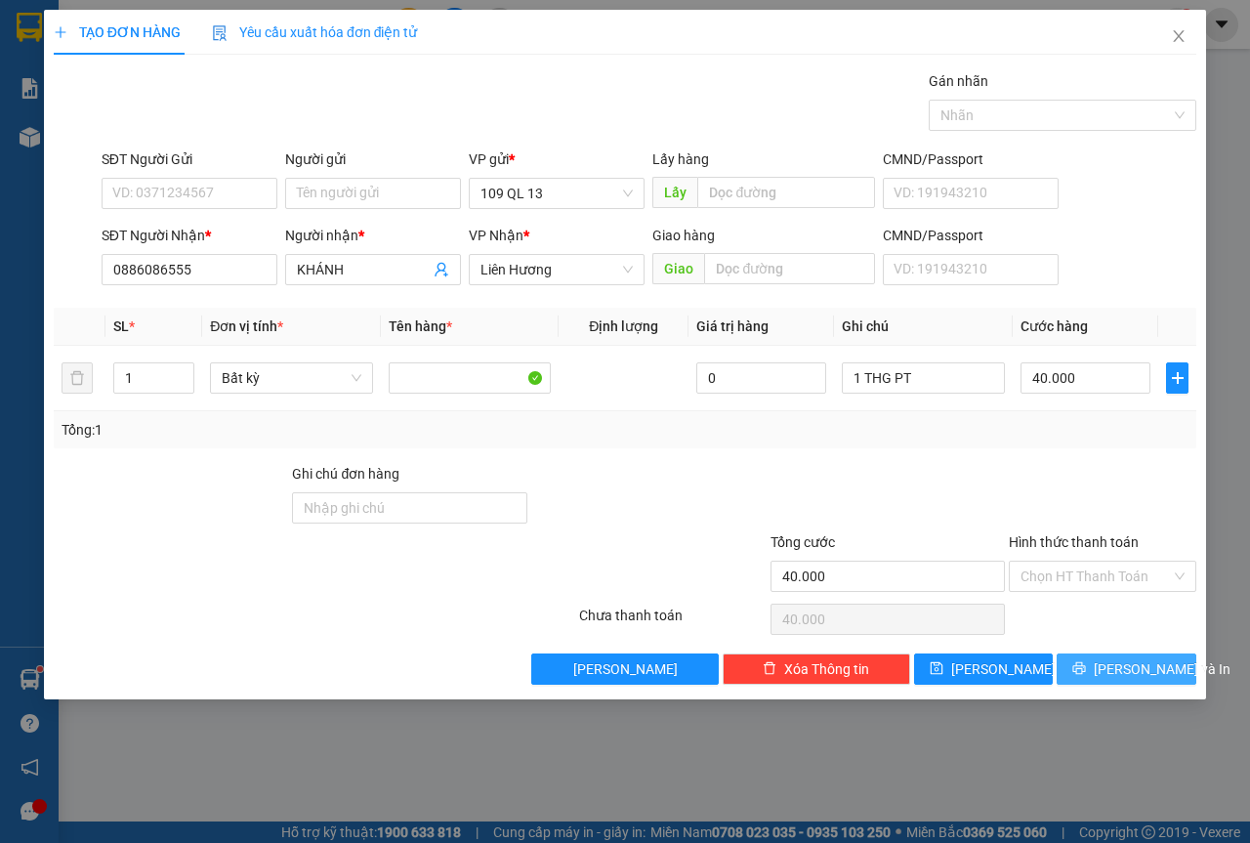
click at [1163, 661] on span "[PERSON_NAME] và In" at bounding box center [1162, 668] width 137 height 21
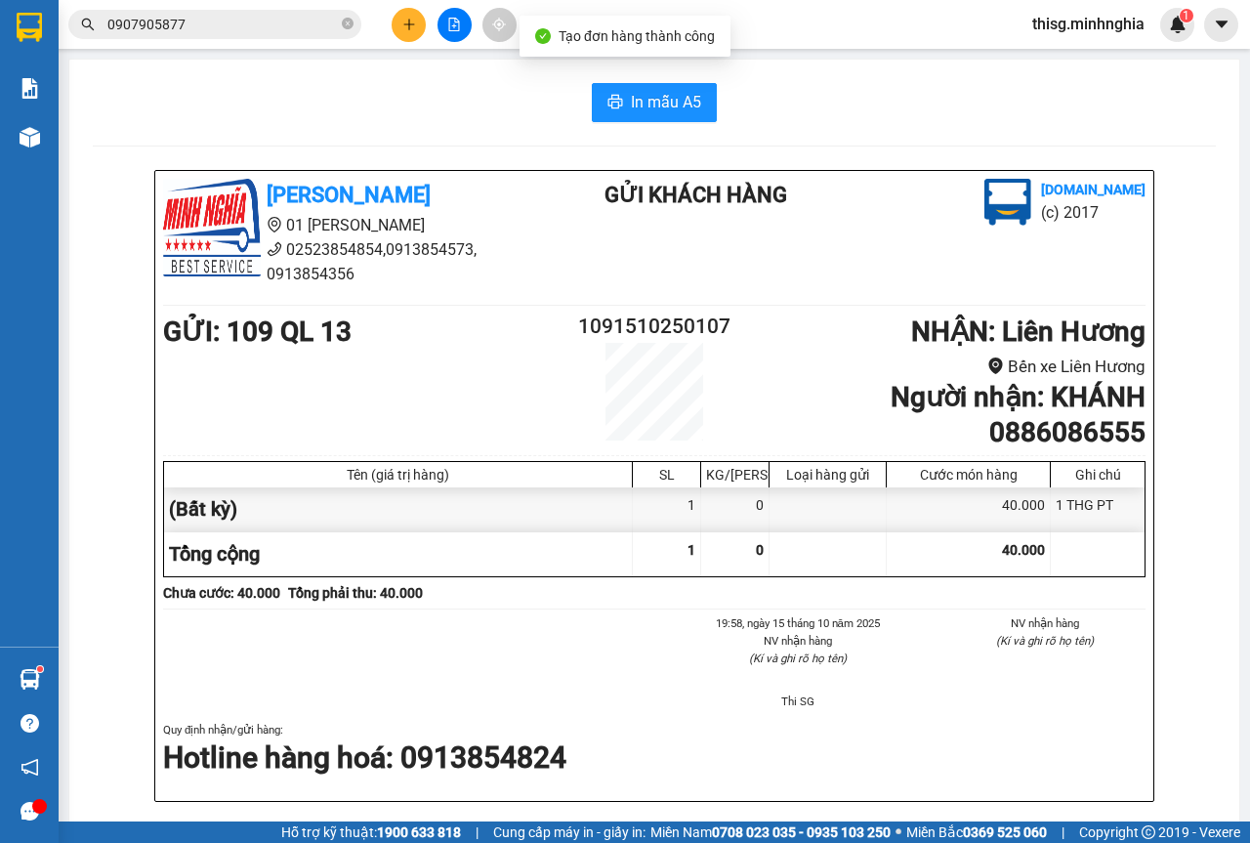
click at [692, 55] on div "Tạo đơn hàng thành công" at bounding box center [625, 36] width 211 height 41
click at [667, 113] on span "In mẫu A5" at bounding box center [666, 102] width 70 height 24
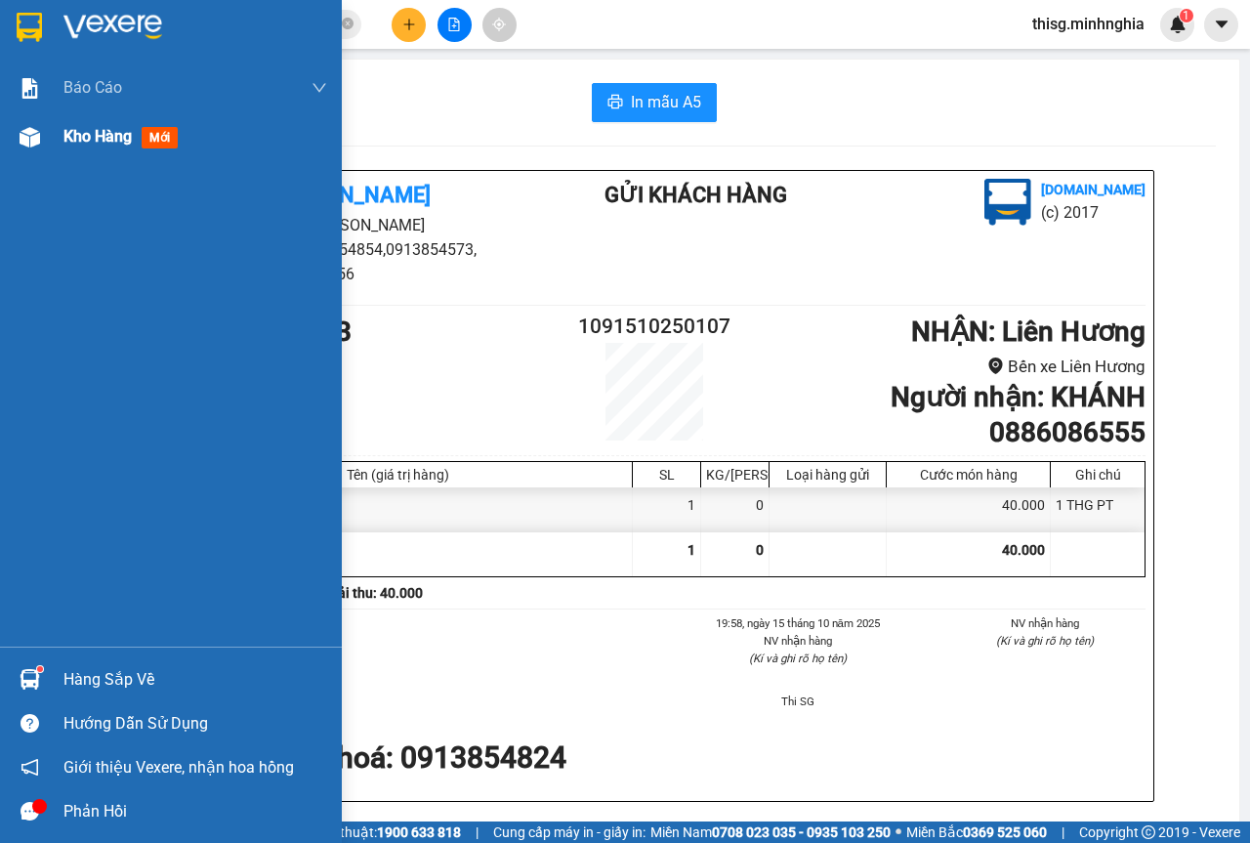
click at [138, 136] on div "Kho hàng mới" at bounding box center [124, 136] width 122 height 24
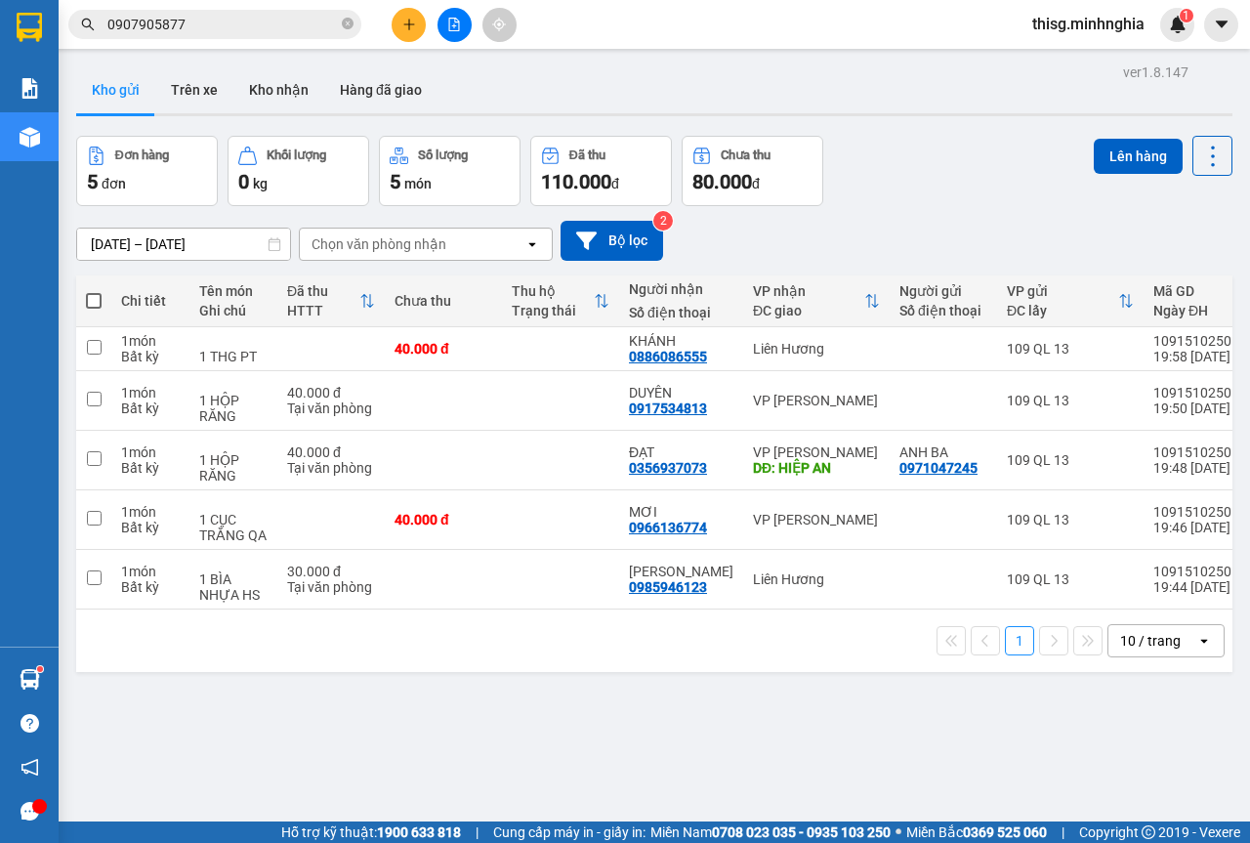
click at [812, 341] on div "Liên Hương" at bounding box center [816, 349] width 127 height 16
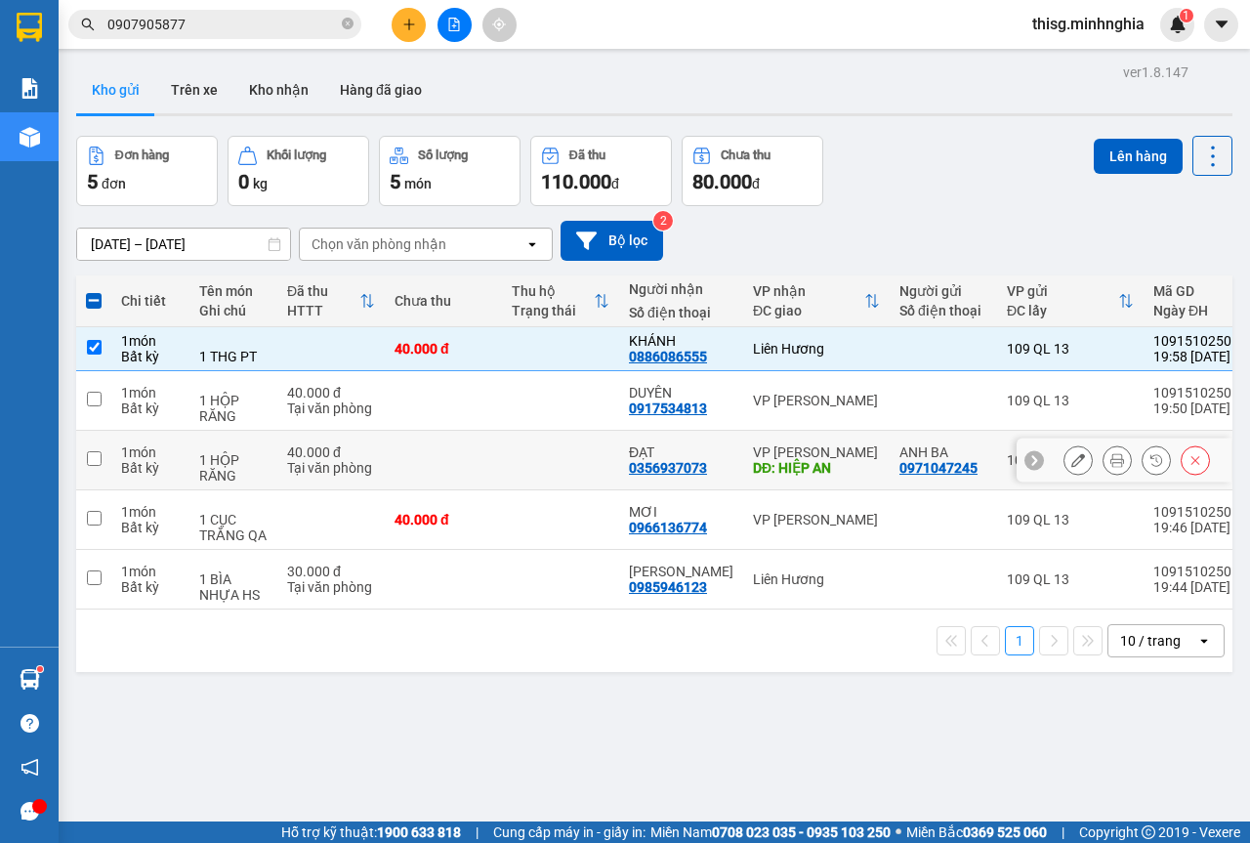
drag, startPoint x: 762, startPoint y: 463, endPoint x: 762, endPoint y: 511, distance: 47.9
click at [762, 465] on div "DĐ: HIỆP AN" at bounding box center [816, 468] width 127 height 16
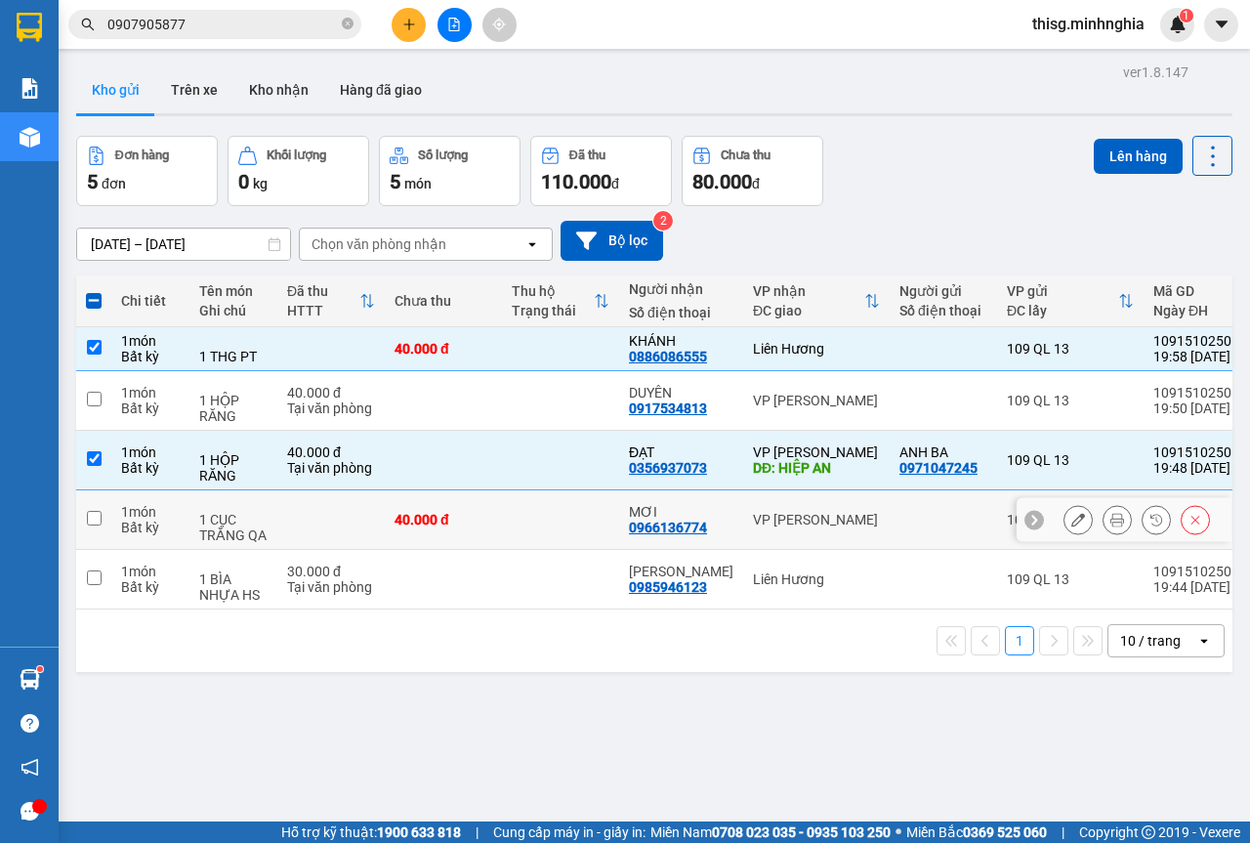
click at [768, 533] on td "VP [PERSON_NAME]" at bounding box center [816, 520] width 147 height 60
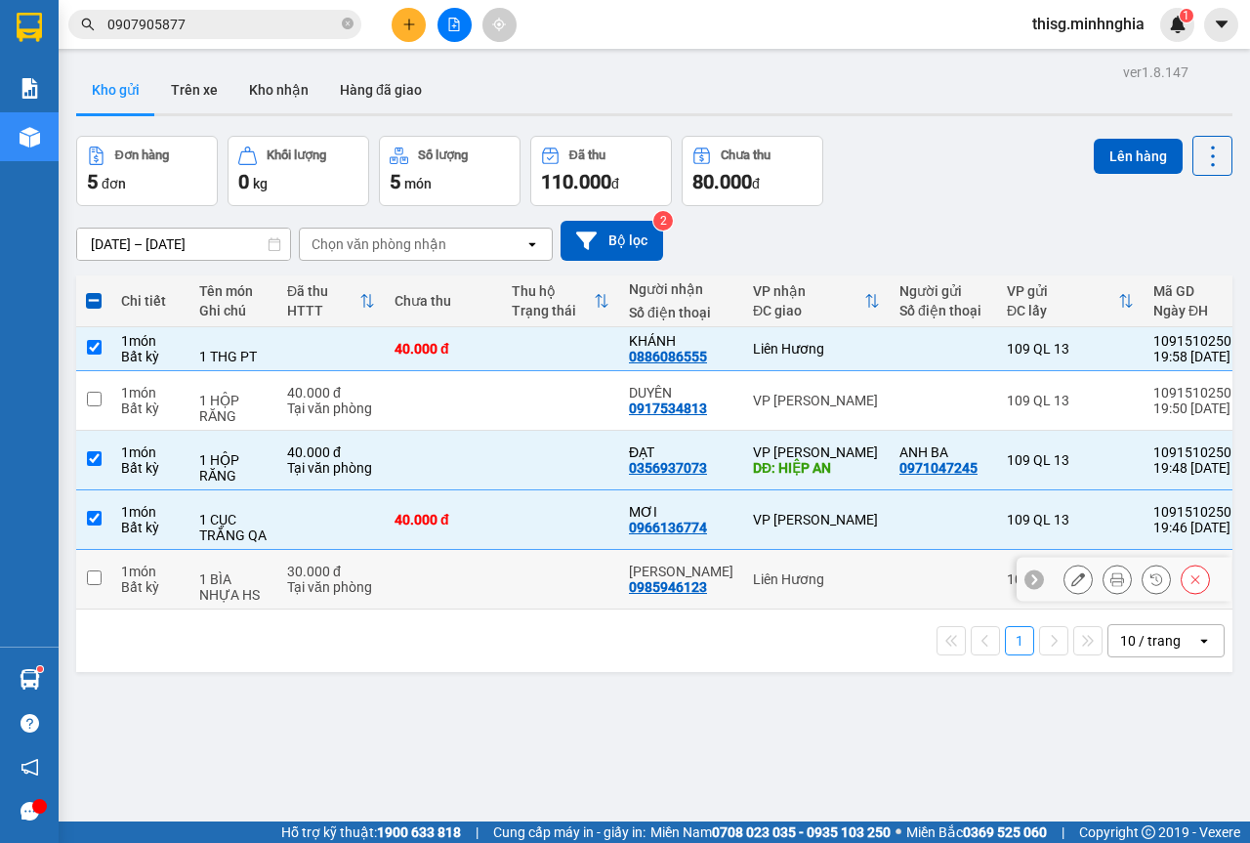
click at [784, 571] on div "Liên Hương" at bounding box center [816, 579] width 127 height 16
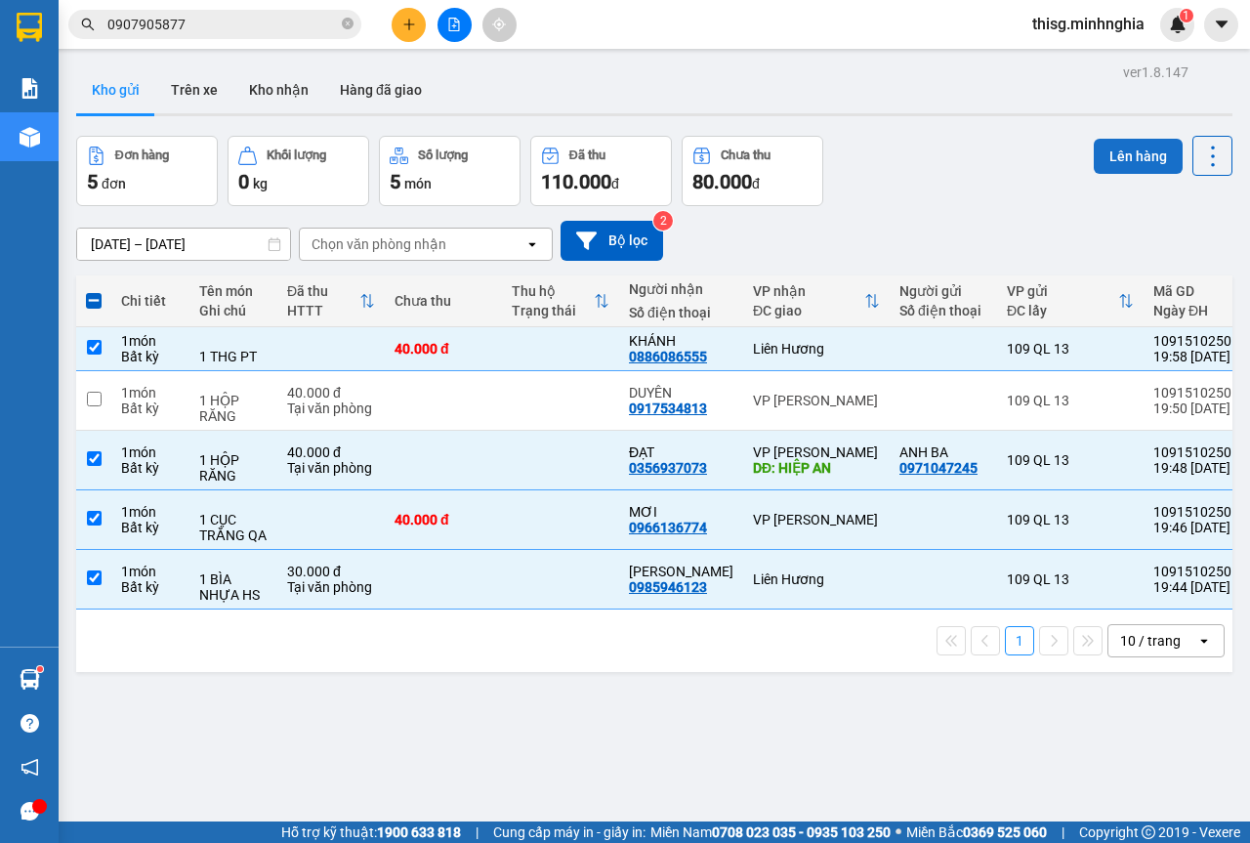
click at [1105, 157] on button "Lên hàng" at bounding box center [1138, 156] width 89 height 35
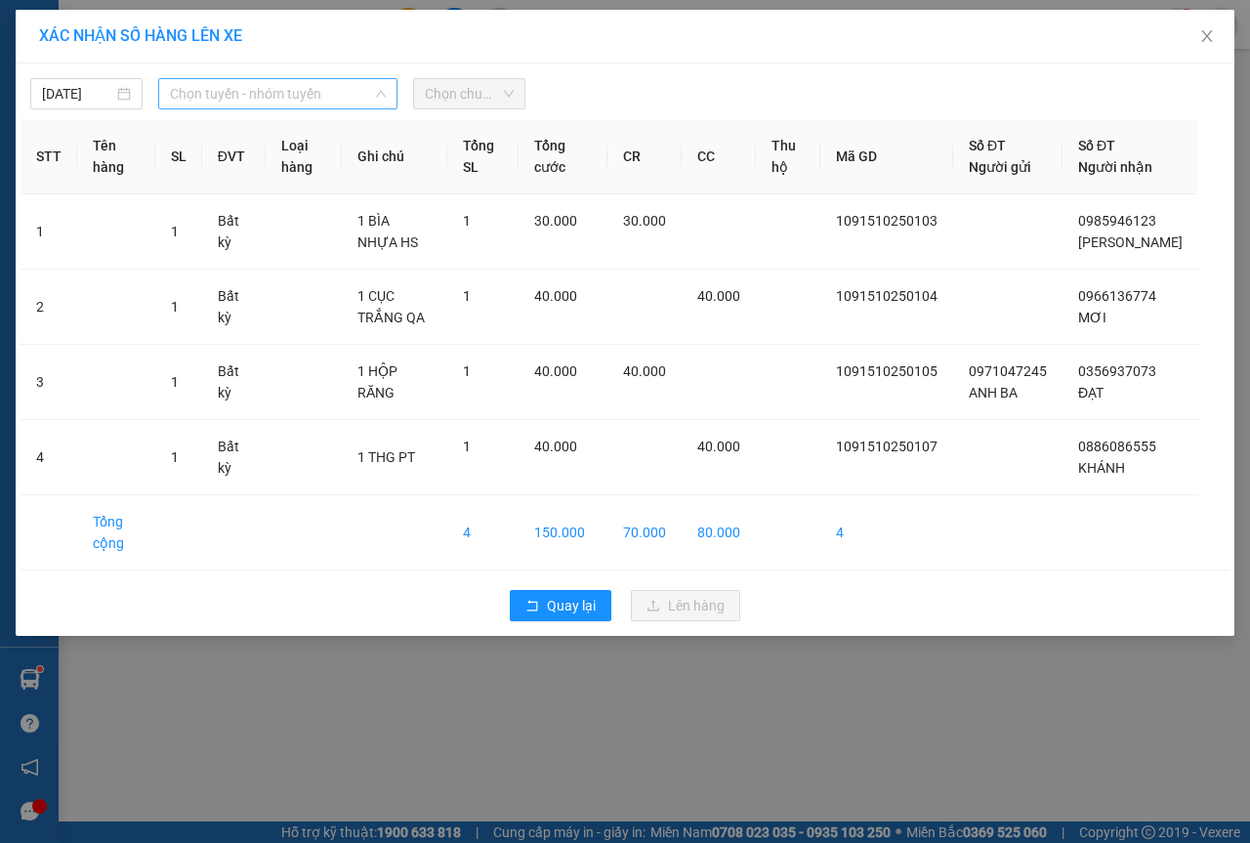
click at [256, 100] on span "Chọn tuyến - nhóm tuyến" at bounding box center [278, 93] width 216 height 29
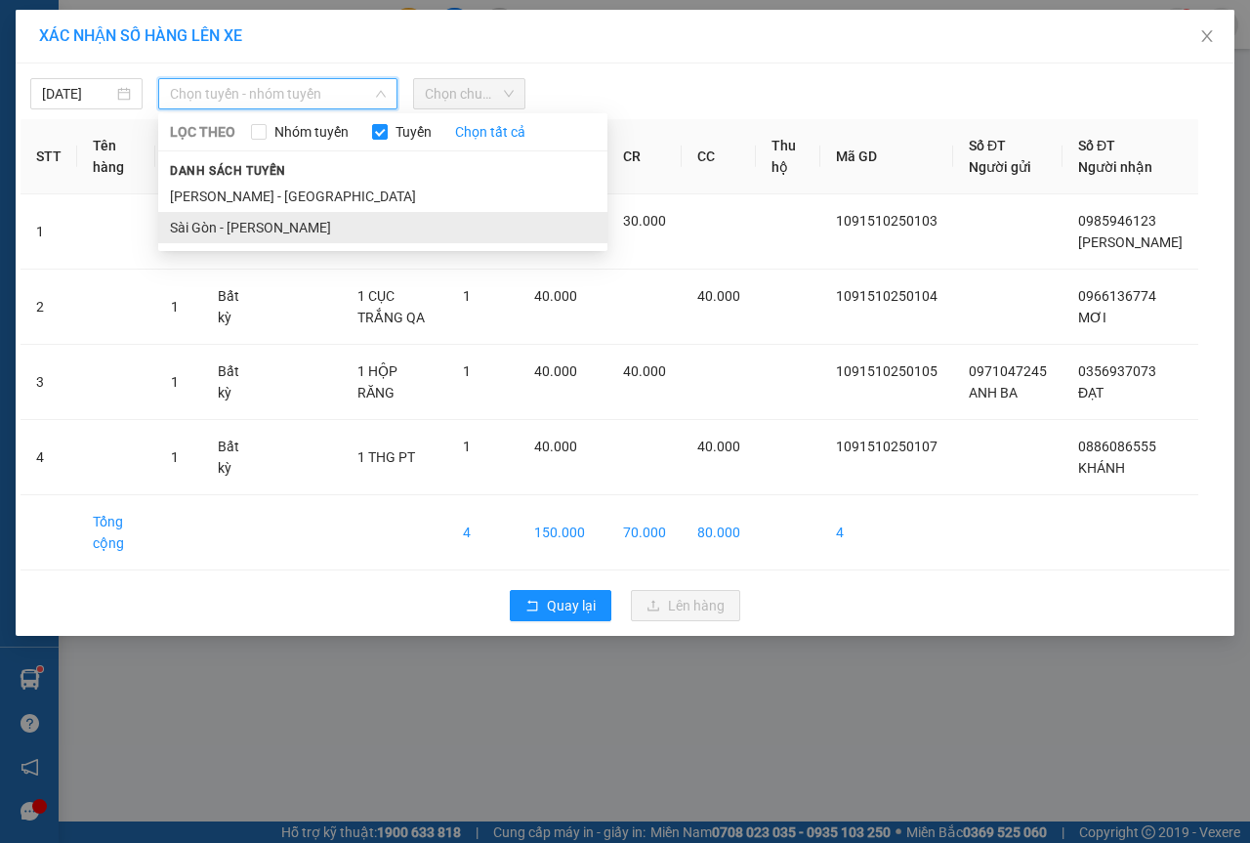
click at [273, 218] on li "Sài Gòn - [PERSON_NAME]" at bounding box center [382, 227] width 449 height 31
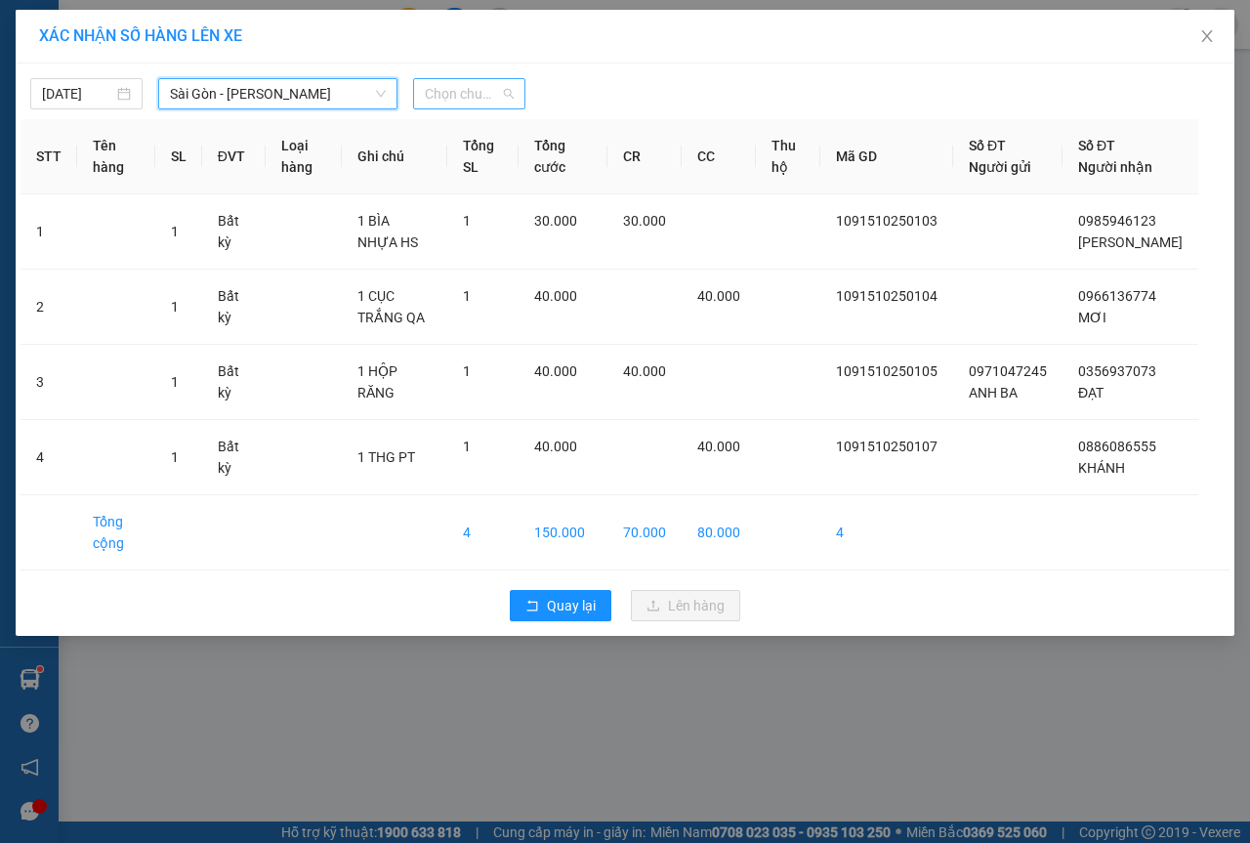
click at [454, 96] on span "Chọn chuyến" at bounding box center [469, 93] width 89 height 29
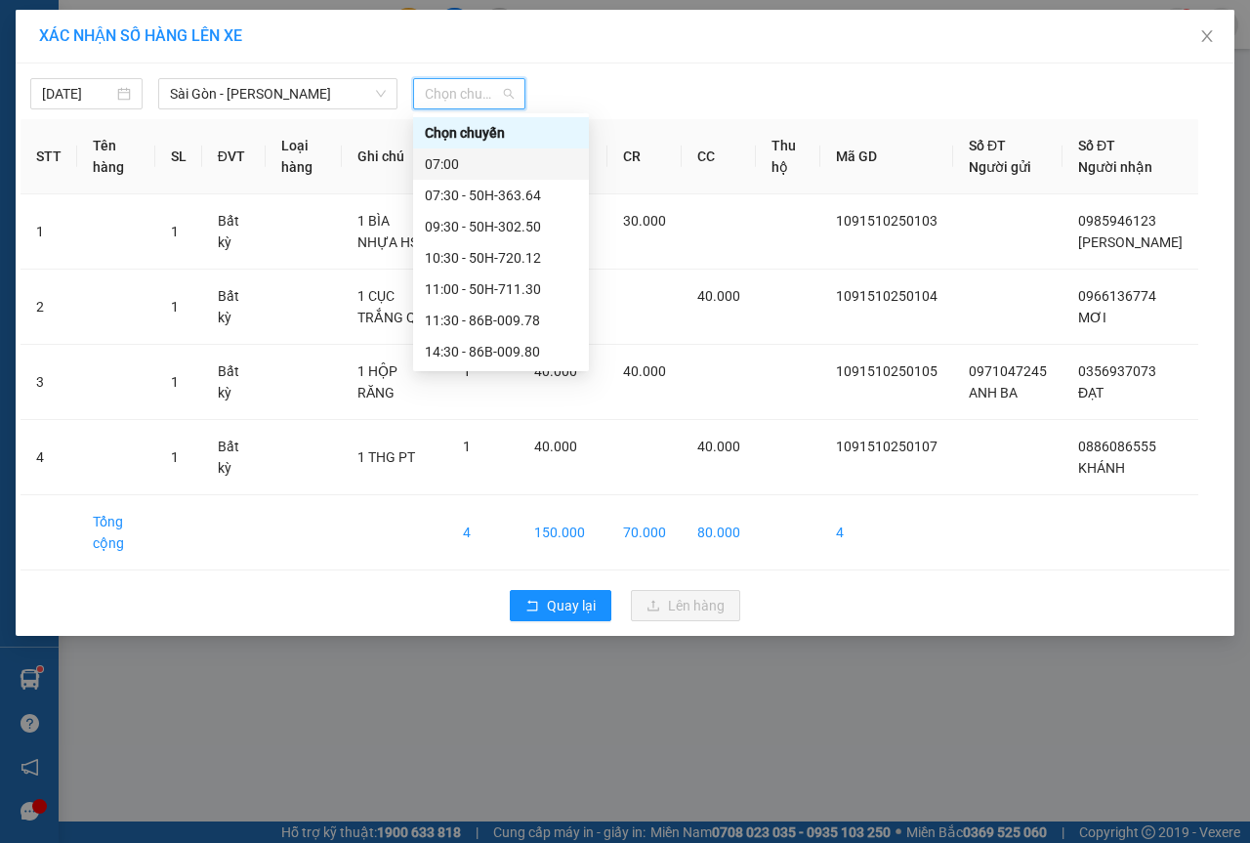
scroll to position [188, 0]
click at [468, 313] on div "21:30 - 50H-723.41" at bounding box center [501, 320] width 152 height 21
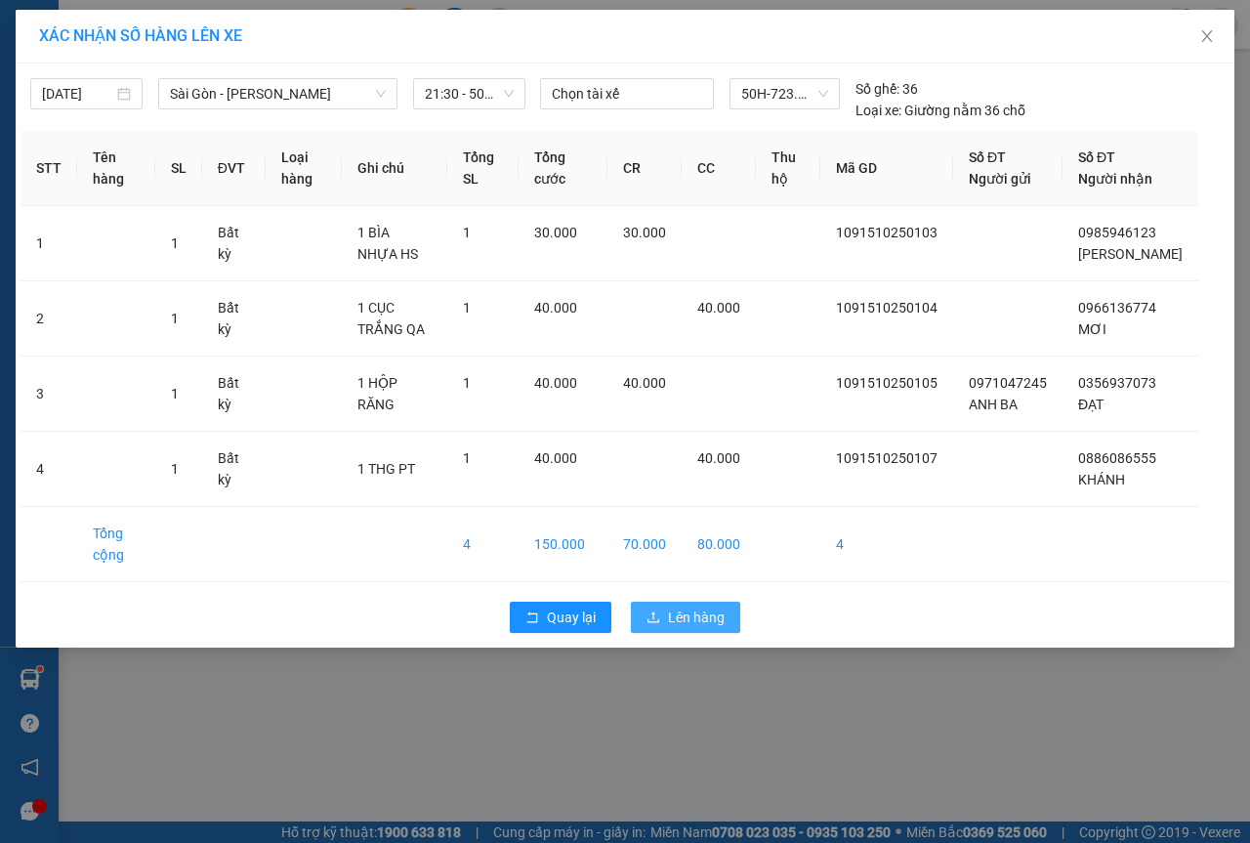
click at [717, 633] on button "Lên hàng" at bounding box center [685, 617] width 109 height 31
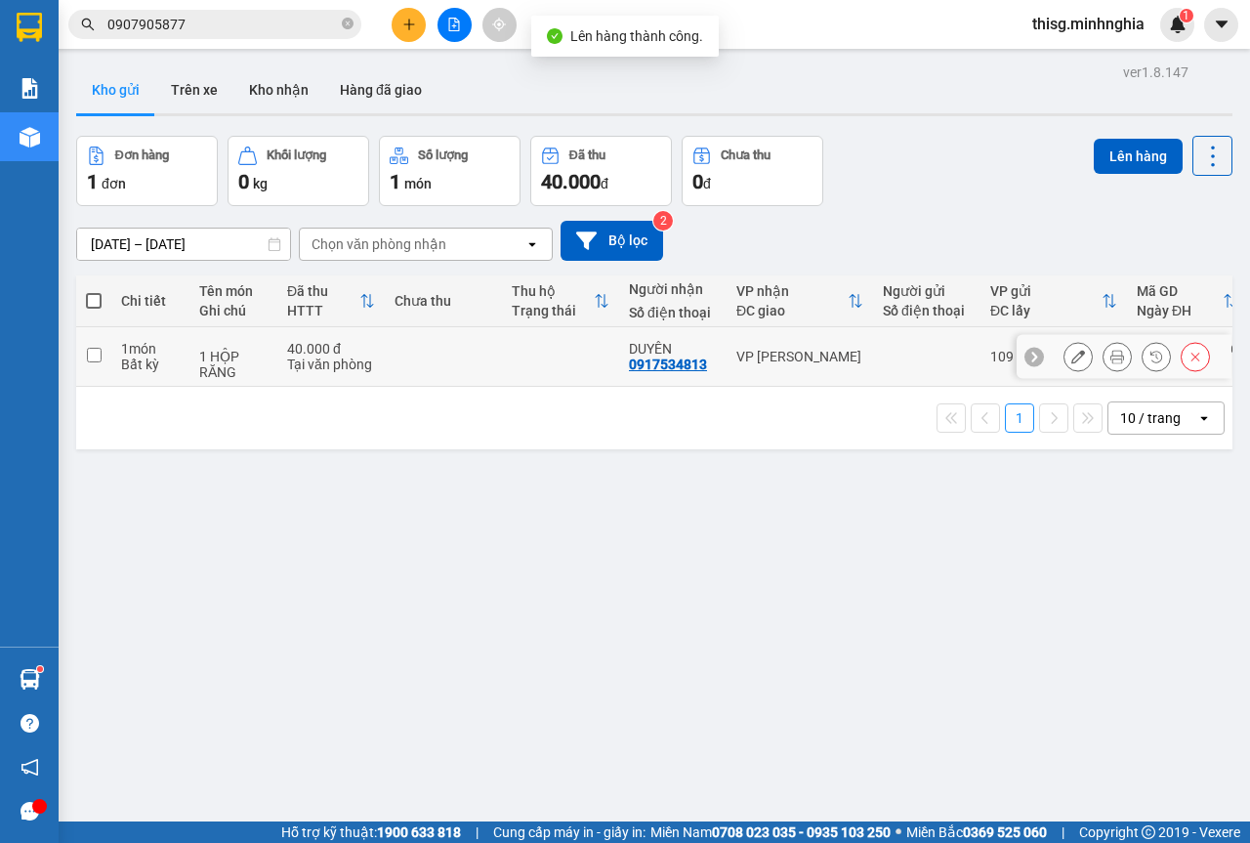
click at [826, 356] on div "VP [PERSON_NAME]" at bounding box center [799, 357] width 127 height 16
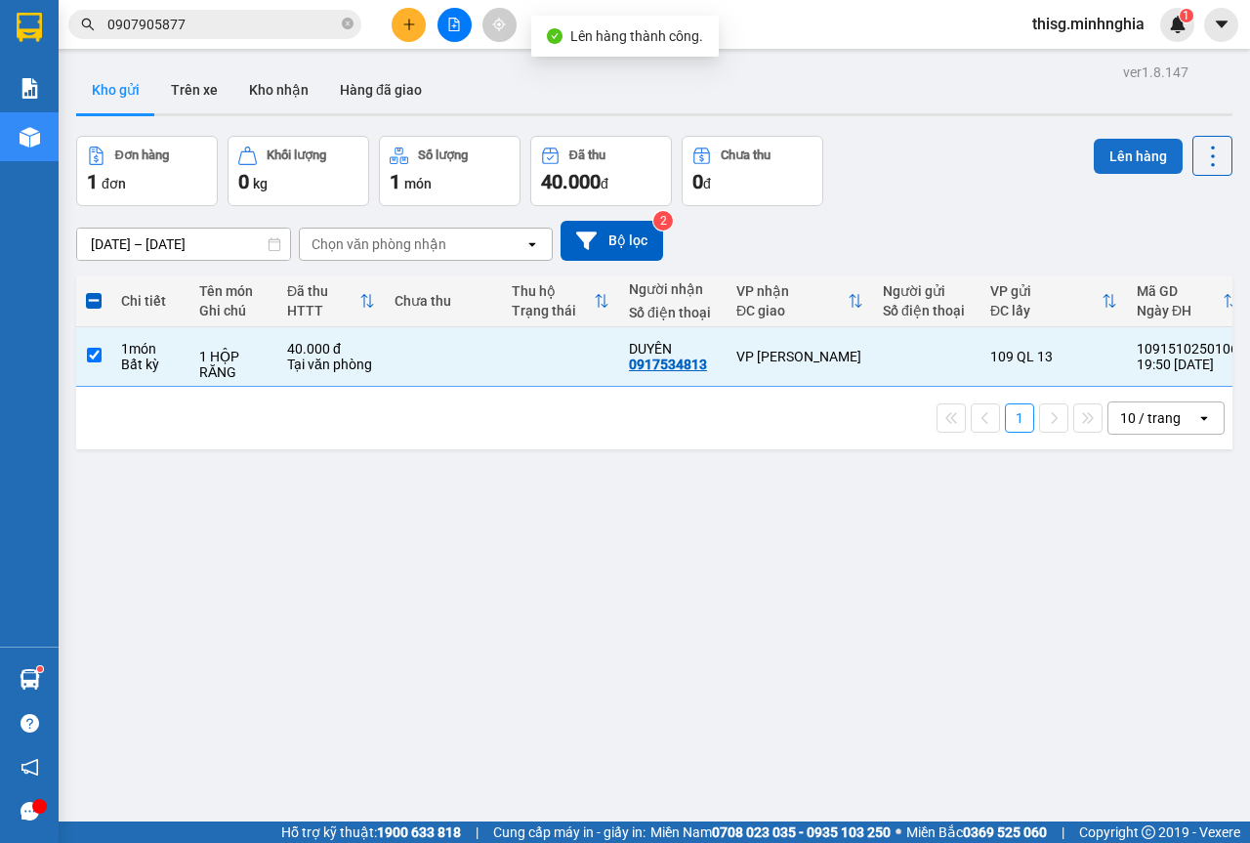
click at [1094, 154] on button "Lên hàng" at bounding box center [1138, 156] width 89 height 35
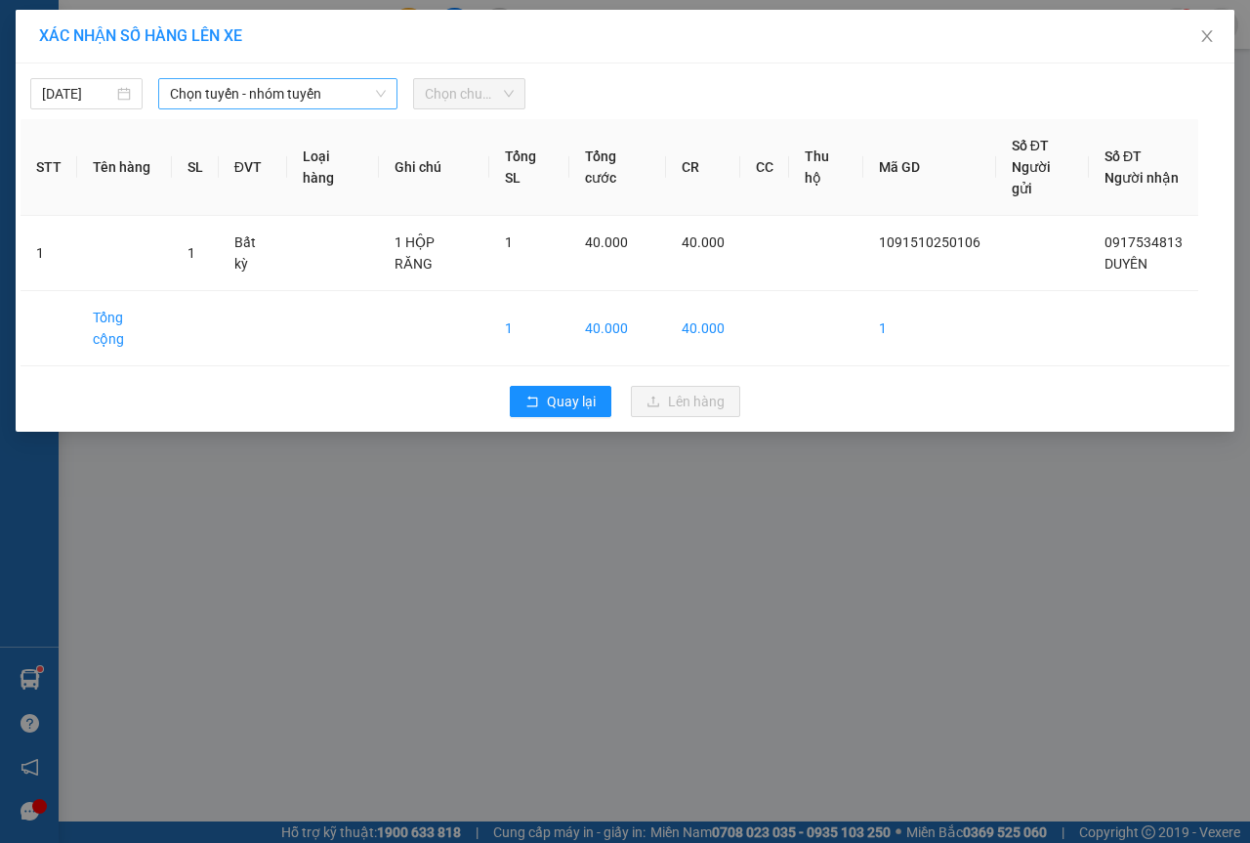
click at [269, 88] on span "Chọn tuyến - nhóm tuyến" at bounding box center [278, 93] width 216 height 29
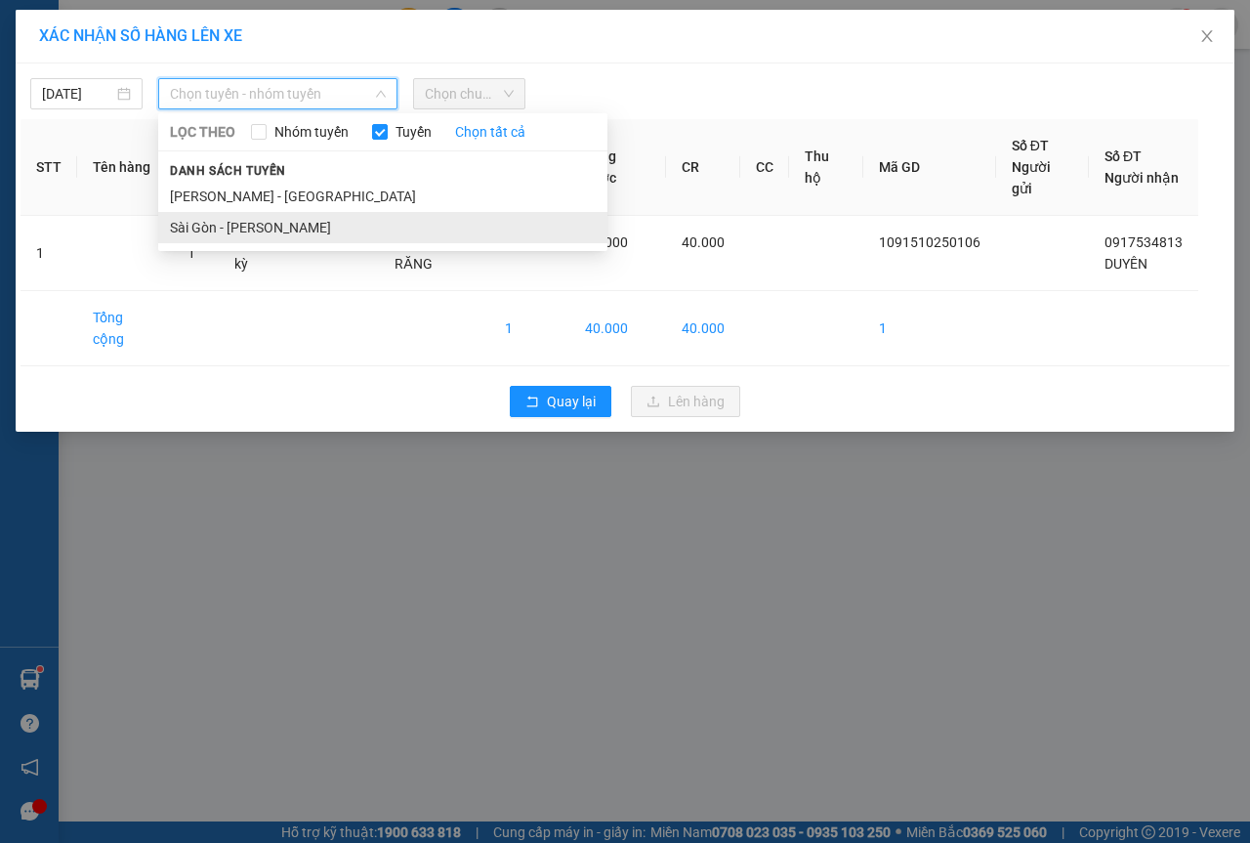
click at [264, 236] on li "Sài Gòn - [PERSON_NAME]" at bounding box center [382, 227] width 449 height 31
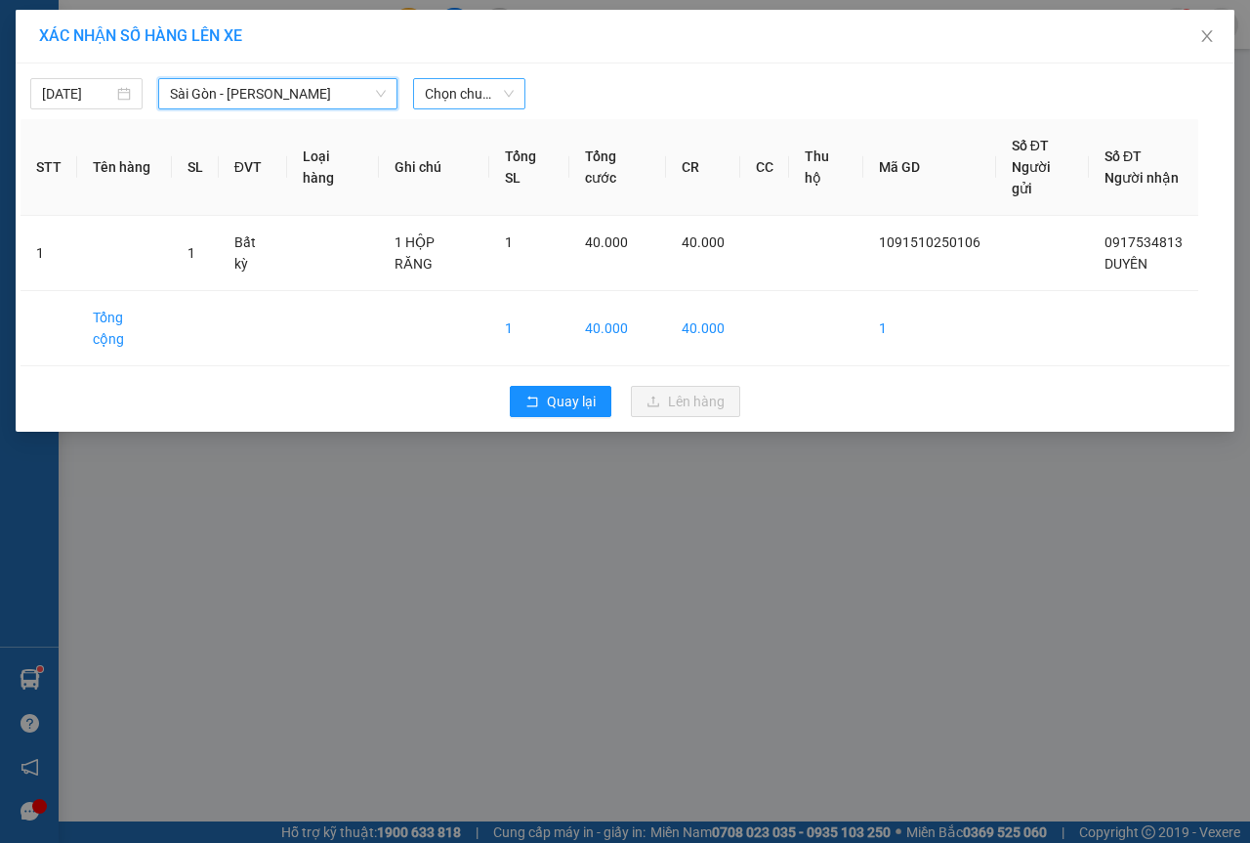
click at [475, 88] on span "Chọn chuyến" at bounding box center [469, 93] width 89 height 29
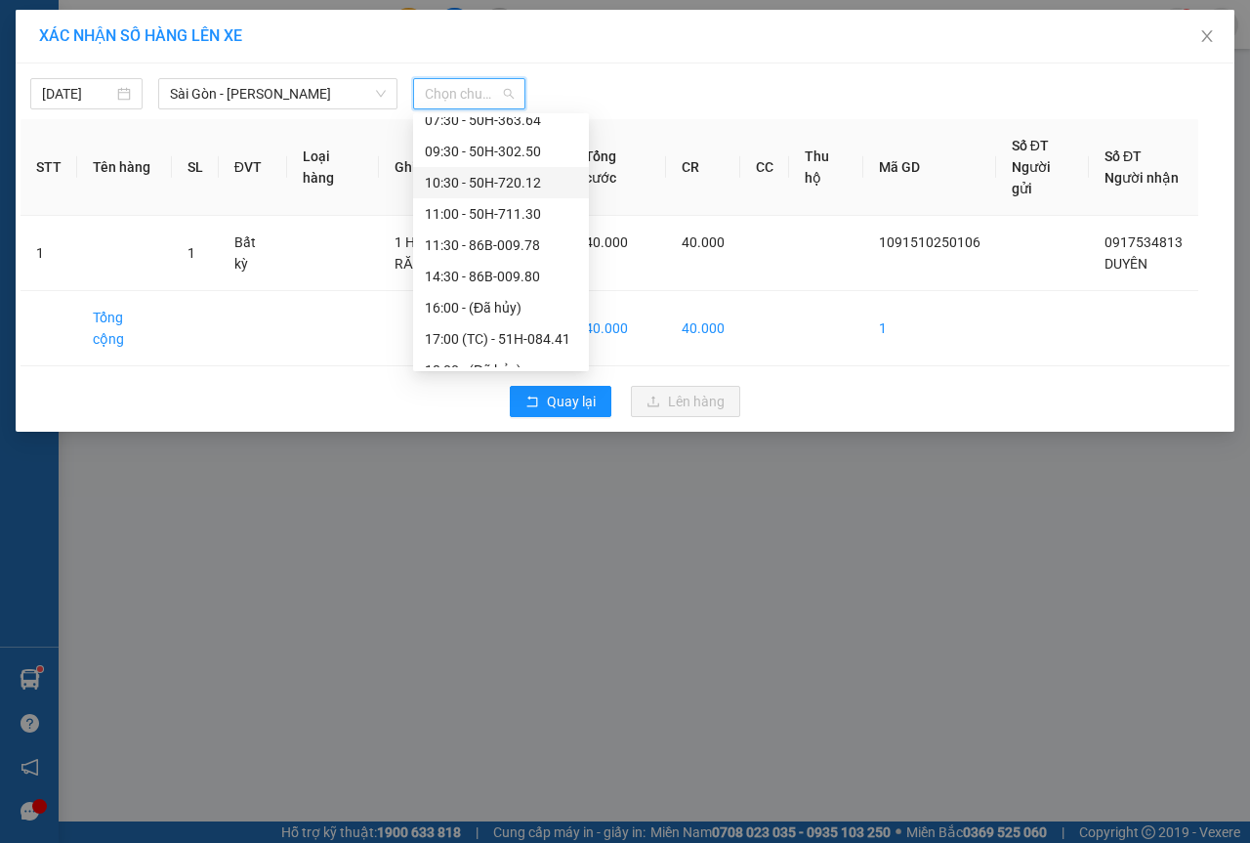
scroll to position [188, 0]
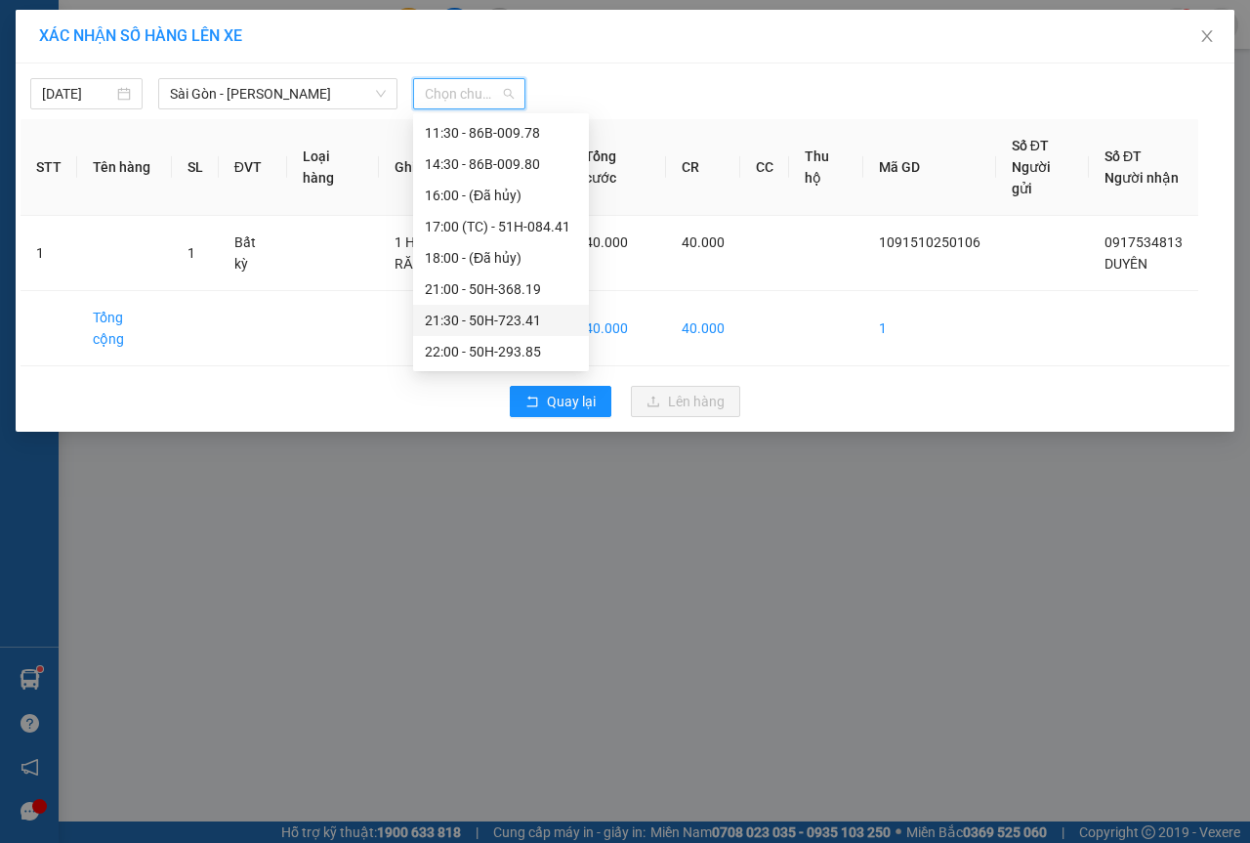
click at [478, 324] on div "21:30 - 50H-723.41" at bounding box center [501, 320] width 152 height 21
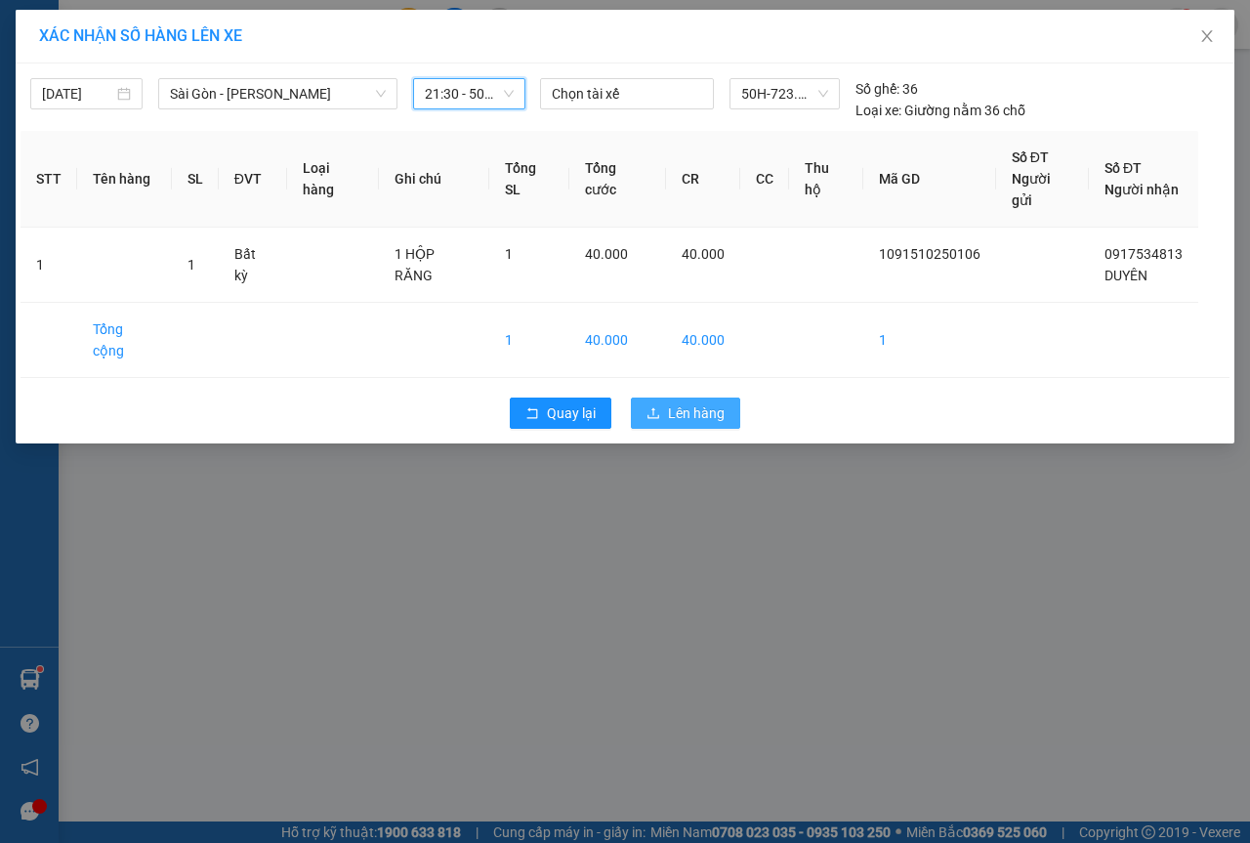
click at [683, 402] on span "Lên hàng" at bounding box center [696, 412] width 57 height 21
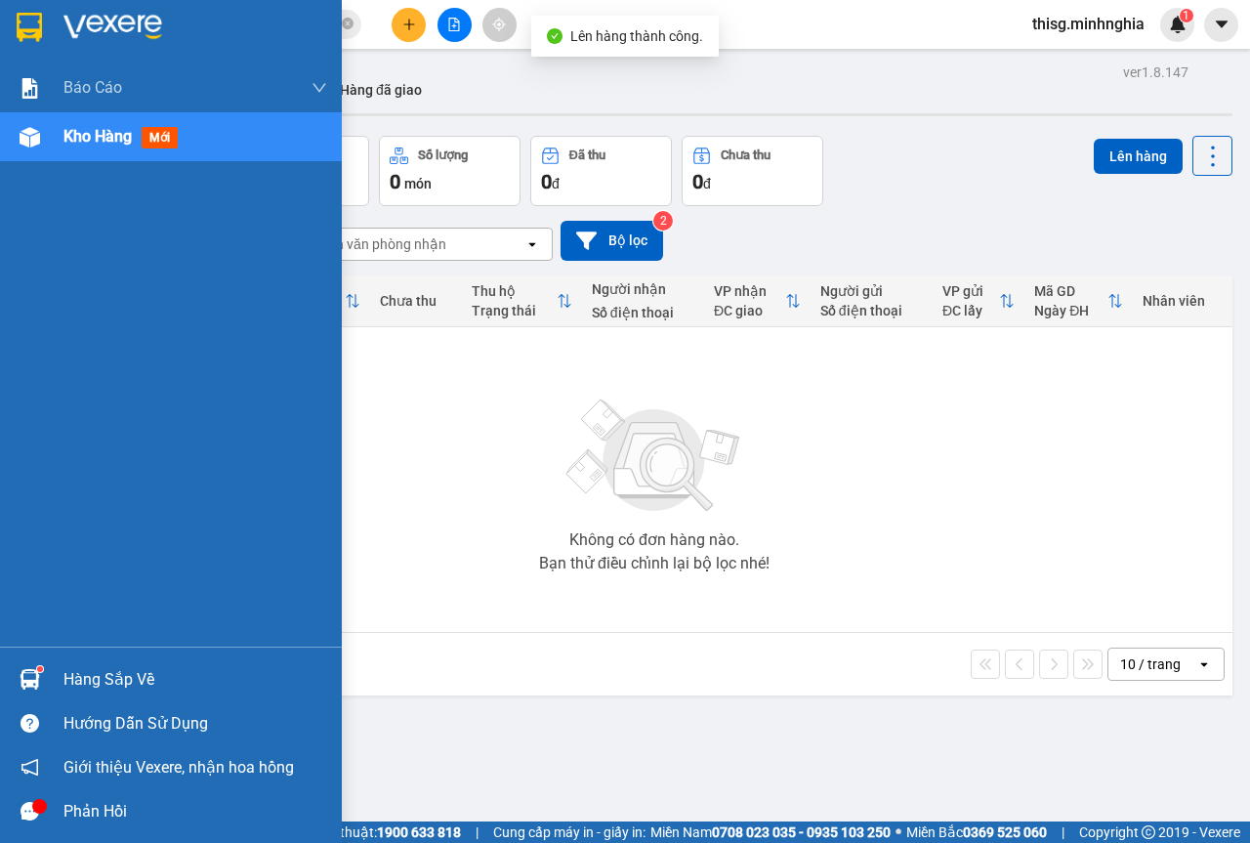
click at [50, 152] on div "Kho hàng mới" at bounding box center [171, 136] width 342 height 49
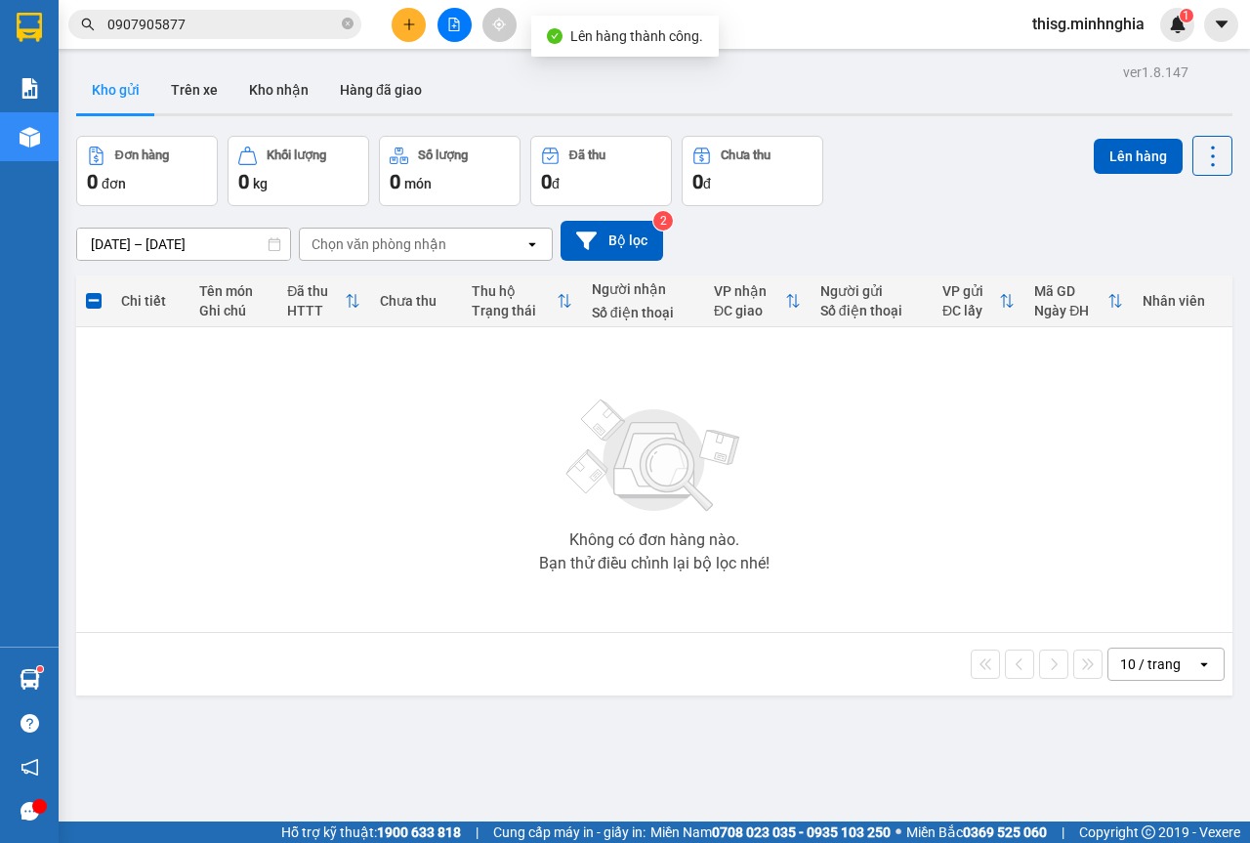
click at [459, 30] on icon "file-add" at bounding box center [454, 25] width 11 height 14
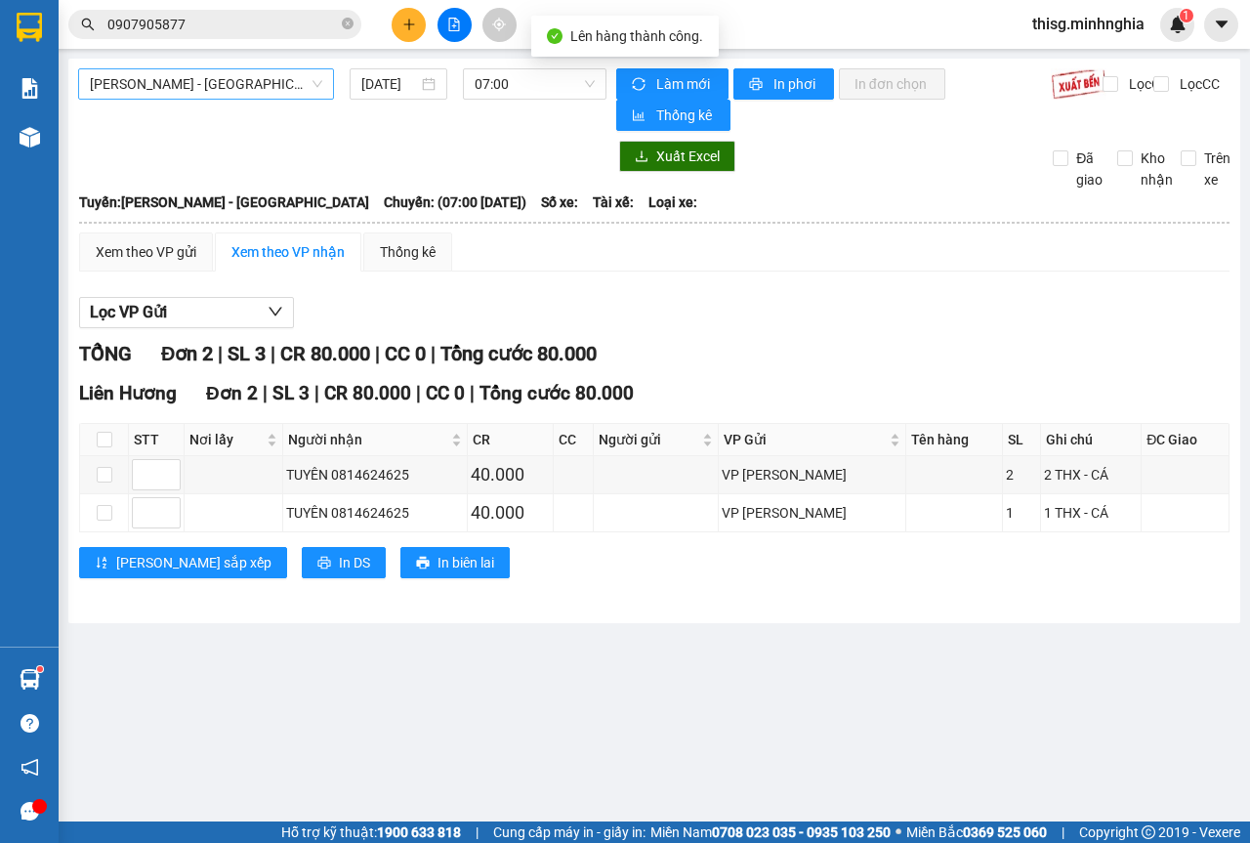
click at [195, 71] on span "[PERSON_NAME] - [GEOGRAPHIC_DATA]" at bounding box center [206, 83] width 232 height 29
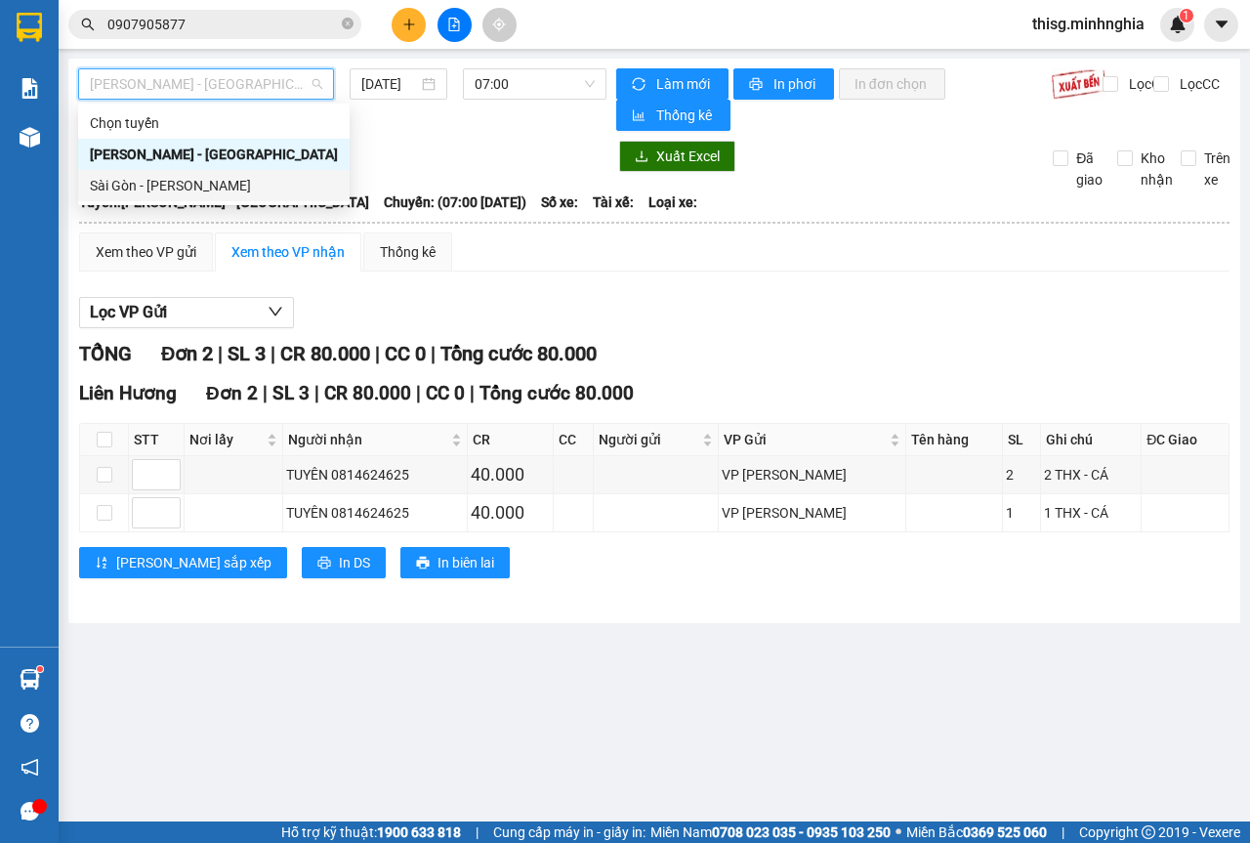
click at [192, 185] on div "Sài Gòn - [PERSON_NAME]" at bounding box center [214, 185] width 248 height 21
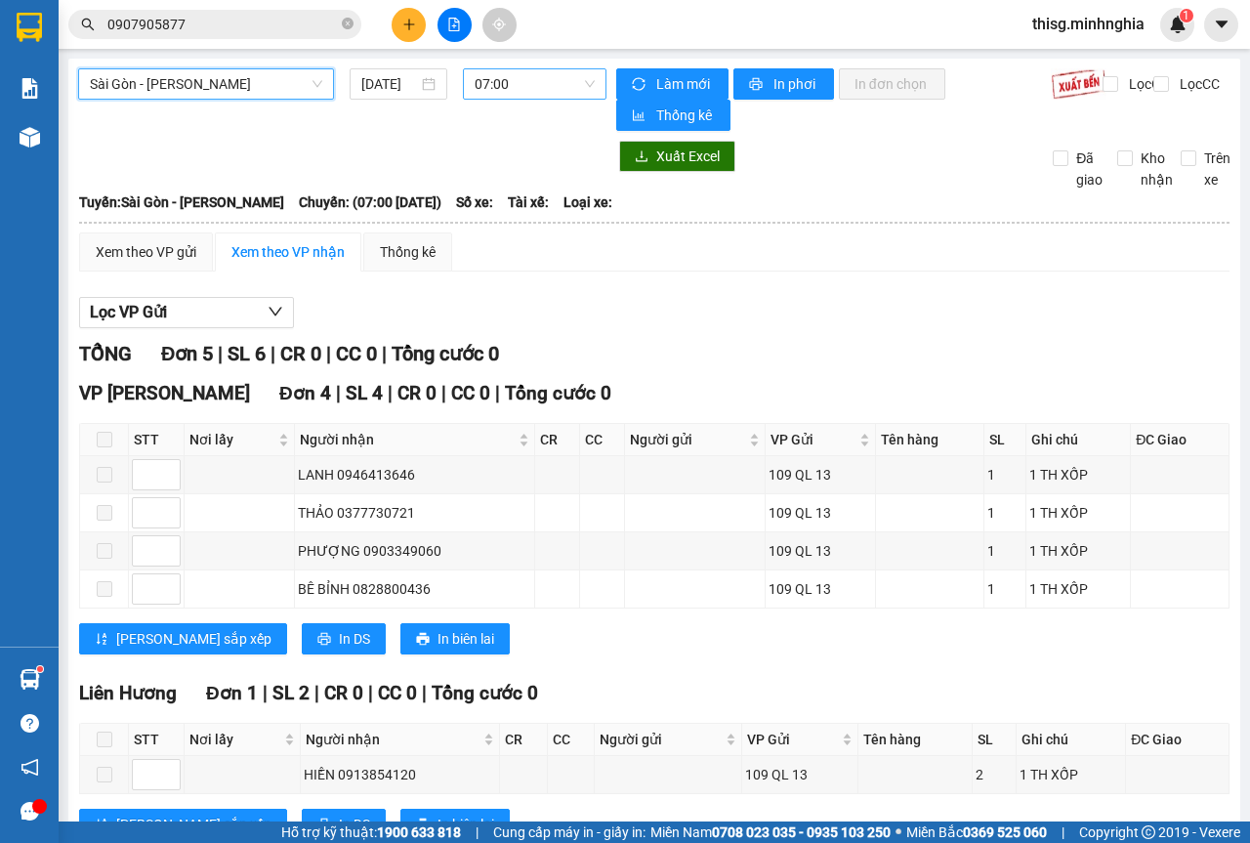
click at [518, 73] on span "07:00" at bounding box center [534, 83] width 119 height 29
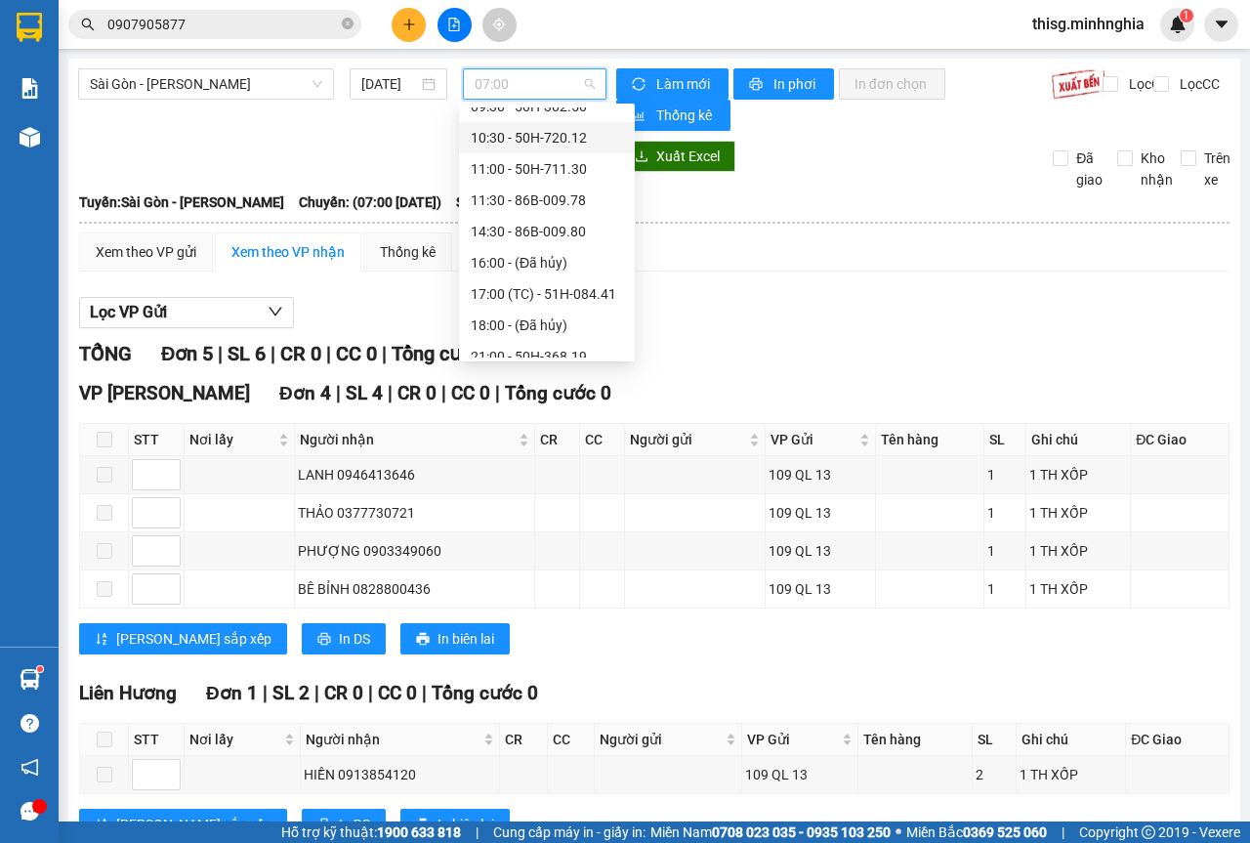
scroll to position [188, 0]
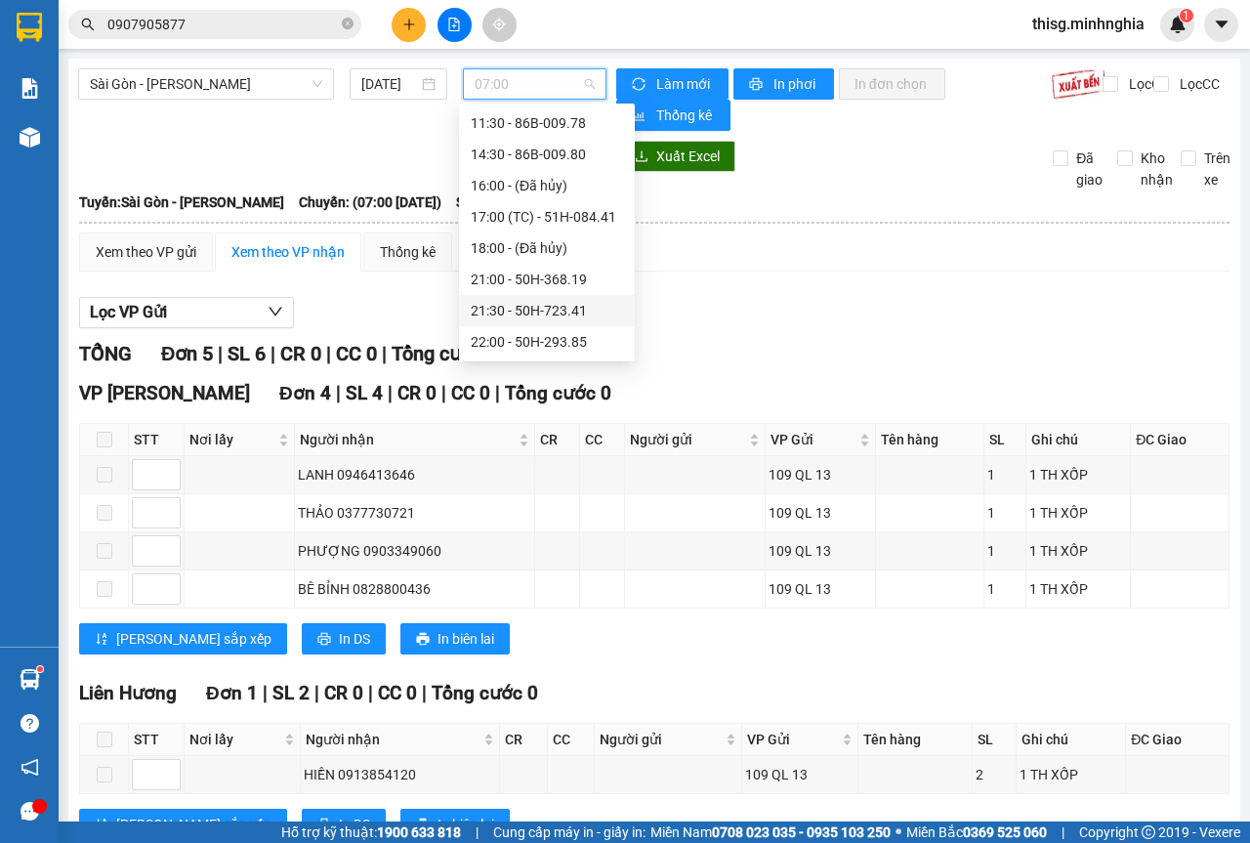
click at [514, 312] on div "21:30 - 50H-723.41" at bounding box center [547, 310] width 152 height 21
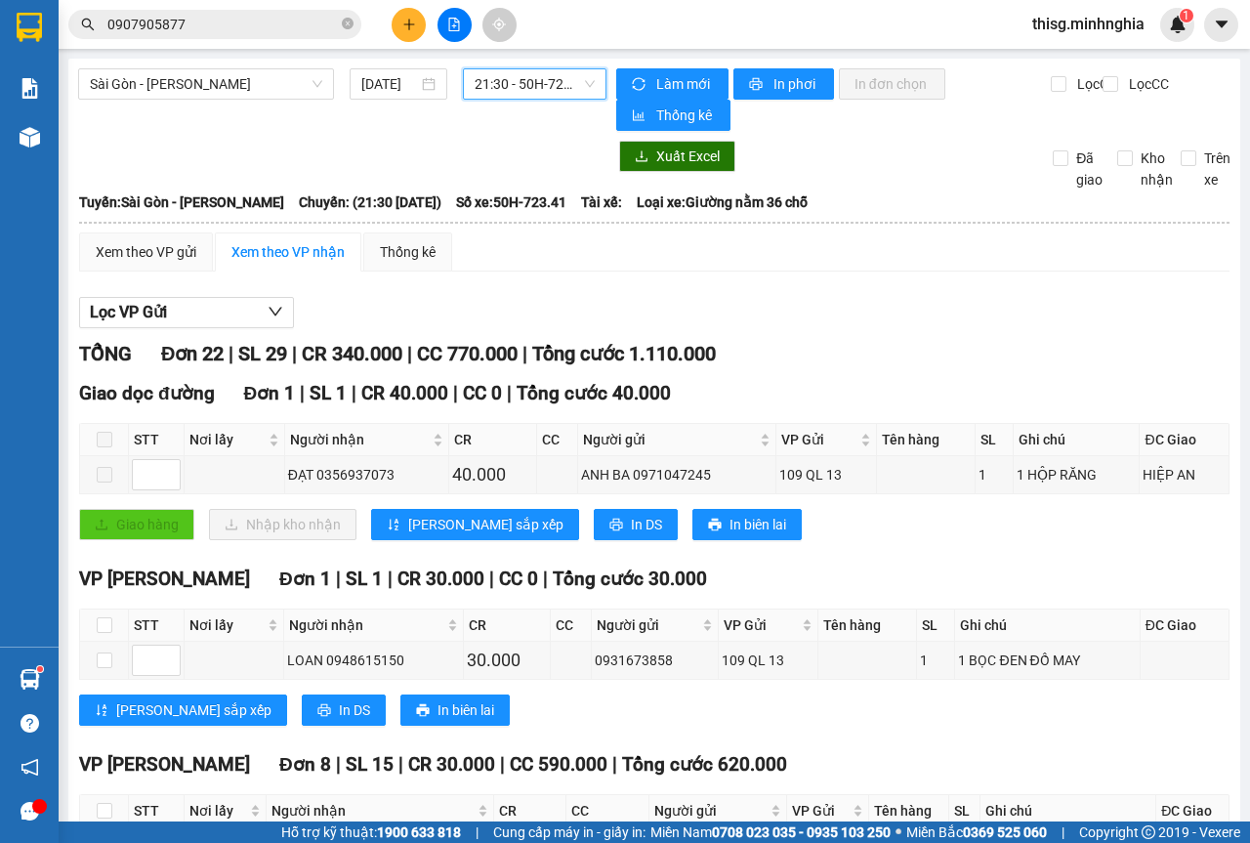
click at [162, 249] on div "Xem theo VP gửi" at bounding box center [146, 251] width 101 height 21
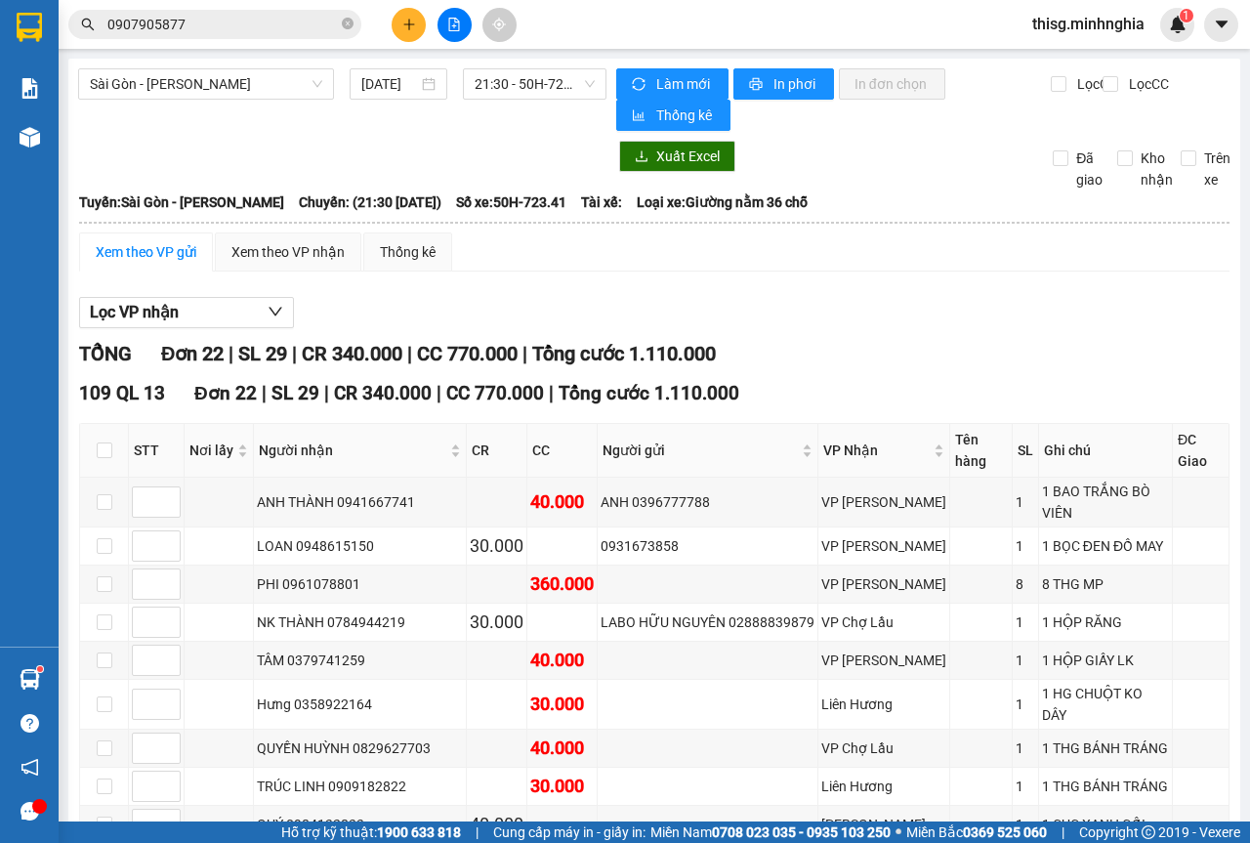
scroll to position [573, 0]
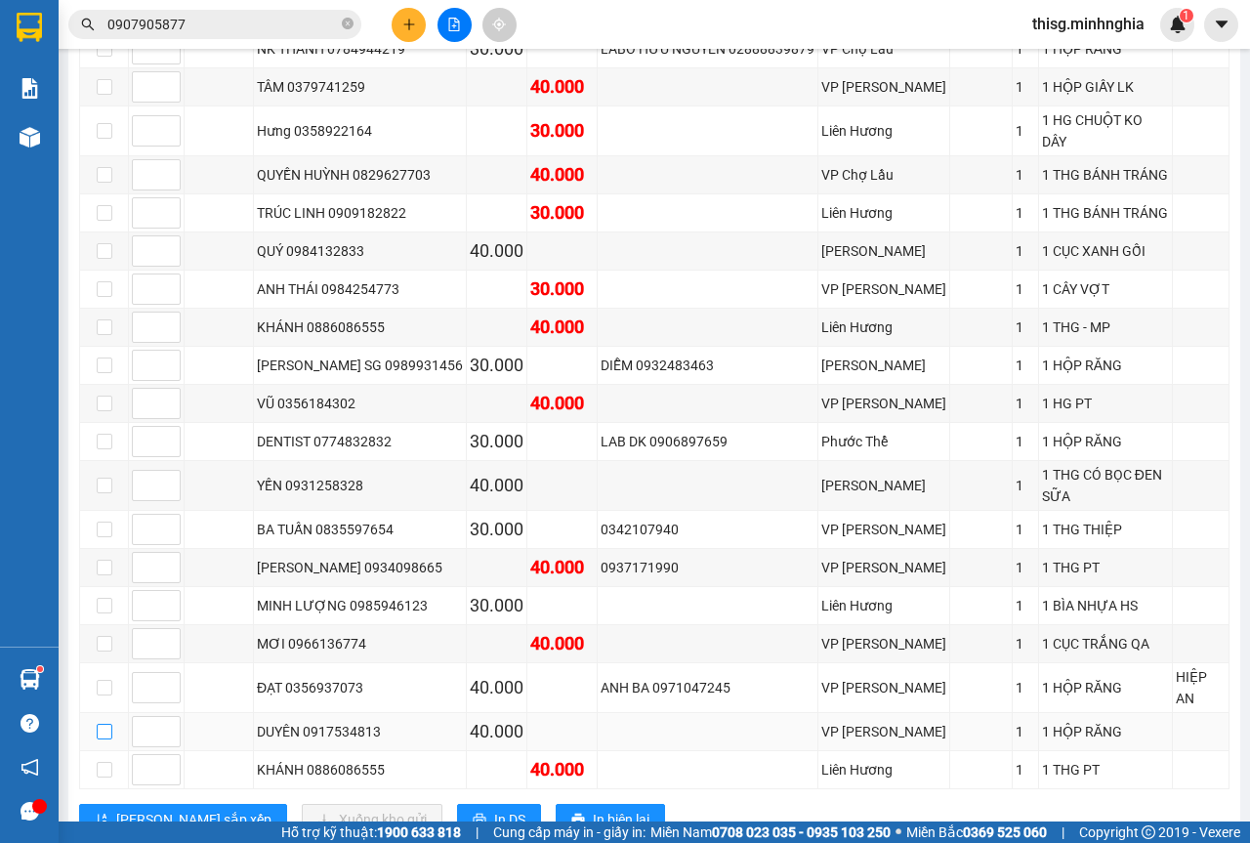
click at [105, 724] on input "checkbox" at bounding box center [105, 732] width 16 height 16
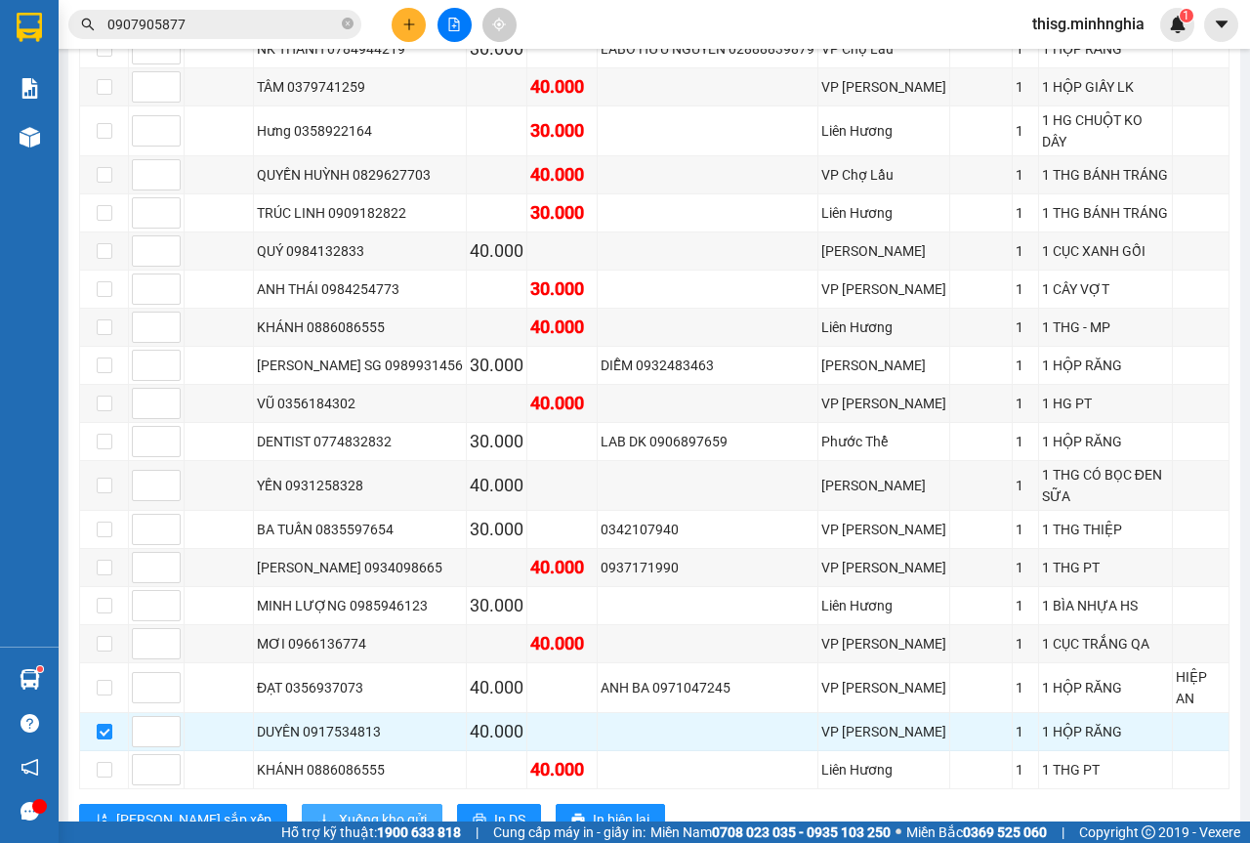
click at [339, 809] on span "Xuống kho gửi" at bounding box center [383, 819] width 88 height 21
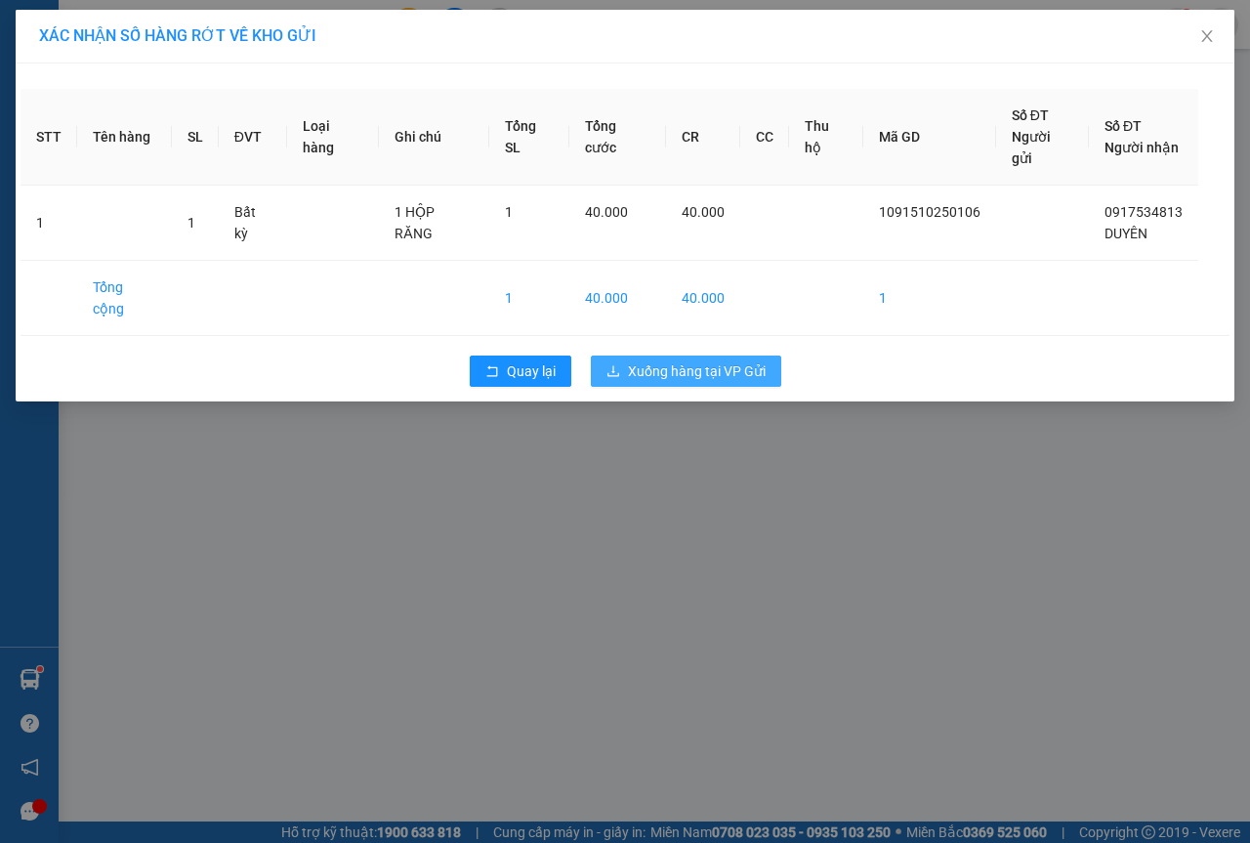
click at [767, 356] on button "Xuống hàng tại VP Gửi" at bounding box center [686, 371] width 190 height 31
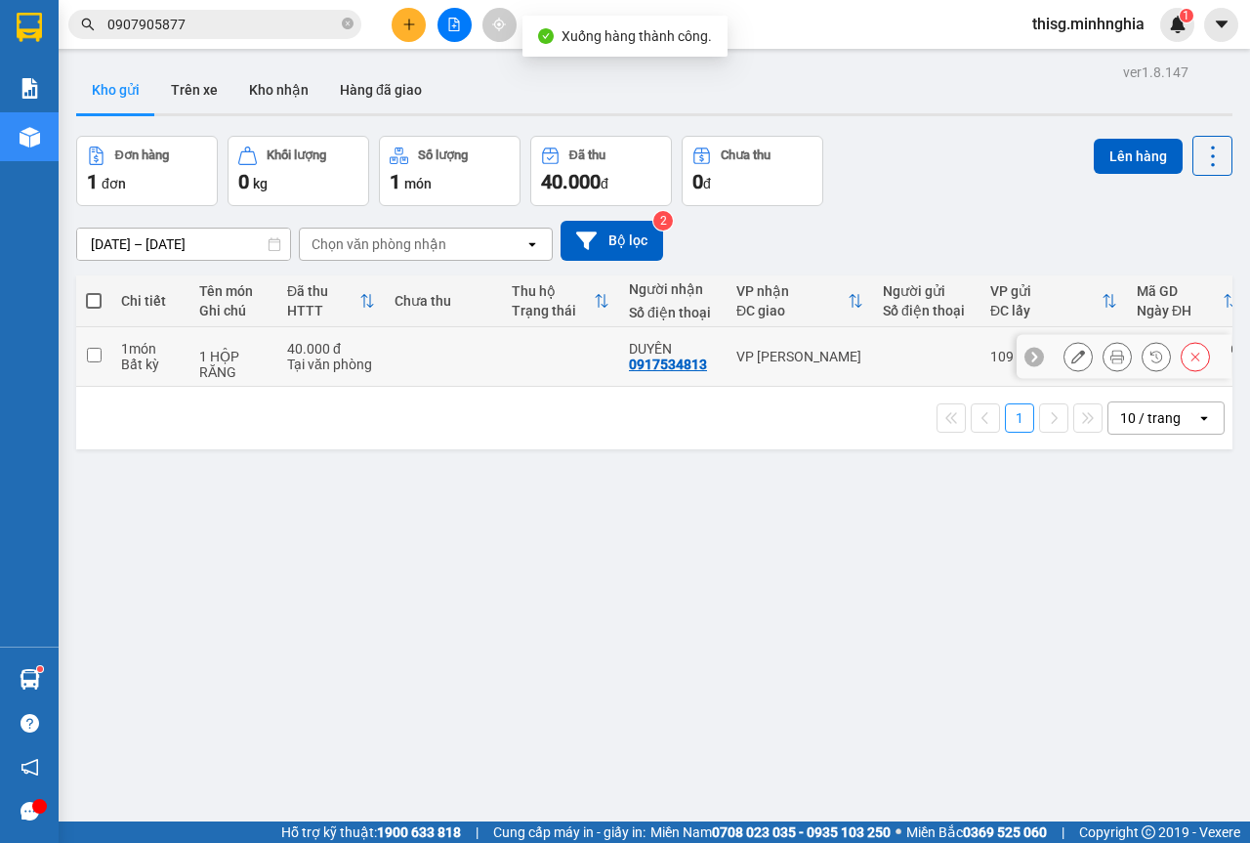
click at [795, 358] on div "VP [PERSON_NAME]" at bounding box center [799, 357] width 127 height 16
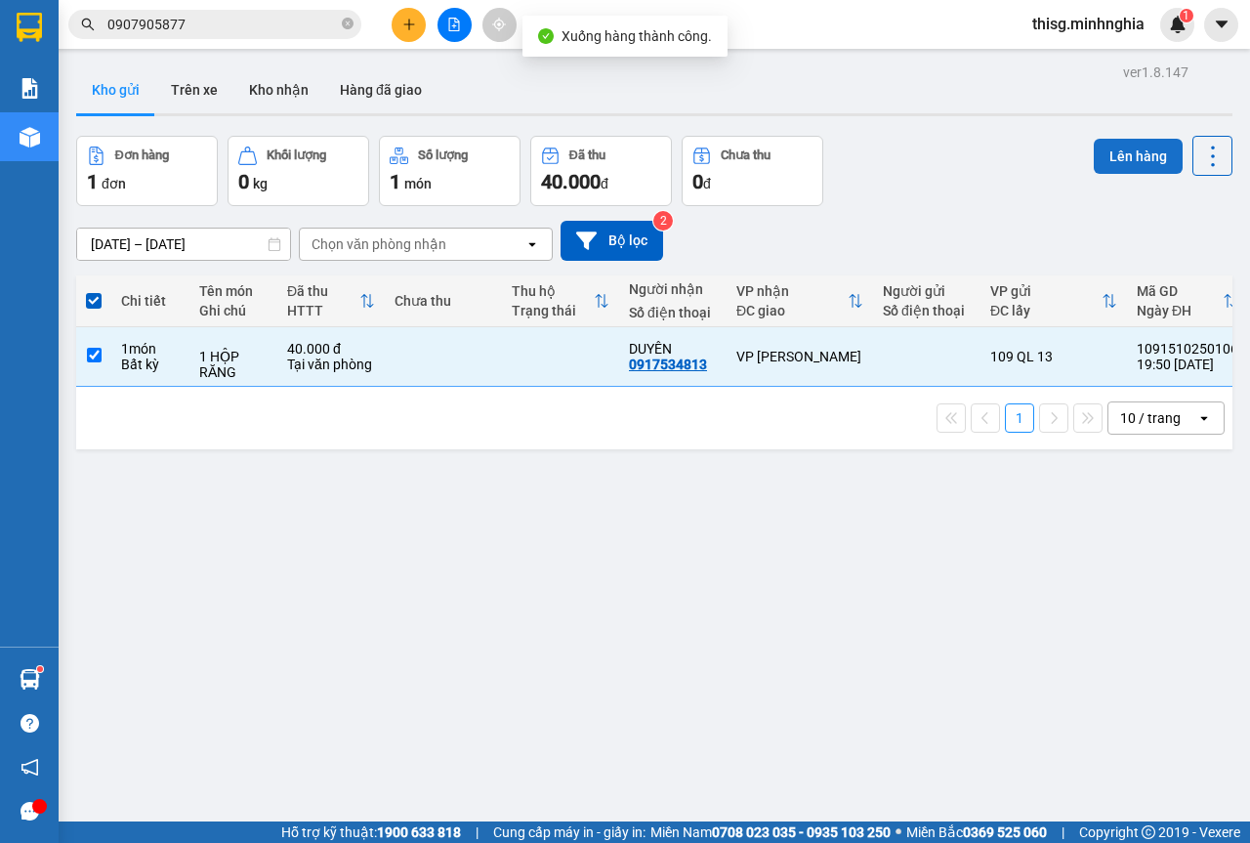
click at [1146, 163] on button "Lên hàng" at bounding box center [1138, 156] width 89 height 35
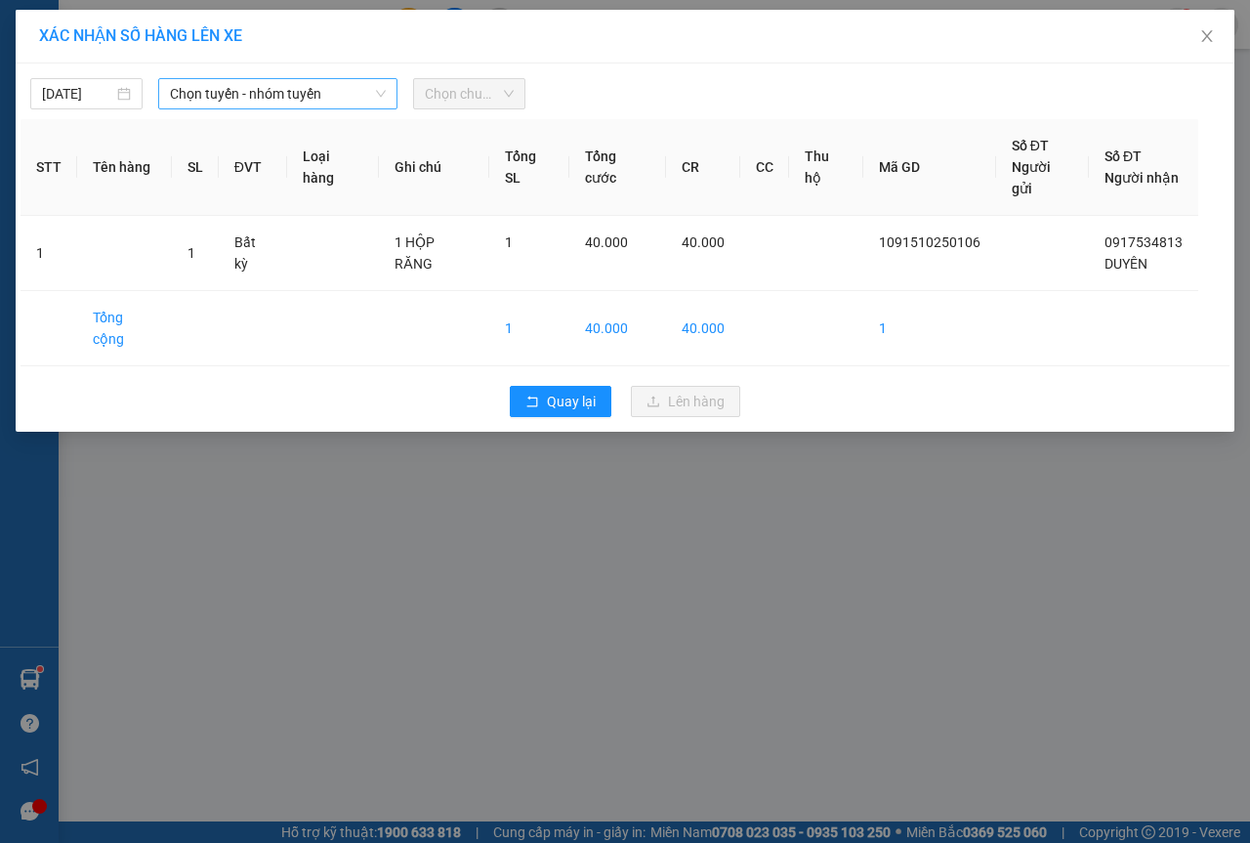
click at [343, 105] on span "Chọn tuyến - nhóm tuyến" at bounding box center [278, 93] width 216 height 29
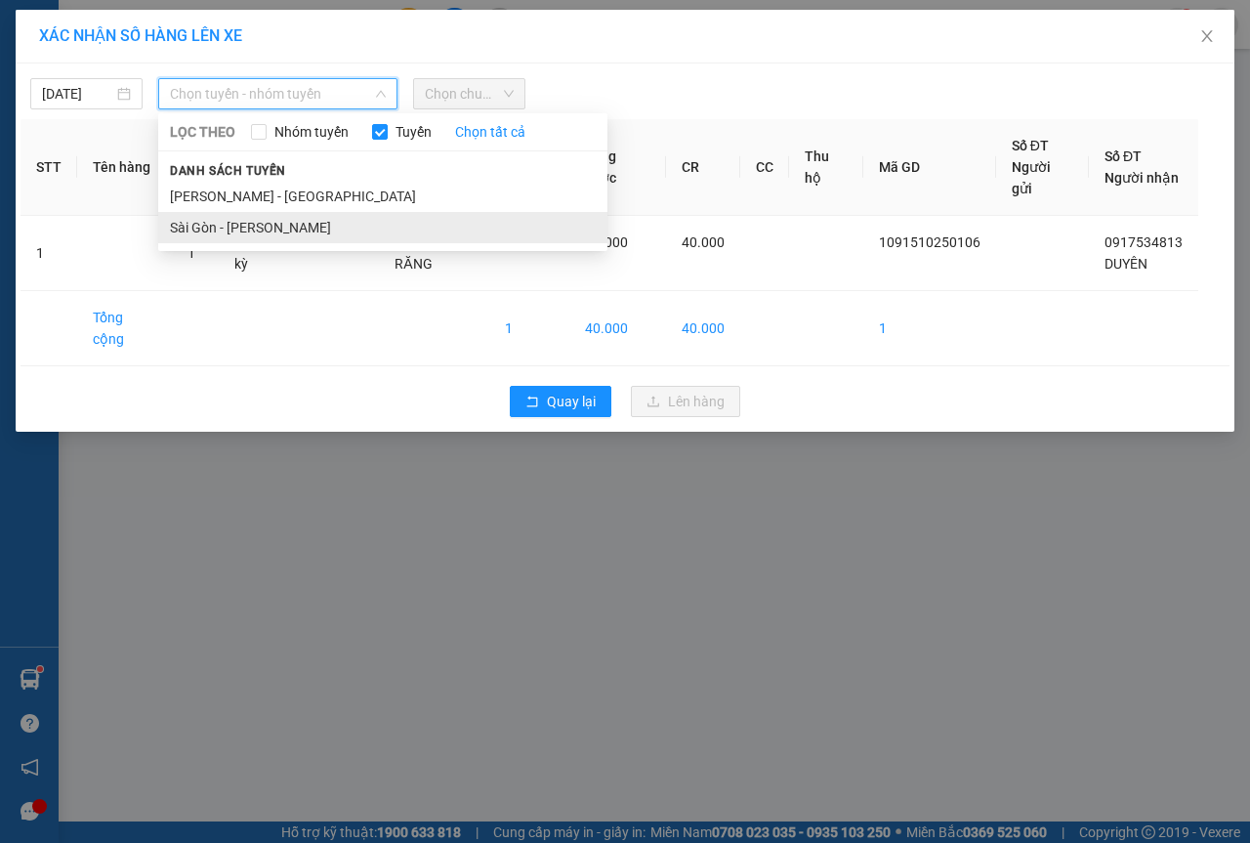
click at [234, 240] on li "Sài Gòn - [PERSON_NAME]" at bounding box center [382, 227] width 449 height 31
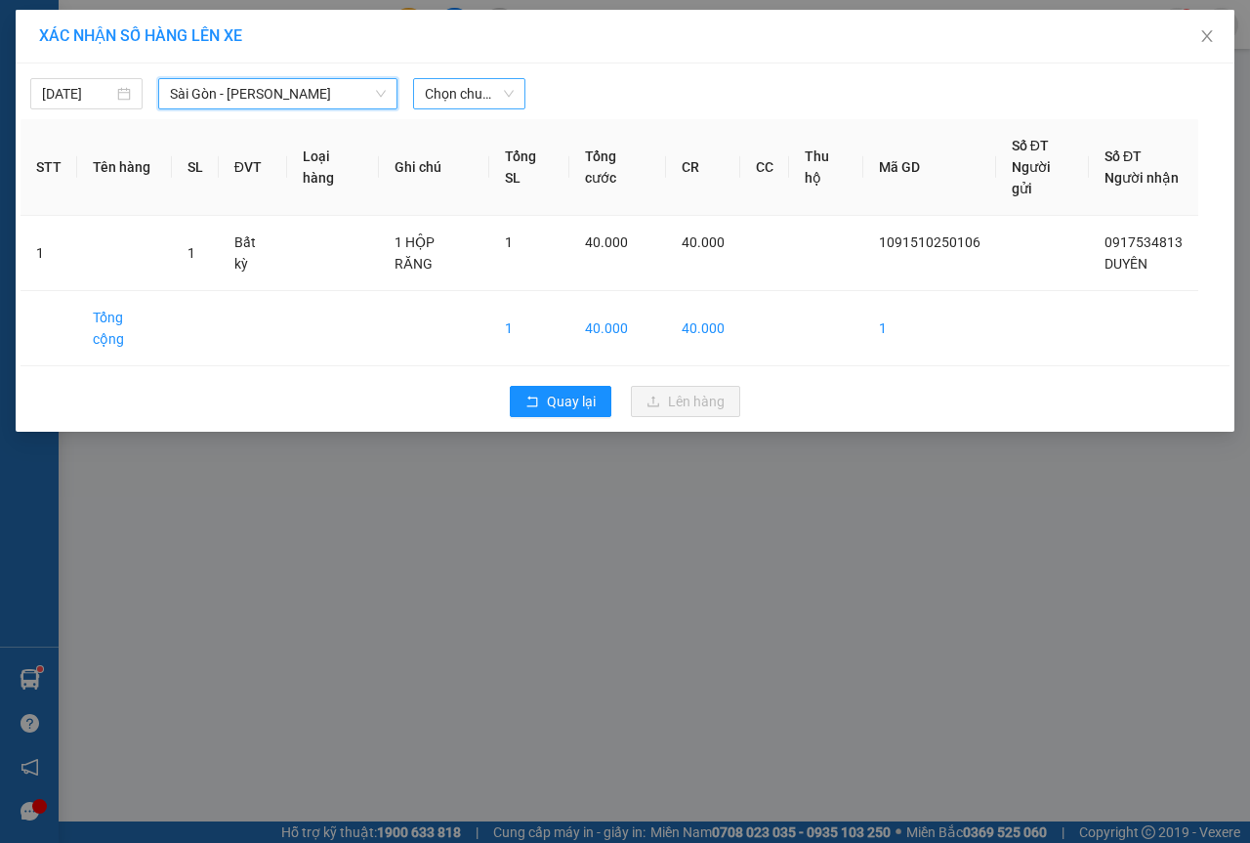
click at [498, 104] on span "Chọn chuyến" at bounding box center [469, 93] width 89 height 29
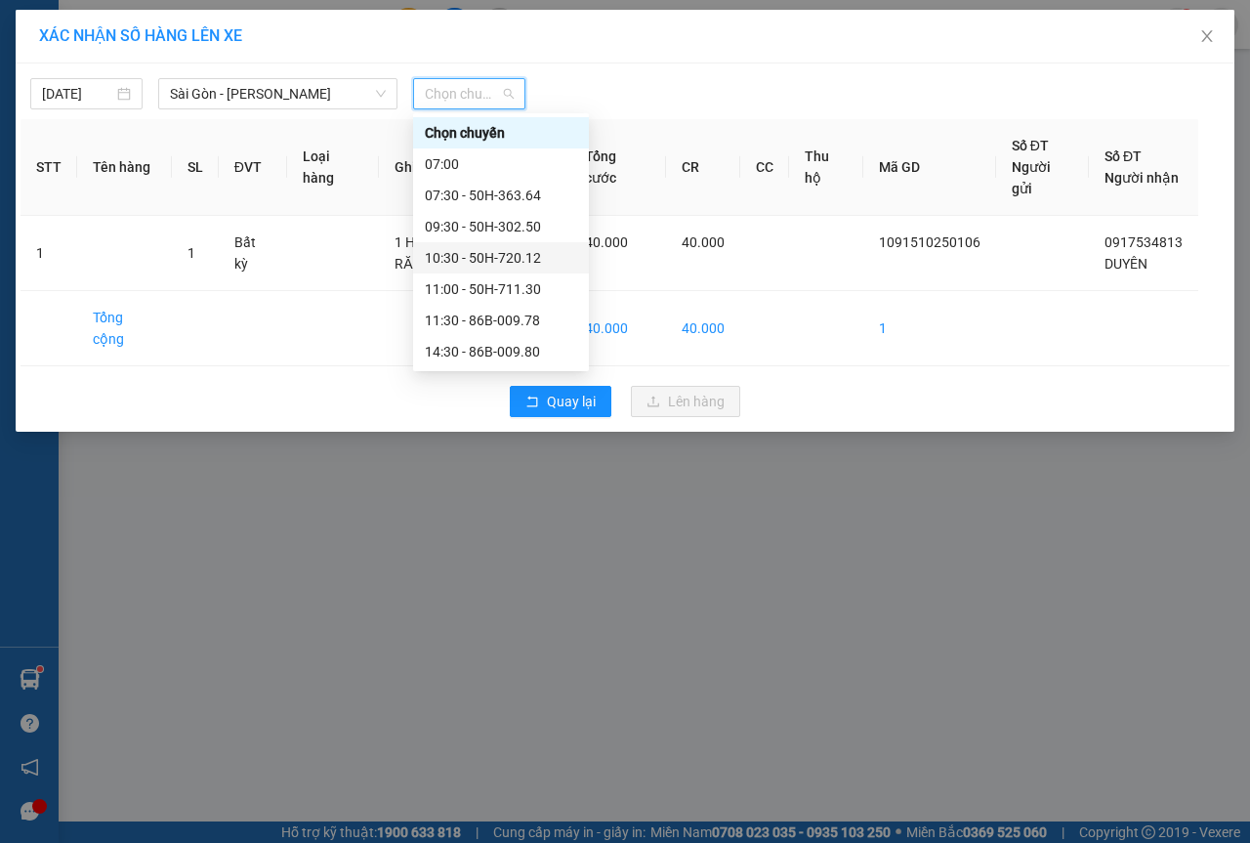
scroll to position [188, 0]
click at [481, 294] on div "21:00 - 50H-368.19" at bounding box center [501, 288] width 152 height 21
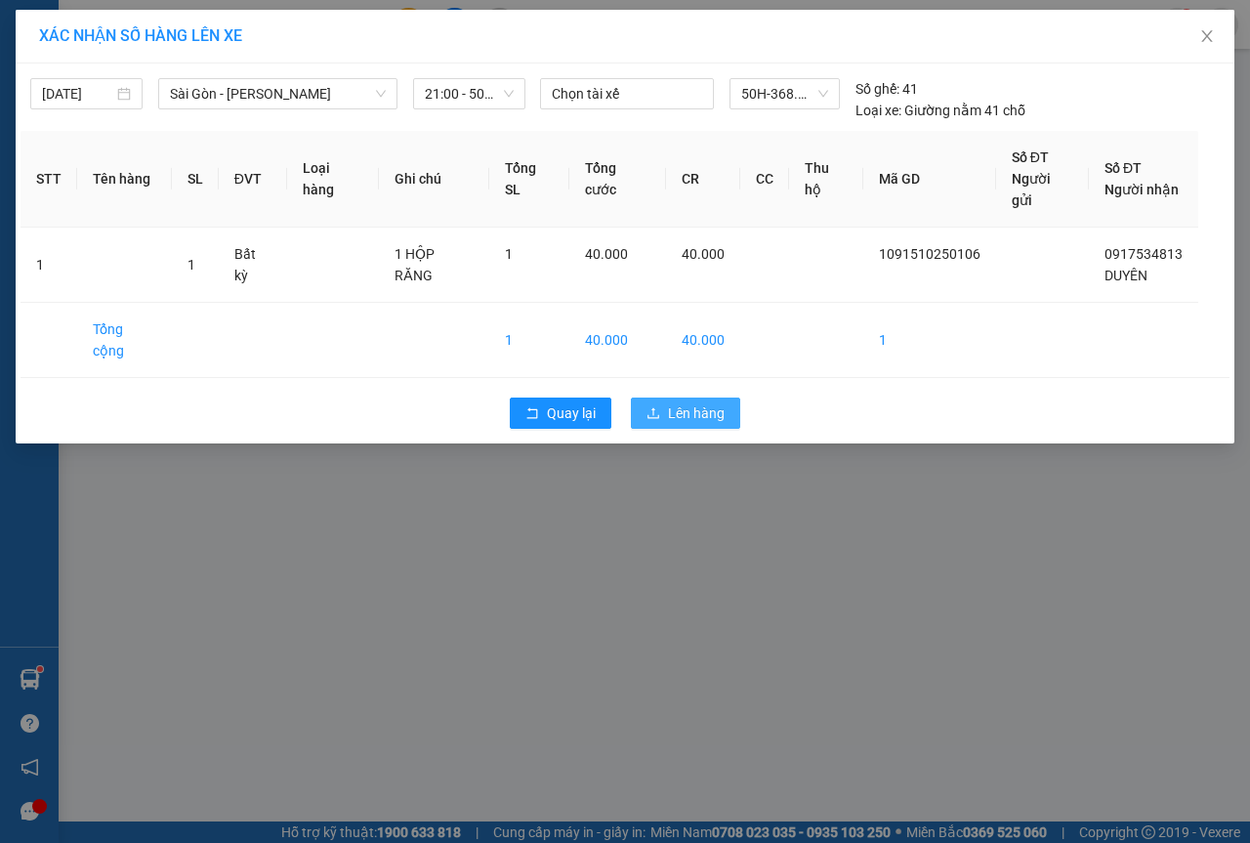
click at [688, 402] on span "Lên hàng" at bounding box center [696, 412] width 57 height 21
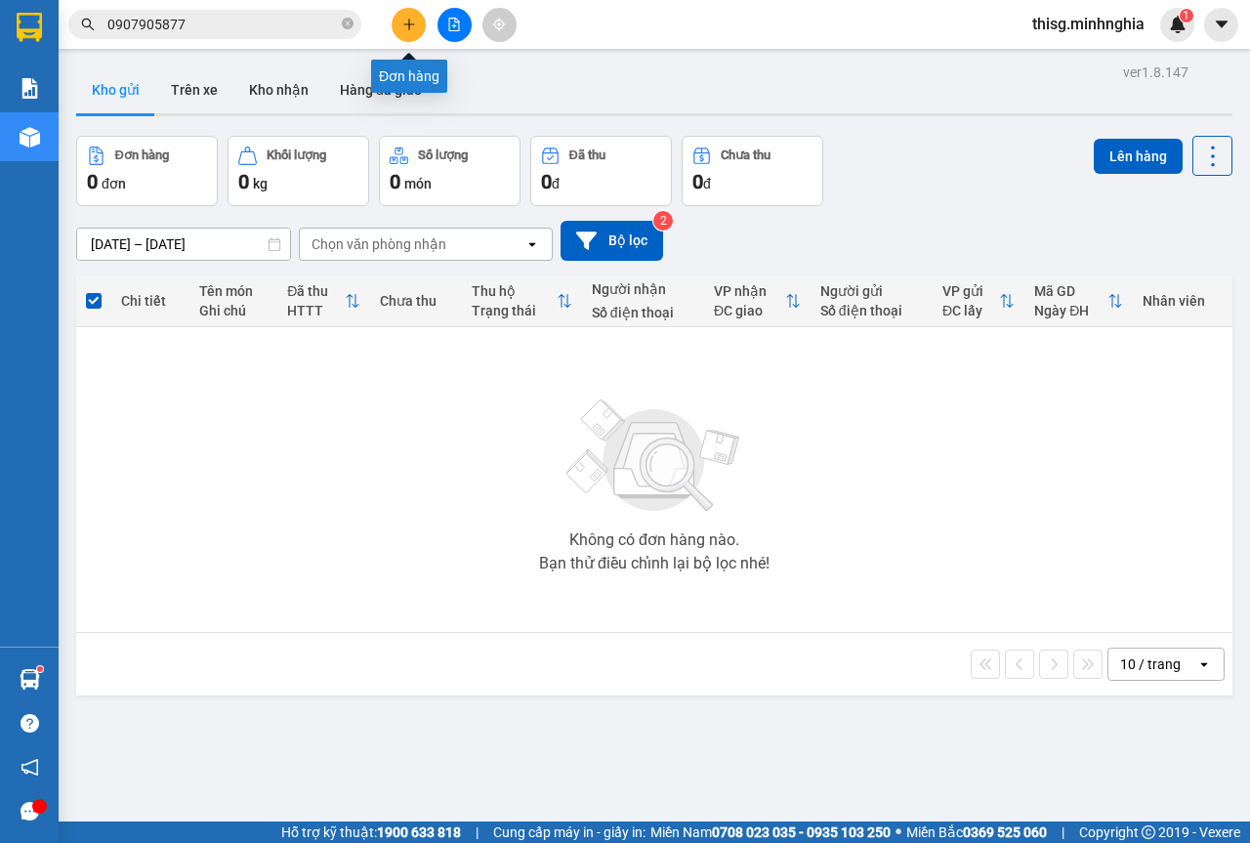
click at [408, 13] on button at bounding box center [409, 25] width 34 height 34
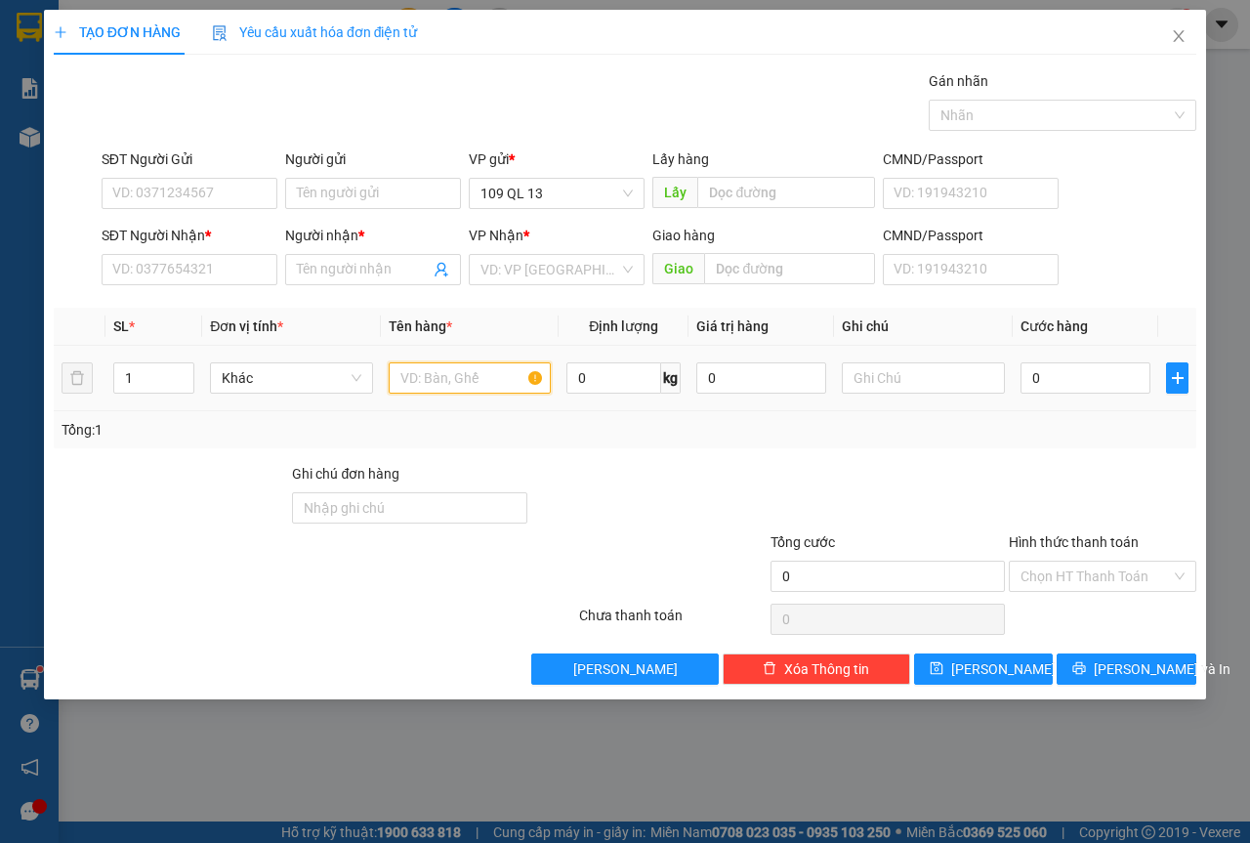
click at [437, 366] on input "text" at bounding box center [470, 377] width 163 height 31
click at [210, 278] on input "SĐT Người Nhận *" at bounding box center [190, 269] width 176 height 31
drag, startPoint x: 358, startPoint y: 281, endPoint x: 570, endPoint y: 383, distance: 235.0
click at [470, 331] on div "Transit Pickup Surcharge Ids Transit Deliver Surcharge Ids Transit Deliver Surc…" at bounding box center [625, 377] width 1143 height 614
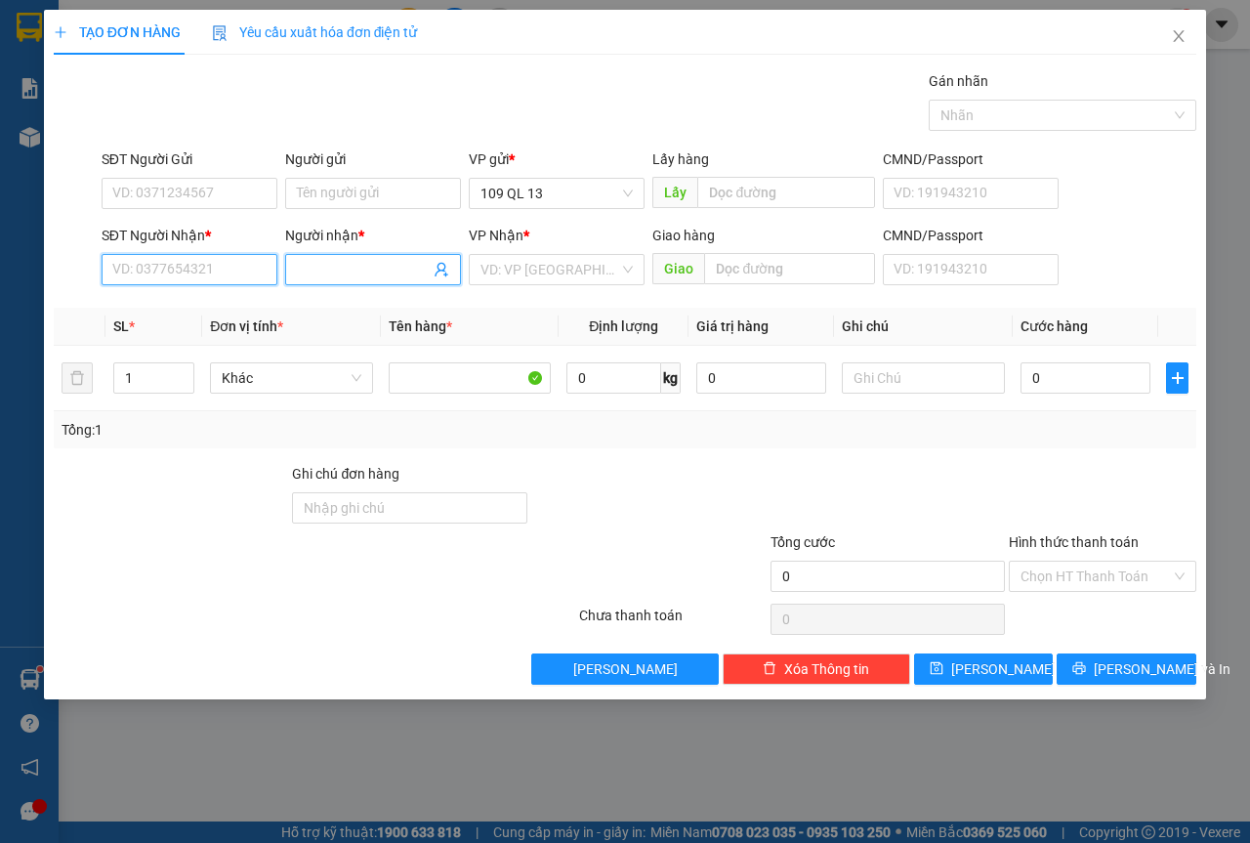
click at [213, 267] on input "SĐT Người Nhận *" at bounding box center [190, 269] width 176 height 31
click at [198, 307] on div "0375627577 - [PERSON_NAME]" at bounding box center [209, 308] width 192 height 21
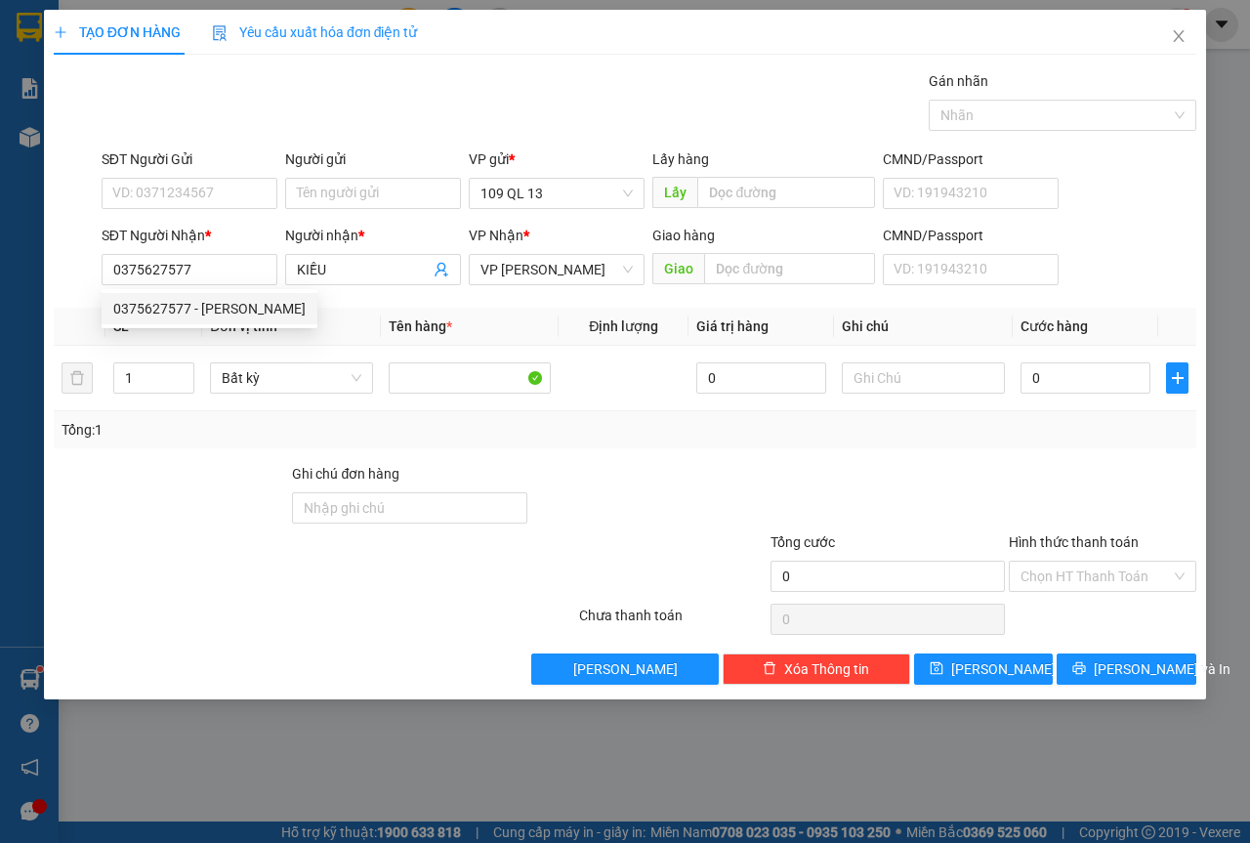
click at [216, 170] on div "SĐT Người Gửi" at bounding box center [190, 162] width 176 height 29
click at [215, 196] on input "SĐT Người Gửi" at bounding box center [190, 193] width 176 height 31
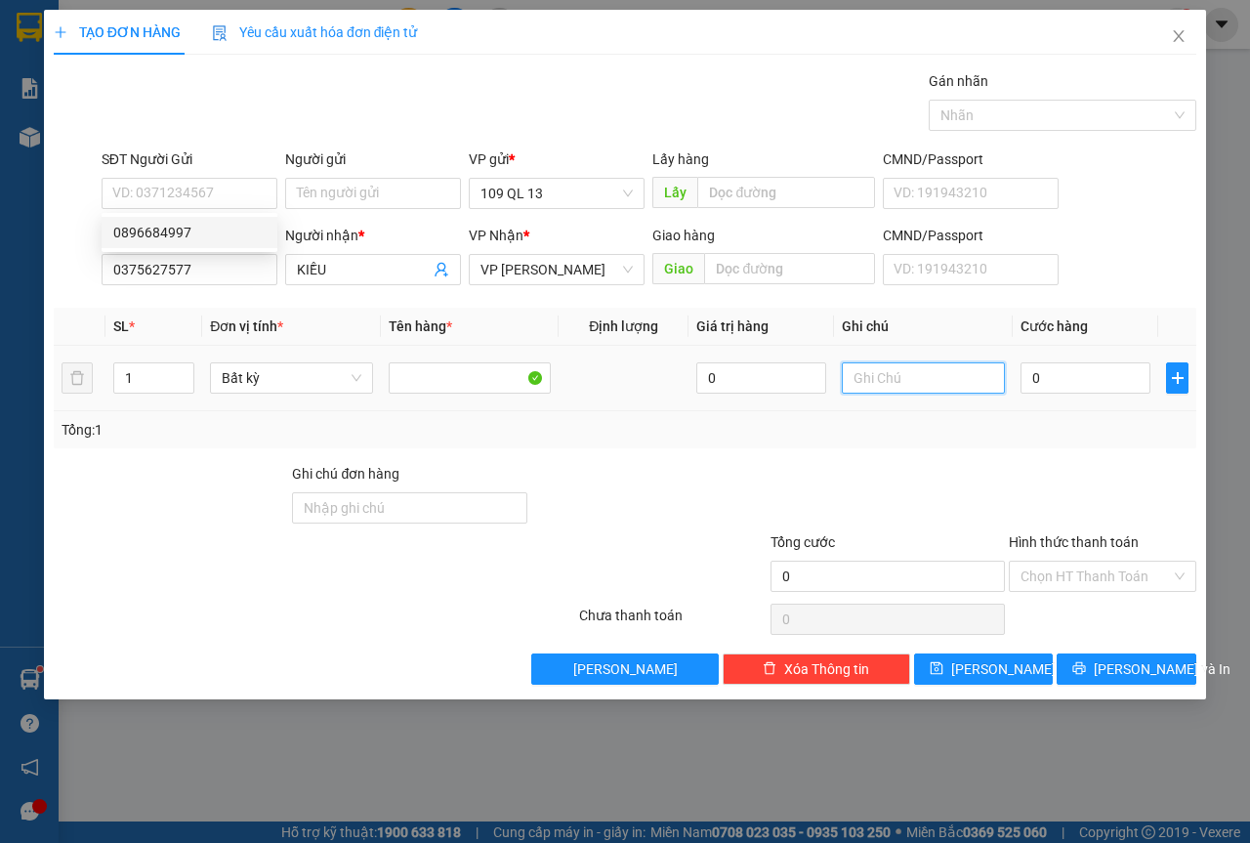
click at [940, 376] on input "text" at bounding box center [923, 377] width 163 height 31
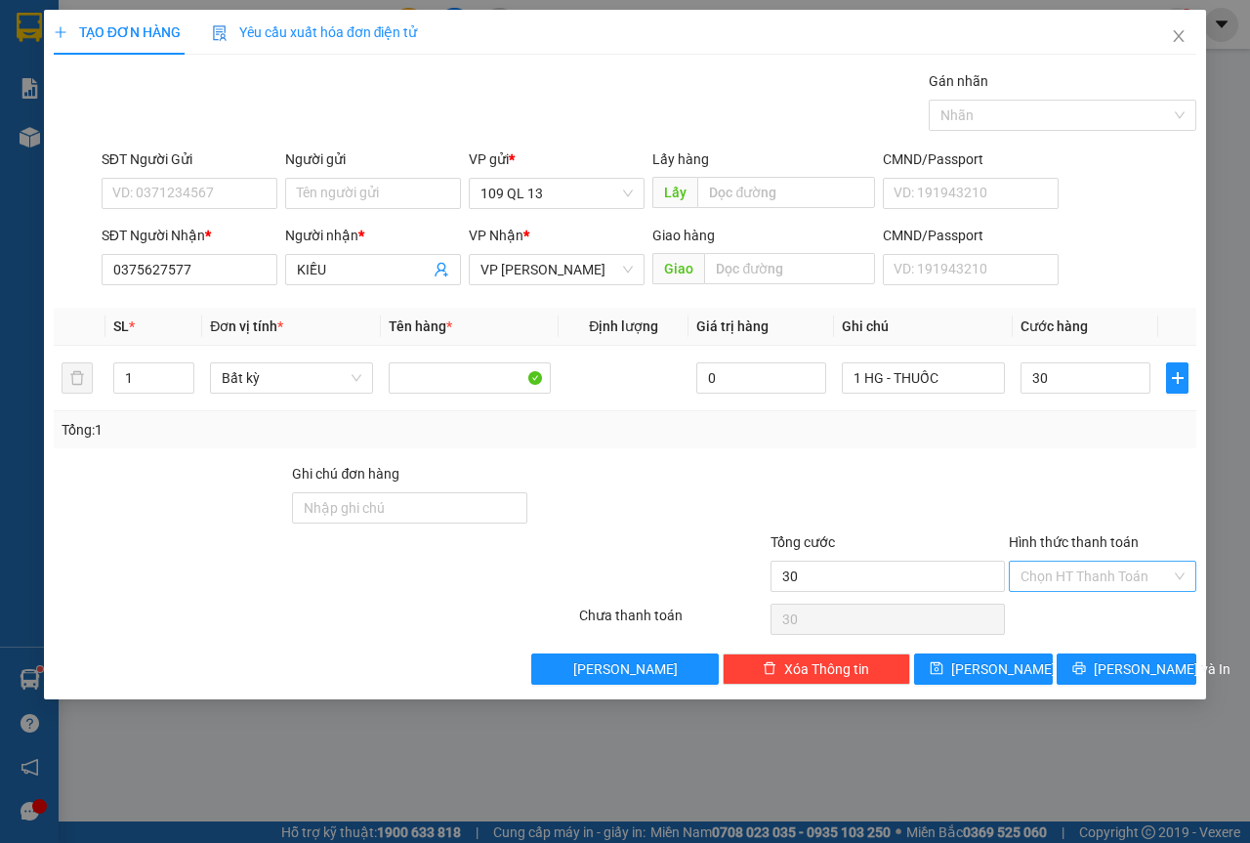
click at [1066, 570] on input "Hình thức thanh toán" at bounding box center [1096, 576] width 150 height 29
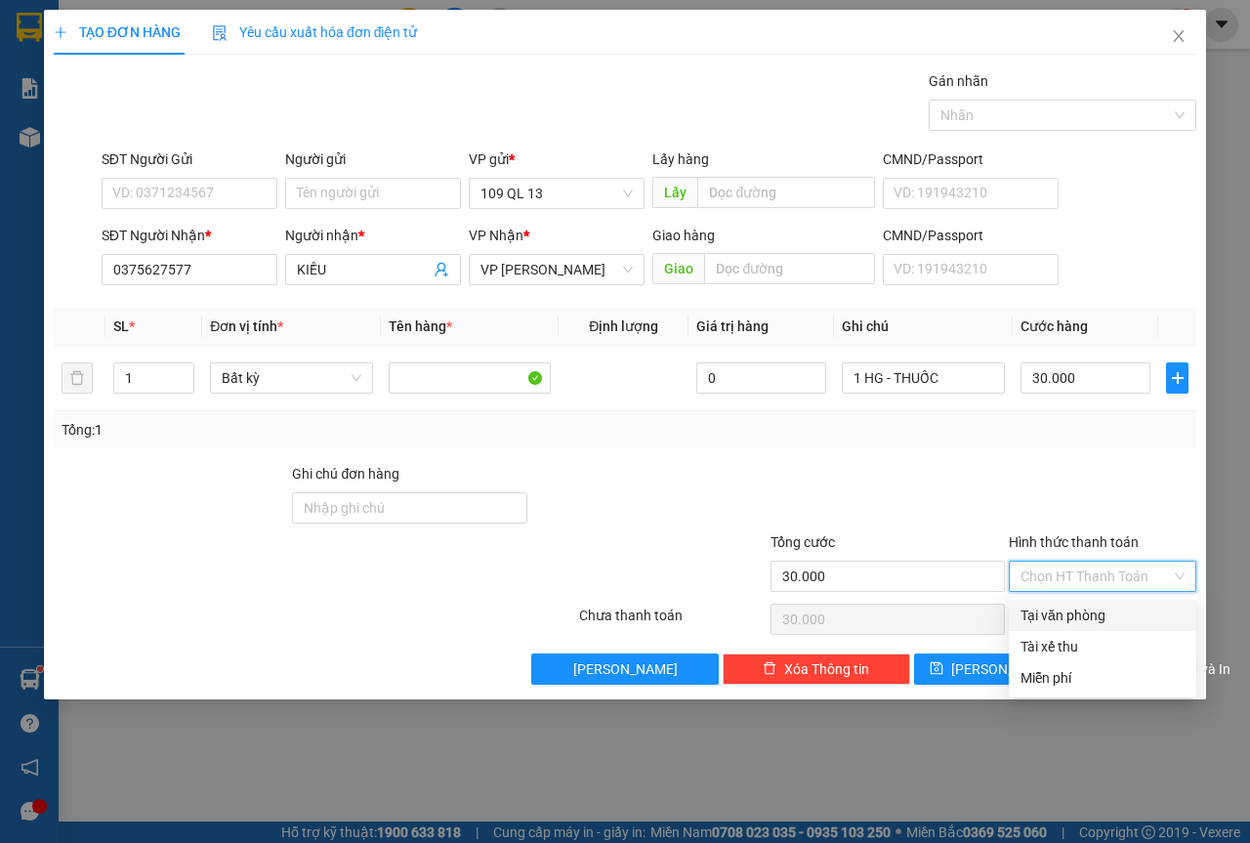
click at [1075, 604] on div "Tại văn phòng" at bounding box center [1103, 615] width 188 height 31
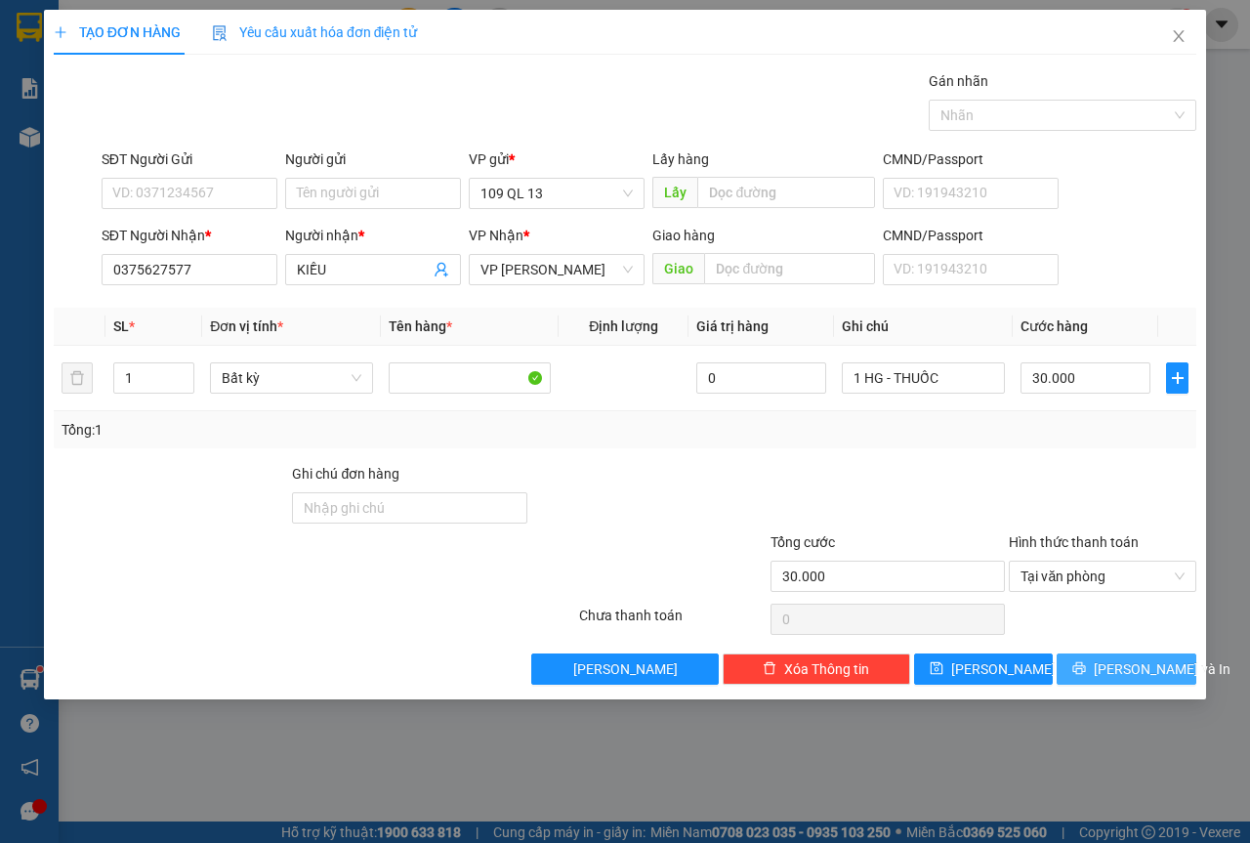
click at [1120, 665] on span "[PERSON_NAME] và In" at bounding box center [1162, 668] width 137 height 21
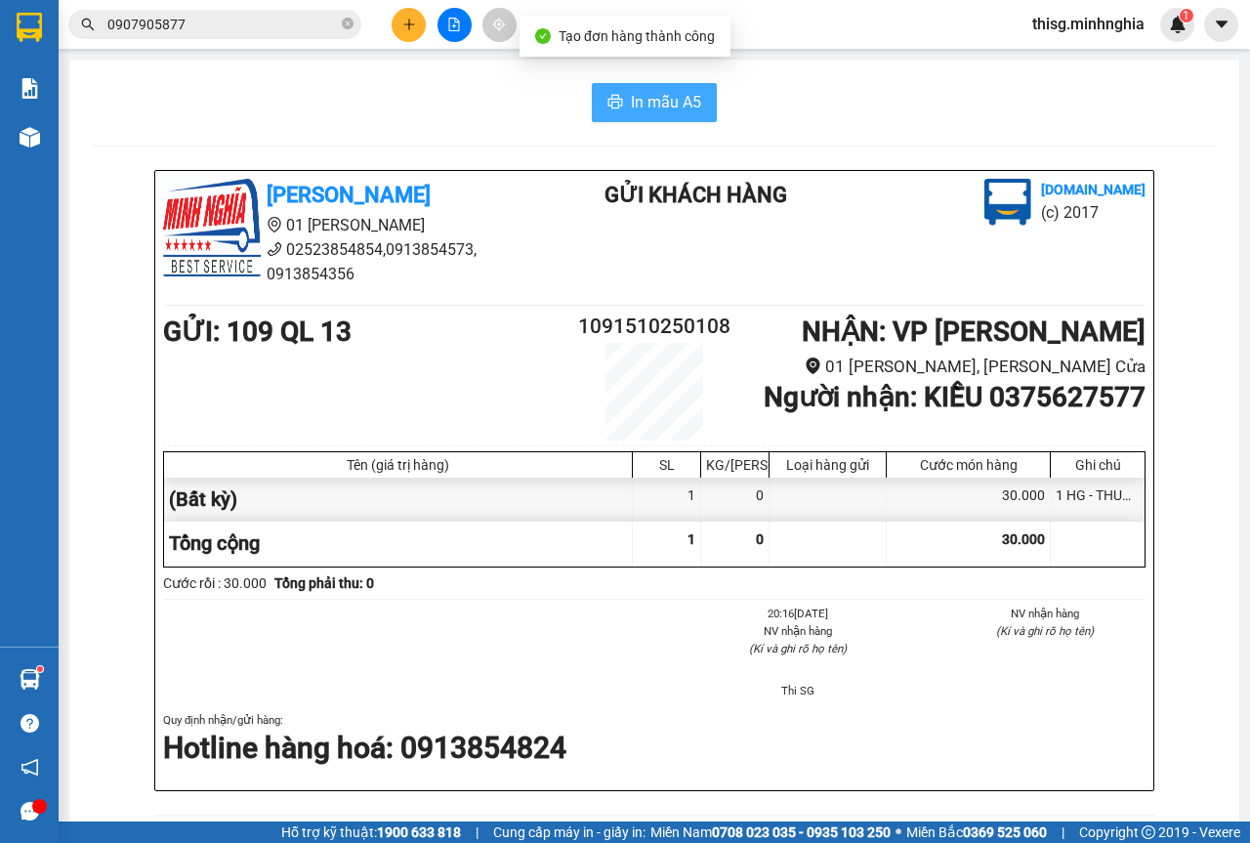
click at [677, 100] on span "In mẫu A5" at bounding box center [666, 102] width 70 height 24
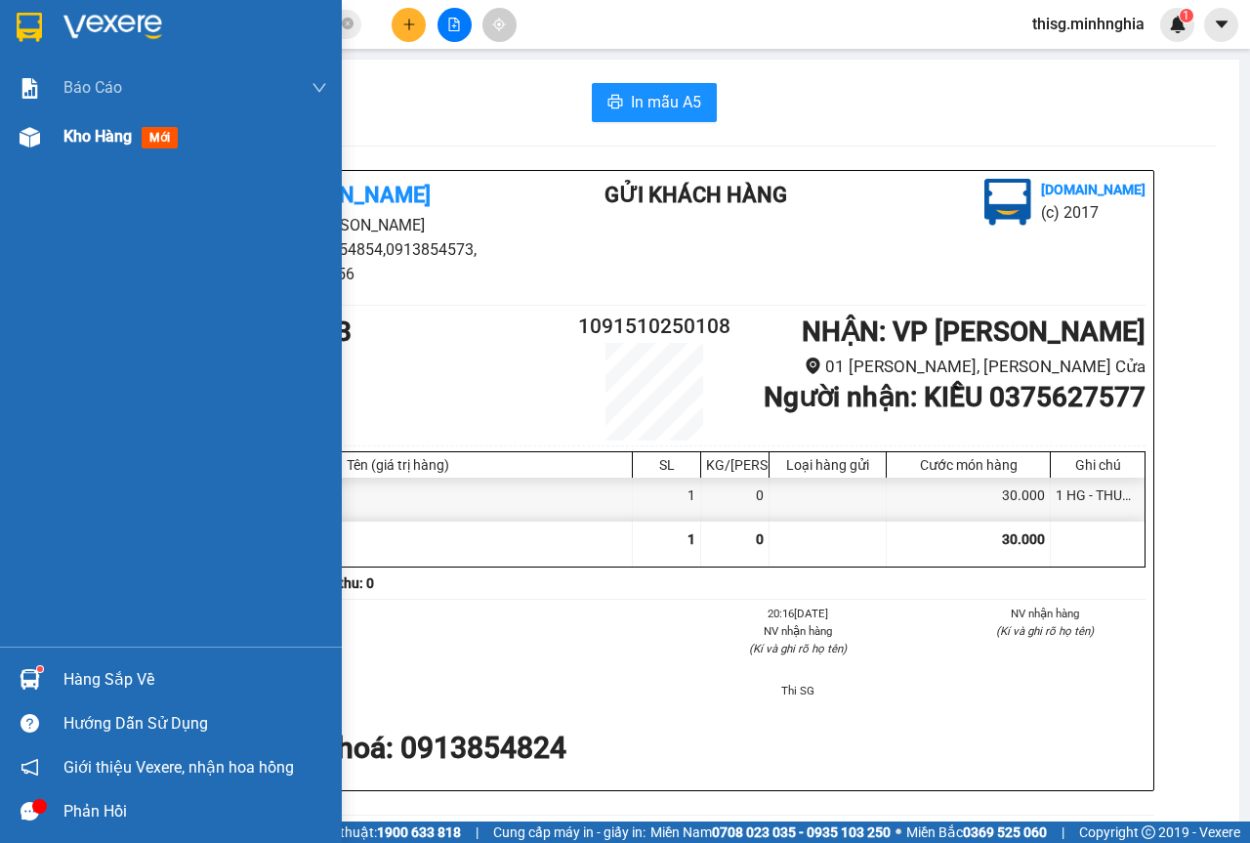
click at [115, 153] on div "Kho hàng mới" at bounding box center [195, 136] width 264 height 49
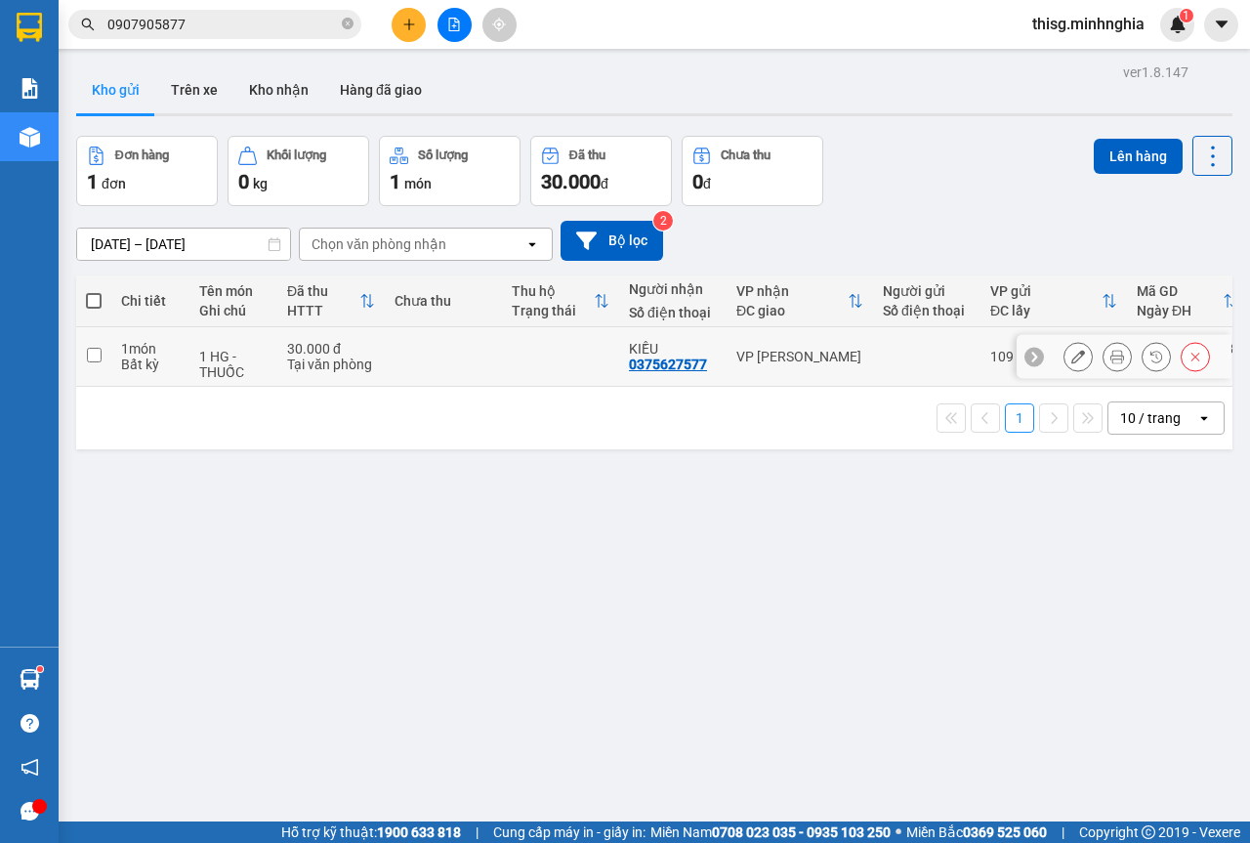
click at [816, 376] on td "VP [PERSON_NAME]" at bounding box center [800, 357] width 147 height 60
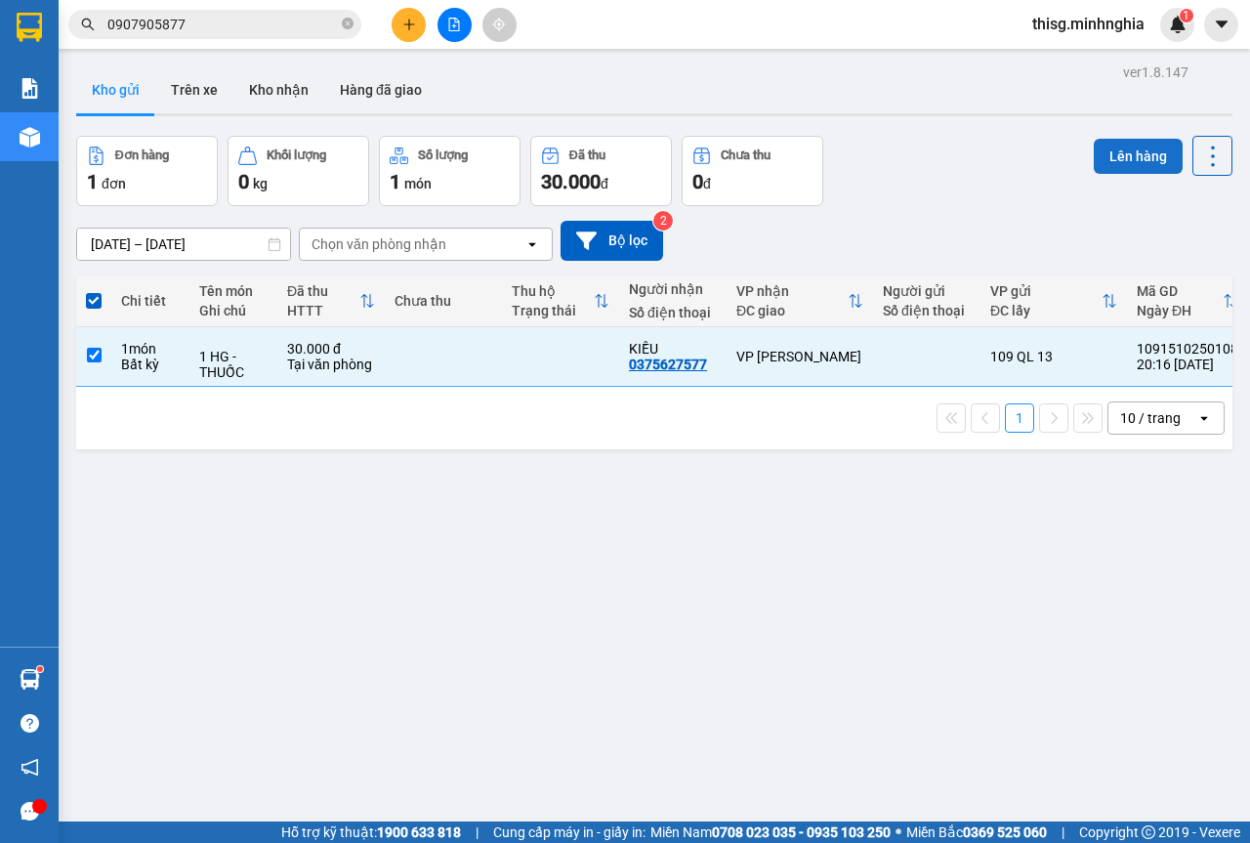
click at [1094, 150] on button "Lên hàng" at bounding box center [1138, 156] width 89 height 35
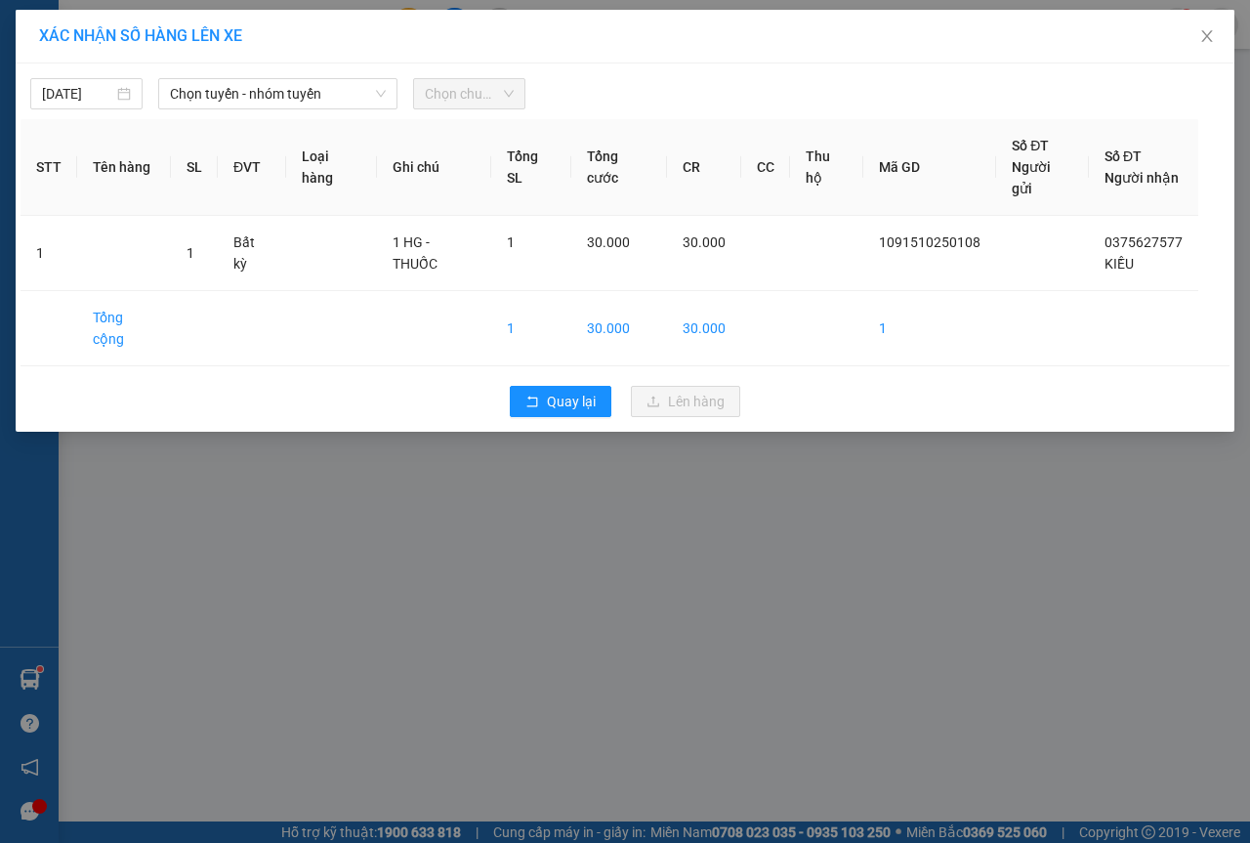
click at [225, 77] on div "[DATE] Chọn tuyến - nhóm tuyến Chọn chuyến" at bounding box center [625, 88] width 1209 height 41
click at [243, 96] on span "Chọn tuyến - nhóm tuyến" at bounding box center [278, 93] width 216 height 29
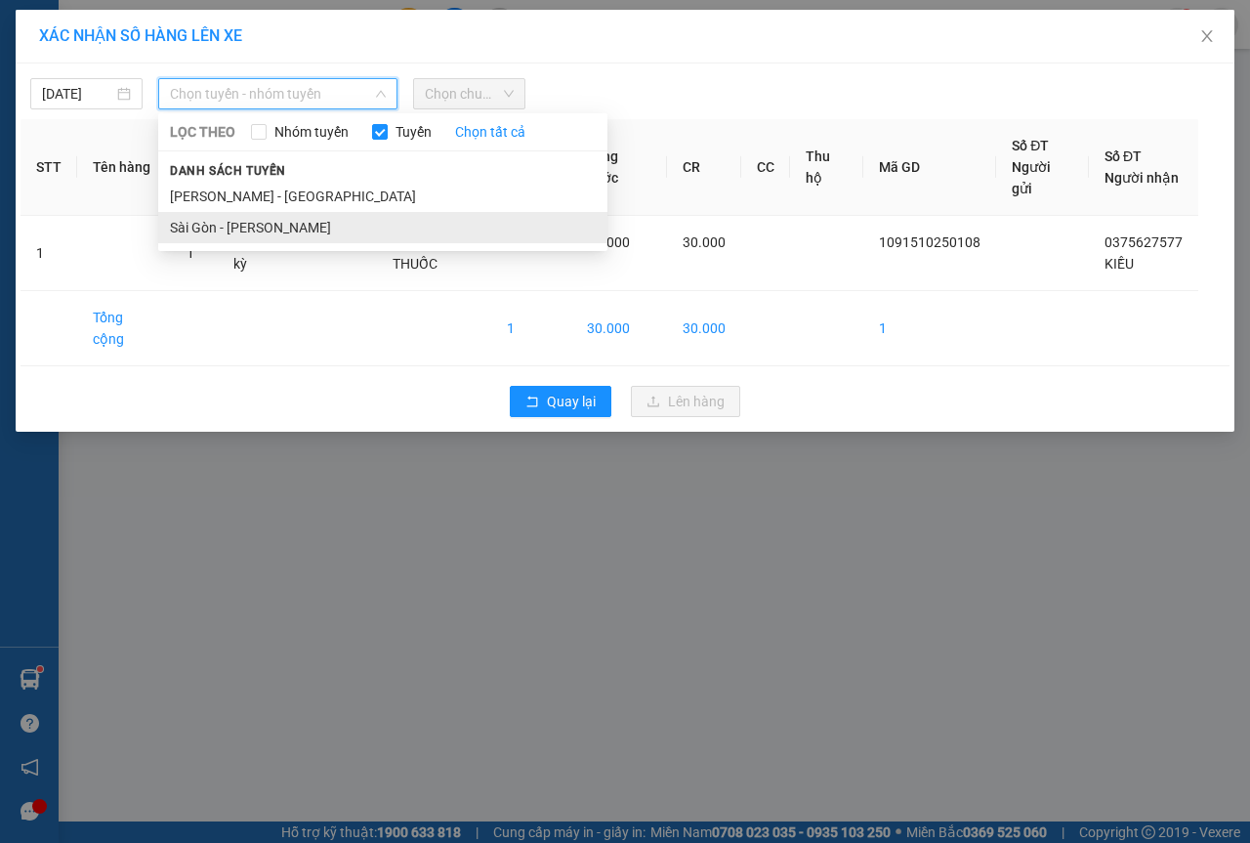
click at [237, 240] on li "Sài Gòn - [PERSON_NAME]" at bounding box center [382, 227] width 449 height 31
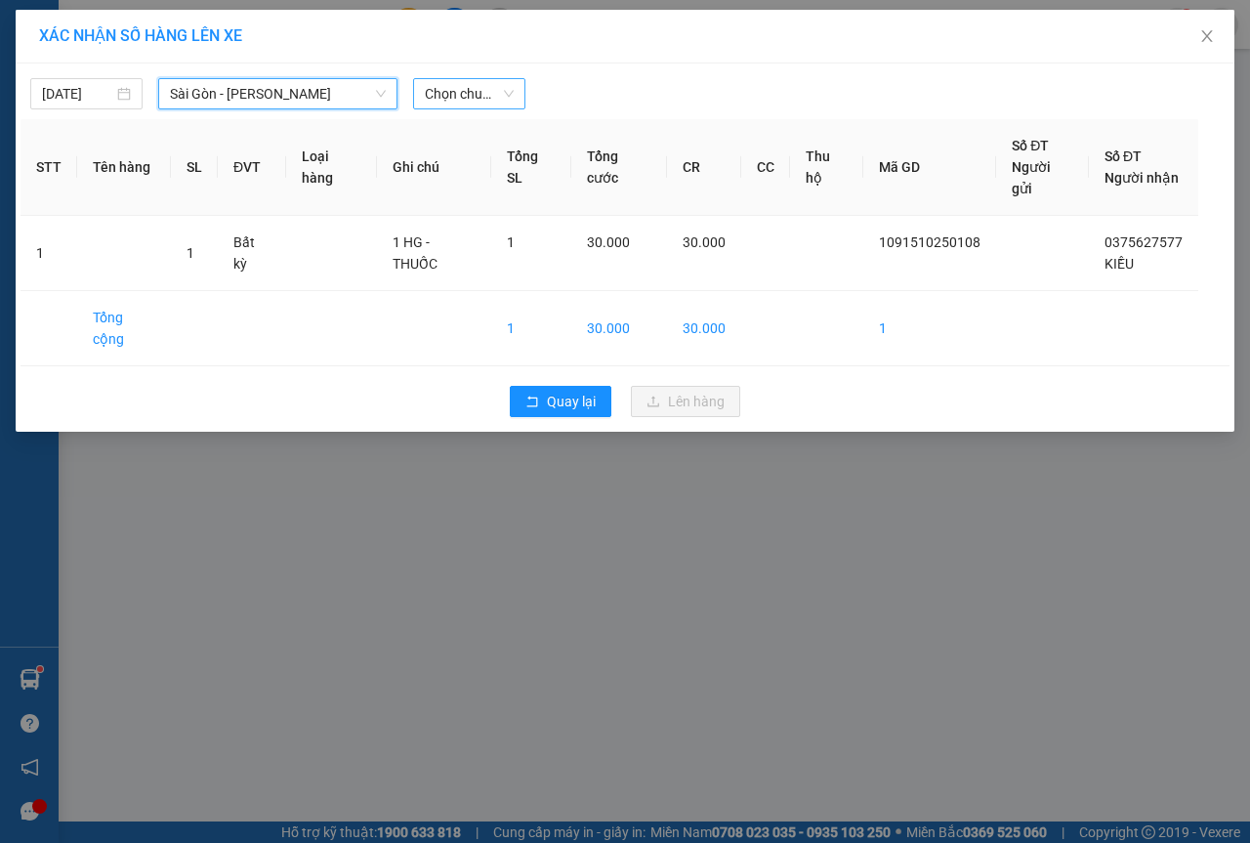
click at [489, 100] on span "Chọn chuyến" at bounding box center [469, 93] width 89 height 29
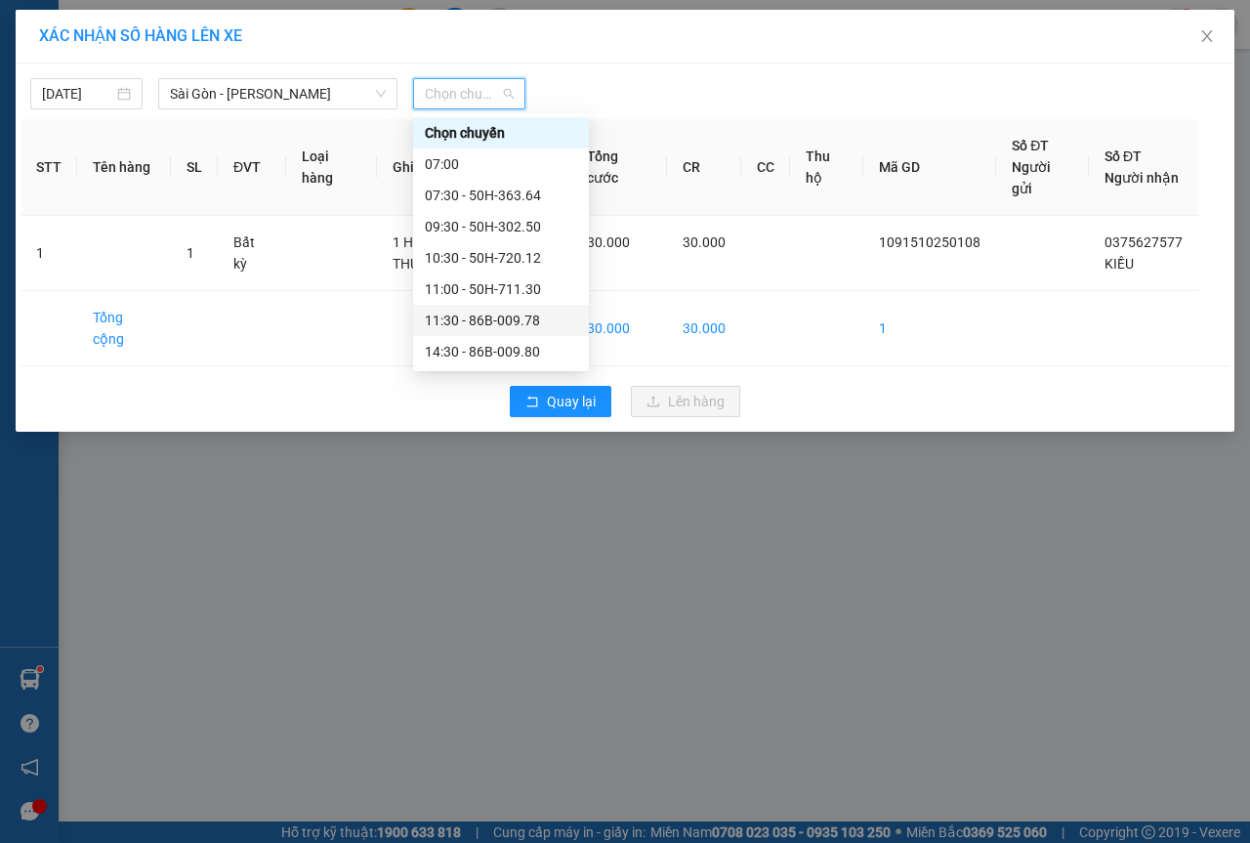
scroll to position [188, 0]
click at [476, 322] on div "21:30 - 50H-723.41" at bounding box center [501, 320] width 152 height 21
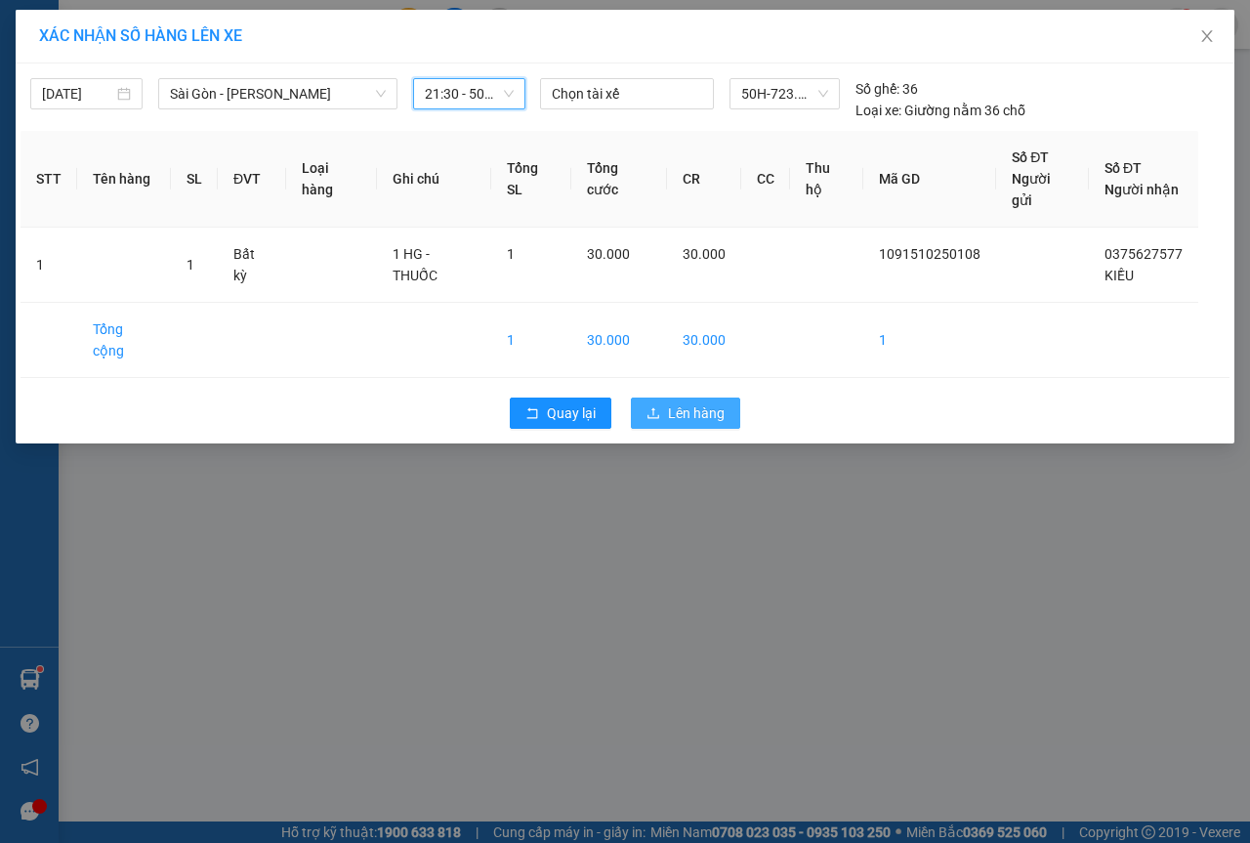
click at [712, 402] on span "Lên hàng" at bounding box center [696, 412] width 57 height 21
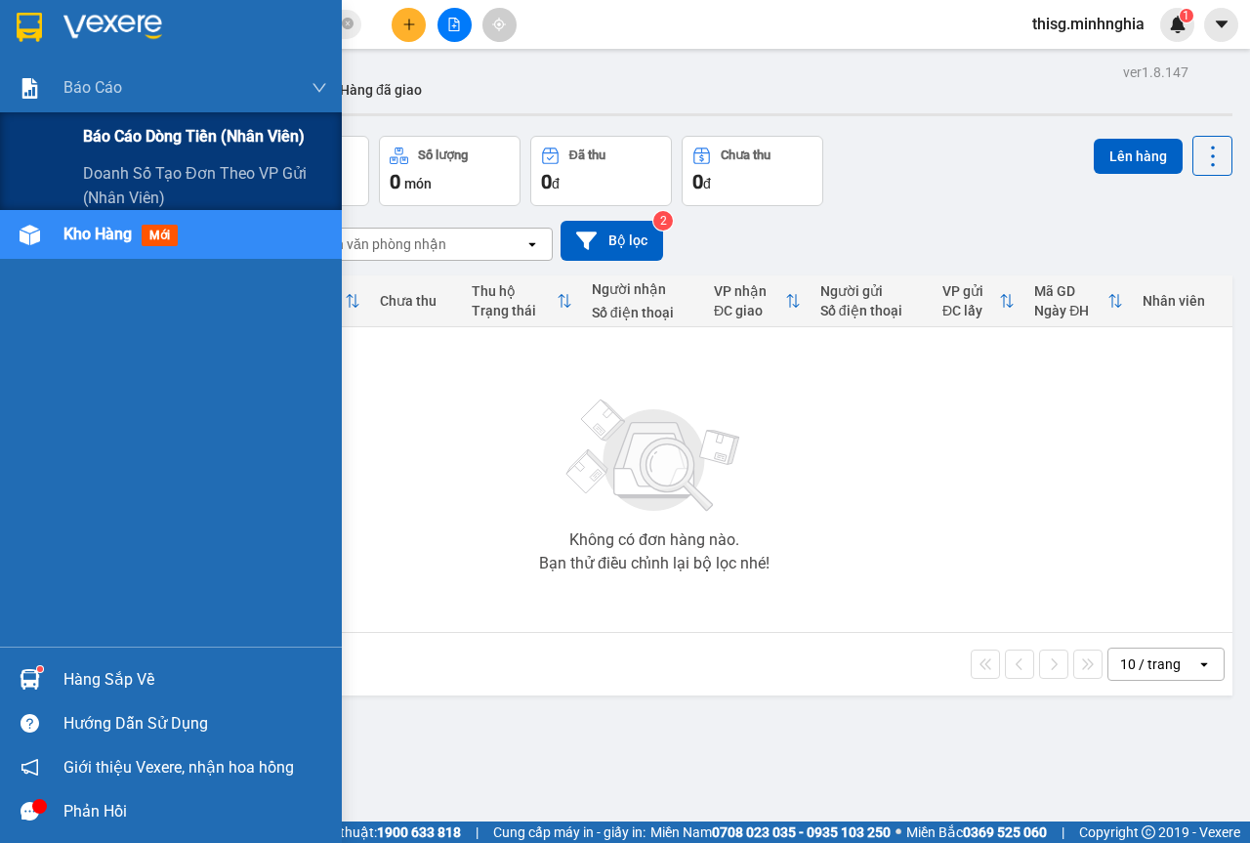
click at [199, 133] on span "Báo cáo dòng tiền (nhân viên)" at bounding box center [194, 136] width 222 height 24
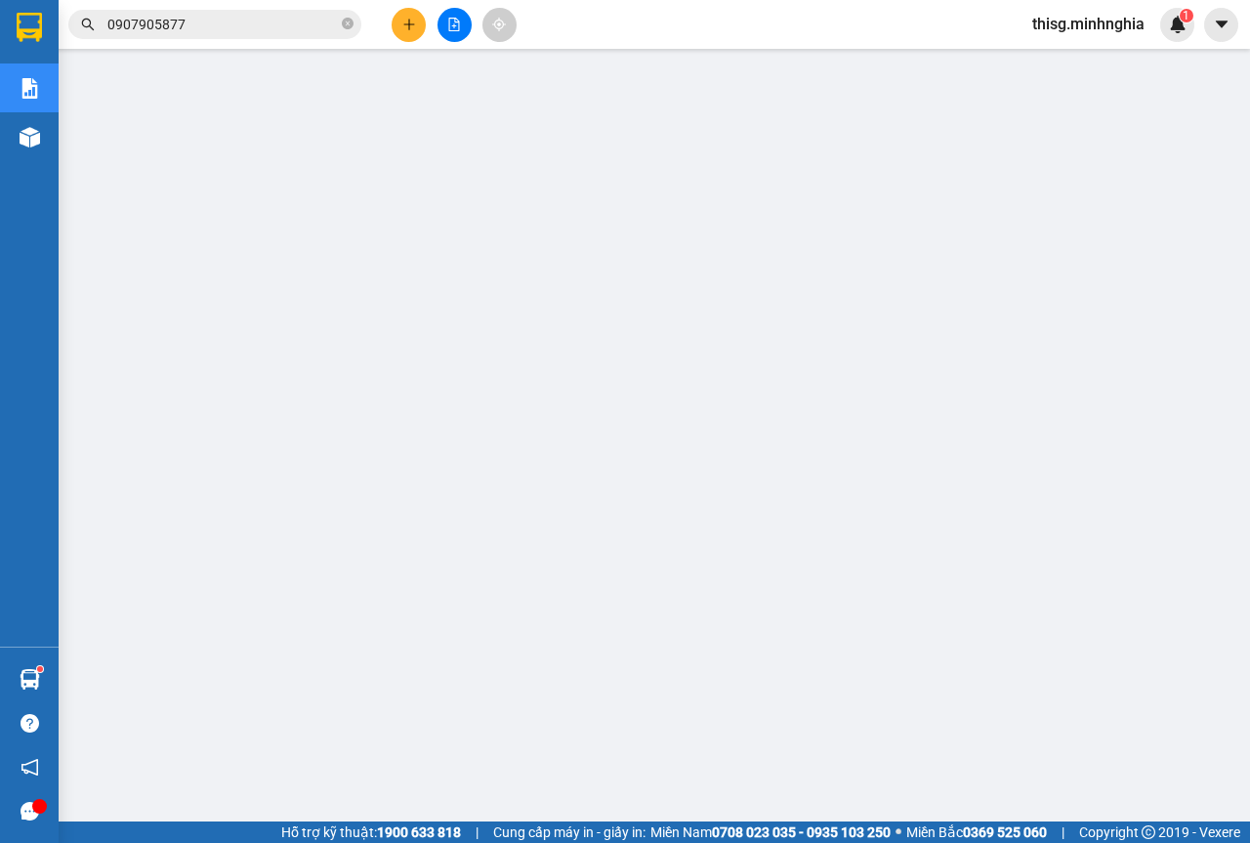
click at [405, 29] on icon "plus" at bounding box center [409, 25] width 14 height 14
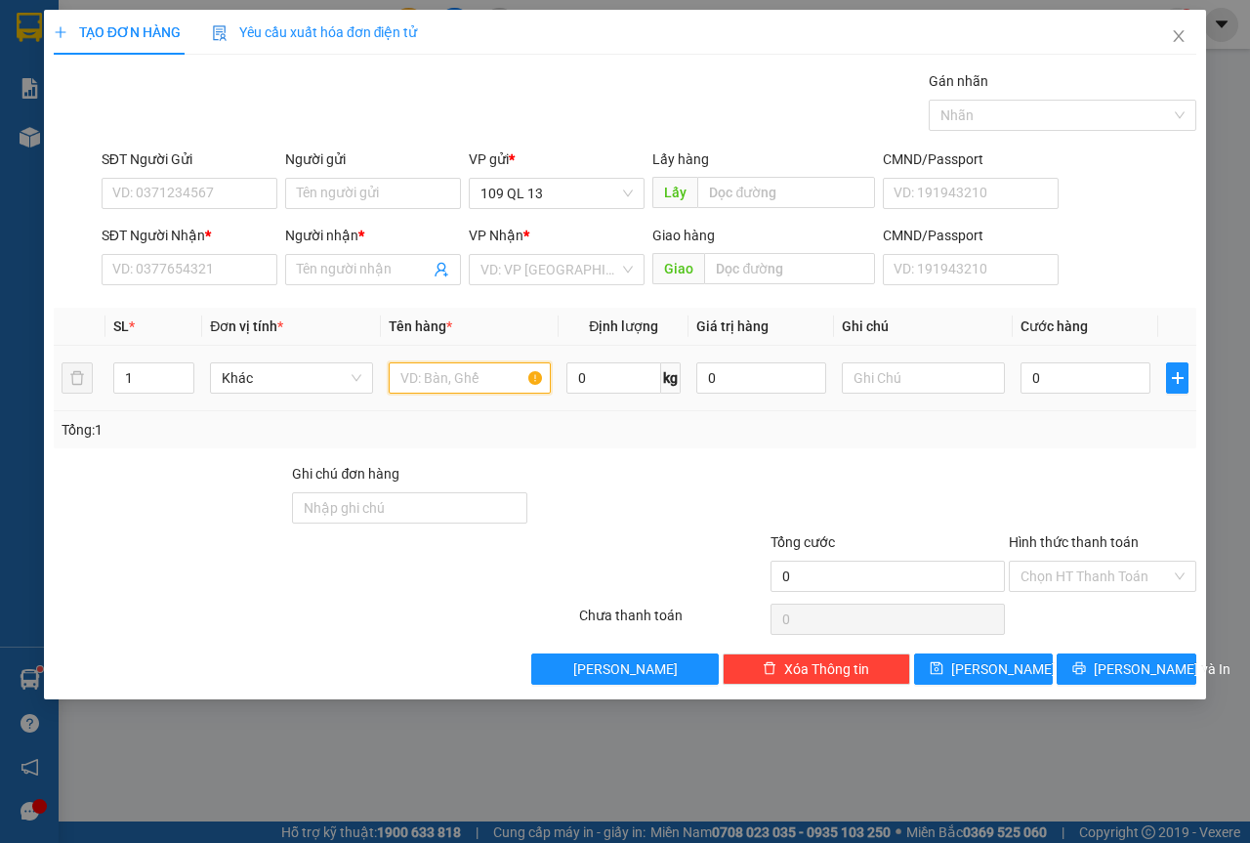
drag, startPoint x: 463, startPoint y: 379, endPoint x: 476, endPoint y: 373, distance: 14.0
click at [465, 380] on input "text" at bounding box center [470, 377] width 163 height 31
click at [1167, 30] on span "Close" at bounding box center [1179, 37] width 55 height 55
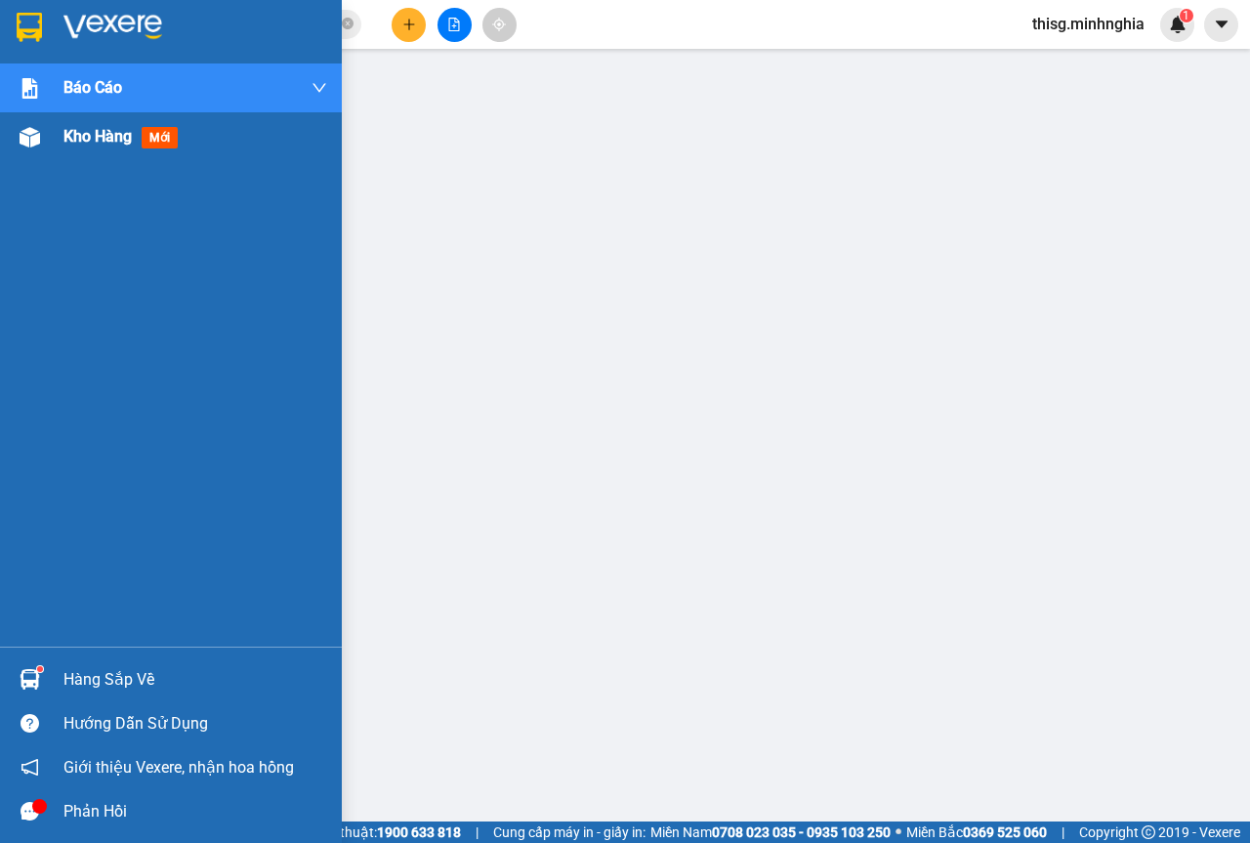
click at [21, 143] on img at bounding box center [30, 137] width 21 height 21
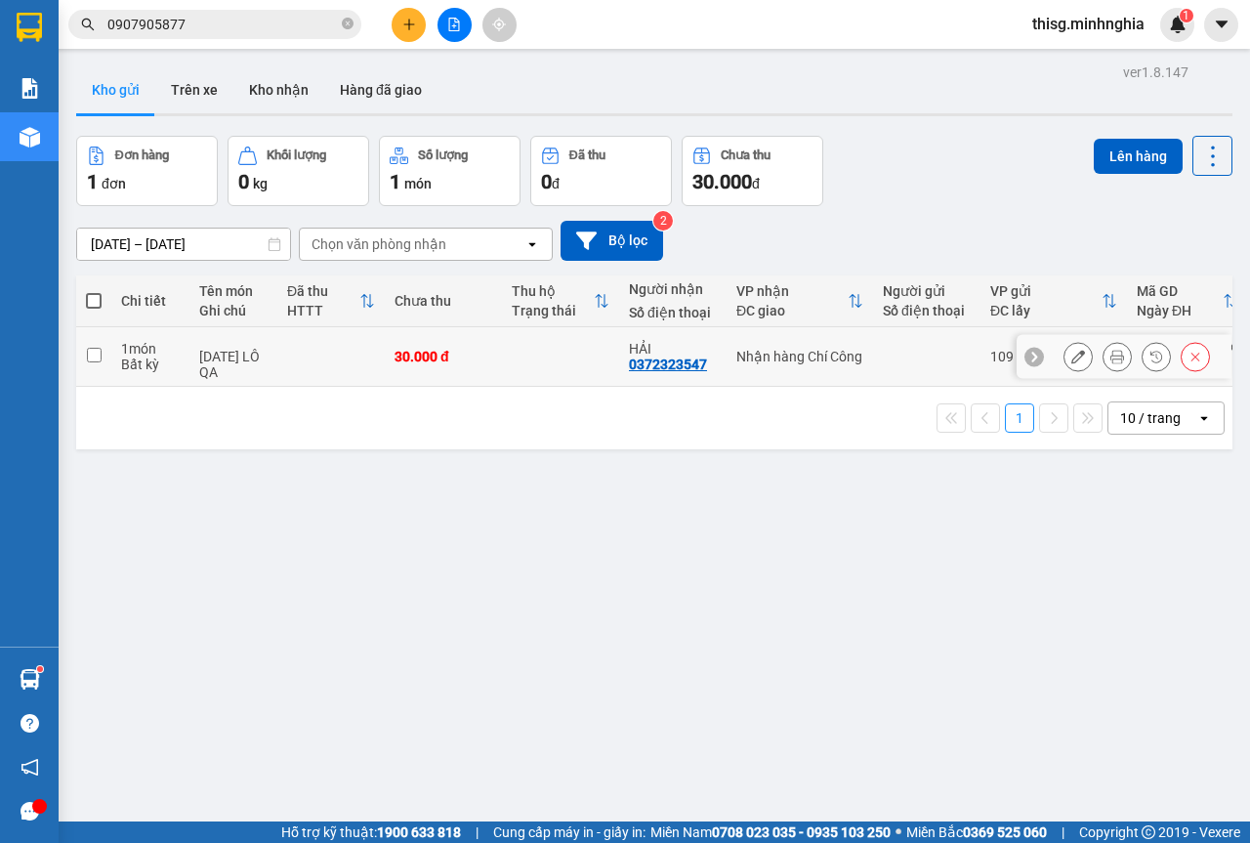
click at [770, 365] on td "Nhận hàng Chí Công" at bounding box center [800, 357] width 147 height 60
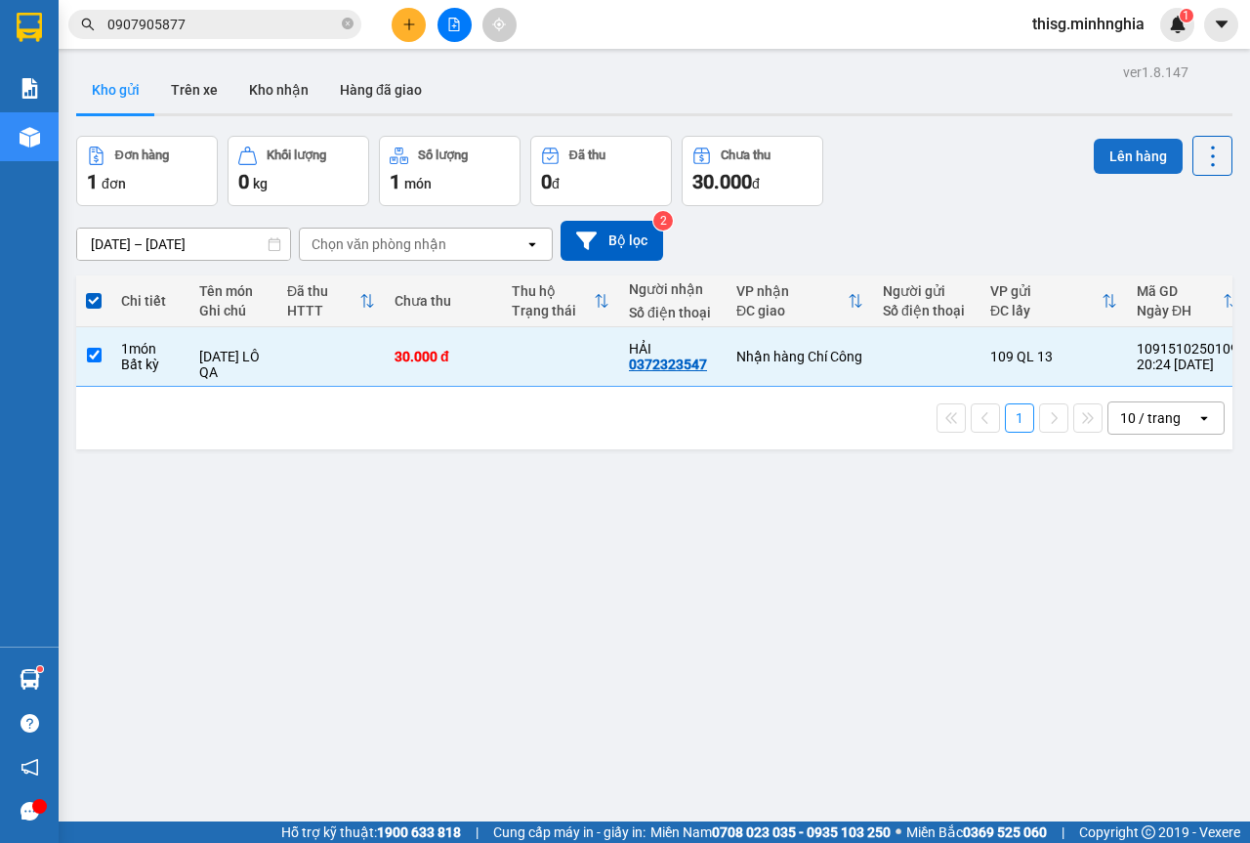
click at [1107, 157] on button "Lên hàng" at bounding box center [1138, 156] width 89 height 35
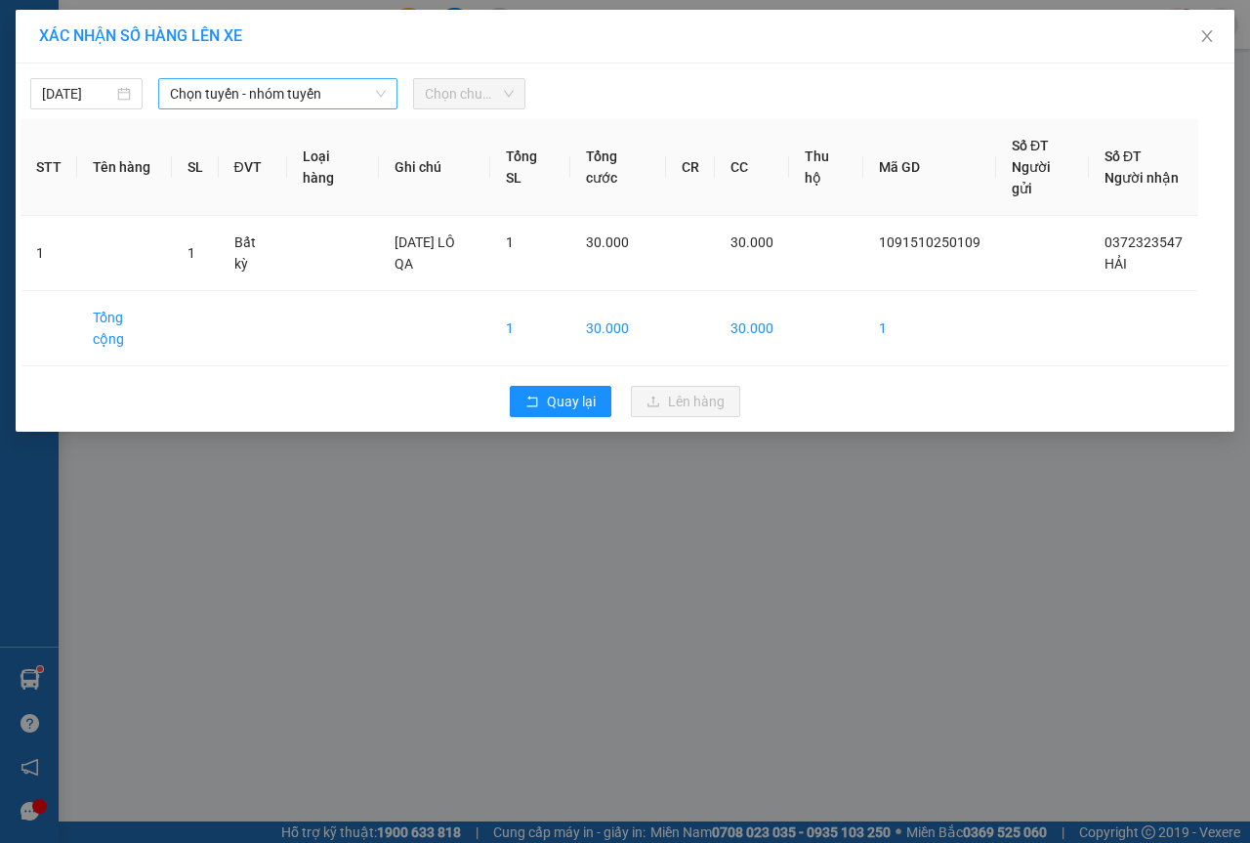
click at [286, 87] on span "Chọn tuyến - nhóm tuyến" at bounding box center [278, 93] width 216 height 29
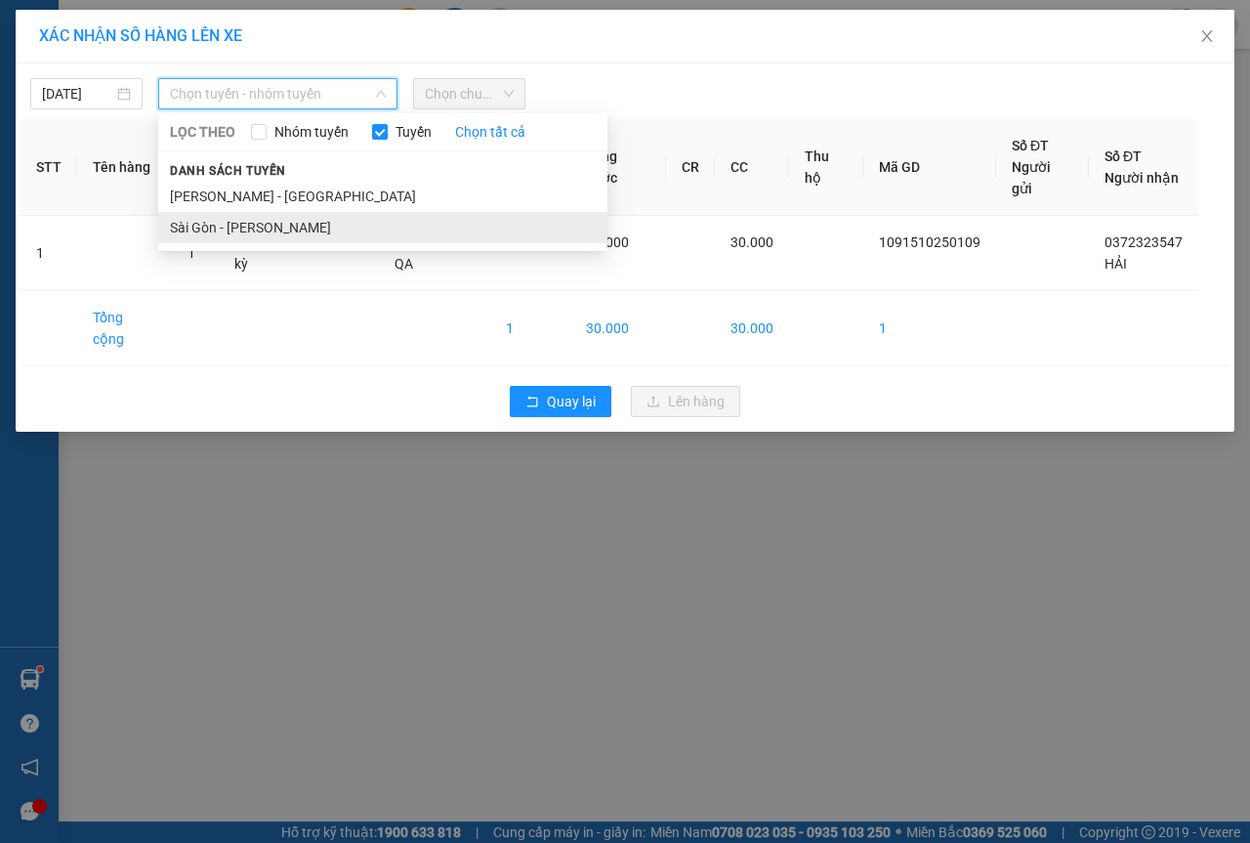
click at [271, 223] on li "Sài Gòn - [PERSON_NAME]" at bounding box center [382, 227] width 449 height 31
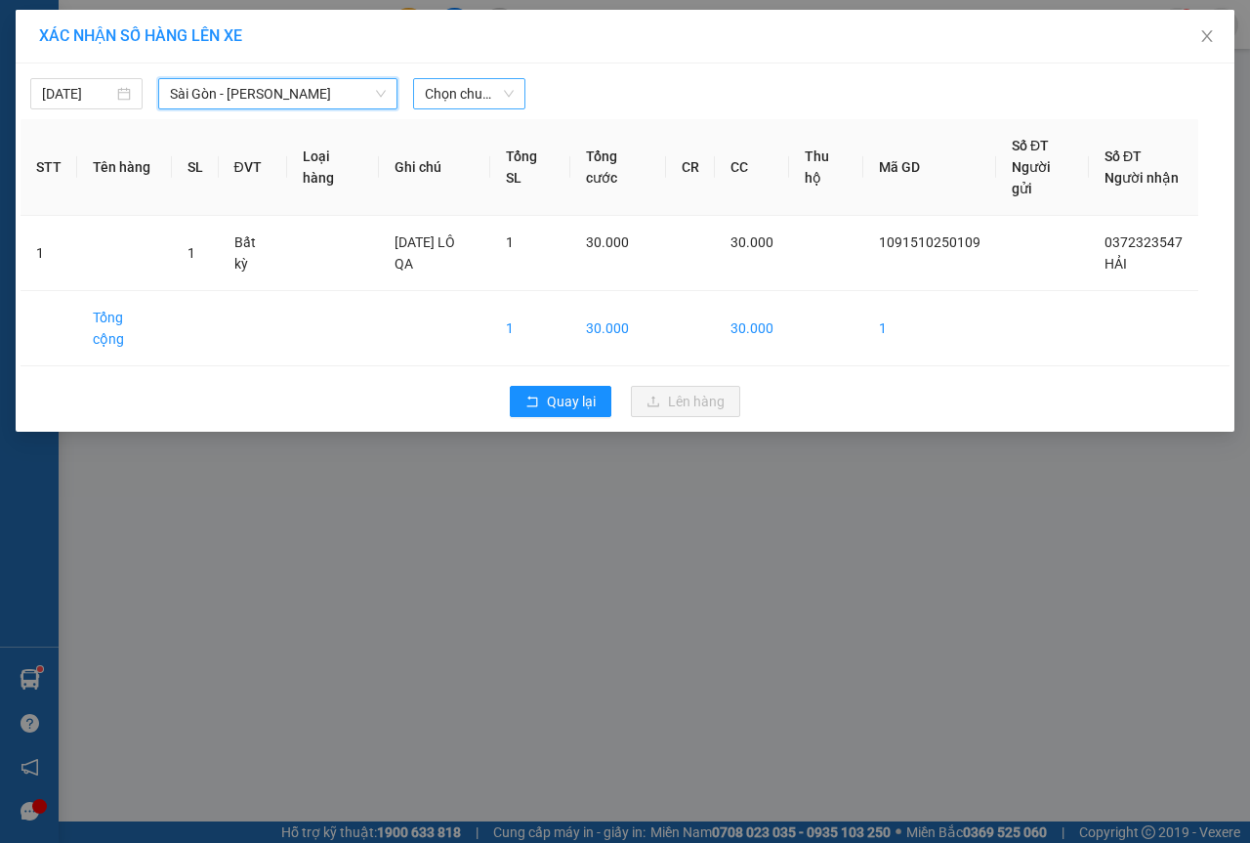
click at [449, 103] on span "Chọn chuyến" at bounding box center [469, 93] width 89 height 29
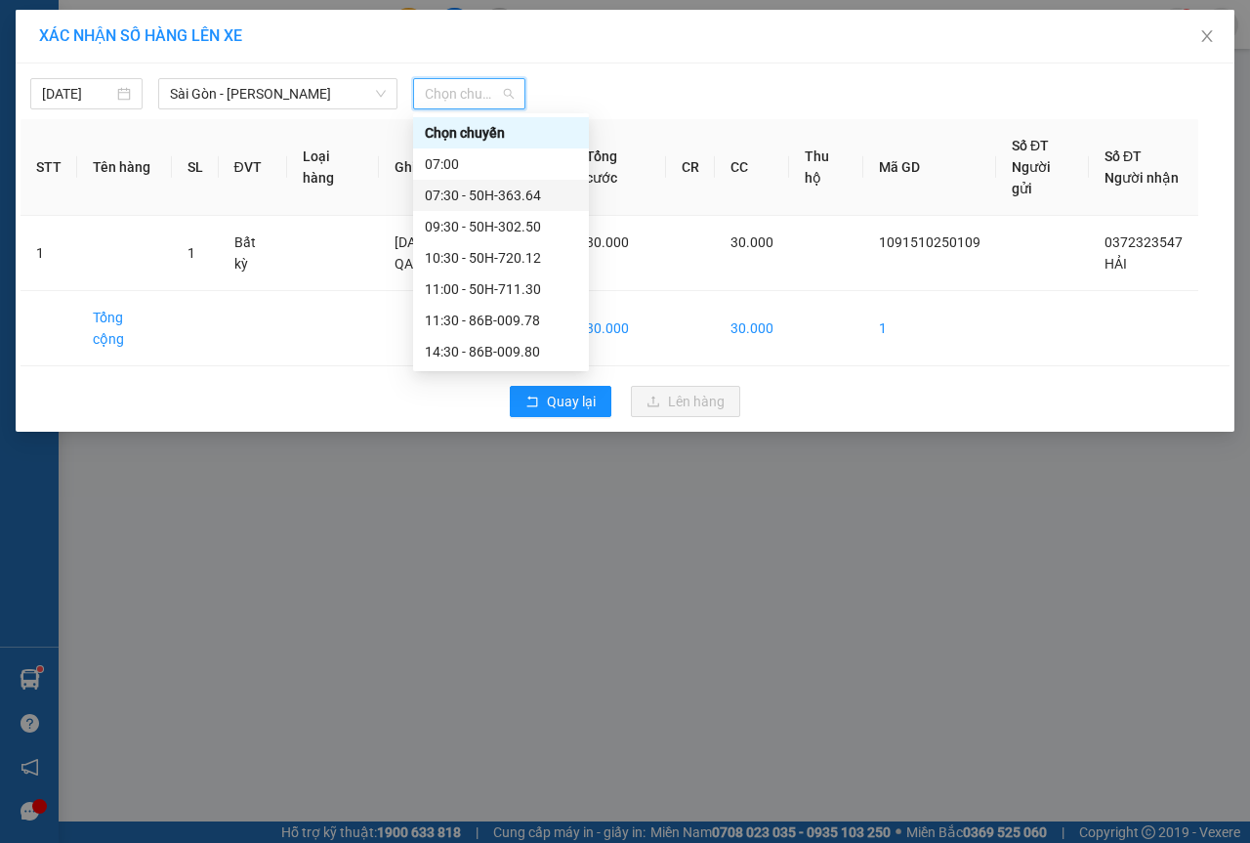
scroll to position [188, 0]
click at [483, 308] on div "21:30 - 50H-723.41" at bounding box center [501, 320] width 176 height 31
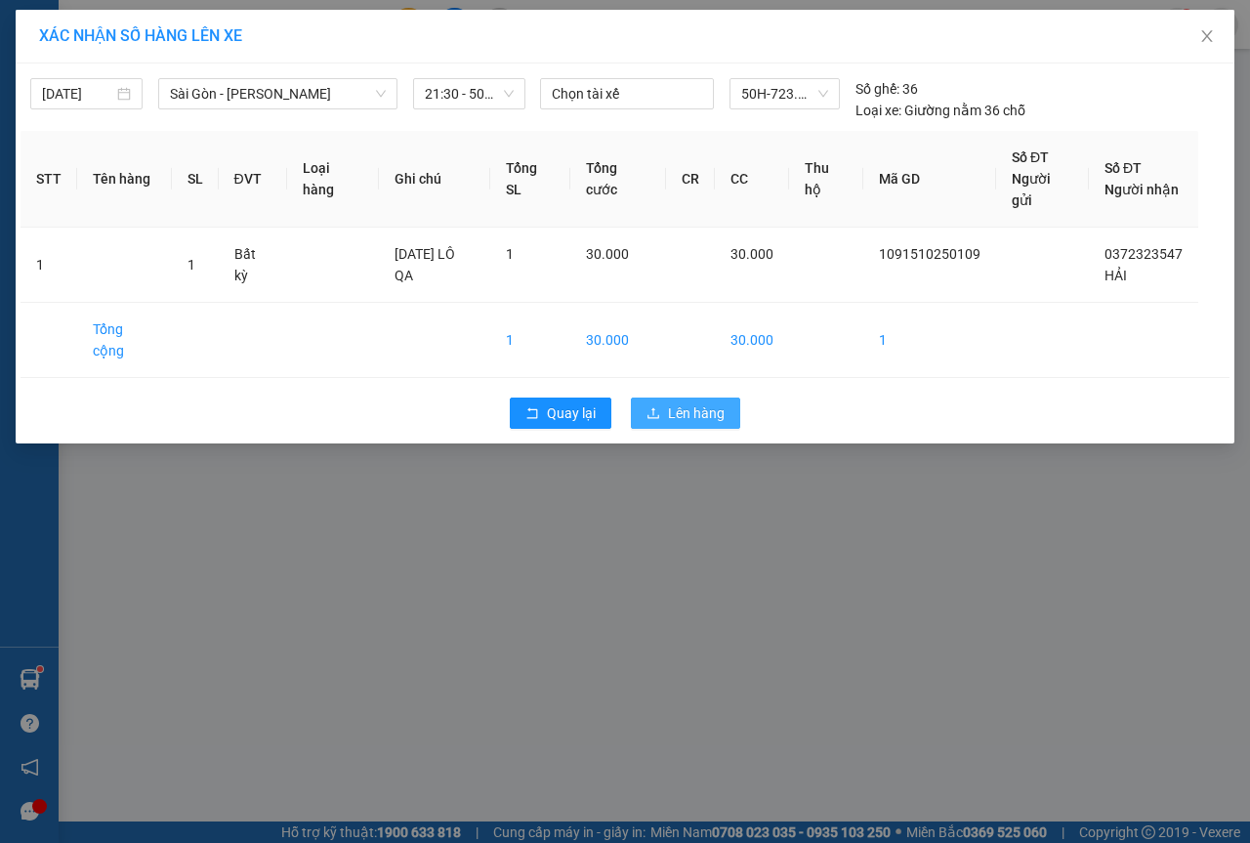
click at [660, 406] on icon "upload" at bounding box center [654, 413] width 14 height 14
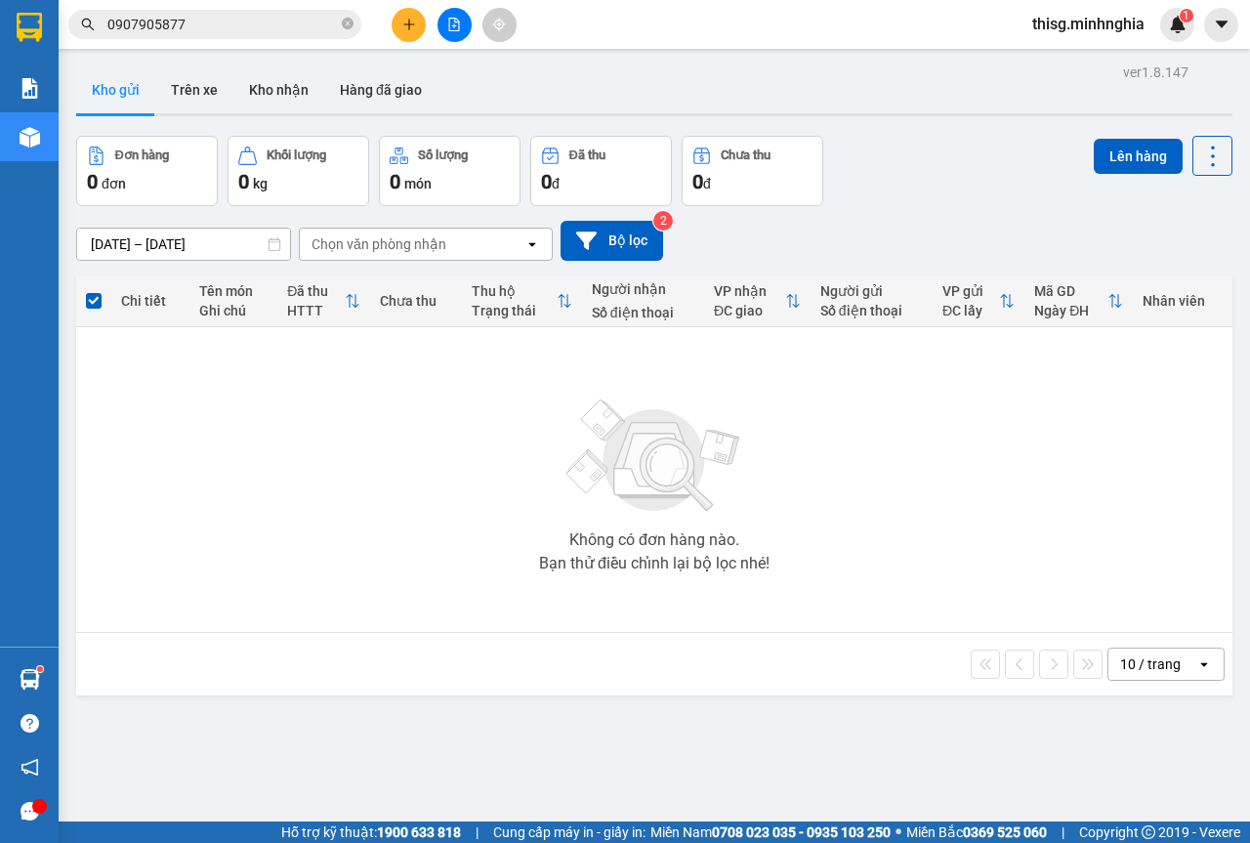
click at [395, 15] on button at bounding box center [409, 25] width 34 height 34
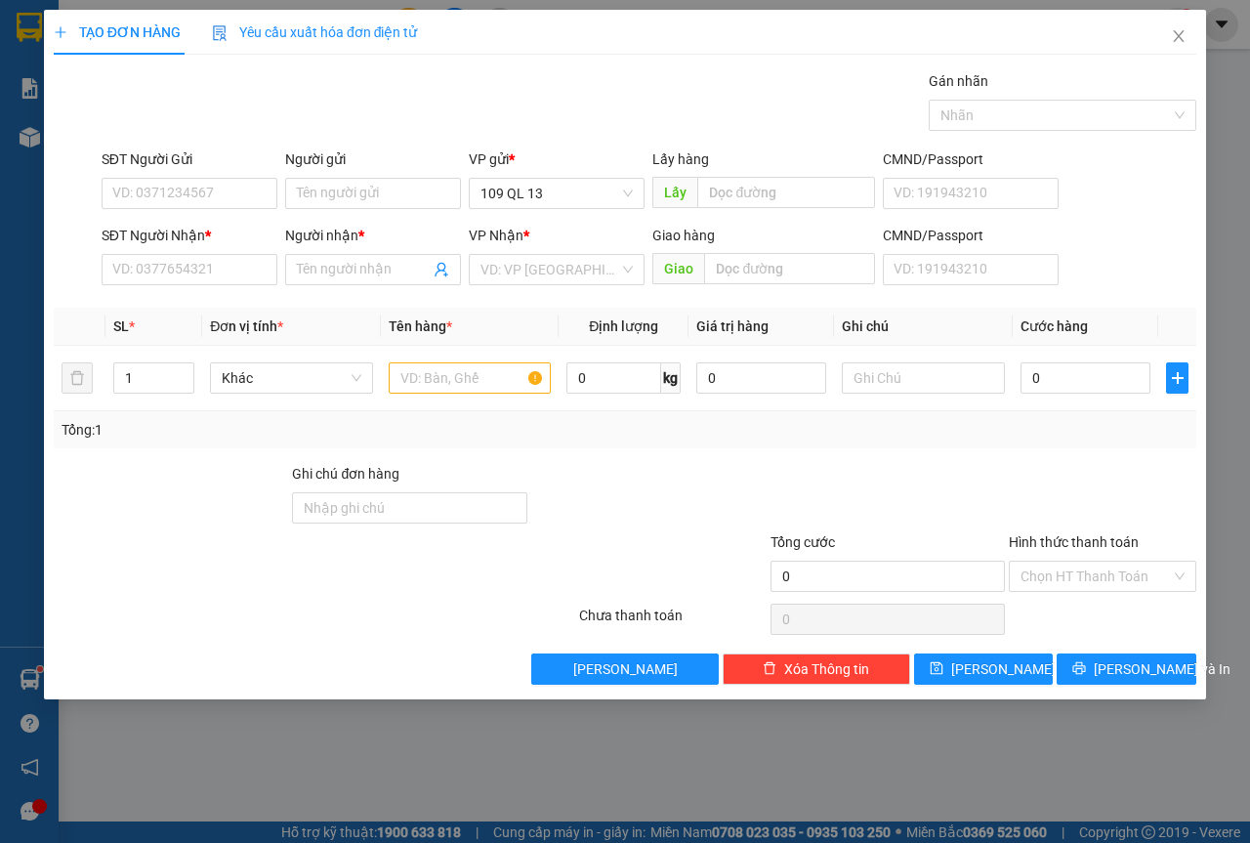
drag, startPoint x: 153, startPoint y: 303, endPoint x: 161, endPoint y: 291, distance: 14.1
click at [155, 300] on div "Transit Pickup Surcharge Ids Transit Deliver Surcharge Ids Transit Deliver Surc…" at bounding box center [625, 377] width 1143 height 614
click at [167, 281] on input "SĐT Người Nhận *" at bounding box center [190, 269] width 176 height 31
click at [239, 305] on div "0329092968 - THUẬN" at bounding box center [189, 308] width 152 height 21
click at [473, 383] on input "text" at bounding box center [470, 377] width 163 height 31
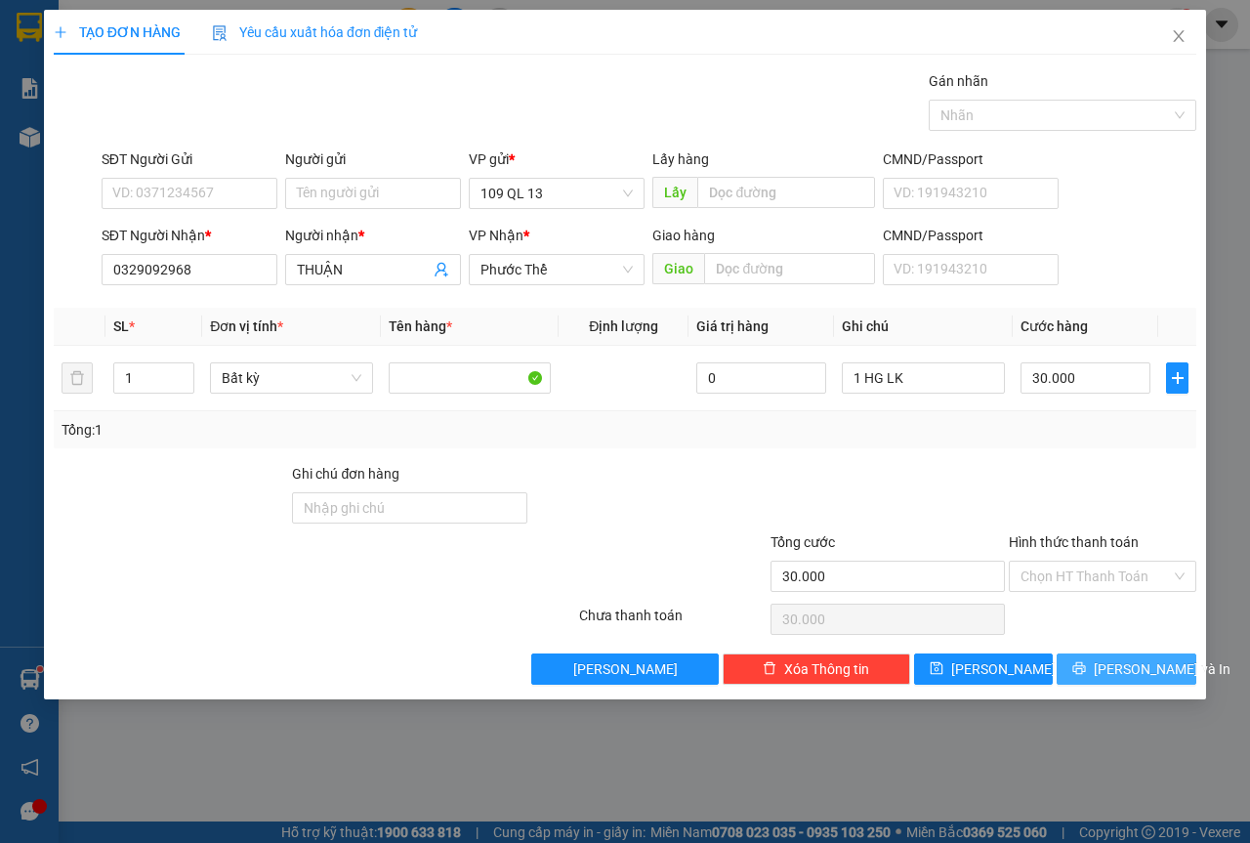
click at [1143, 669] on span "[PERSON_NAME] và In" at bounding box center [1162, 668] width 137 height 21
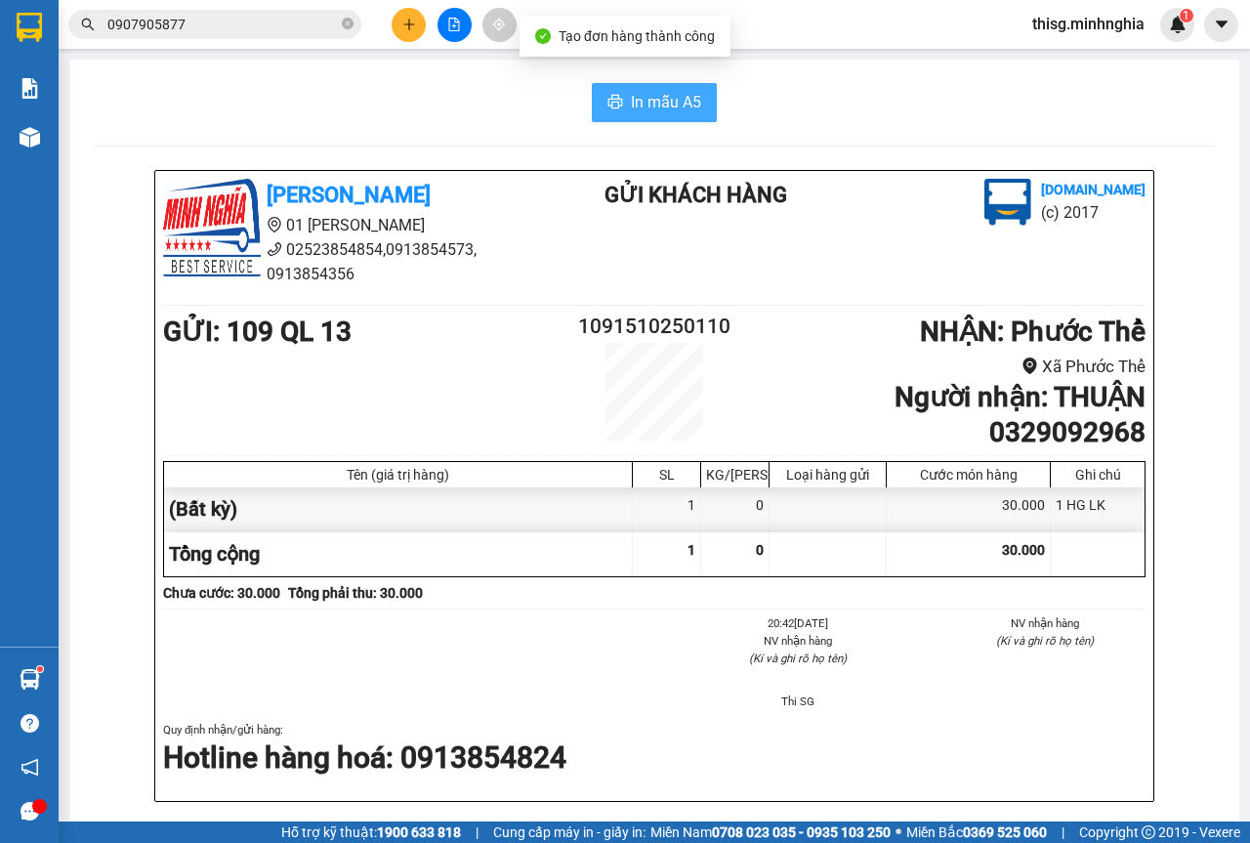
click at [631, 106] on span "In mẫu A5" at bounding box center [666, 102] width 70 height 24
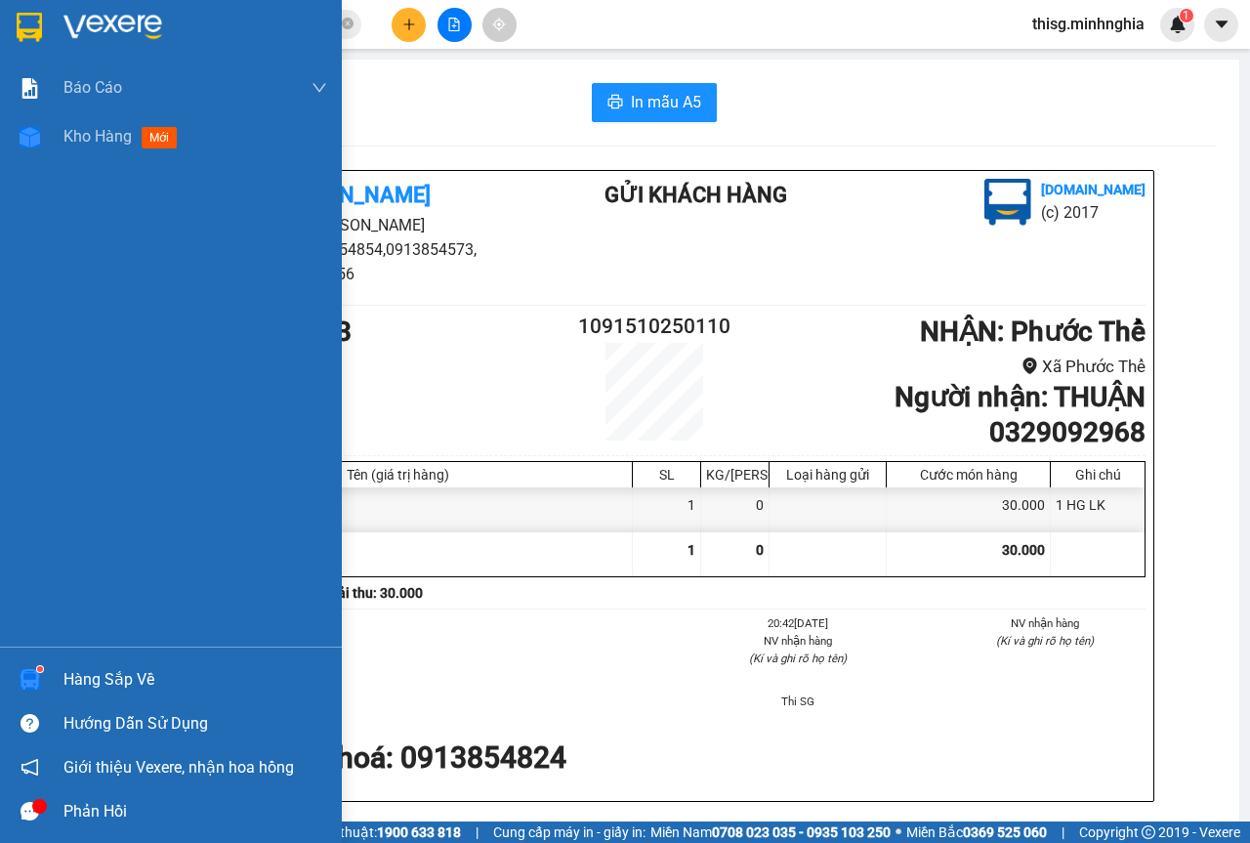
click at [34, 149] on div at bounding box center [30, 137] width 34 height 34
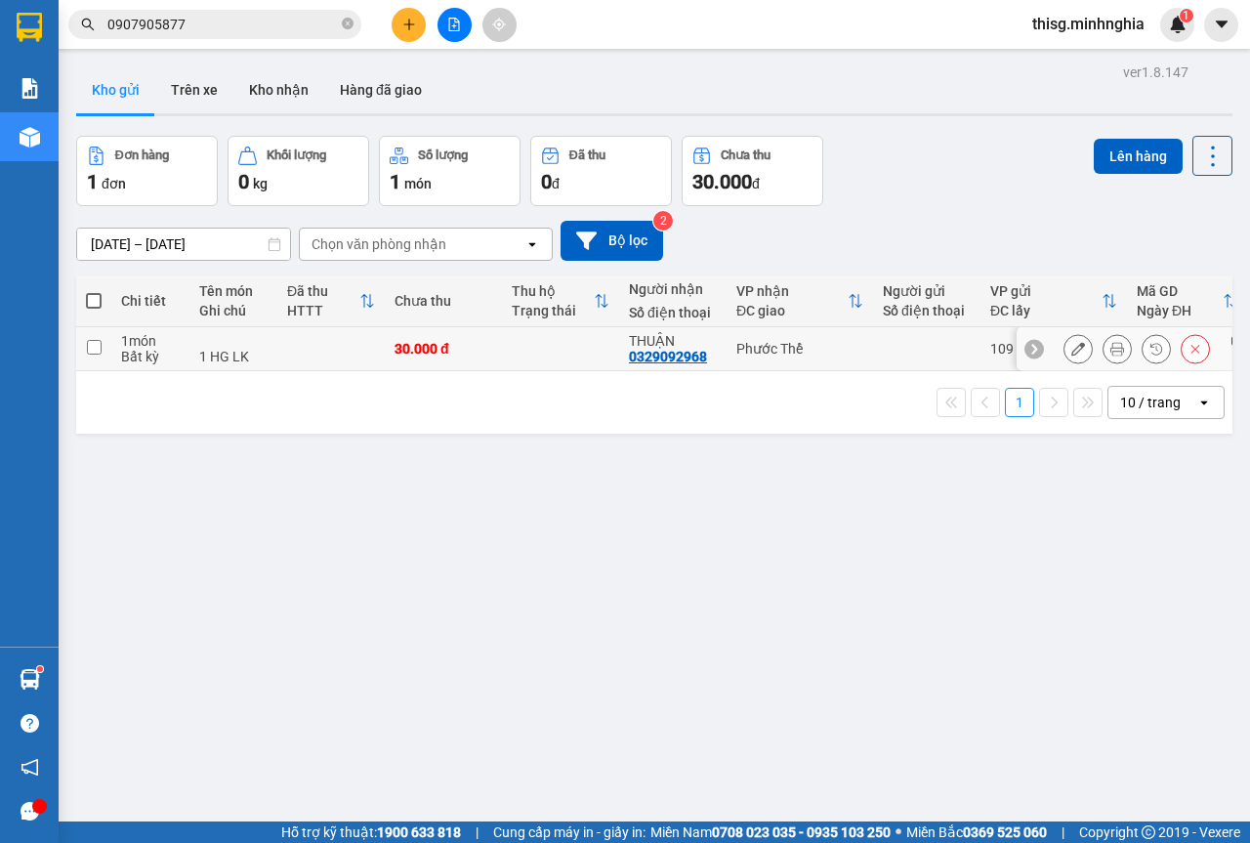
click at [815, 360] on td "Phước Thể" at bounding box center [800, 349] width 147 height 44
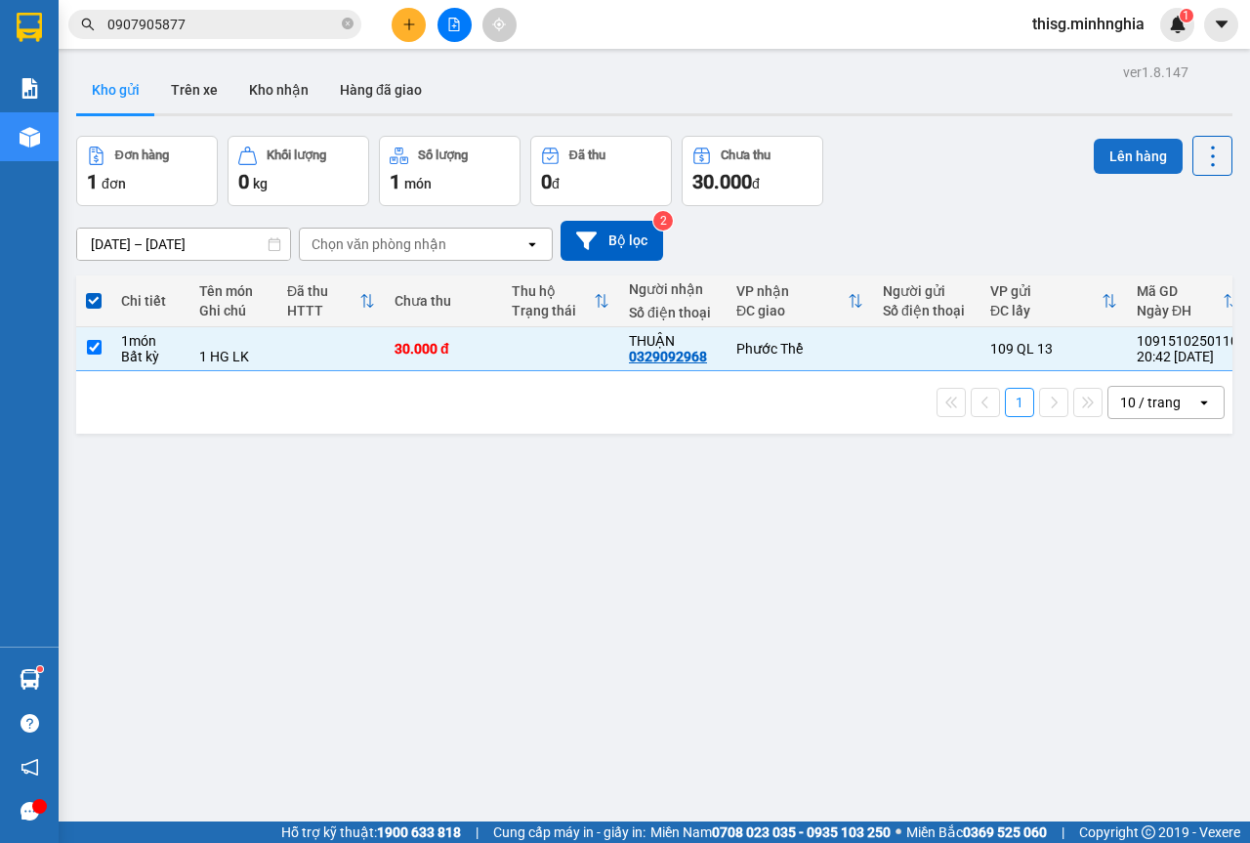
click at [1126, 167] on button "Lên hàng" at bounding box center [1138, 156] width 89 height 35
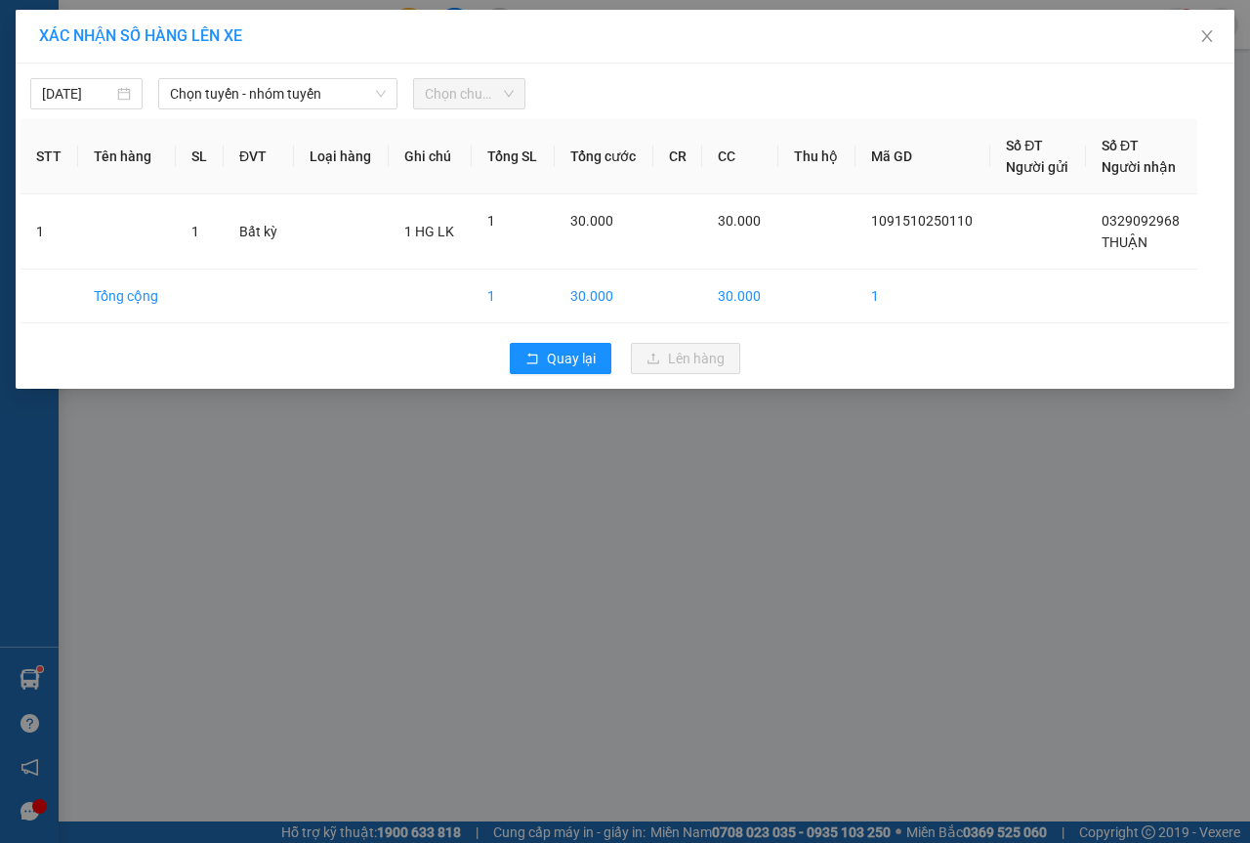
click at [353, 111] on div "[DATE] Chọn tuyến - nhóm tuyến Chọn chuyến STT Tên hàng SL ĐVT Loại hàng Ghi ch…" at bounding box center [625, 225] width 1219 height 325
click at [323, 96] on span "Chọn tuyến - nhóm tuyến" at bounding box center [278, 93] width 216 height 29
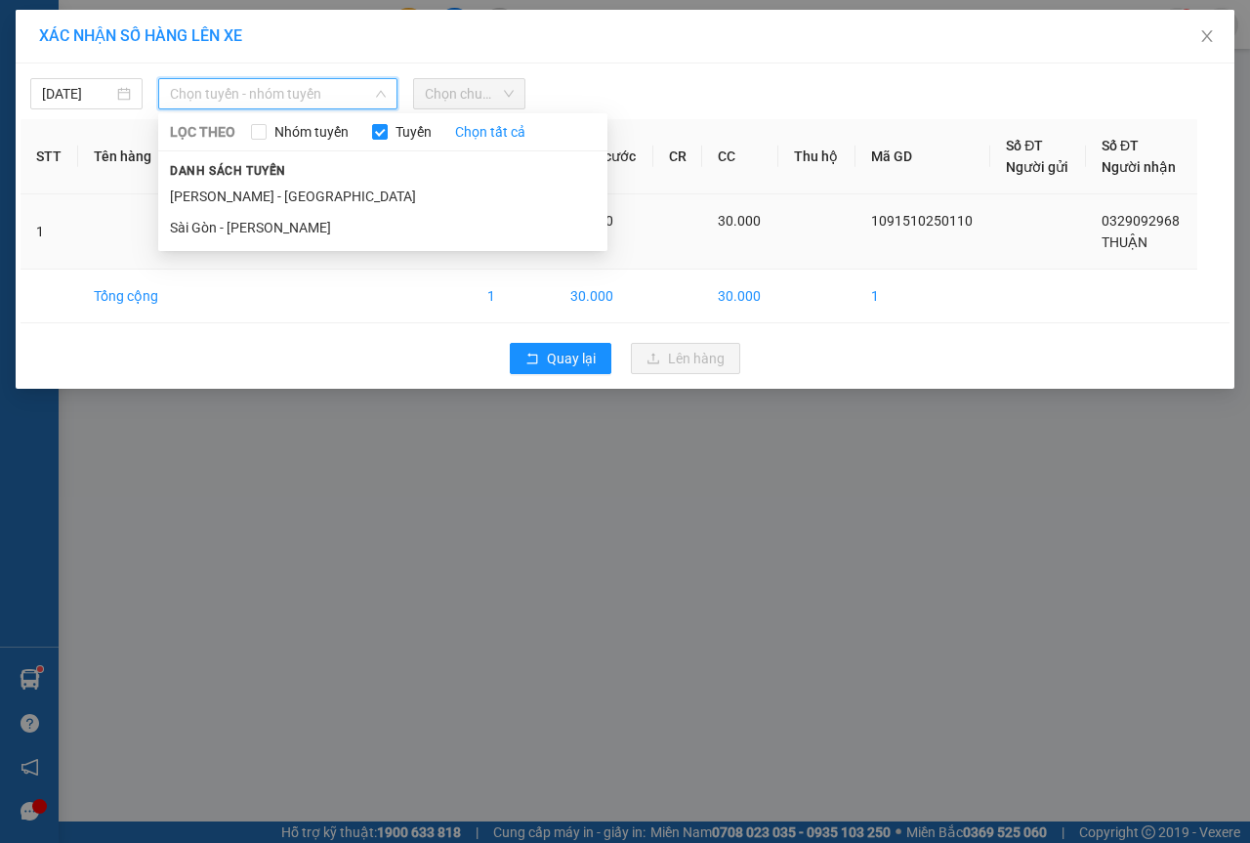
click at [268, 220] on li "Sài Gòn - [PERSON_NAME]" at bounding box center [382, 227] width 449 height 31
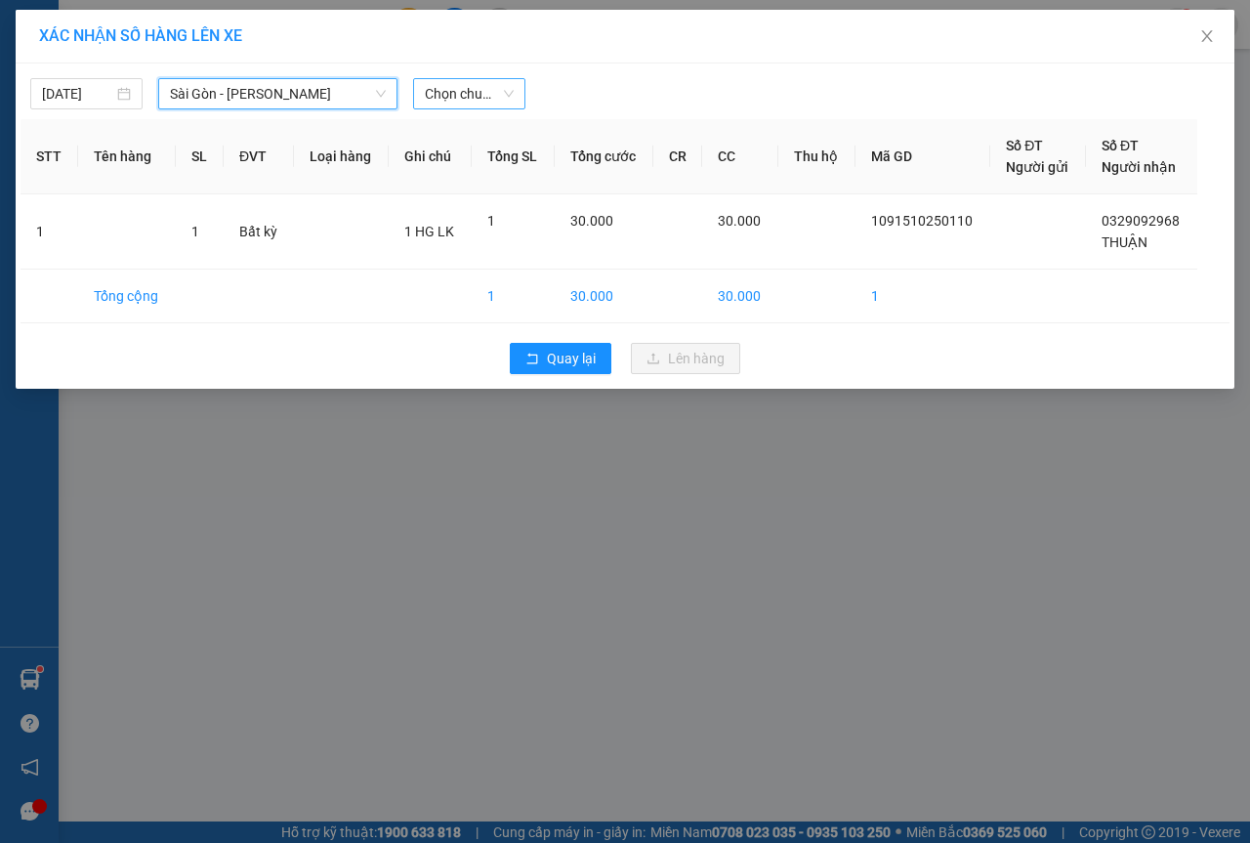
click at [486, 93] on span "Chọn chuyến" at bounding box center [469, 93] width 89 height 29
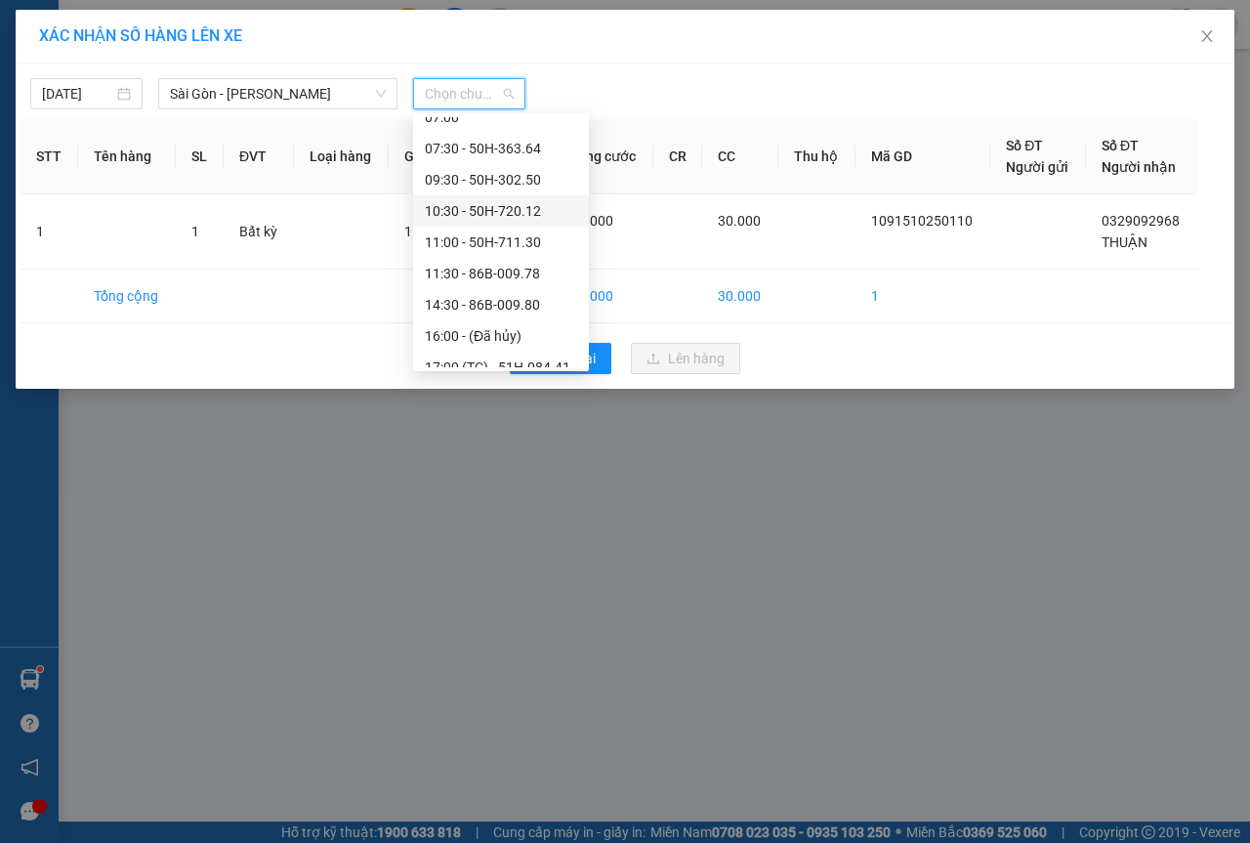
scroll to position [188, 0]
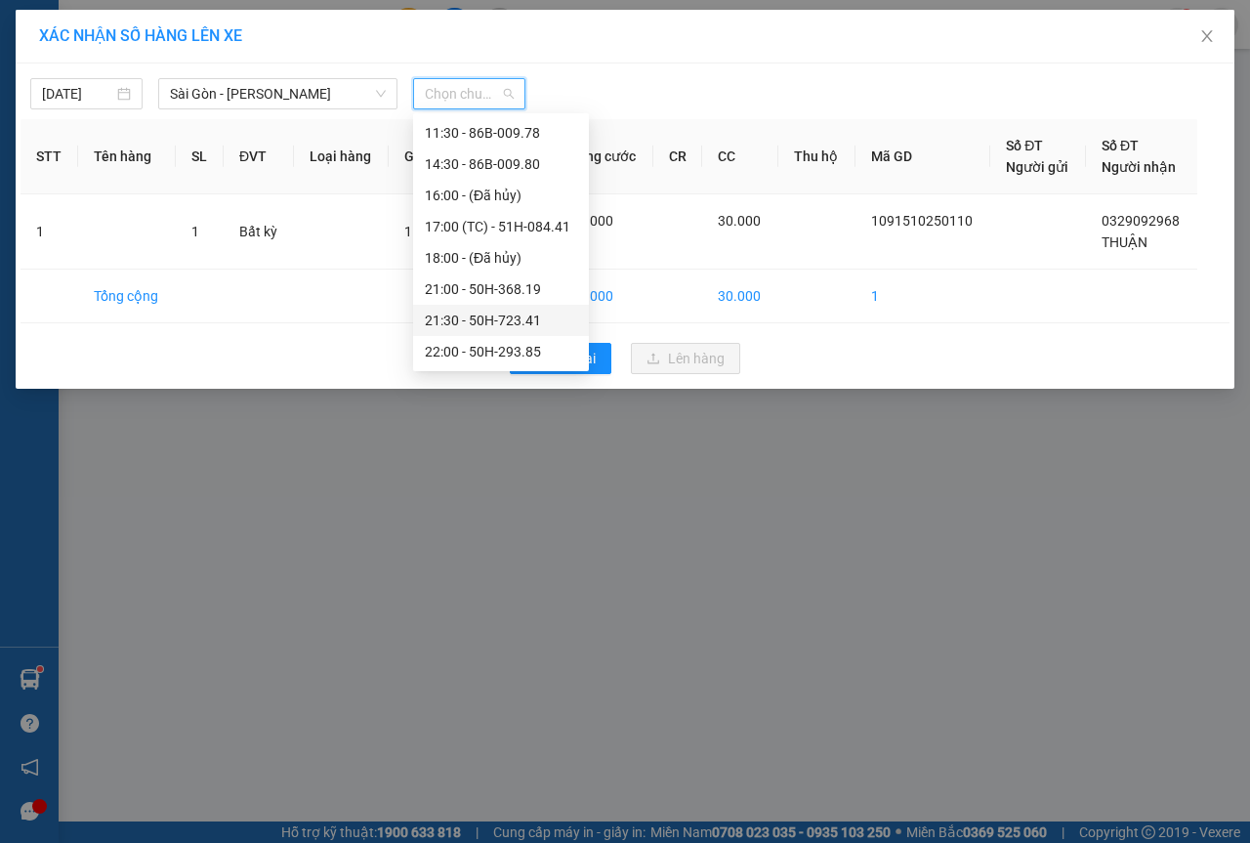
click at [467, 321] on div "21:30 - 50H-723.41" at bounding box center [501, 320] width 152 height 21
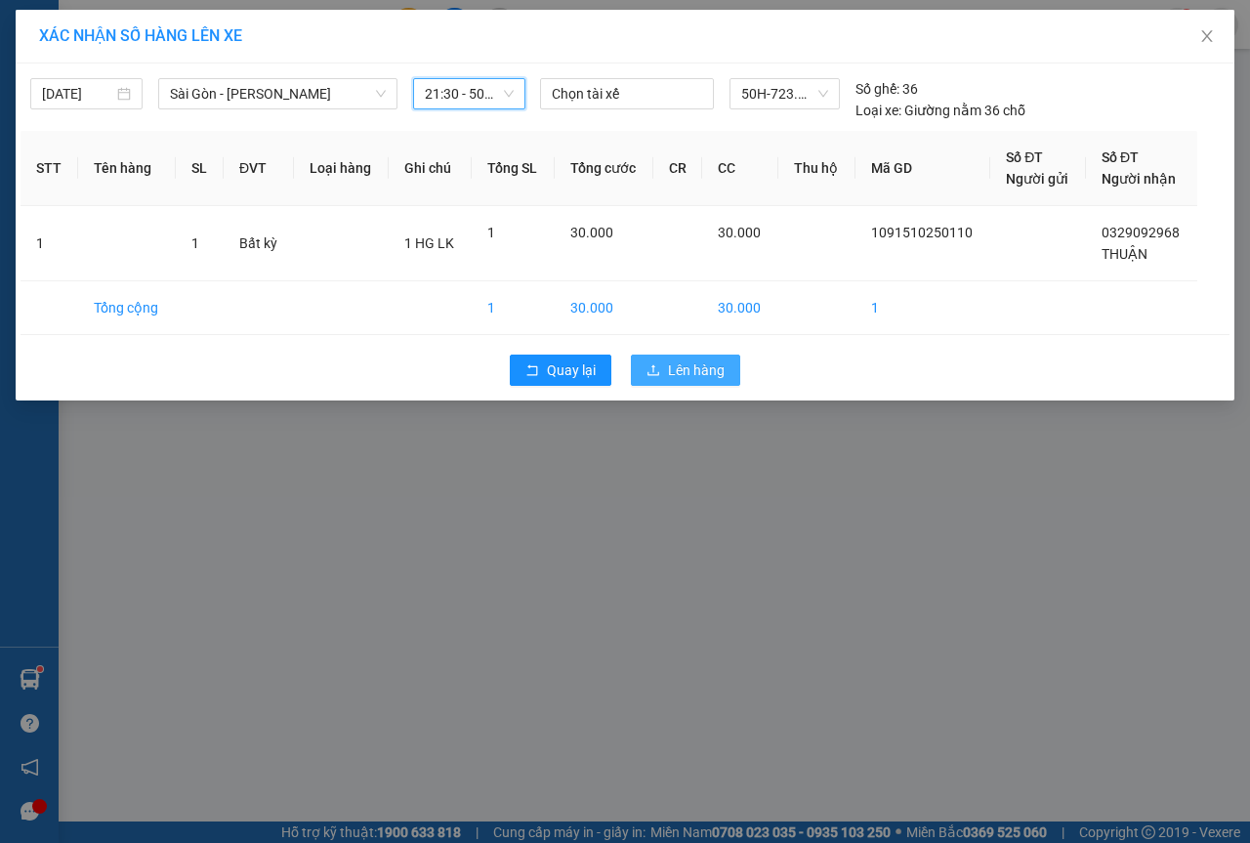
click at [641, 368] on button "Lên hàng" at bounding box center [685, 370] width 109 height 31
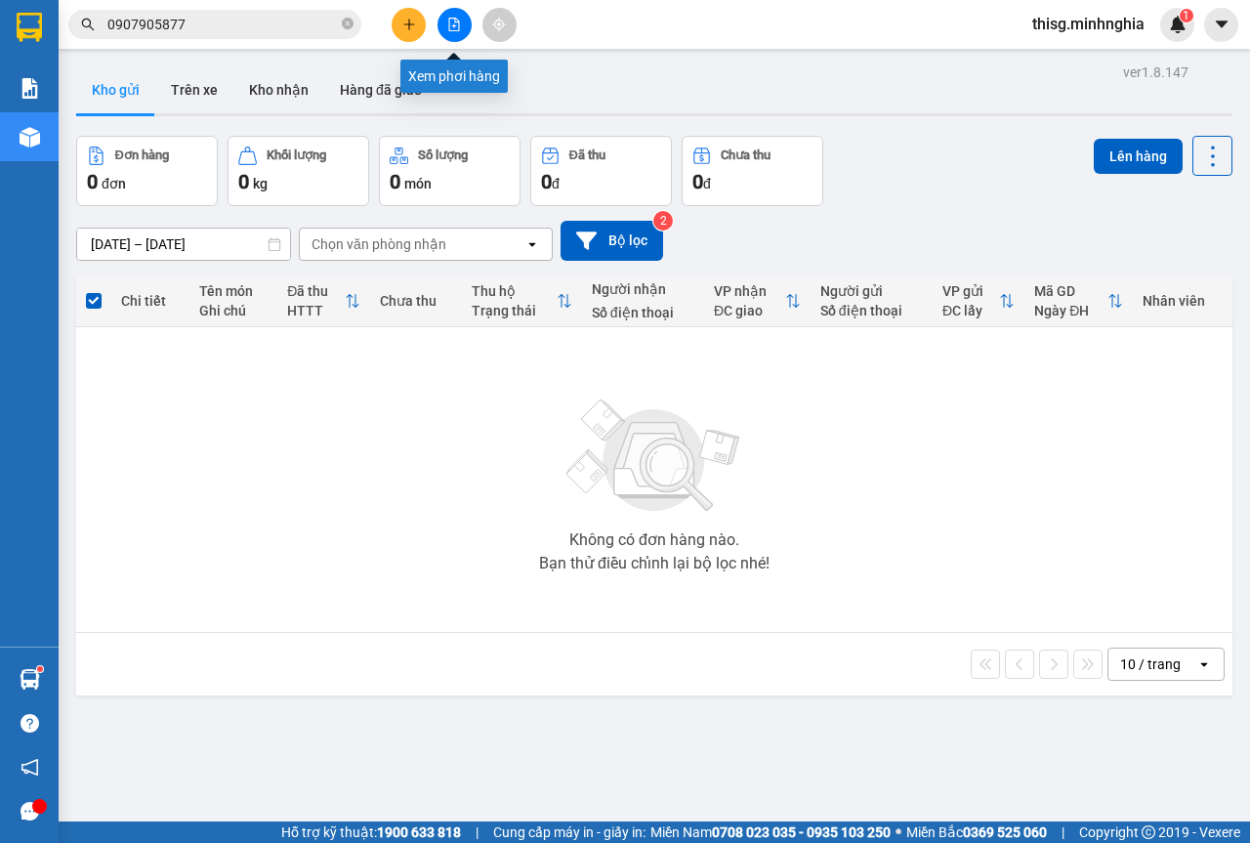
click at [452, 26] on icon "file-add" at bounding box center [454, 25] width 11 height 14
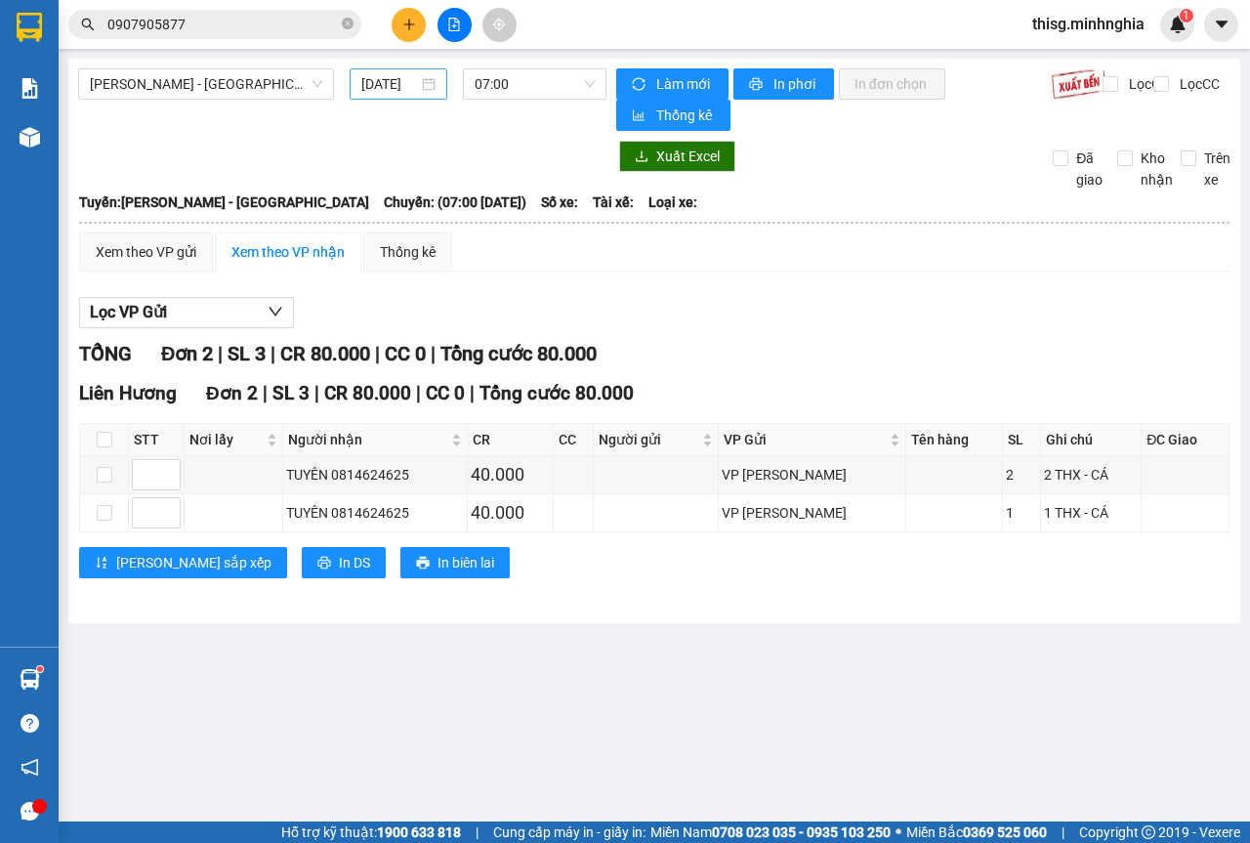
click at [420, 91] on div "[DATE]" at bounding box center [398, 83] width 74 height 21
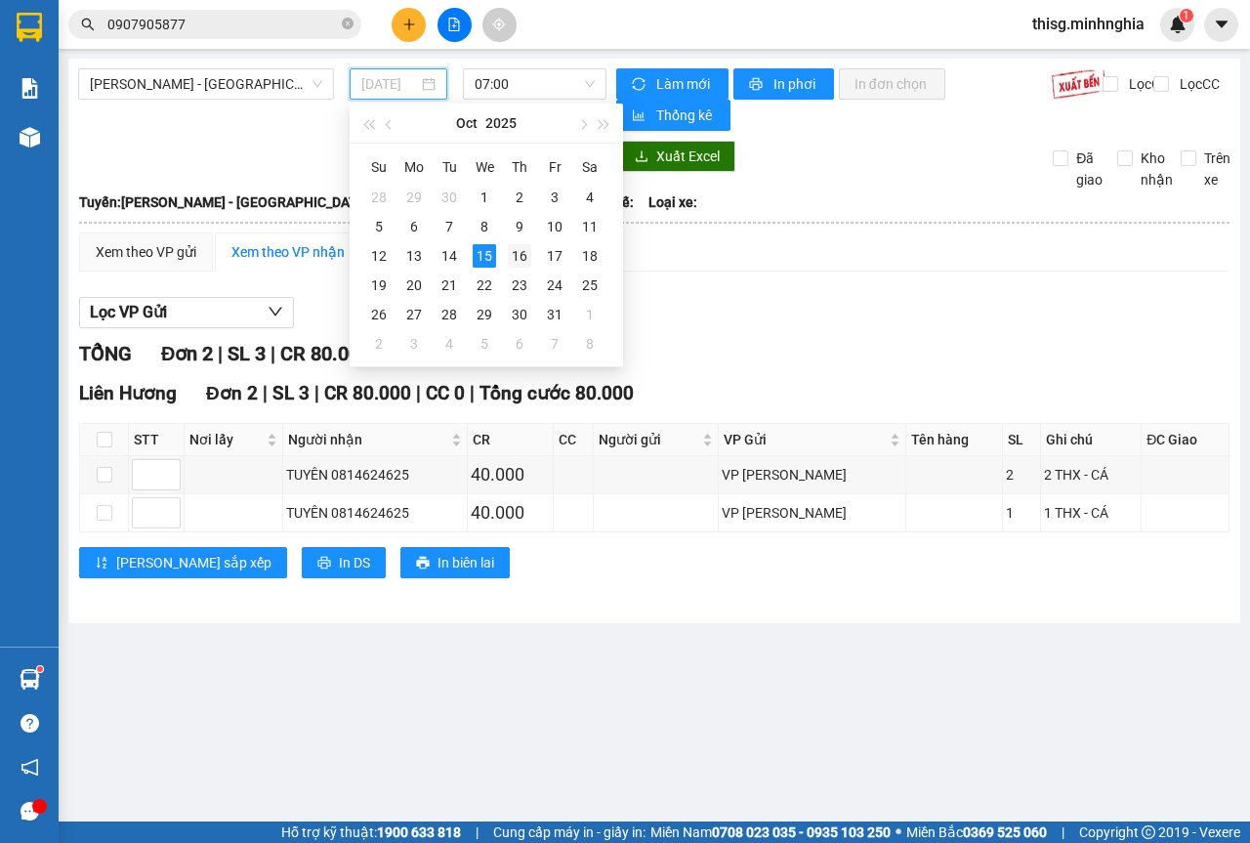
click at [518, 251] on div "16" at bounding box center [519, 255] width 23 height 23
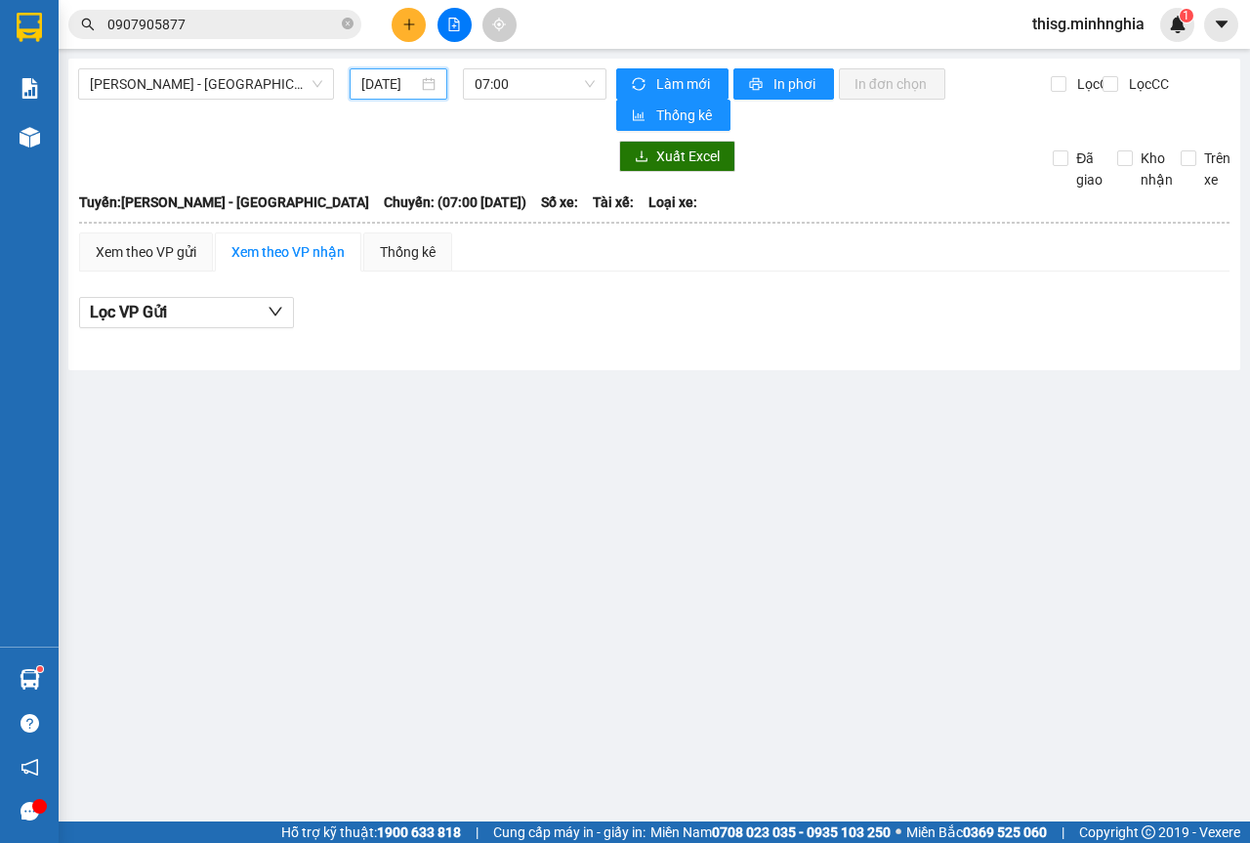
click at [399, 69] on div "[DATE]" at bounding box center [399, 83] width 98 height 31
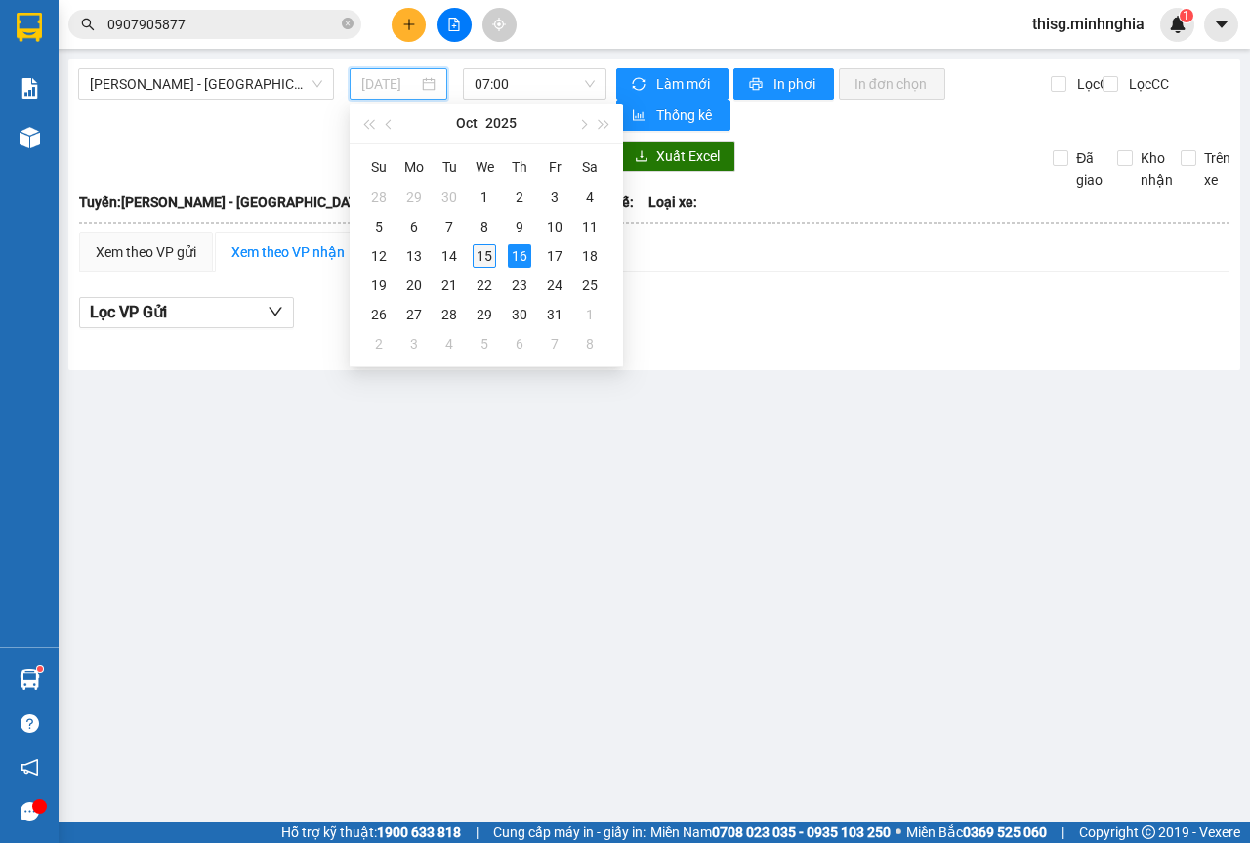
click at [487, 258] on div "15" at bounding box center [484, 255] width 23 height 23
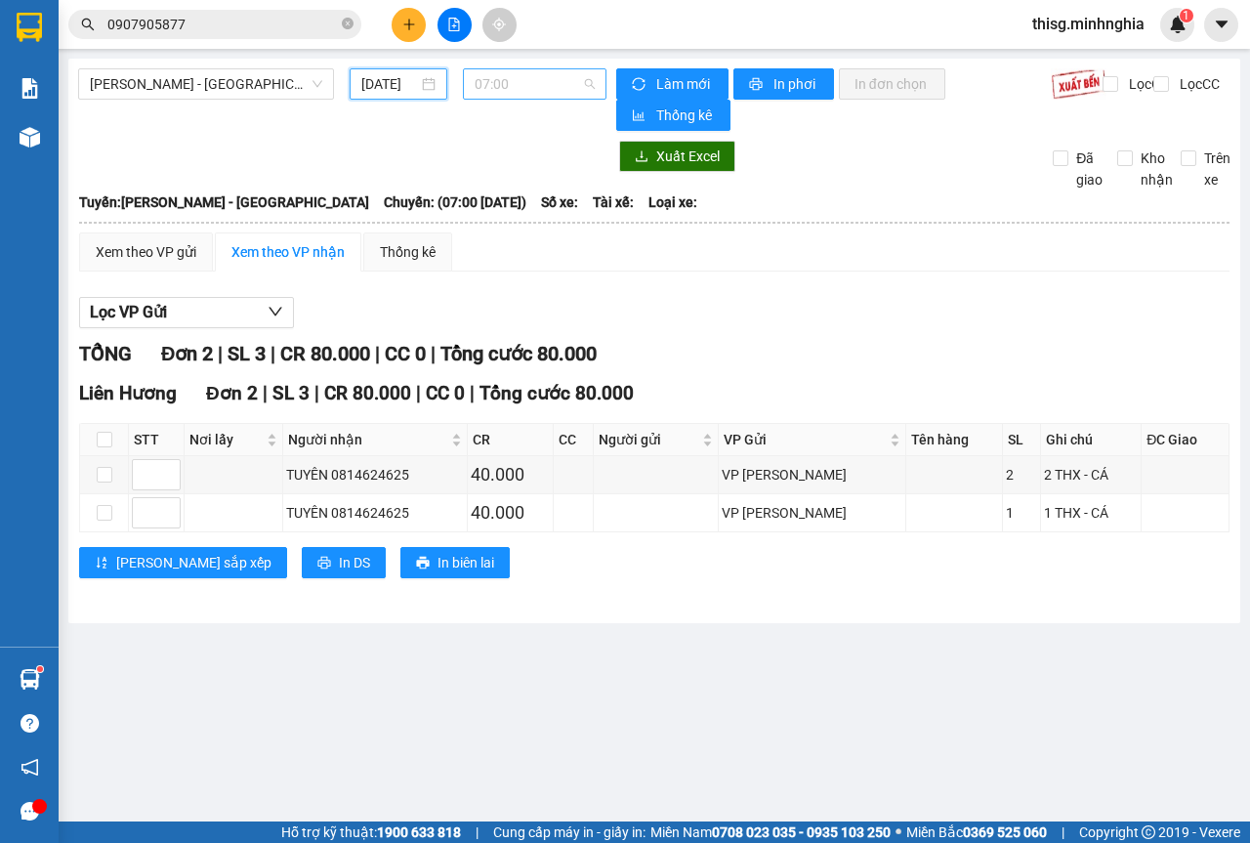
click at [568, 83] on span "07:00" at bounding box center [534, 83] width 119 height 29
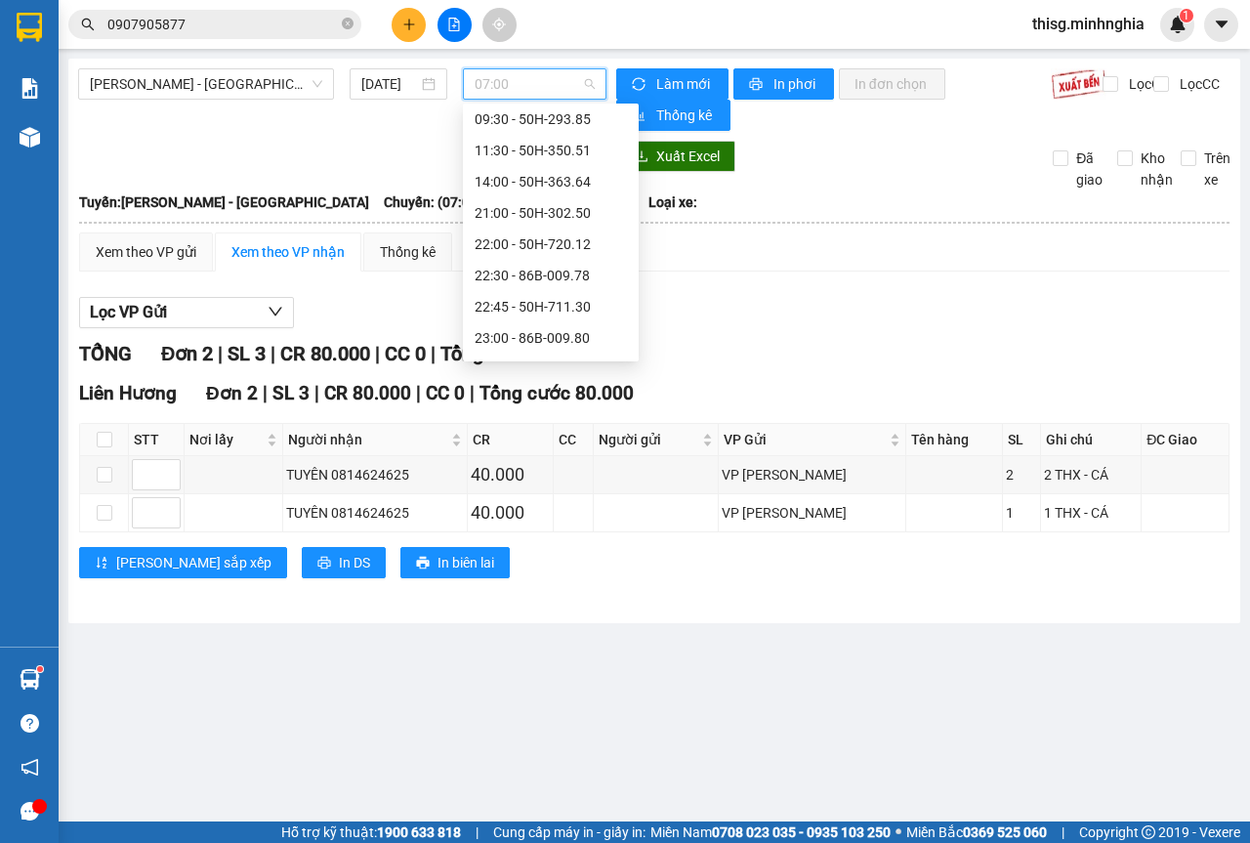
scroll to position [125, 0]
